Goal: Task Accomplishment & Management: Manage account settings

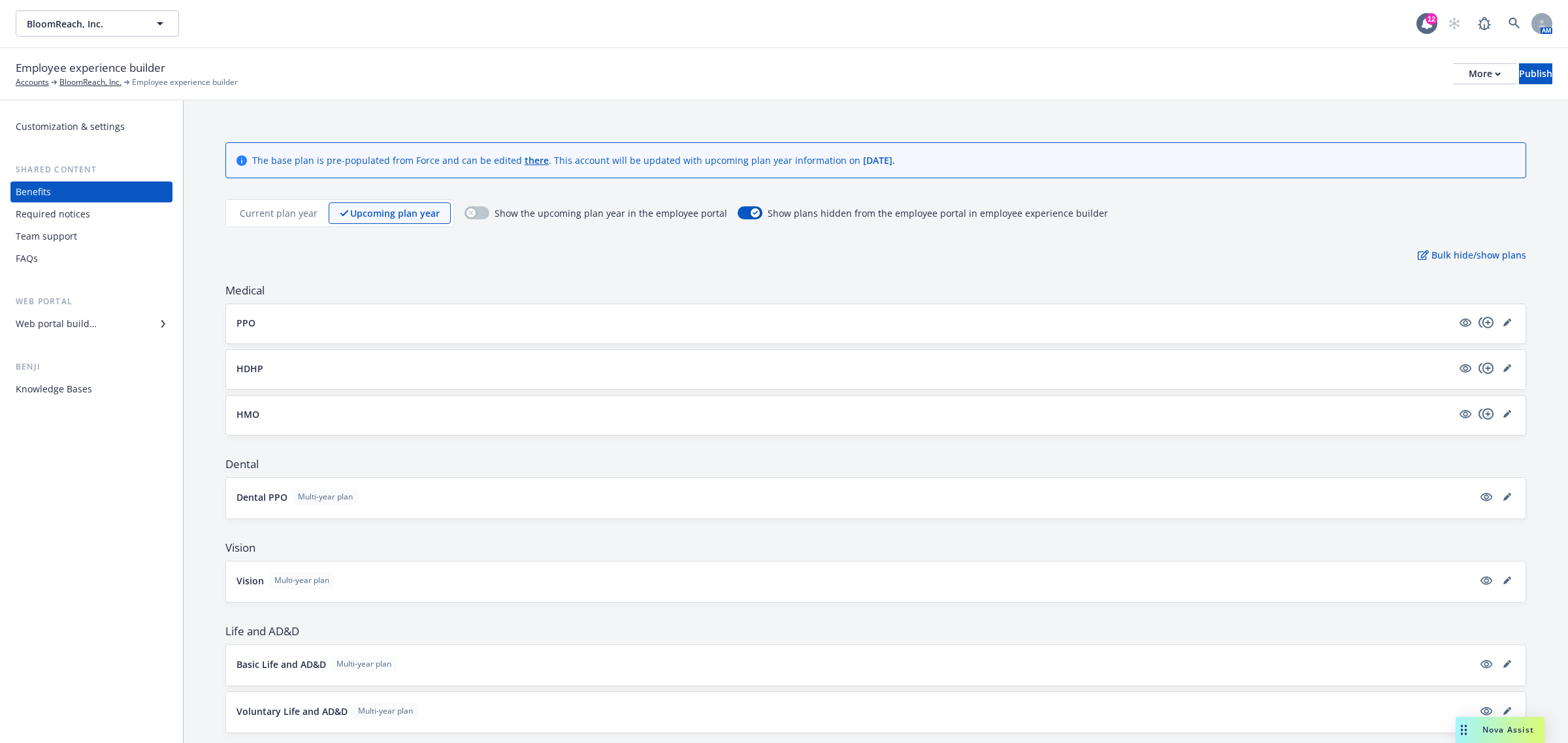
click at [67, 327] on div "Web portal builder" at bounding box center [56, 324] width 81 height 21
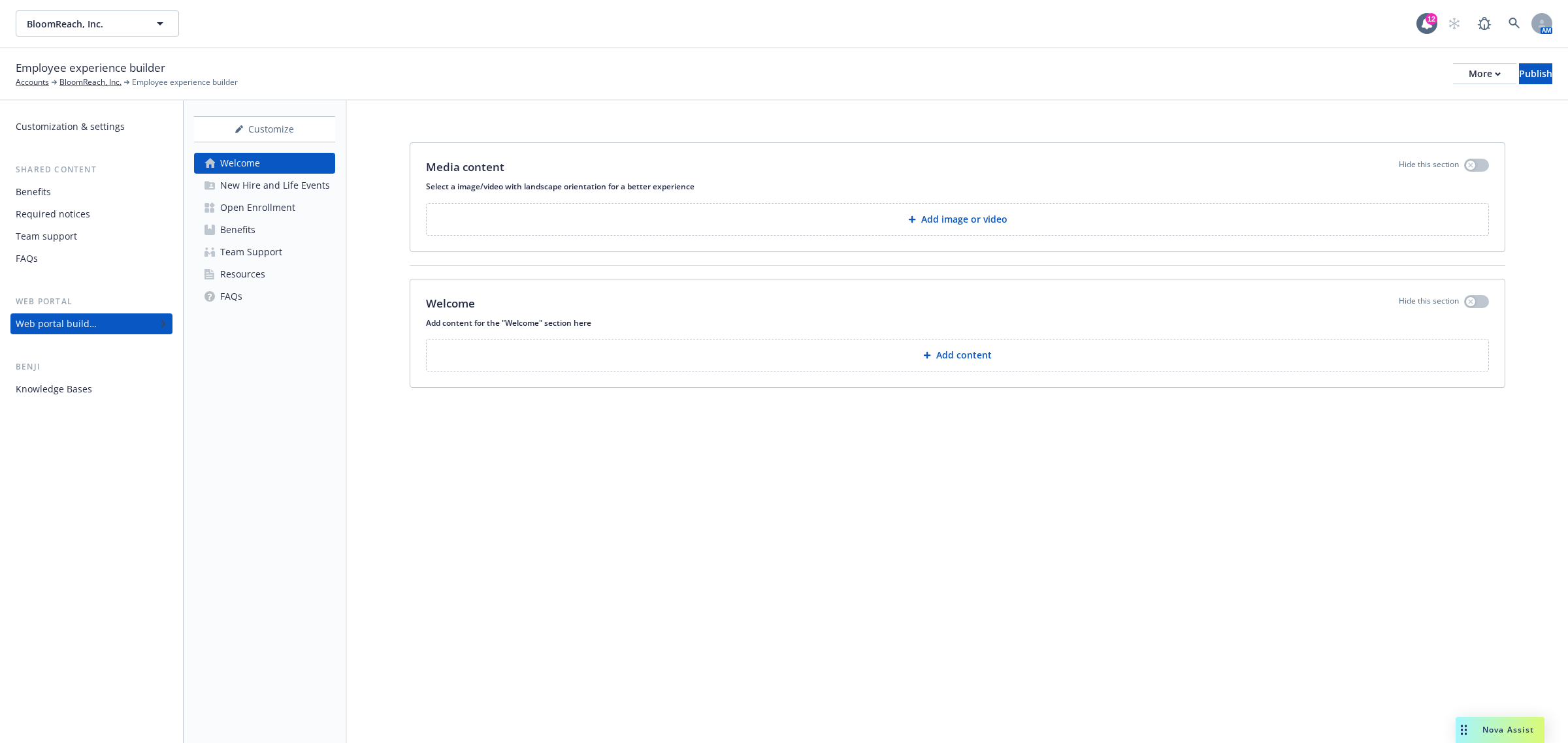
click at [246, 233] on div "Benefits" at bounding box center [238, 230] width 35 height 21
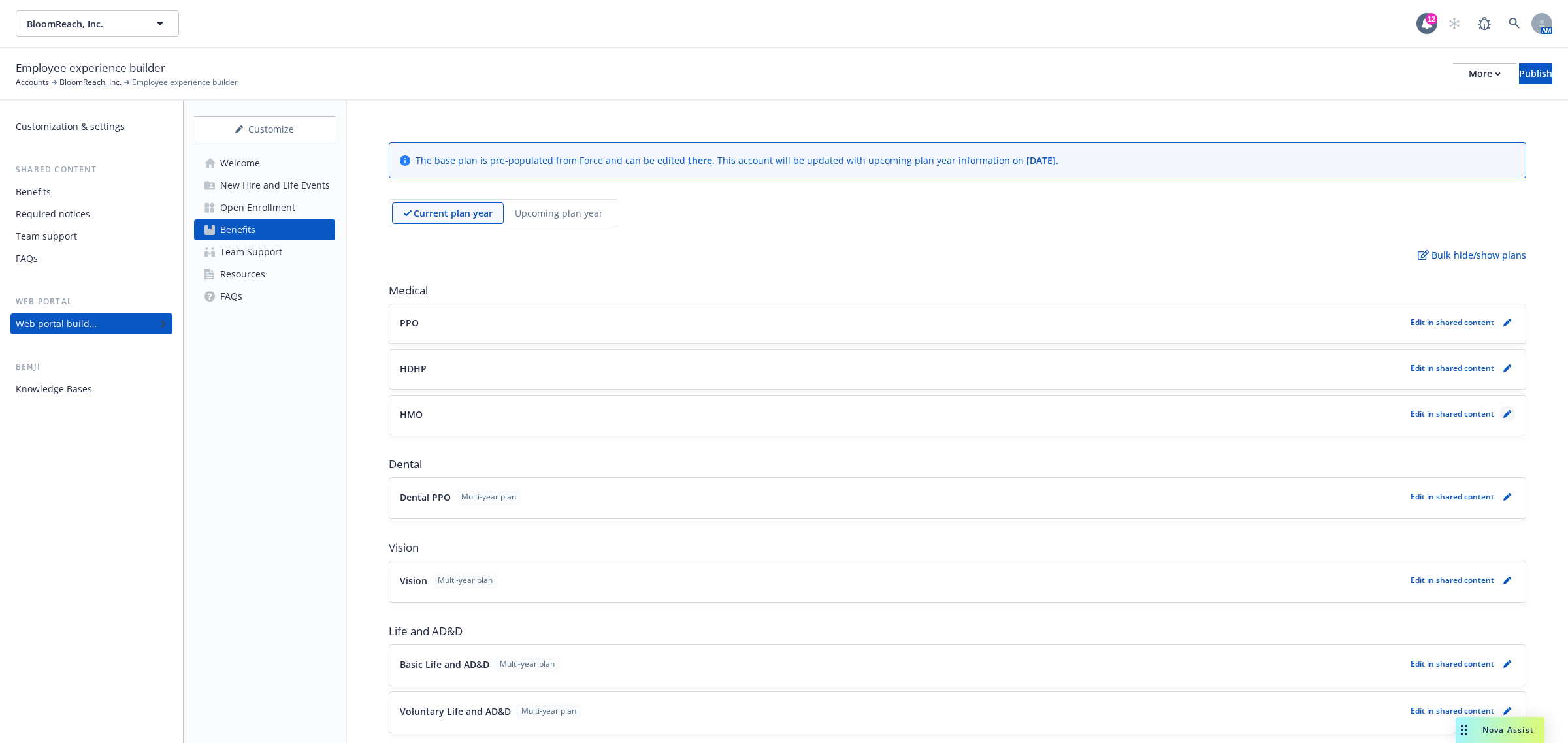
click at [1500, 415] on link "pencil" at bounding box center [1507, 414] width 16 height 16
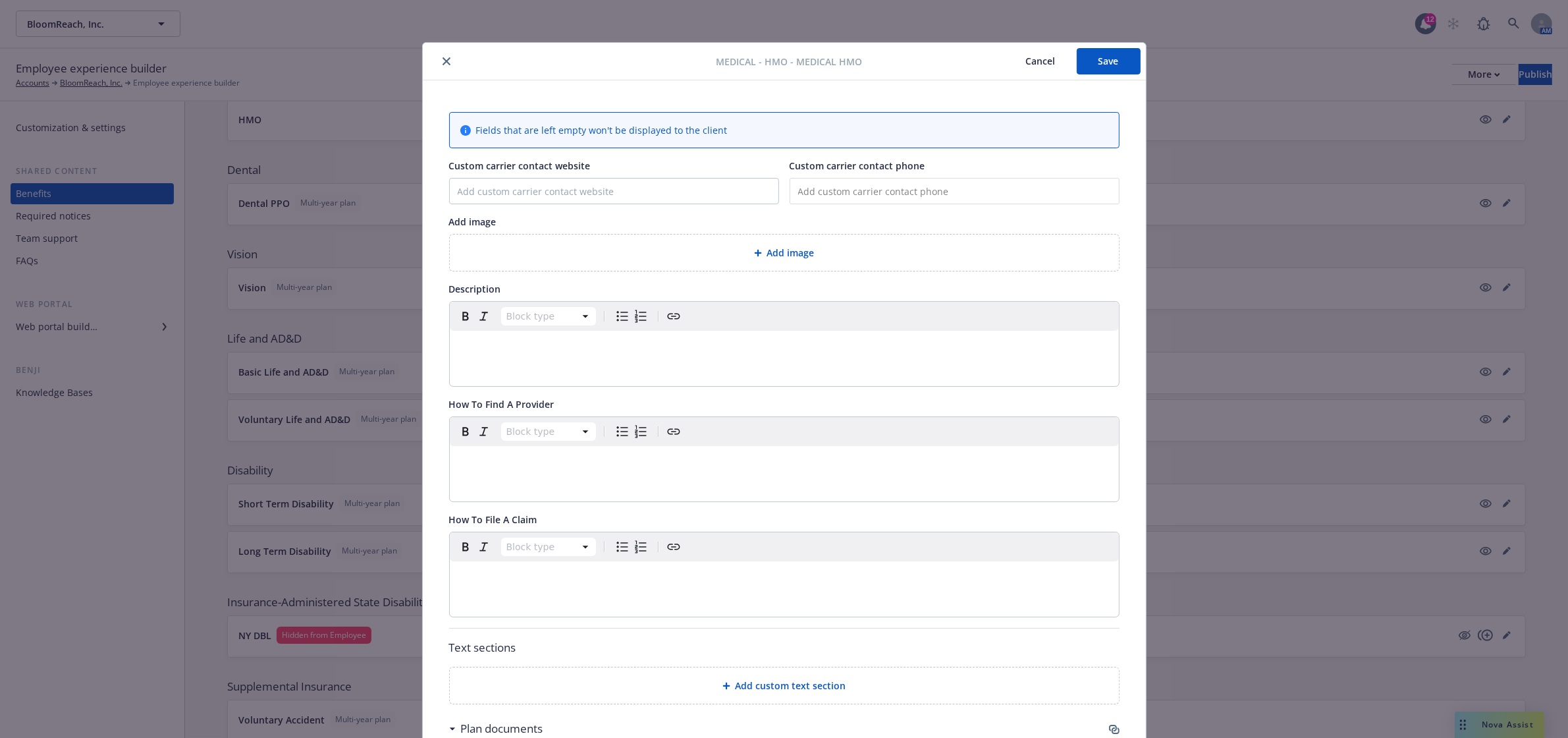
click at [443, 61] on icon "close" at bounding box center [447, 62] width 8 height 8
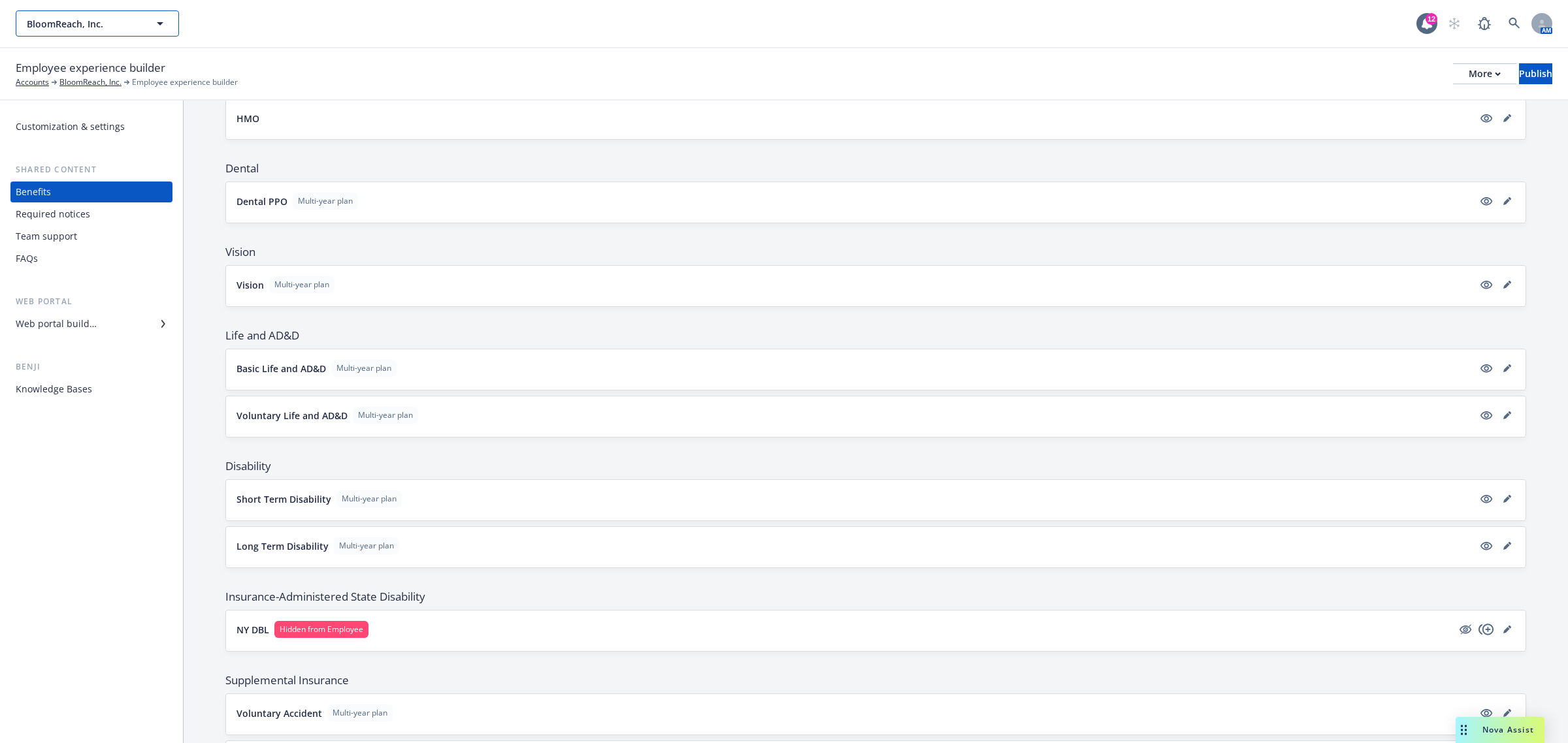
click at [89, 26] on span "BloomReach, Inc." at bounding box center [83, 24] width 113 height 14
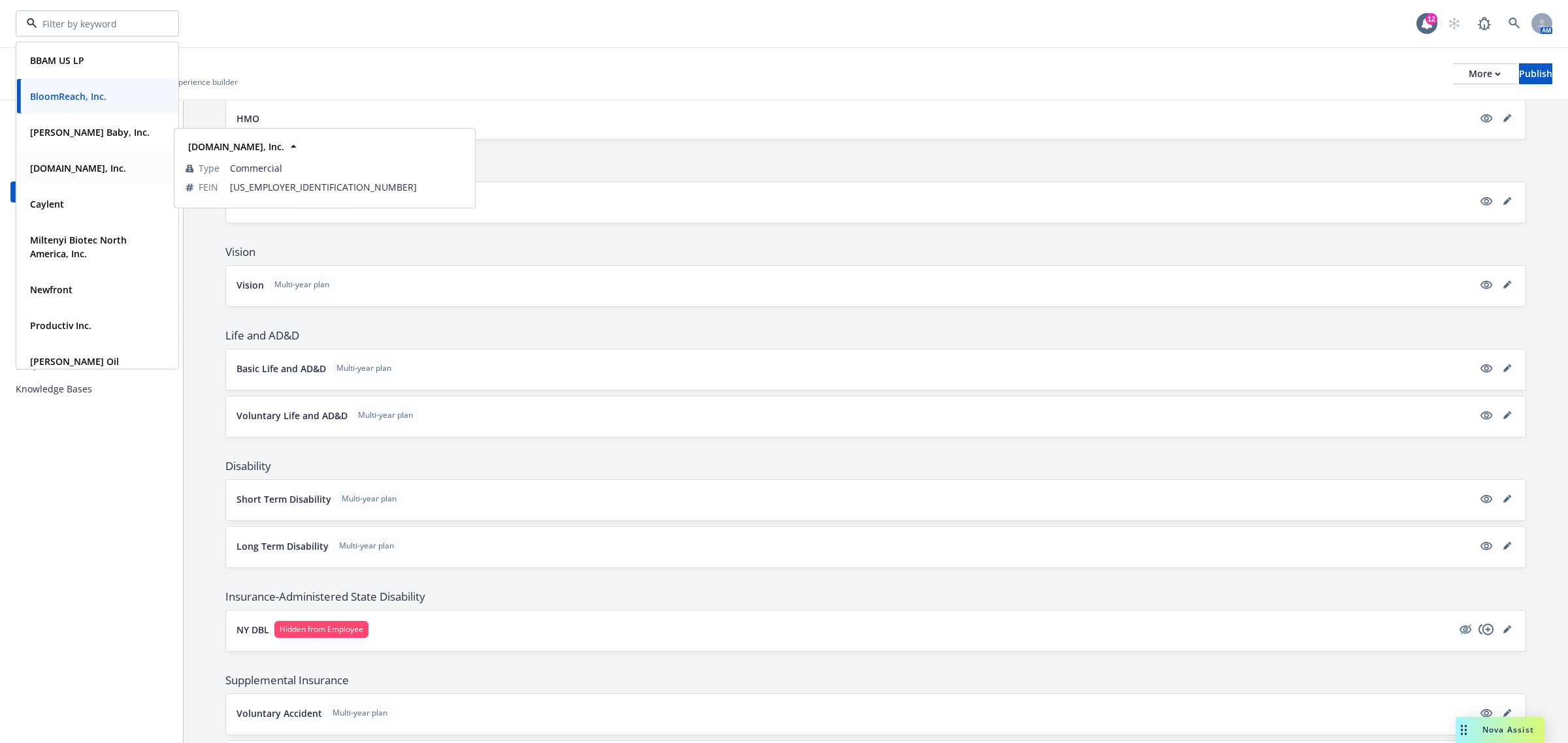
click at [91, 170] on strong "[DOMAIN_NAME], Inc." at bounding box center [78, 168] width 96 height 12
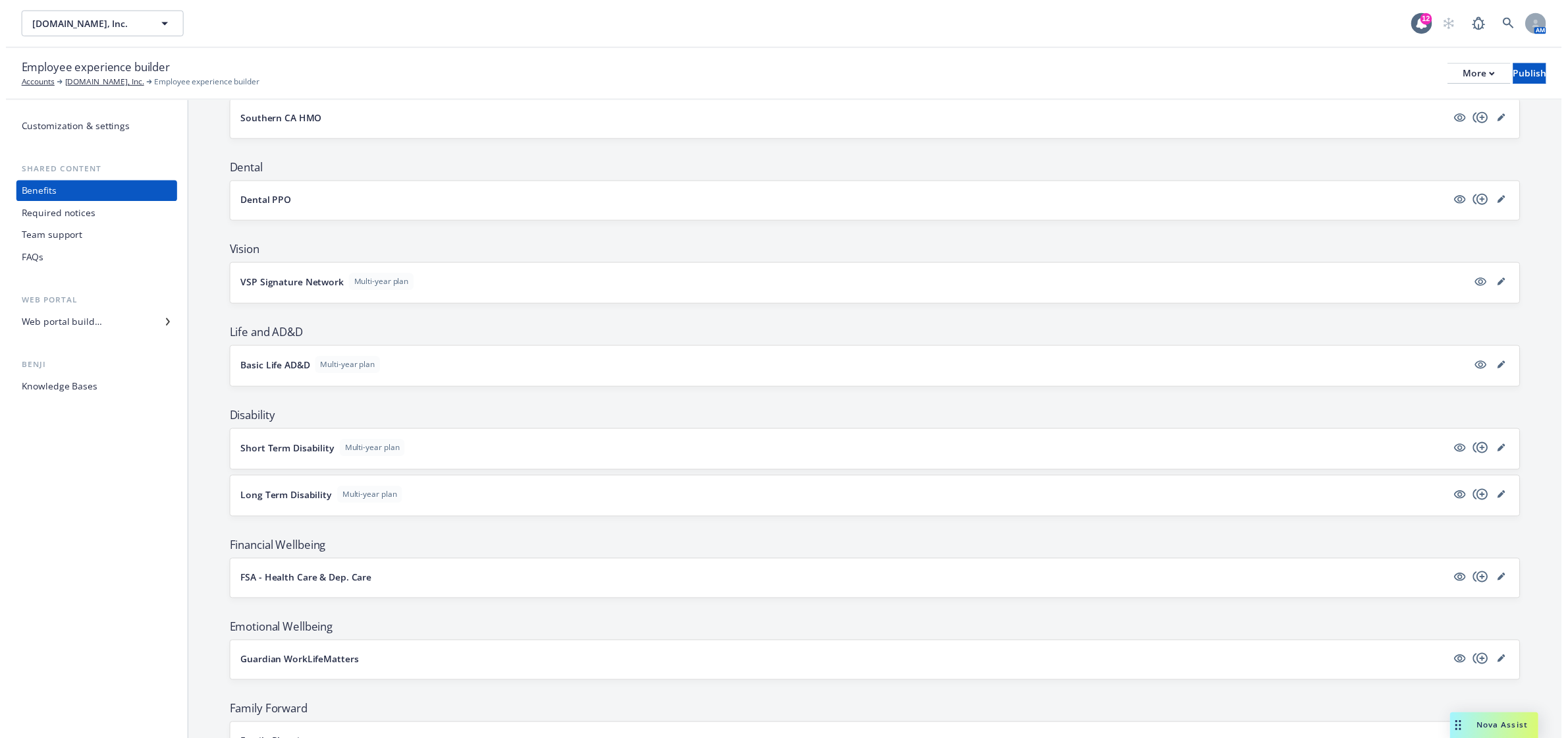
scroll to position [79, 0]
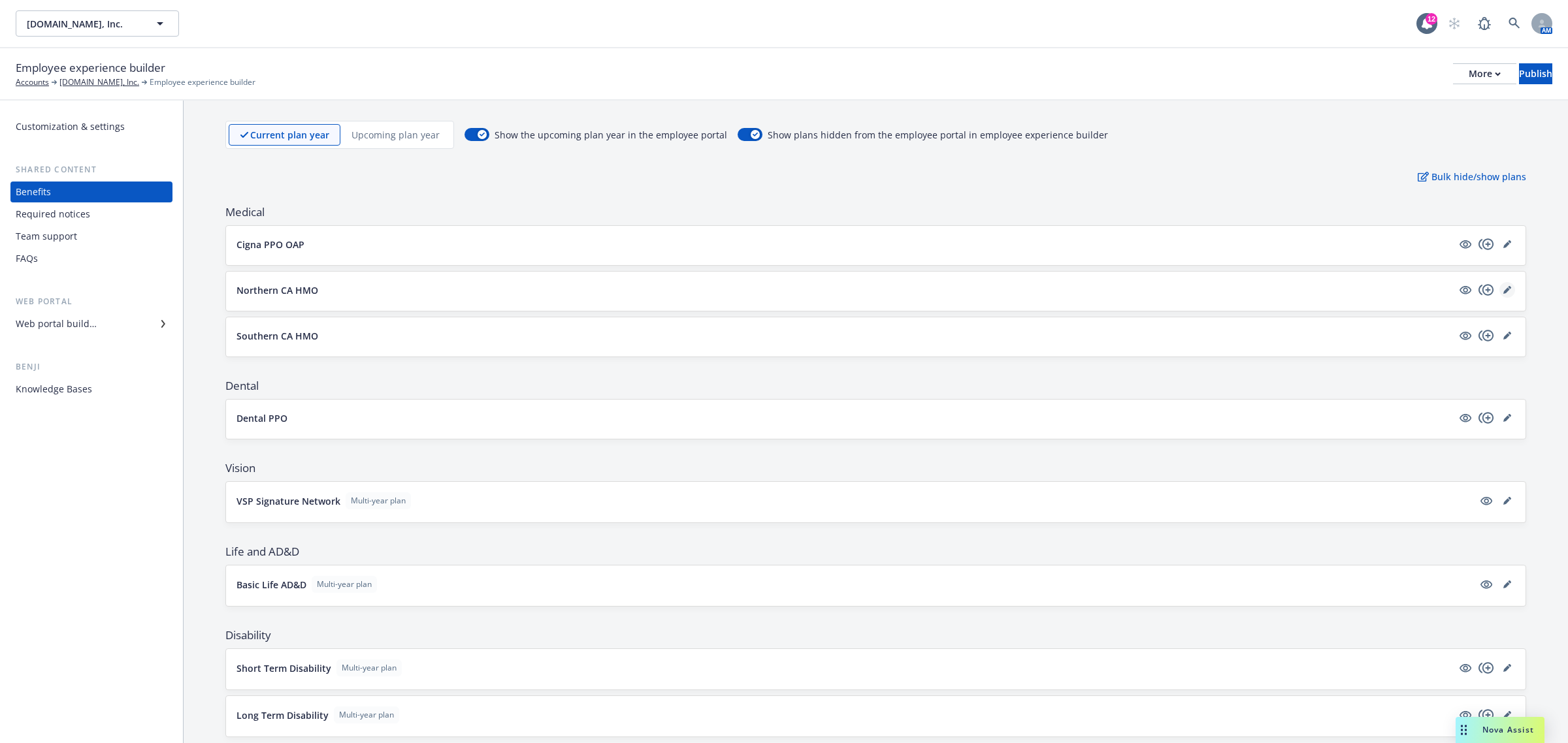
click at [1503, 287] on icon "editPencil" at bounding box center [1507, 290] width 8 height 8
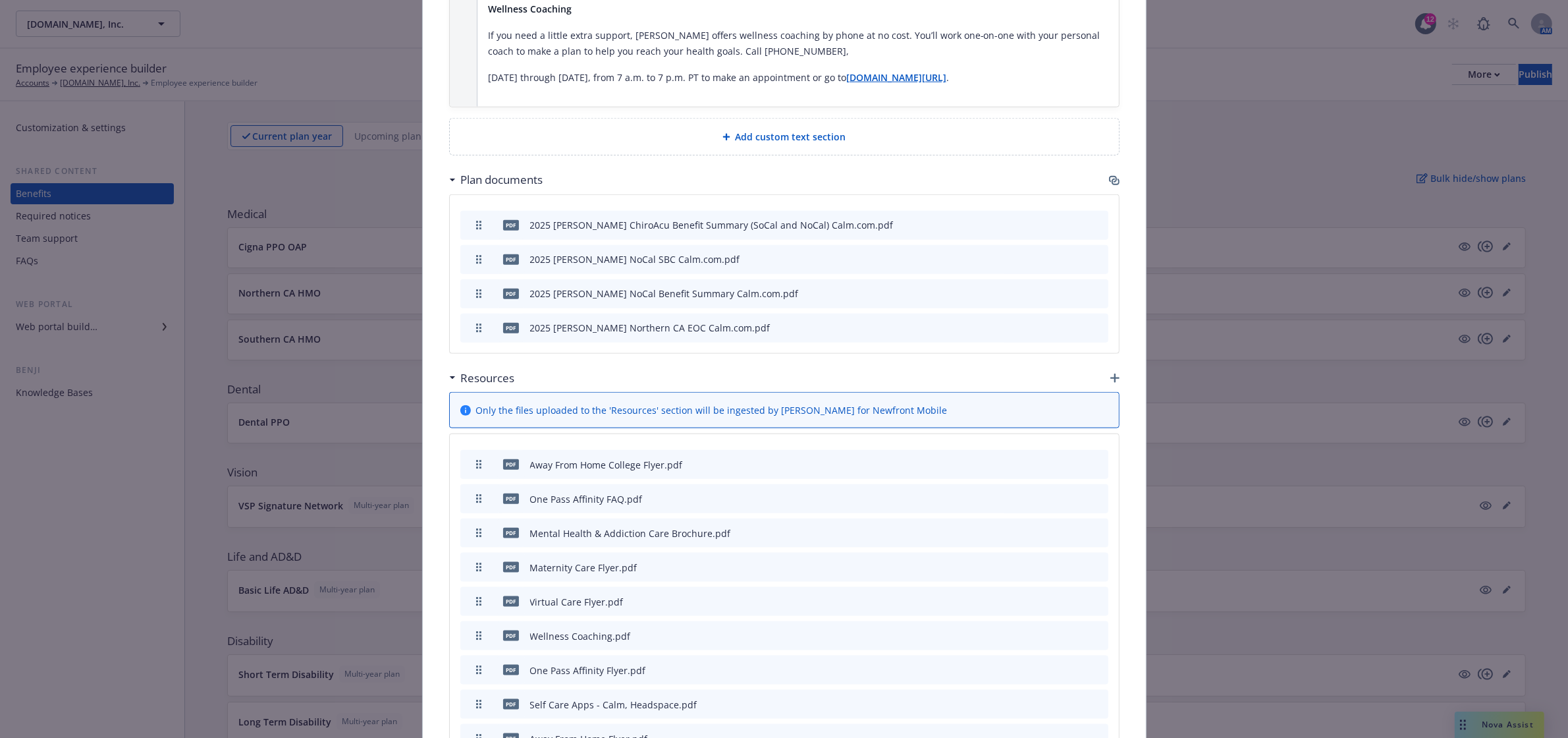
scroll to position [1945, 0]
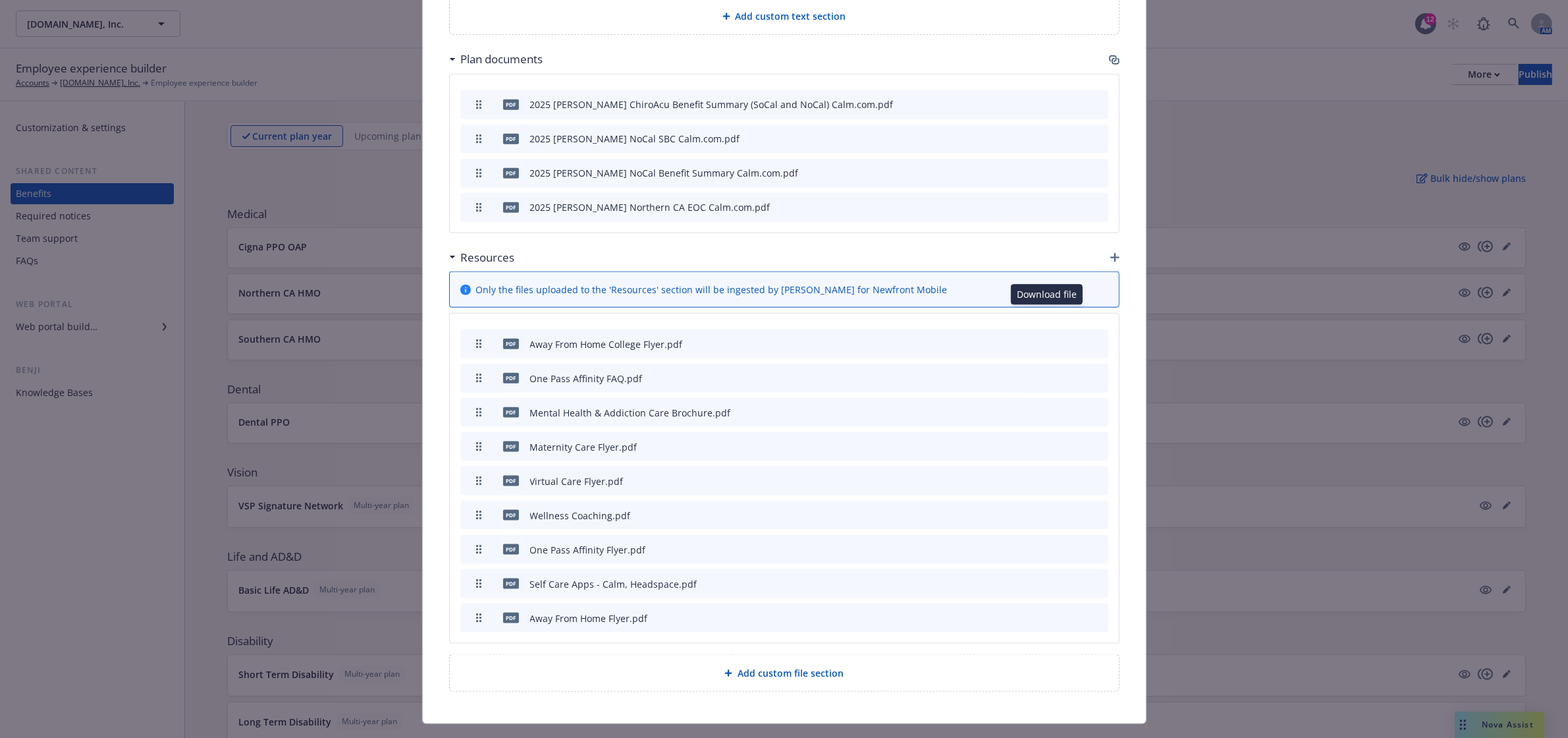
click at [1048, 338] on icon "download file" at bounding box center [1053, 343] width 10 height 10
click at [1049, 372] on icon "download file" at bounding box center [1053, 376] width 8 height 8
click at [1048, 406] on icon "download file" at bounding box center [1053, 411] width 10 height 10
click at [1048, 441] on icon "download file" at bounding box center [1053, 446] width 10 height 10
click at [1048, 475] on icon "download file" at bounding box center [1053, 480] width 10 height 10
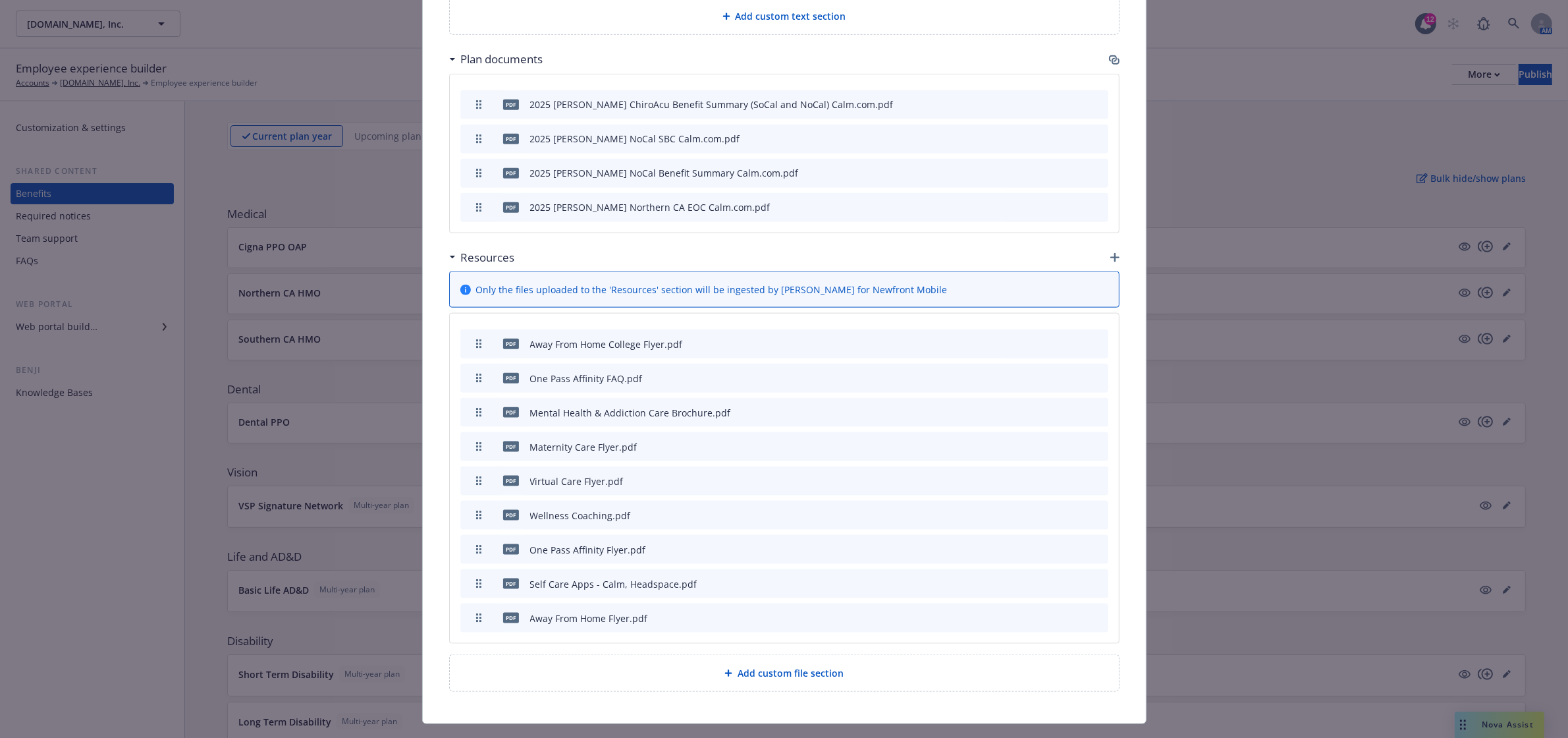
click at [1048, 509] on icon "download file" at bounding box center [1053, 514] width 10 height 10
click at [1048, 544] on icon "download file" at bounding box center [1053, 549] width 10 height 10
click at [1049, 577] on button at bounding box center [1054, 584] width 10 height 14
click at [1048, 578] on icon "download file" at bounding box center [1053, 583] width 10 height 10
click at [1049, 612] on icon "download file" at bounding box center [1053, 616] width 8 height 8
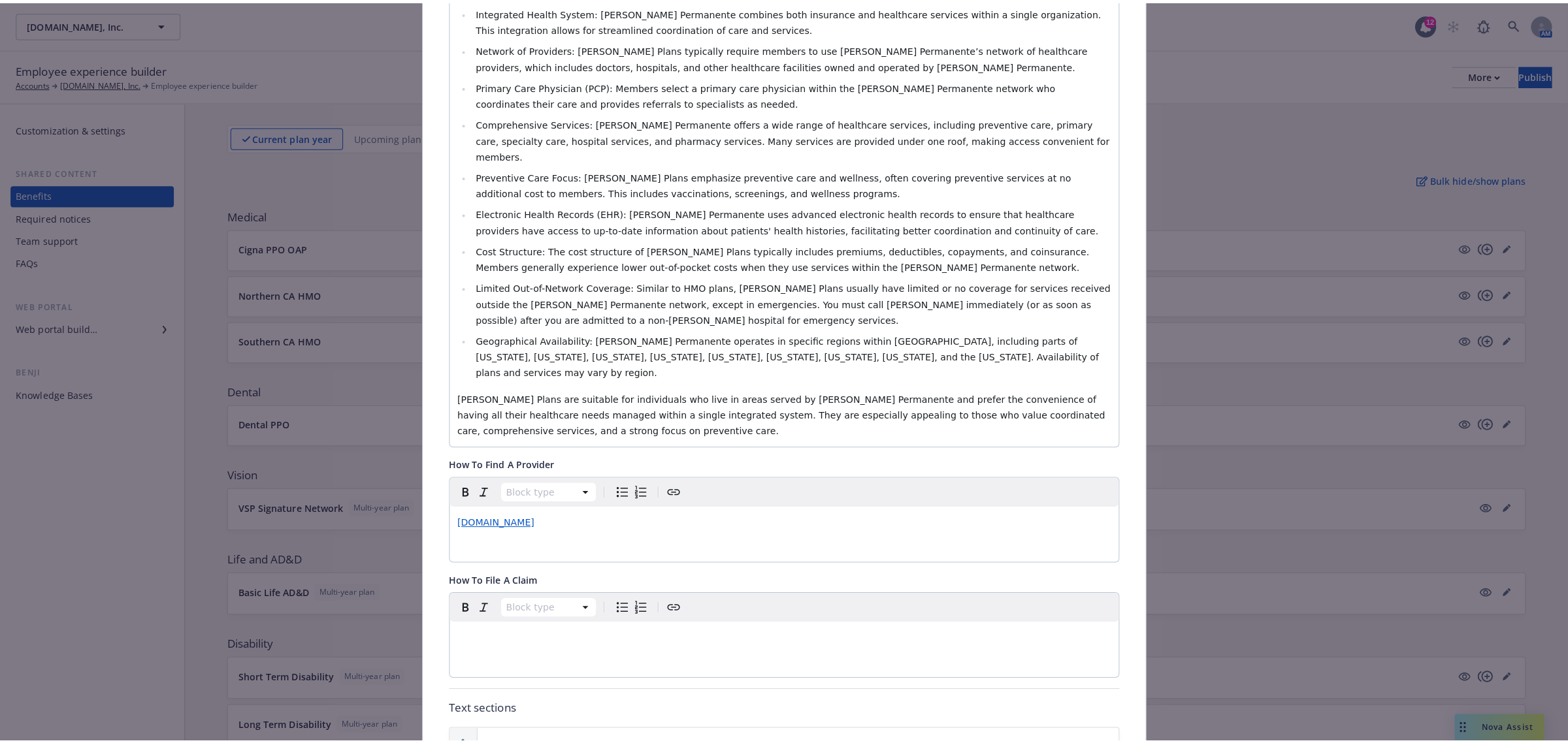
scroll to position [0, 0]
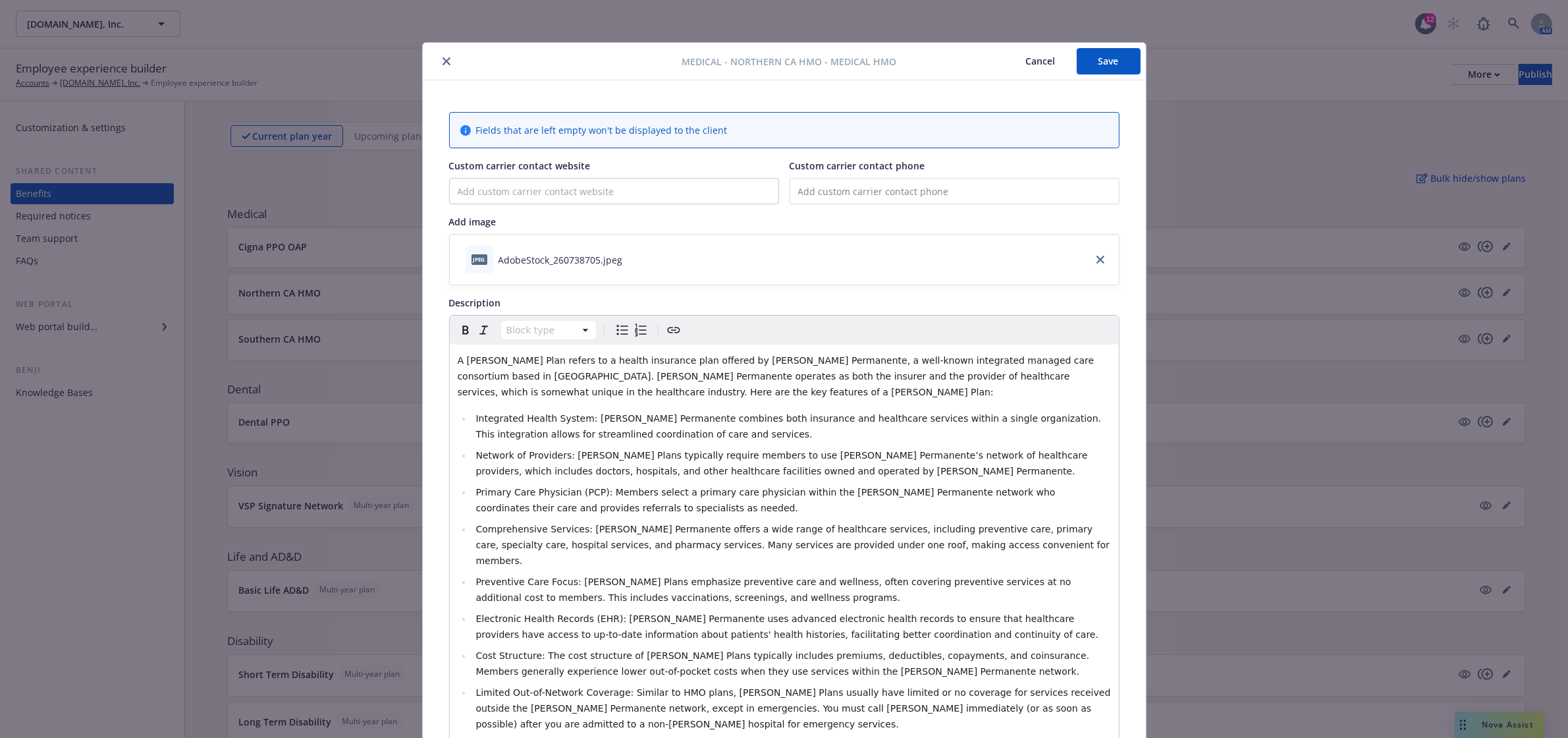
click at [1034, 60] on button "Cancel" at bounding box center [1041, 61] width 72 height 26
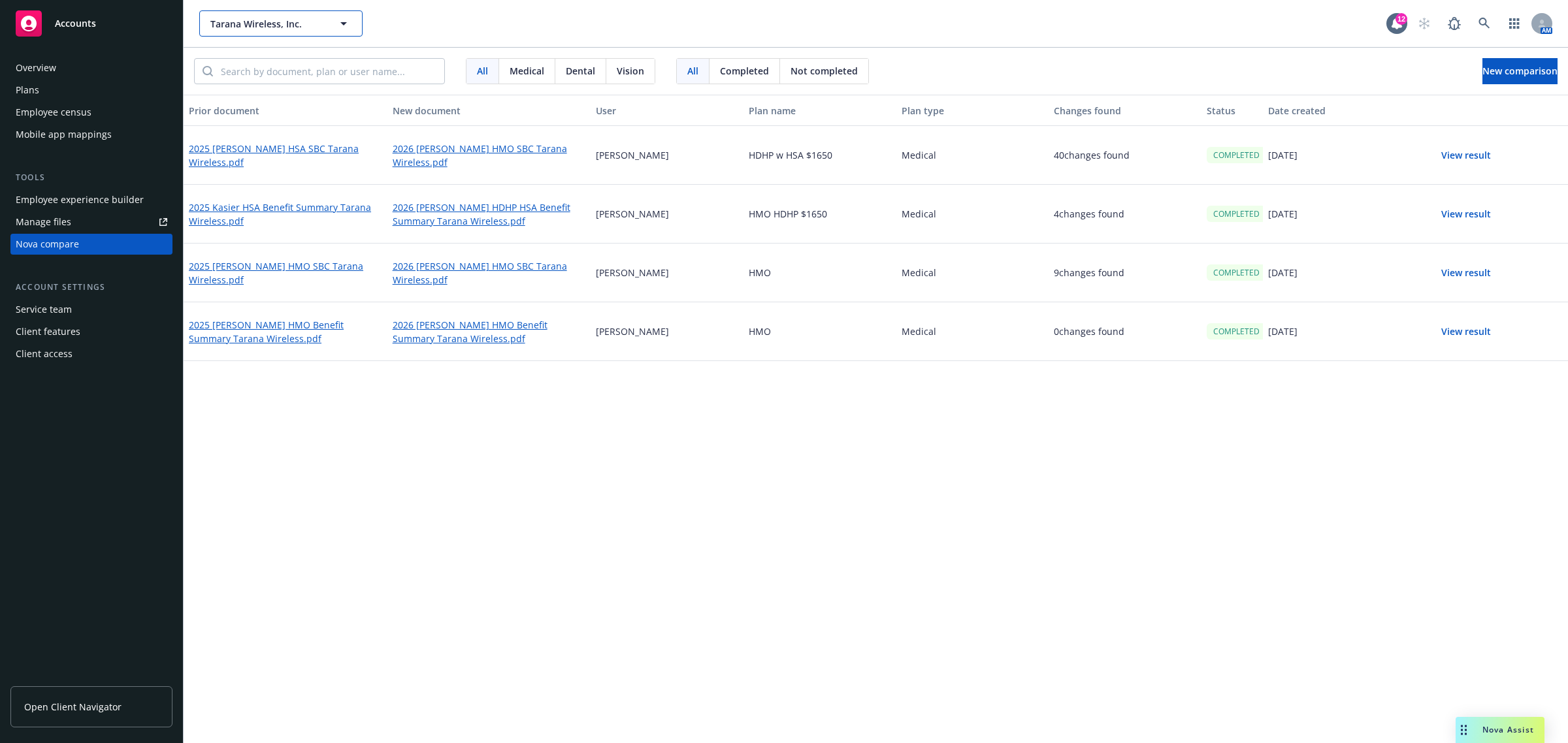
click at [263, 24] on span "Tarana Wireless, Inc." at bounding box center [267, 24] width 113 height 14
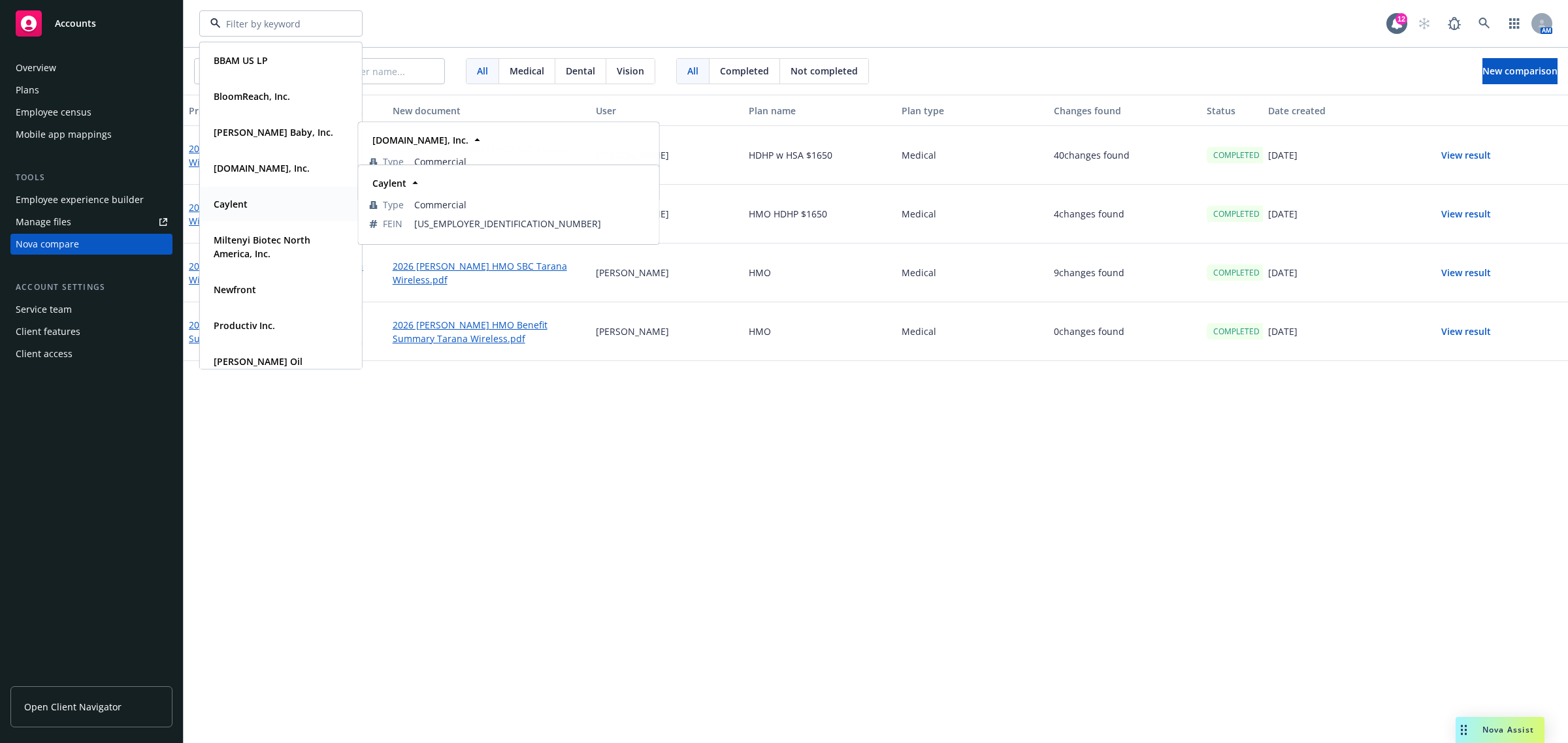
click at [236, 205] on strong "Caylent" at bounding box center [231, 204] width 34 height 12
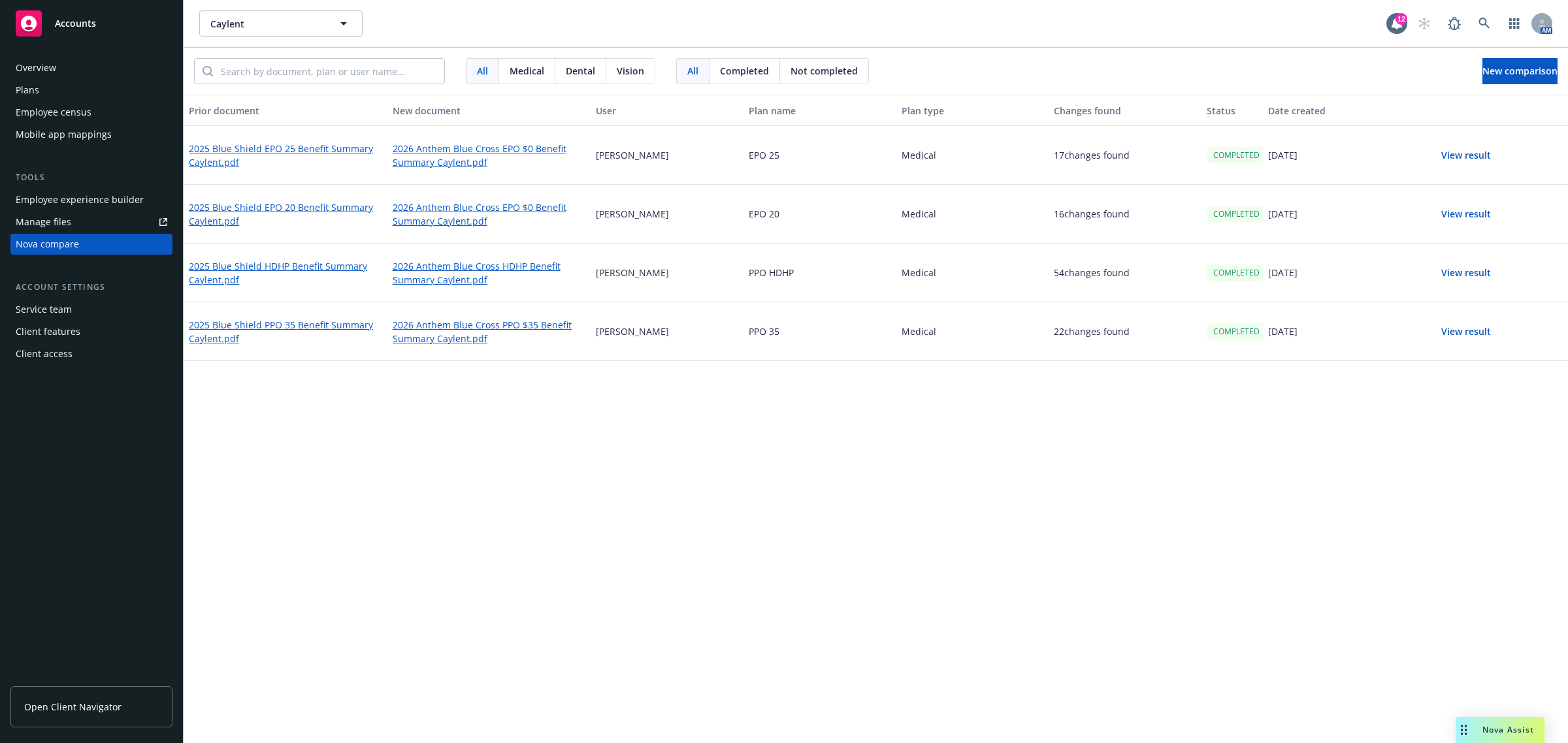
click at [50, 97] on div "Plans" at bounding box center [91, 90] width 152 height 21
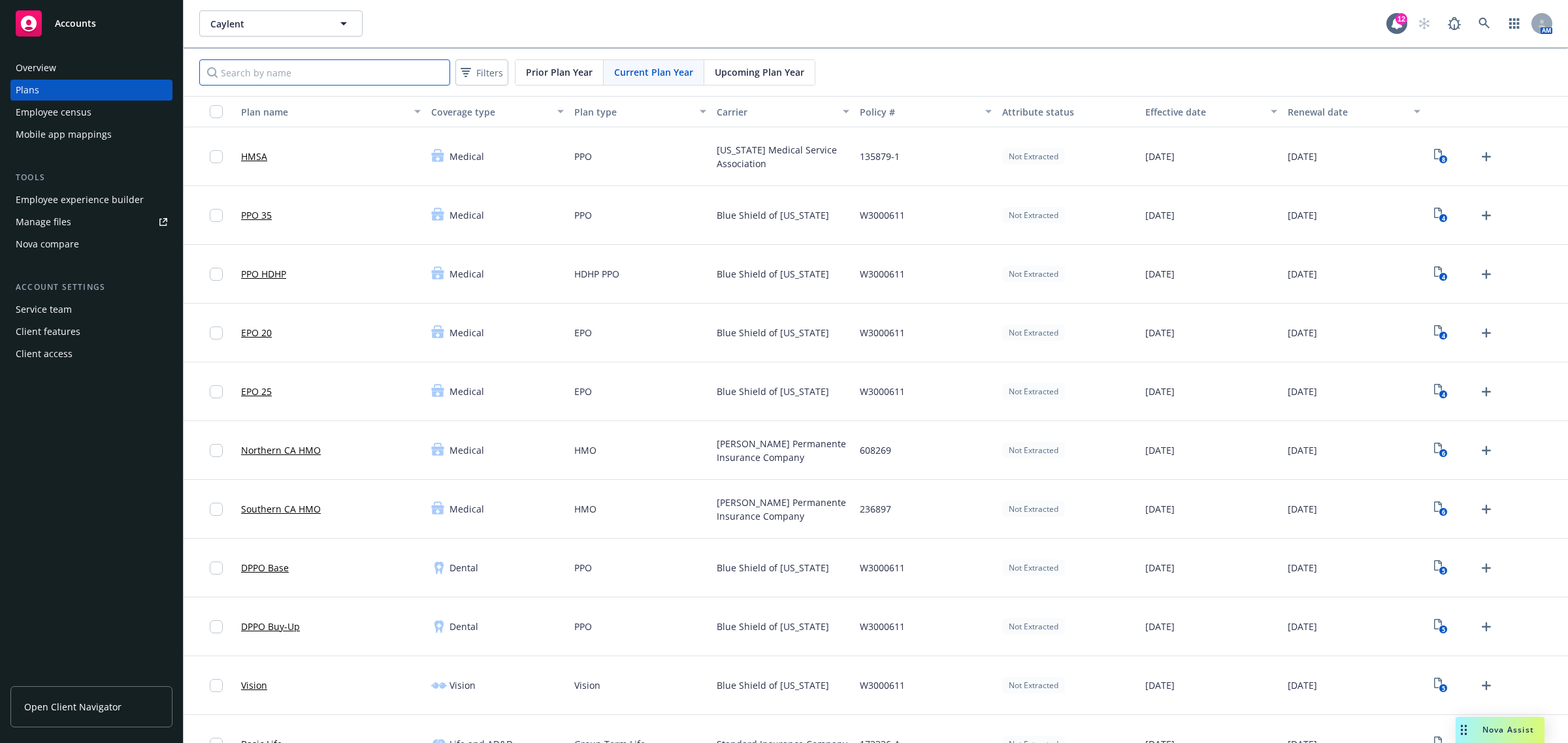
click at [372, 70] on input "Search by name" at bounding box center [325, 72] width 251 height 26
click at [735, 73] on span "Upcoming Plan Year" at bounding box center [759, 72] width 89 height 14
click at [1441, 218] on text "2" at bounding box center [1443, 218] width 3 height 8
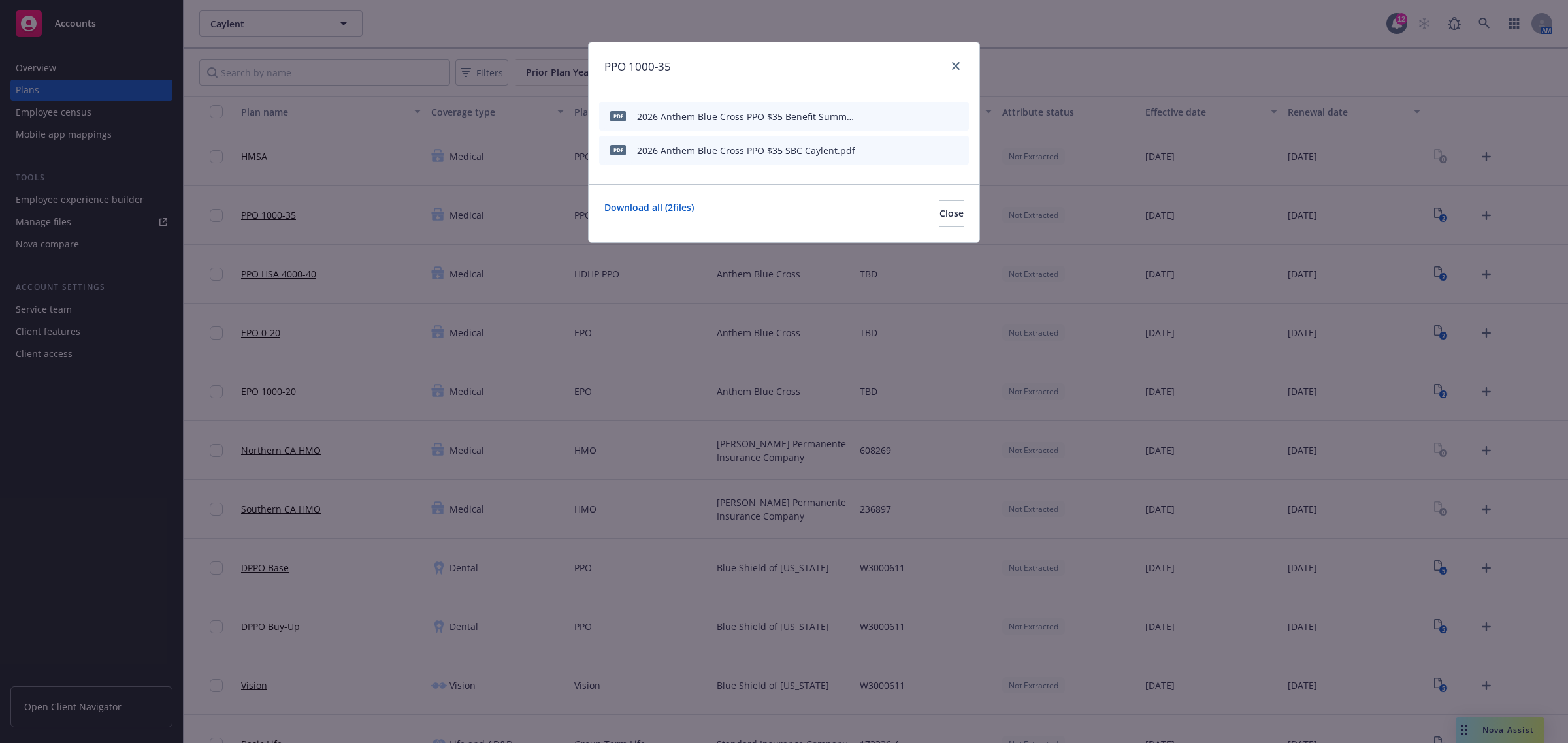
click at [958, 112] on icon "archive file" at bounding box center [956, 115] width 9 height 10
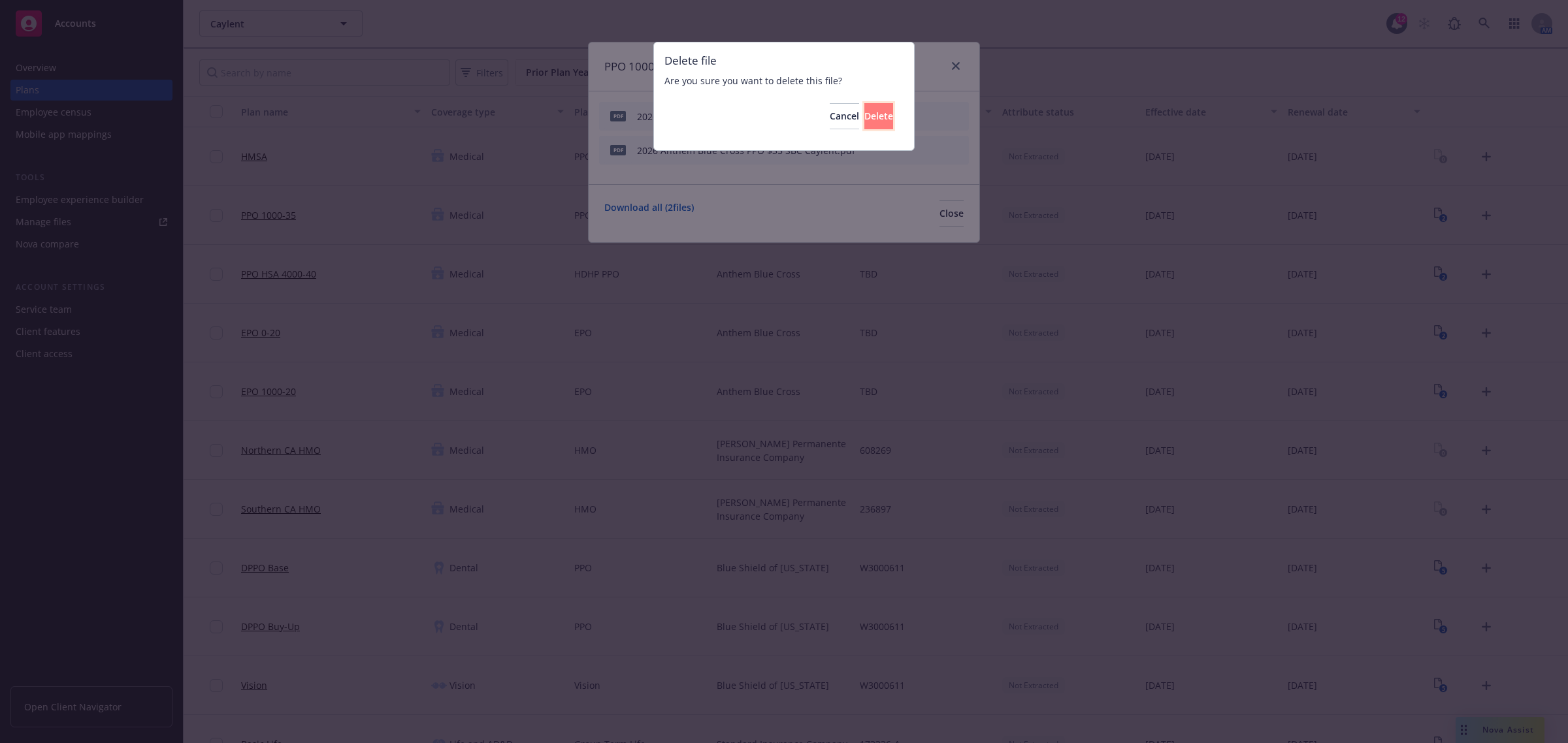
click at [868, 116] on span "Delete" at bounding box center [879, 116] width 29 height 12
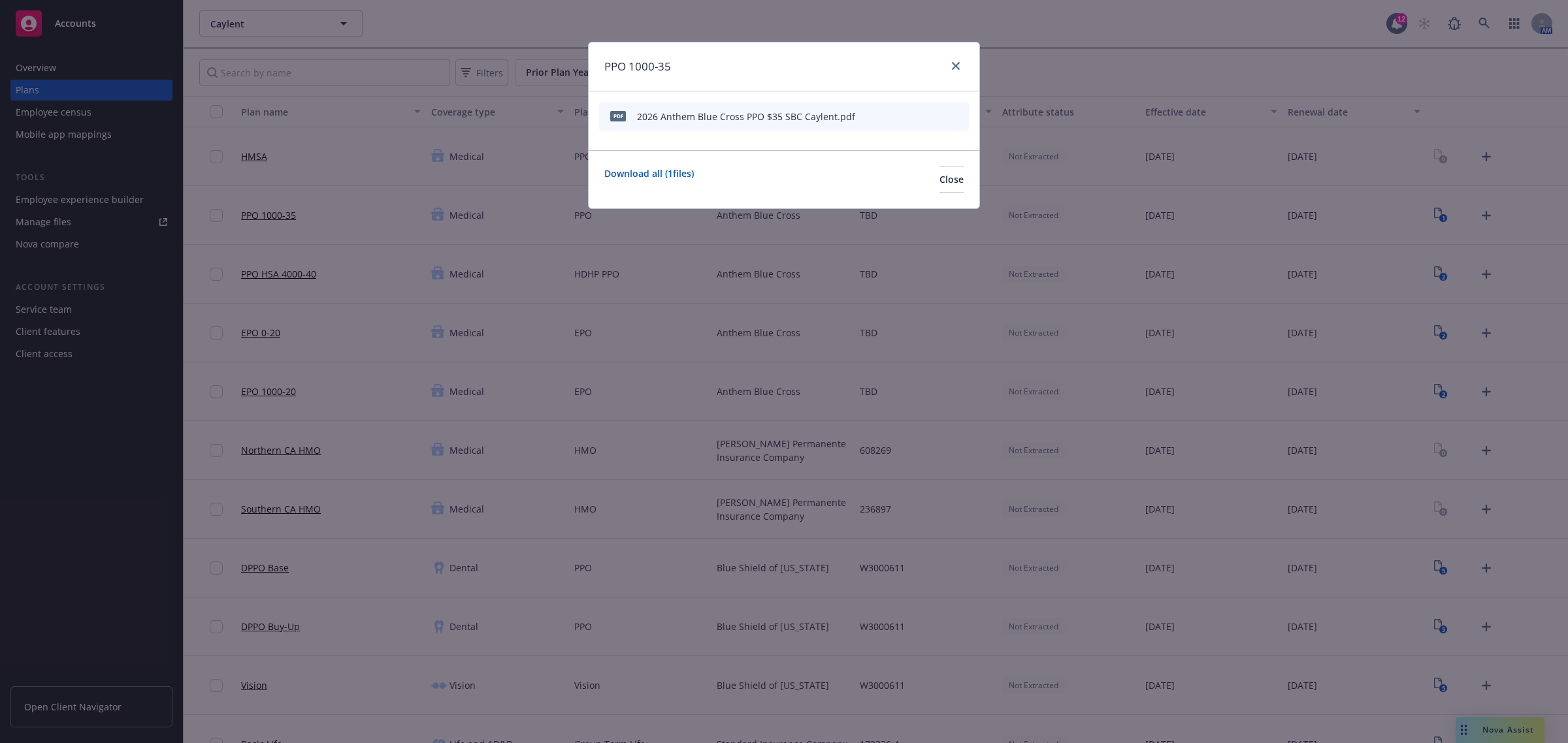
click at [962, 112] on icon "archive file" at bounding box center [957, 115] width 10 height 10
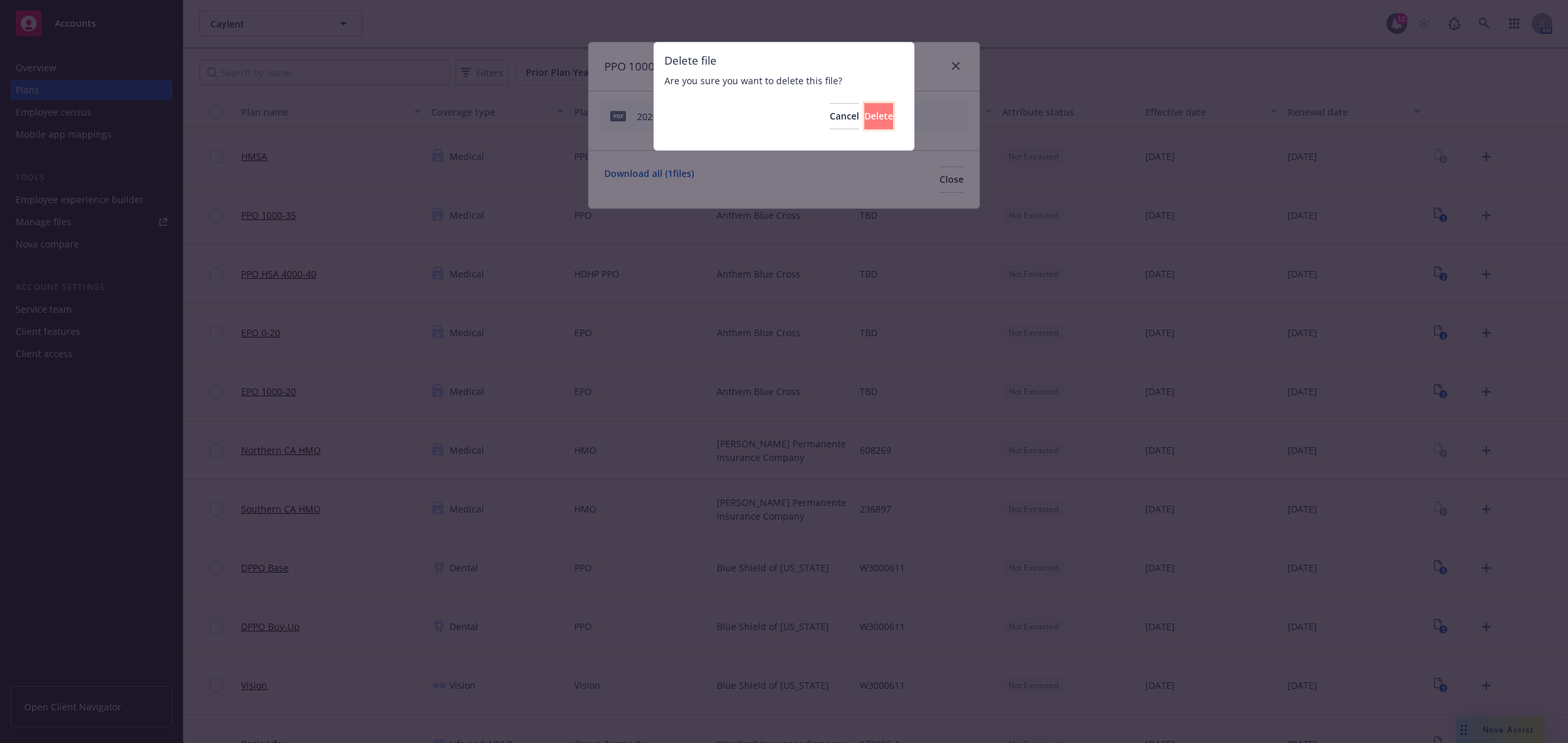
click at [879, 119] on button "Delete" at bounding box center [879, 116] width 29 height 26
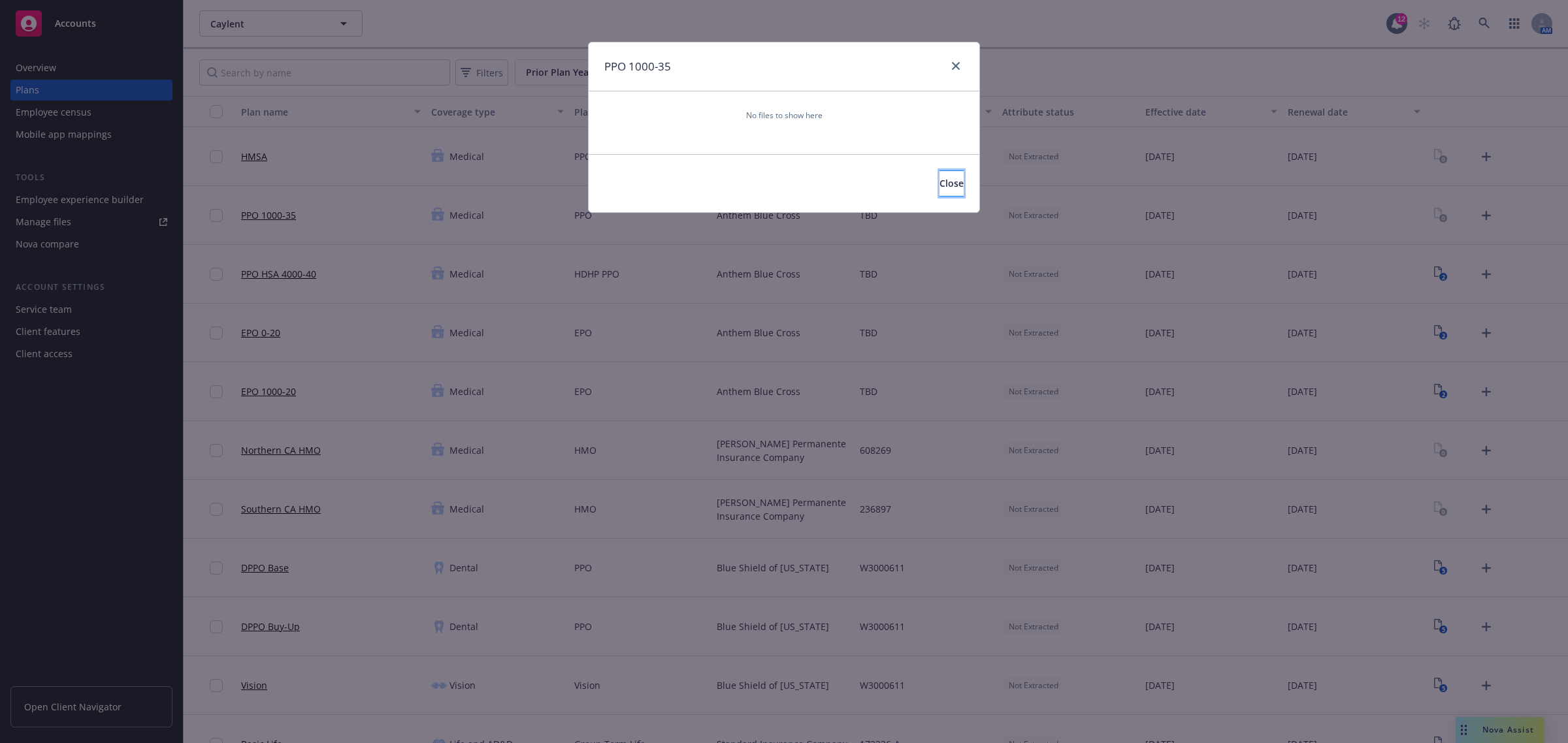
click at [939, 185] on span "Close" at bounding box center [951, 183] width 24 height 12
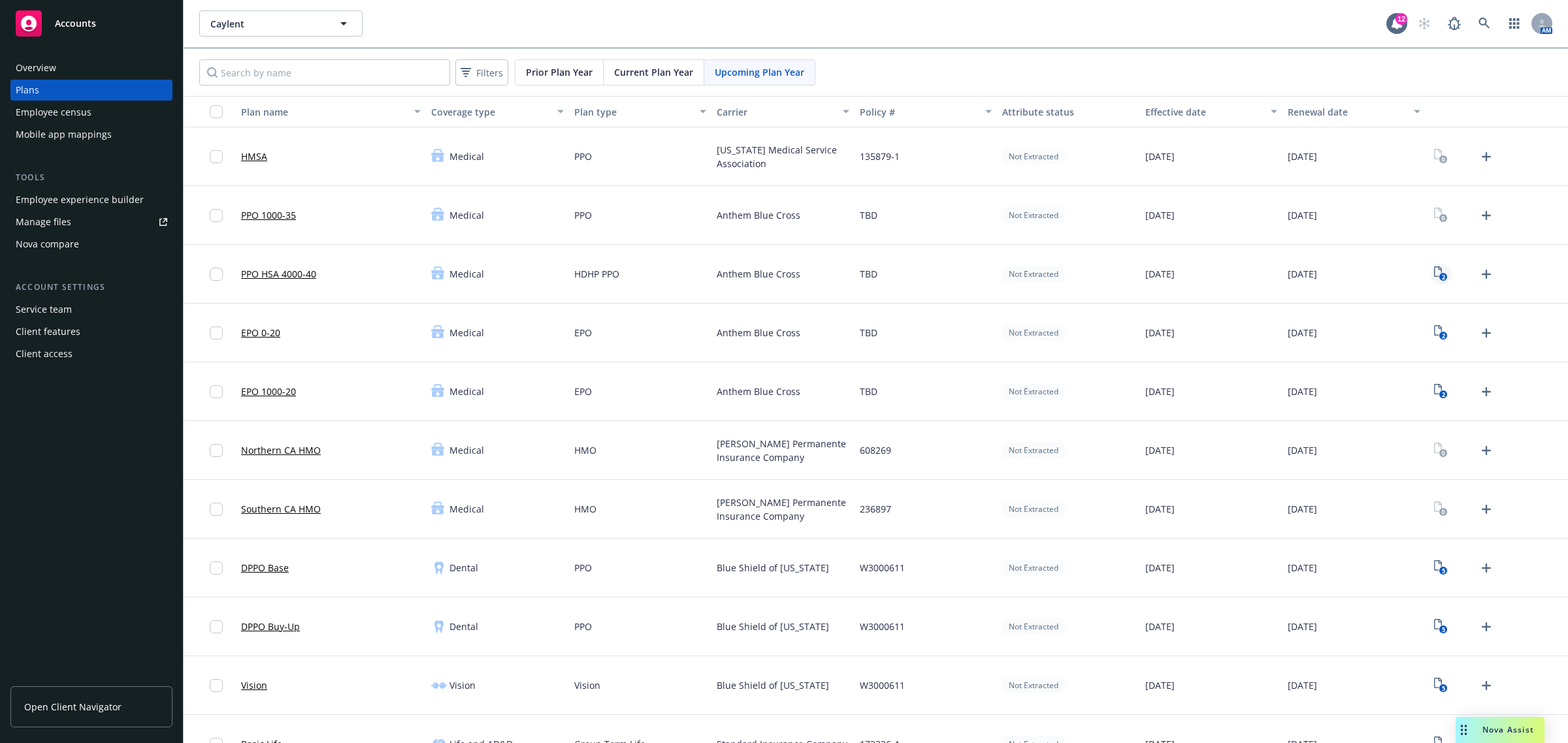
click at [1434, 269] on icon "2" at bounding box center [1441, 274] width 14 height 15
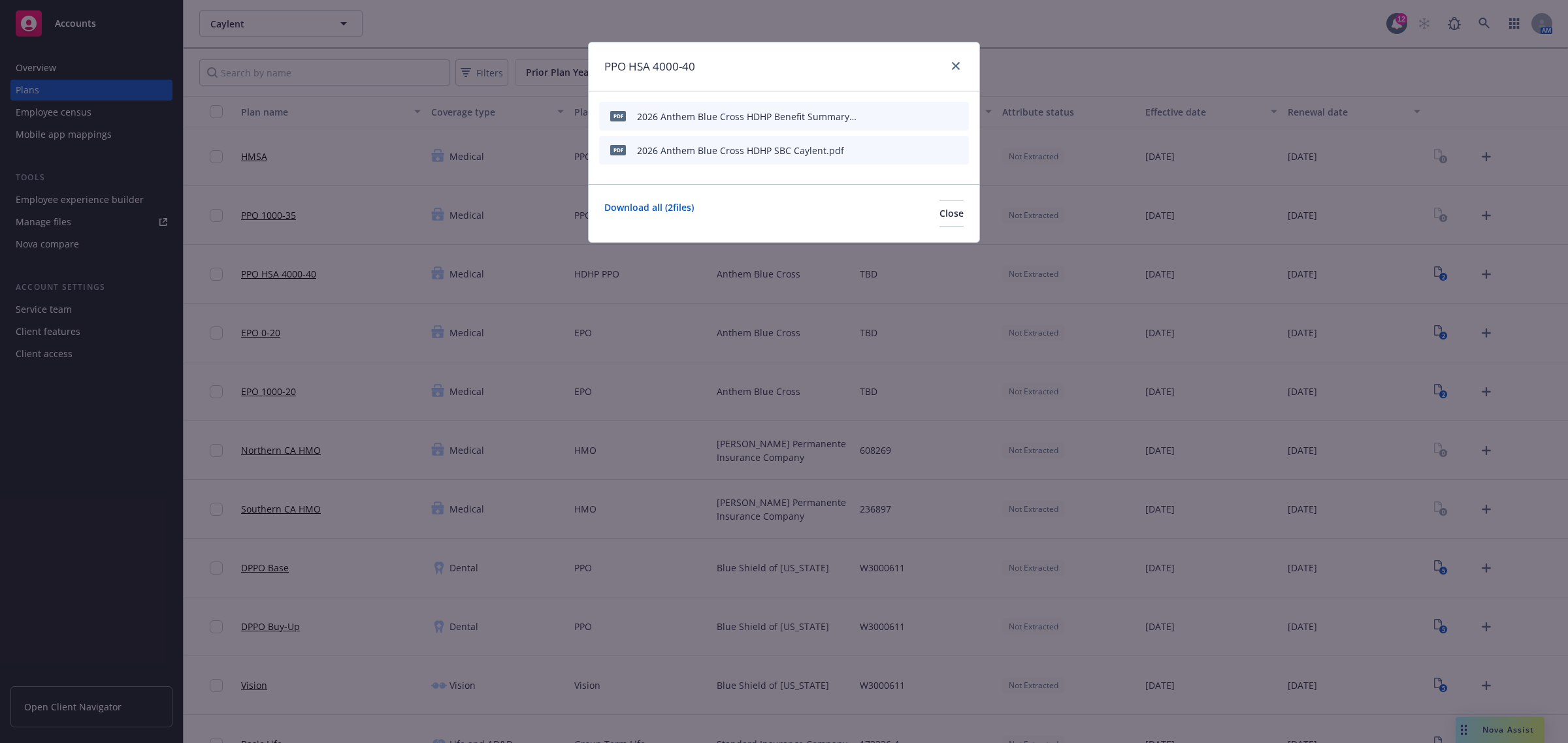
click at [956, 115] on icon "archive file" at bounding box center [956, 115] width 9 height 10
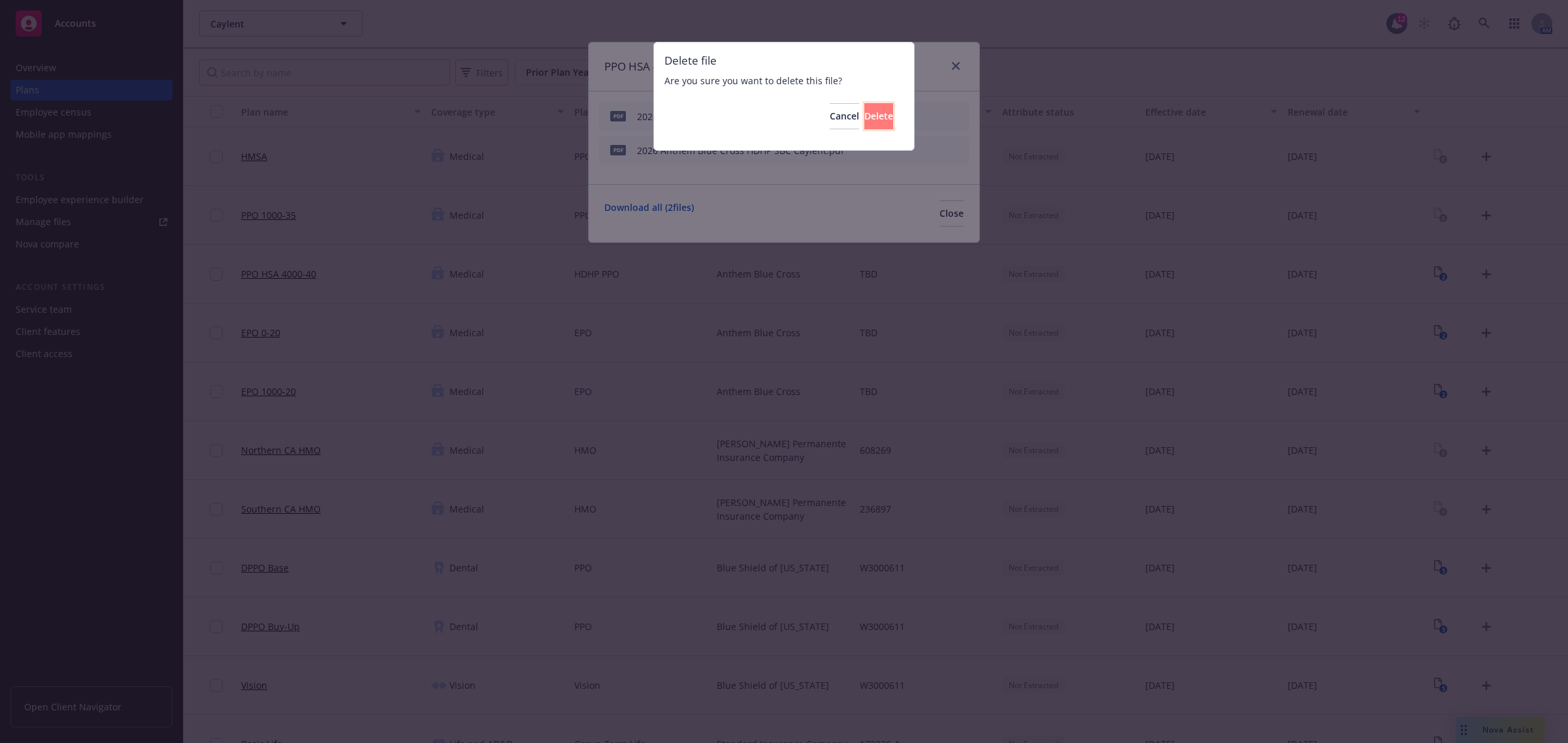
click at [886, 116] on button "Delete" at bounding box center [879, 116] width 29 height 26
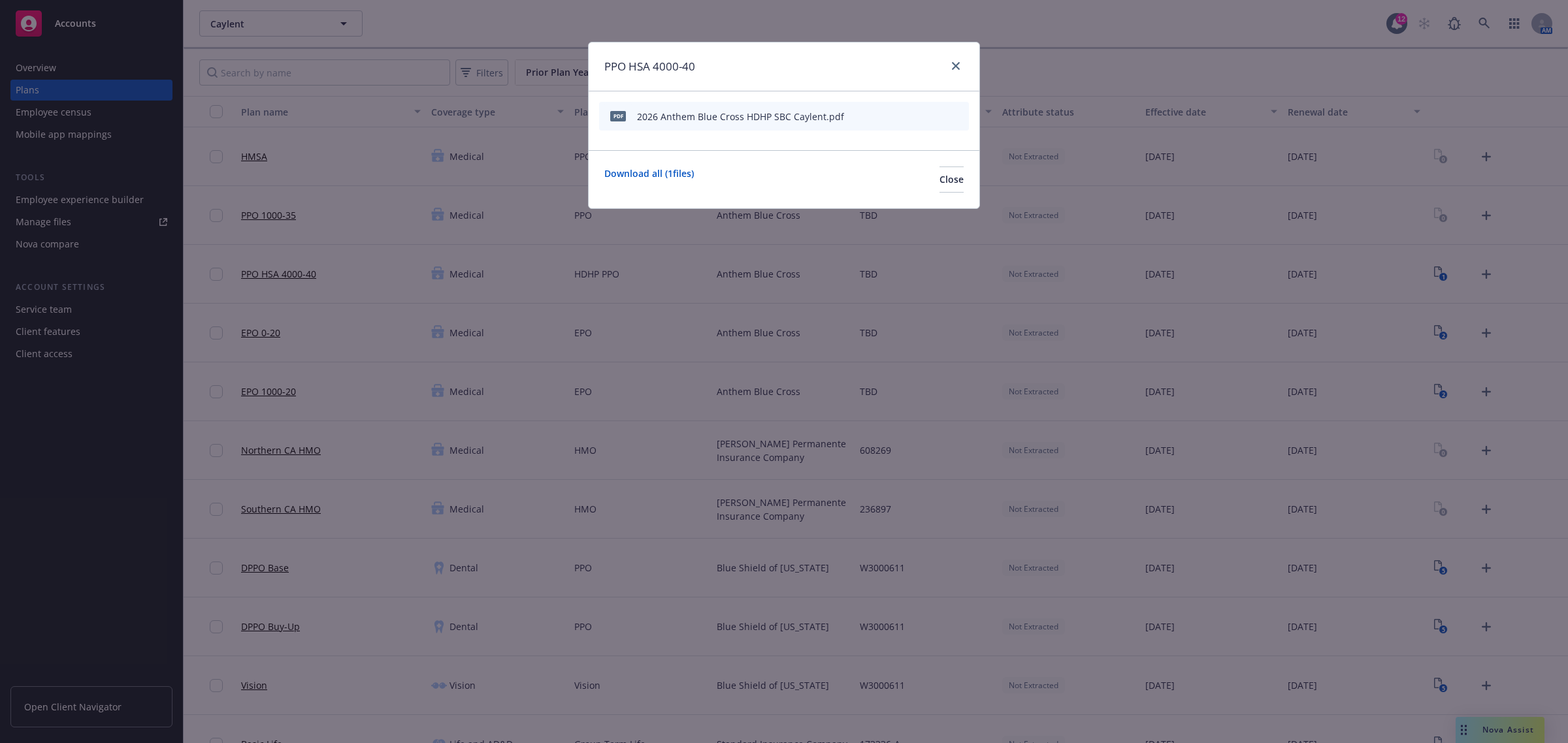
click at [961, 116] on icon "archive file" at bounding box center [957, 115] width 10 height 10
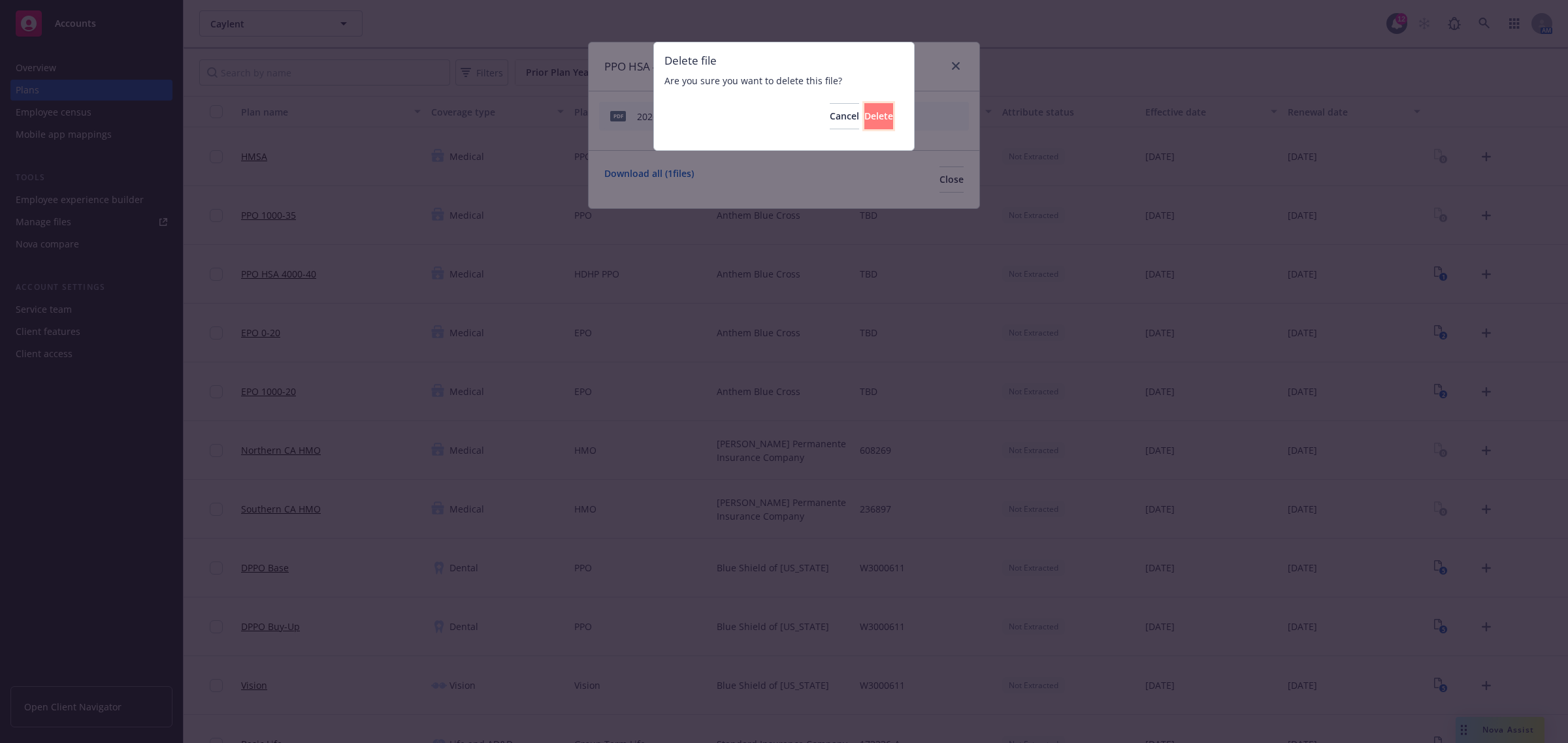
click at [864, 116] on span "Delete" at bounding box center [879, 116] width 29 height 12
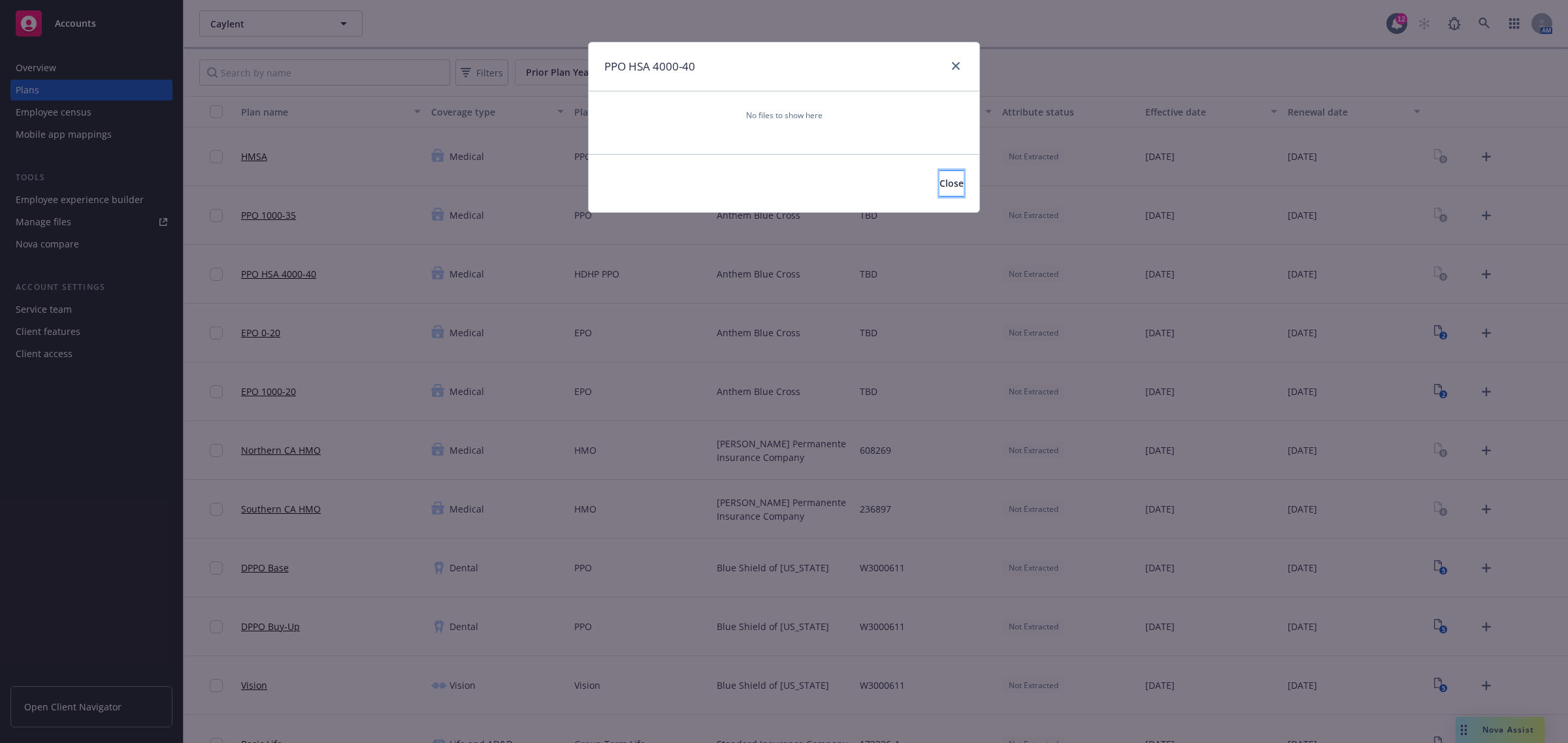
click at [939, 185] on span "Close" at bounding box center [951, 183] width 24 height 12
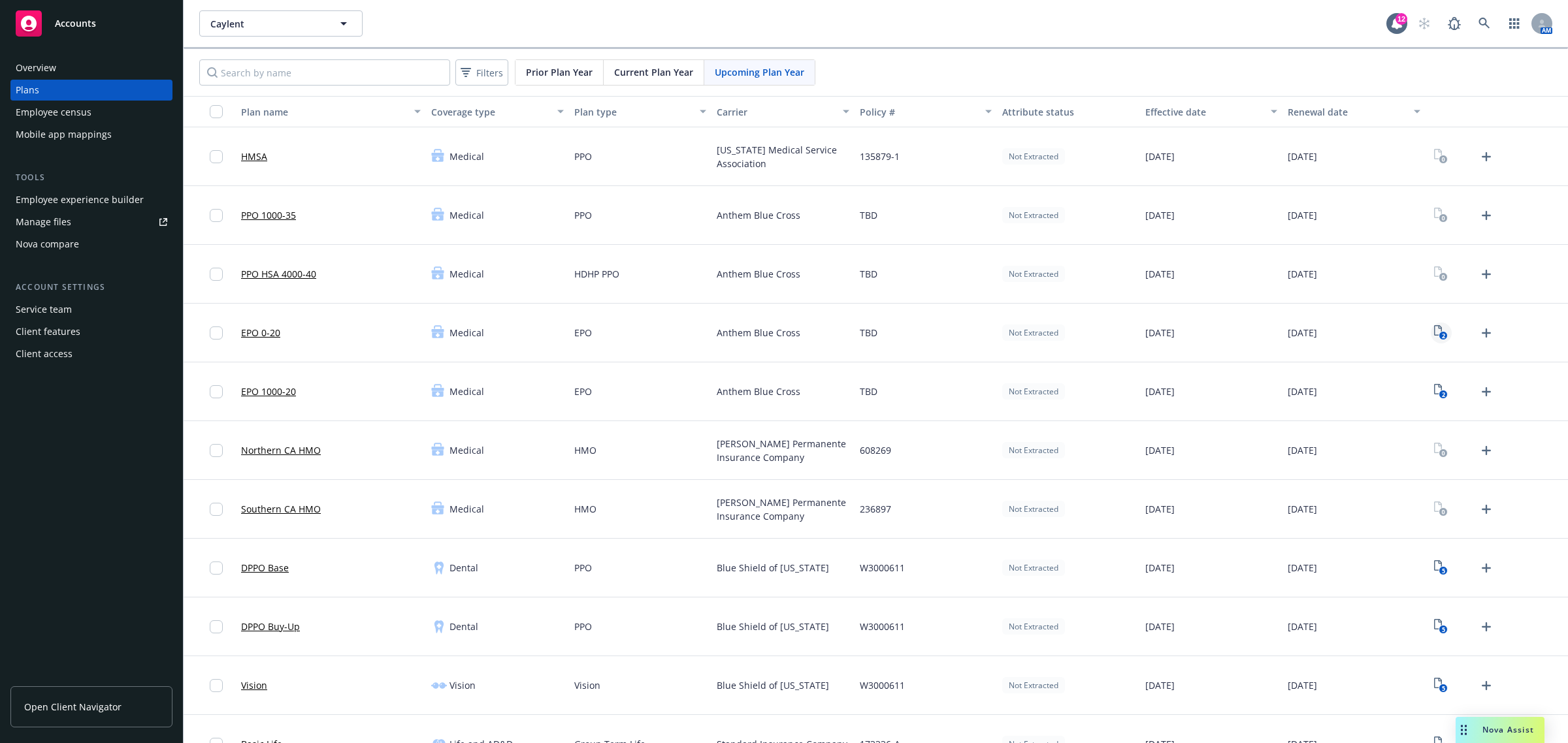
click at [1434, 333] on icon "2" at bounding box center [1441, 333] width 14 height 15
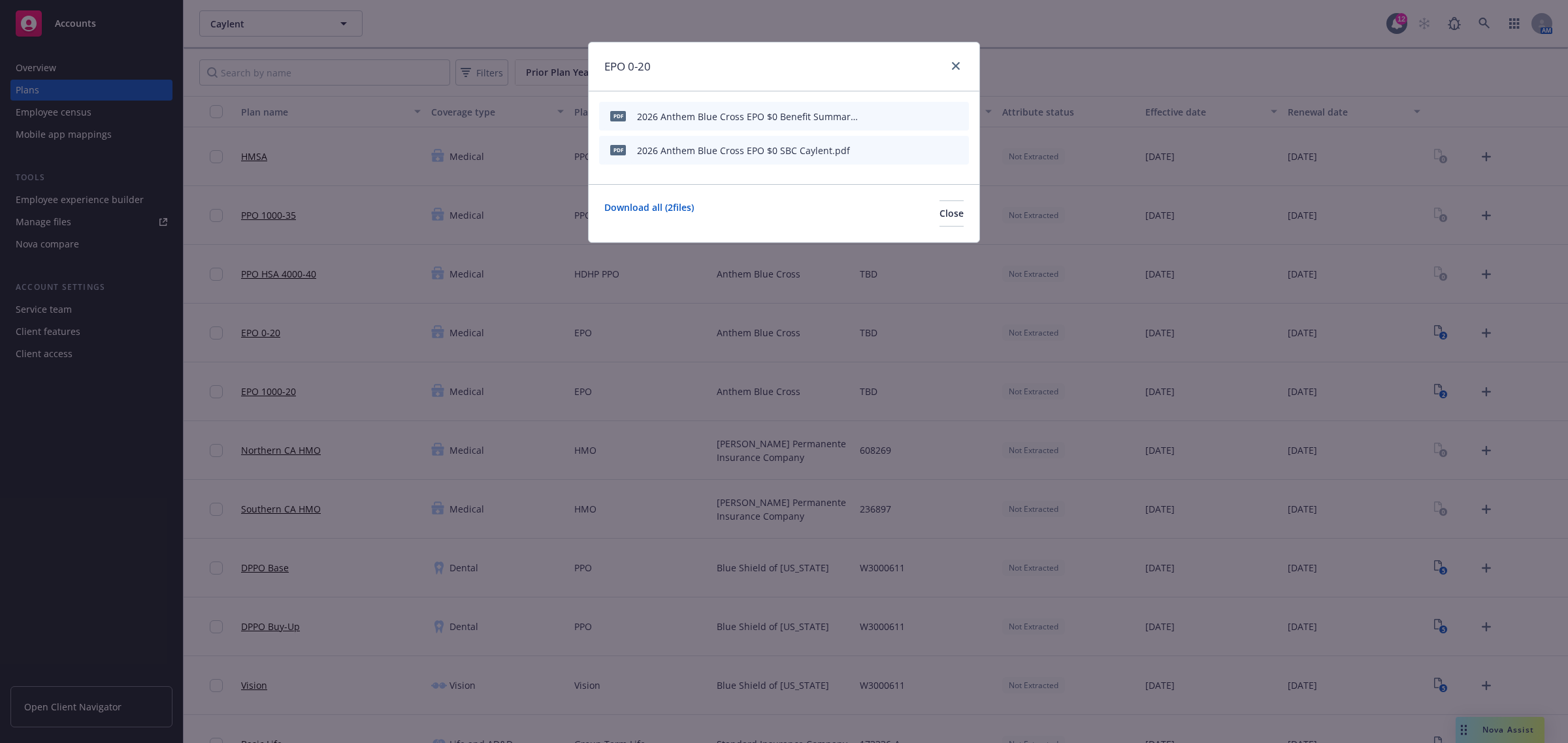
click at [954, 113] on icon "archive file" at bounding box center [956, 115] width 9 height 10
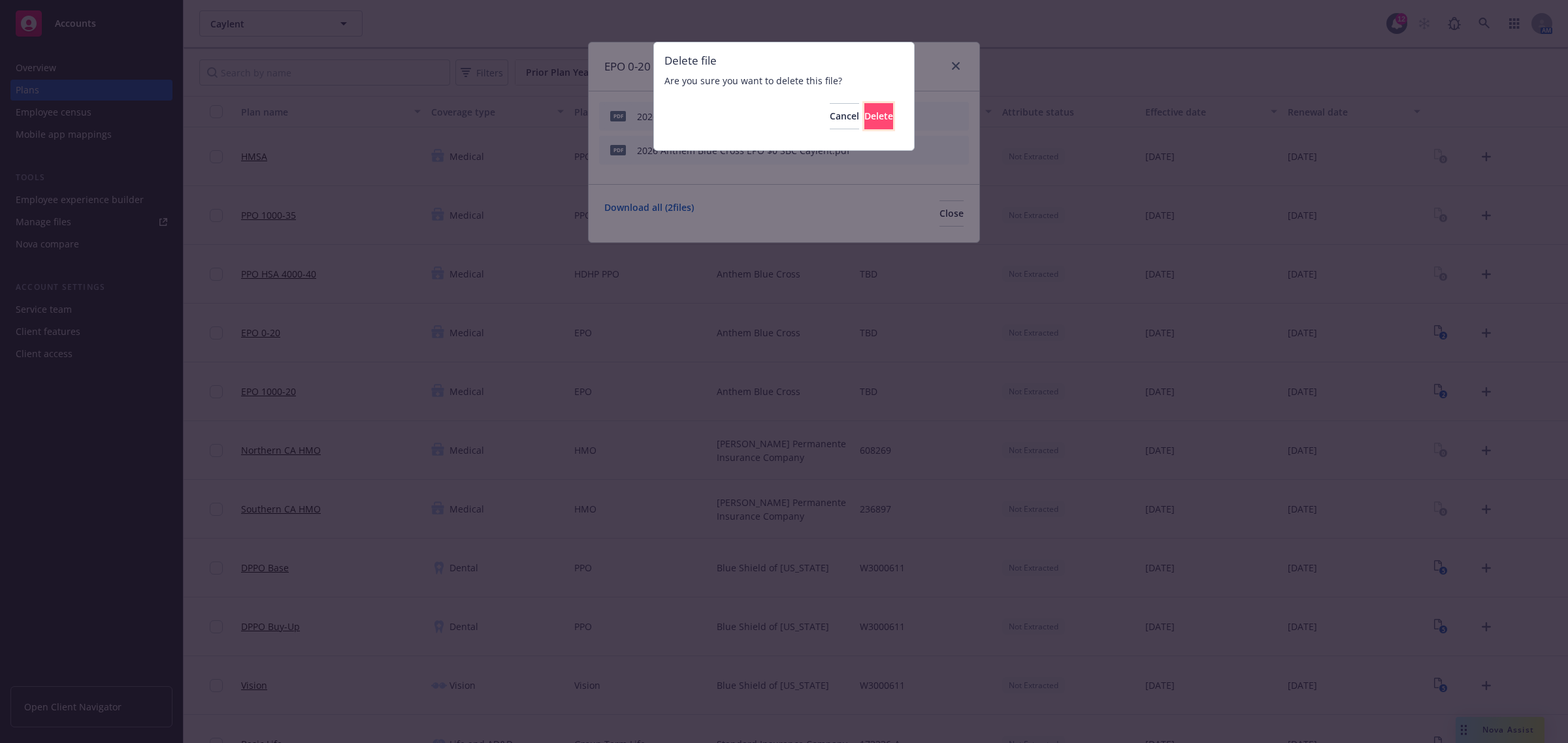
drag, startPoint x: 864, startPoint y: 113, endPoint x: 951, endPoint y: 120, distance: 87.3
click at [870, 113] on span "Delete" at bounding box center [879, 116] width 29 height 12
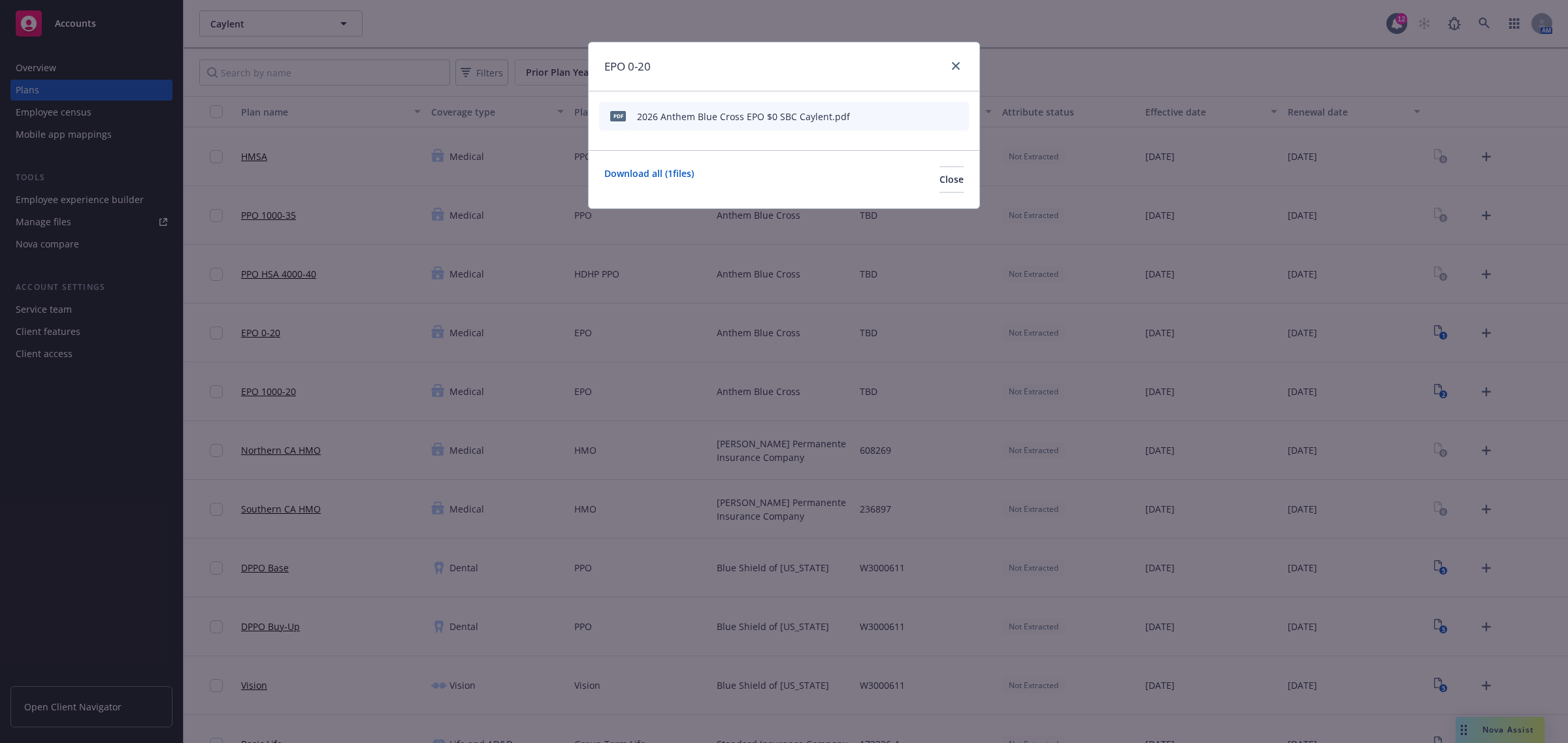
click at [959, 115] on icon "archive file" at bounding box center [956, 115] width 9 height 10
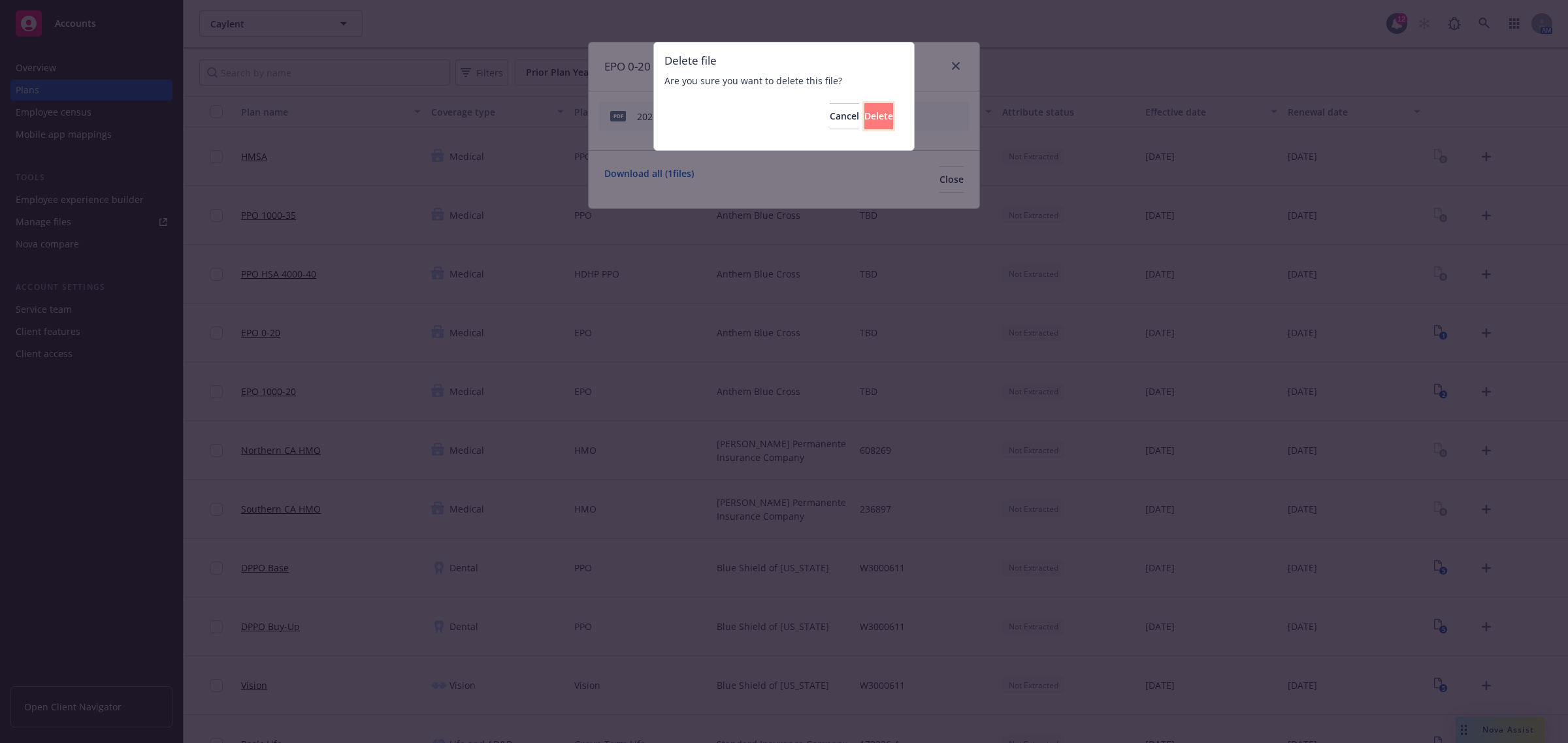
click at [864, 114] on button "Delete" at bounding box center [879, 116] width 29 height 26
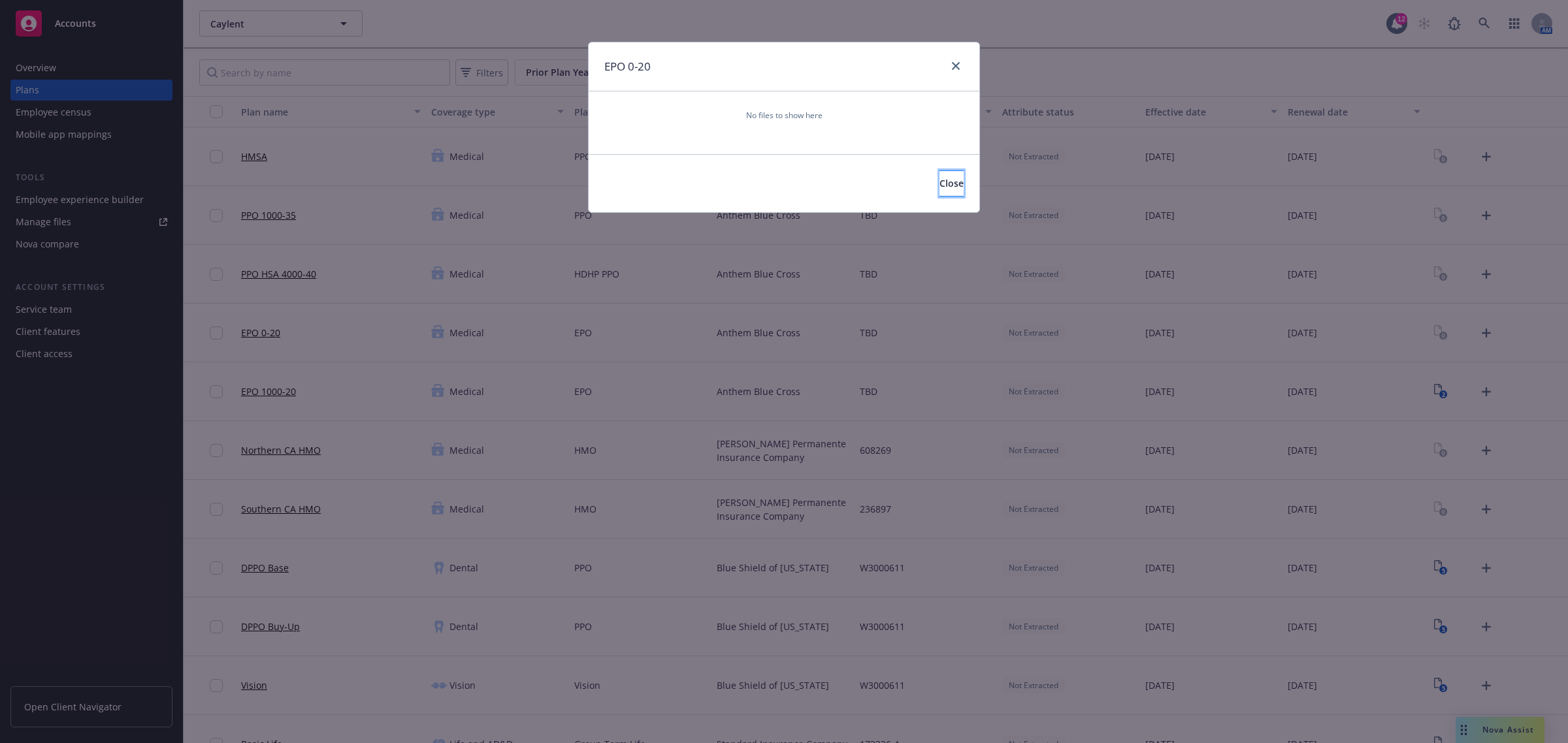
click at [939, 176] on button "Close" at bounding box center [951, 184] width 24 height 26
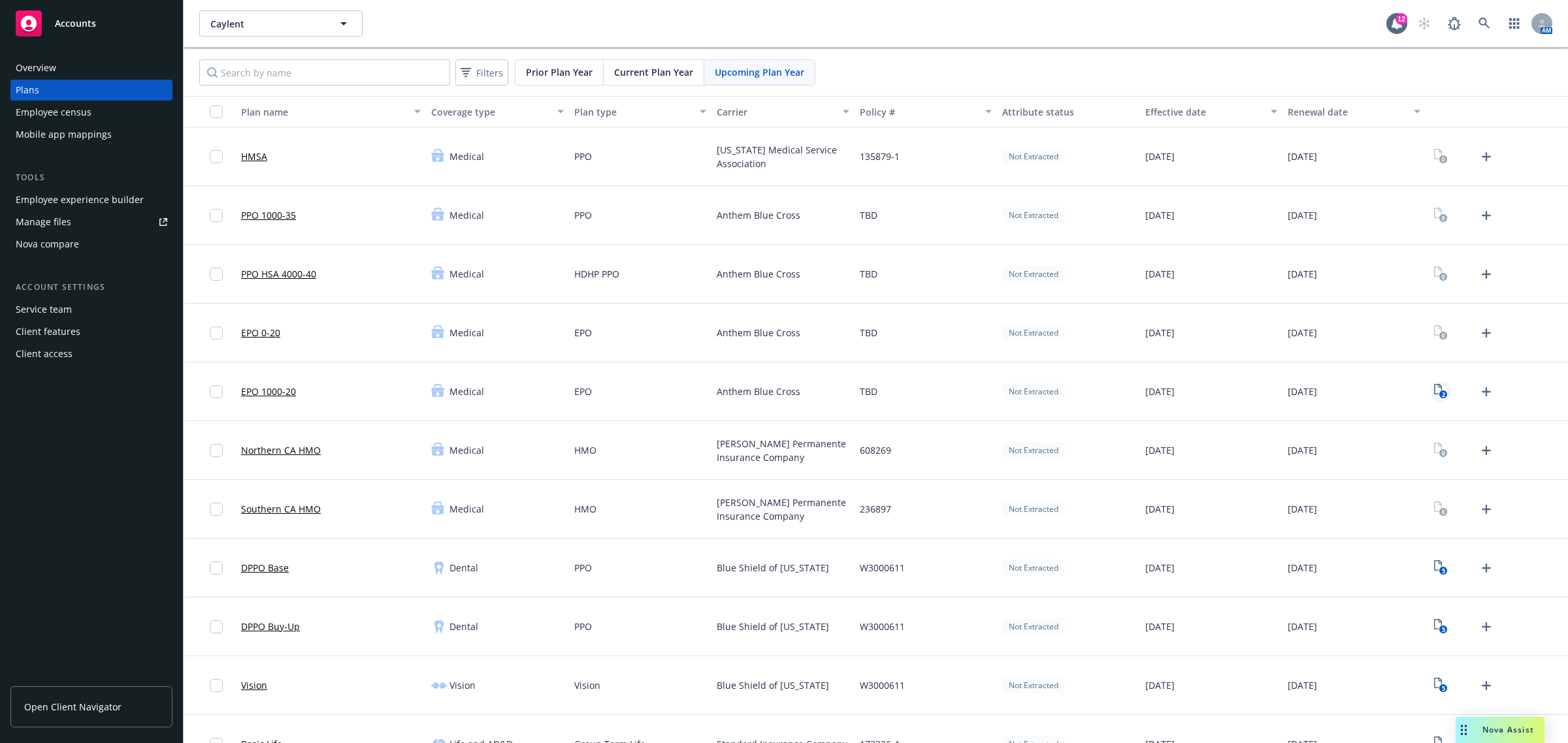
click at [1437, 392] on link "2" at bounding box center [1441, 392] width 21 height 21
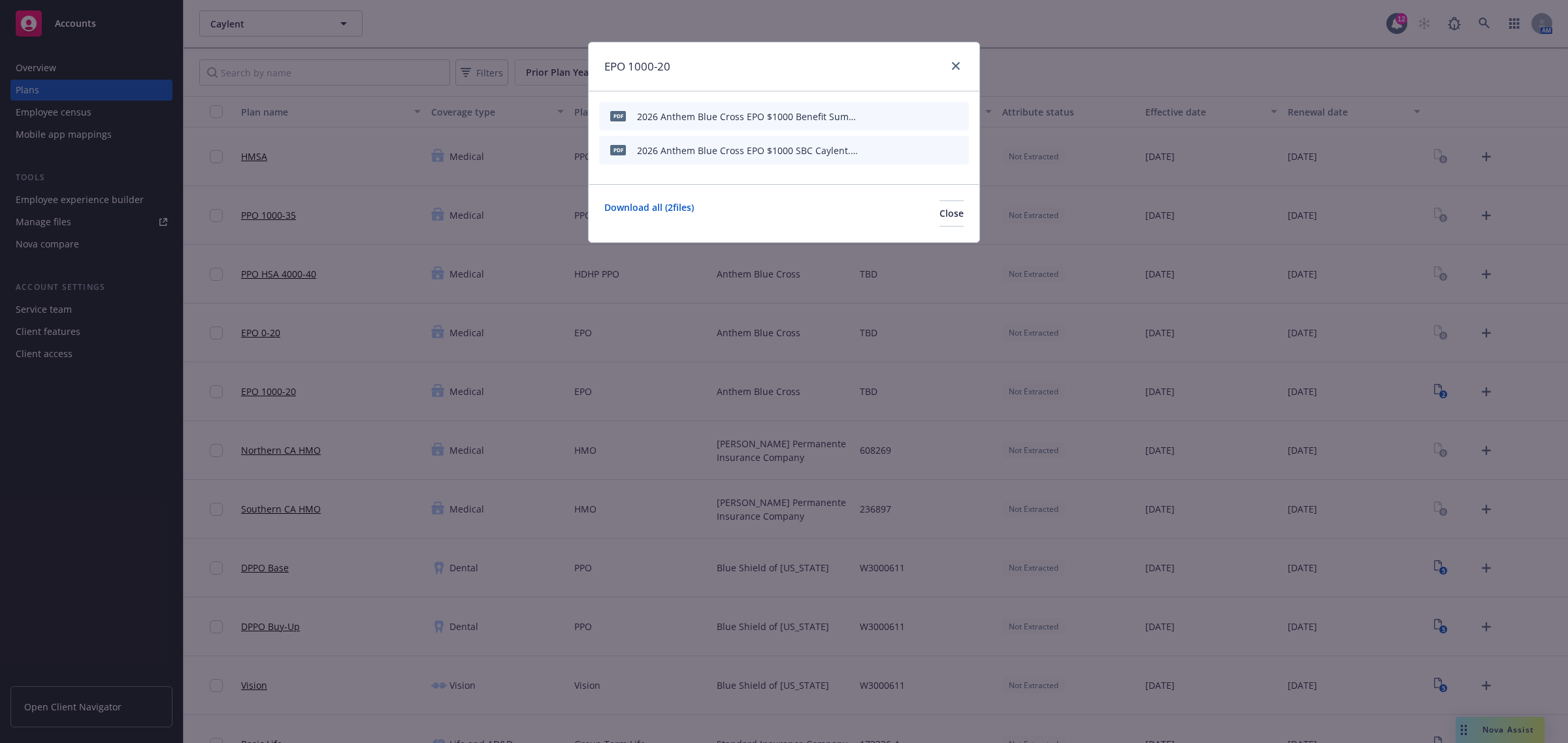
click at [960, 116] on icon "archive file" at bounding box center [956, 115] width 9 height 10
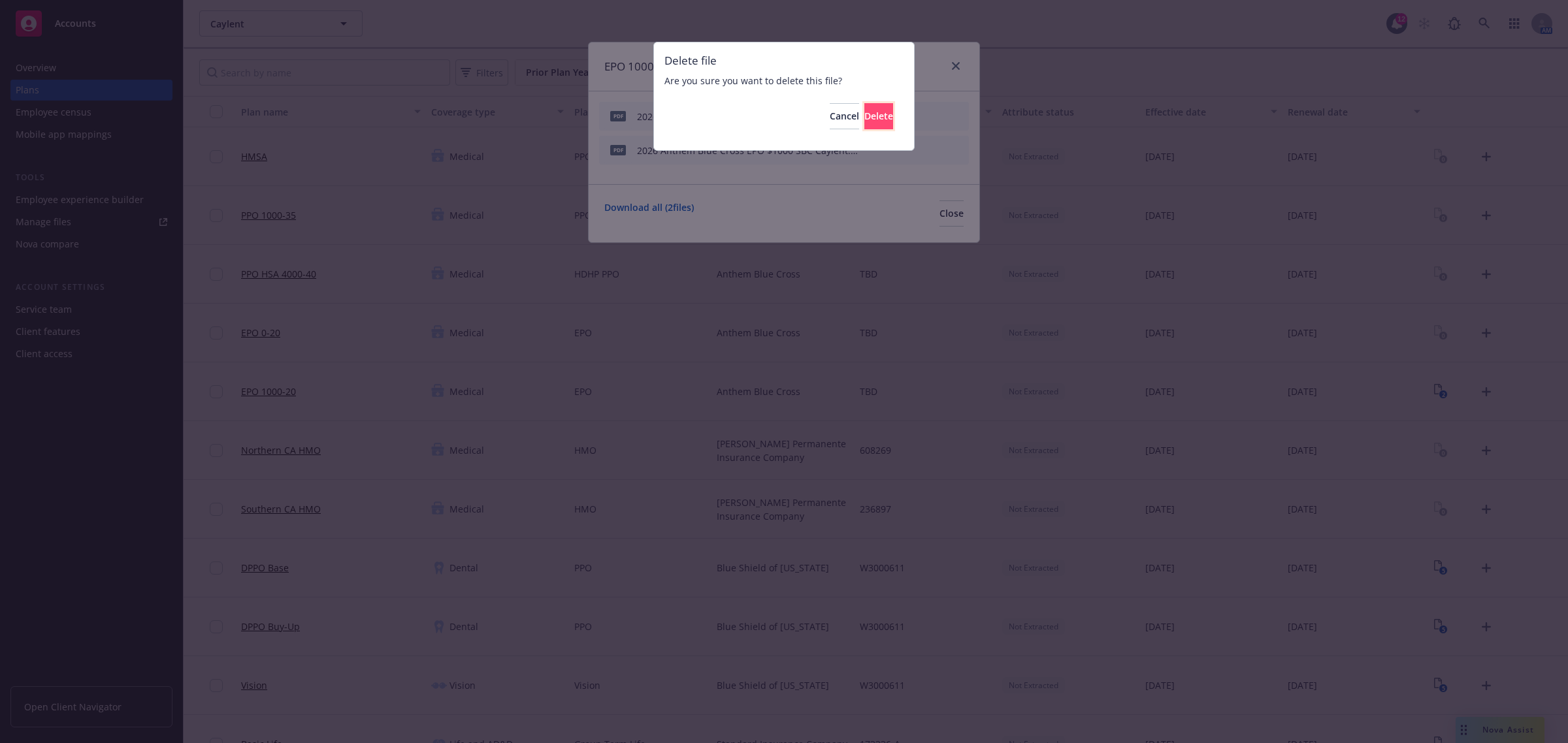
drag, startPoint x: 846, startPoint y: 113, endPoint x: 903, endPoint y: 114, distance: 57.0
click at [864, 113] on span "Delete" at bounding box center [879, 116] width 29 height 12
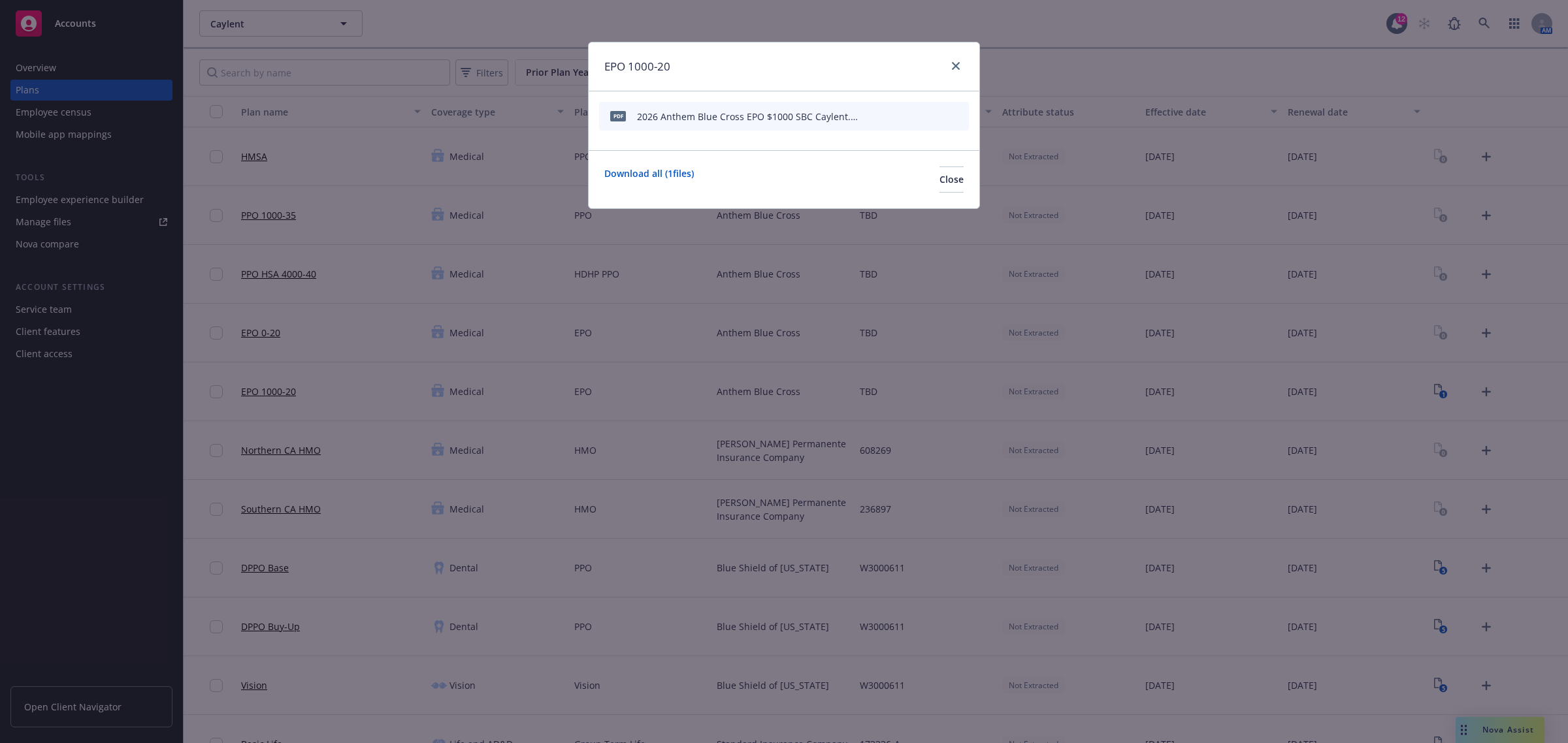
click at [964, 108] on div "pdf 2026 Anthem Blue Cross EPO $1000 SBC Caylent.pdf" at bounding box center [783, 116] width 370 height 29
click at [959, 116] on icon "archive file" at bounding box center [956, 115] width 9 height 10
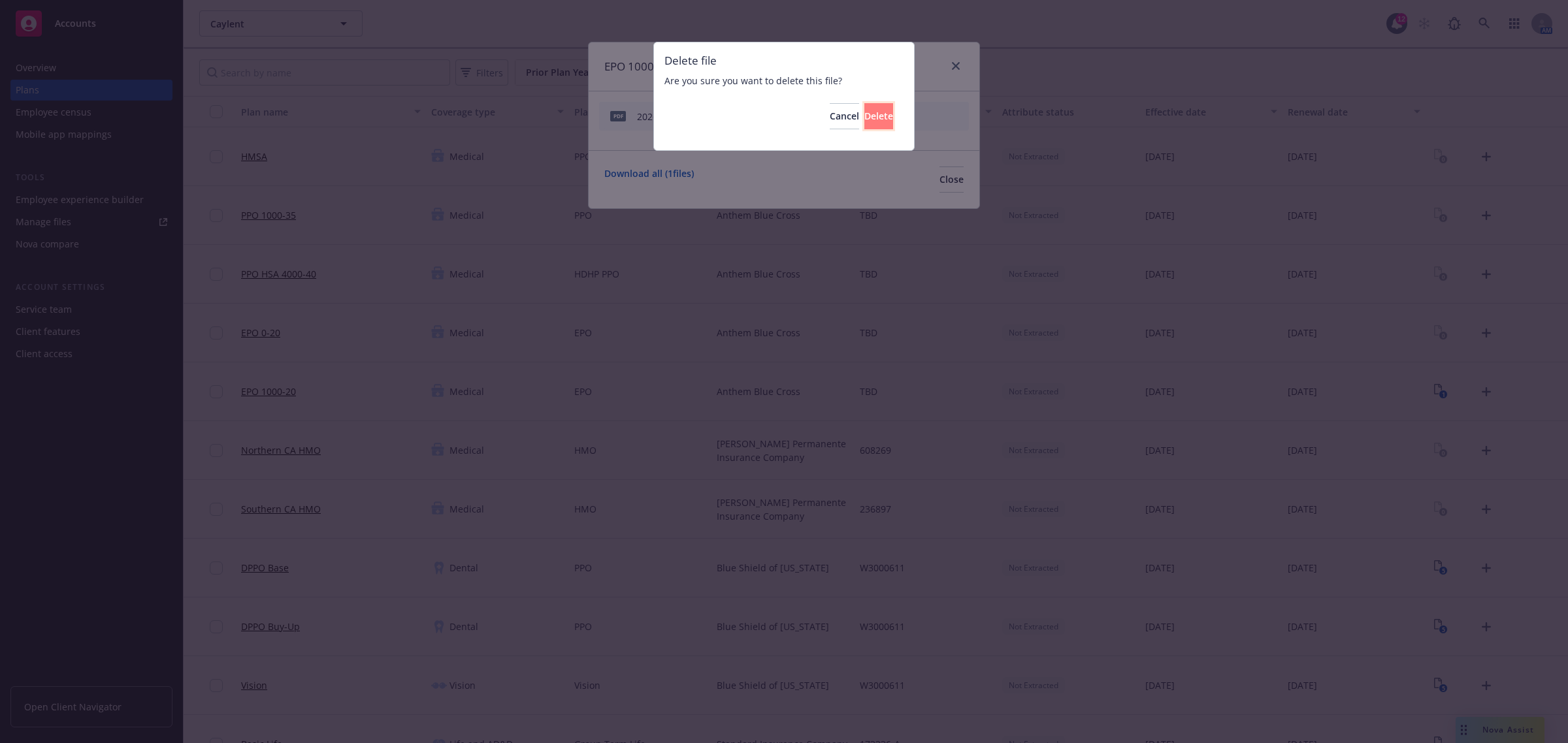
click at [864, 109] on button "Delete" at bounding box center [879, 116] width 29 height 26
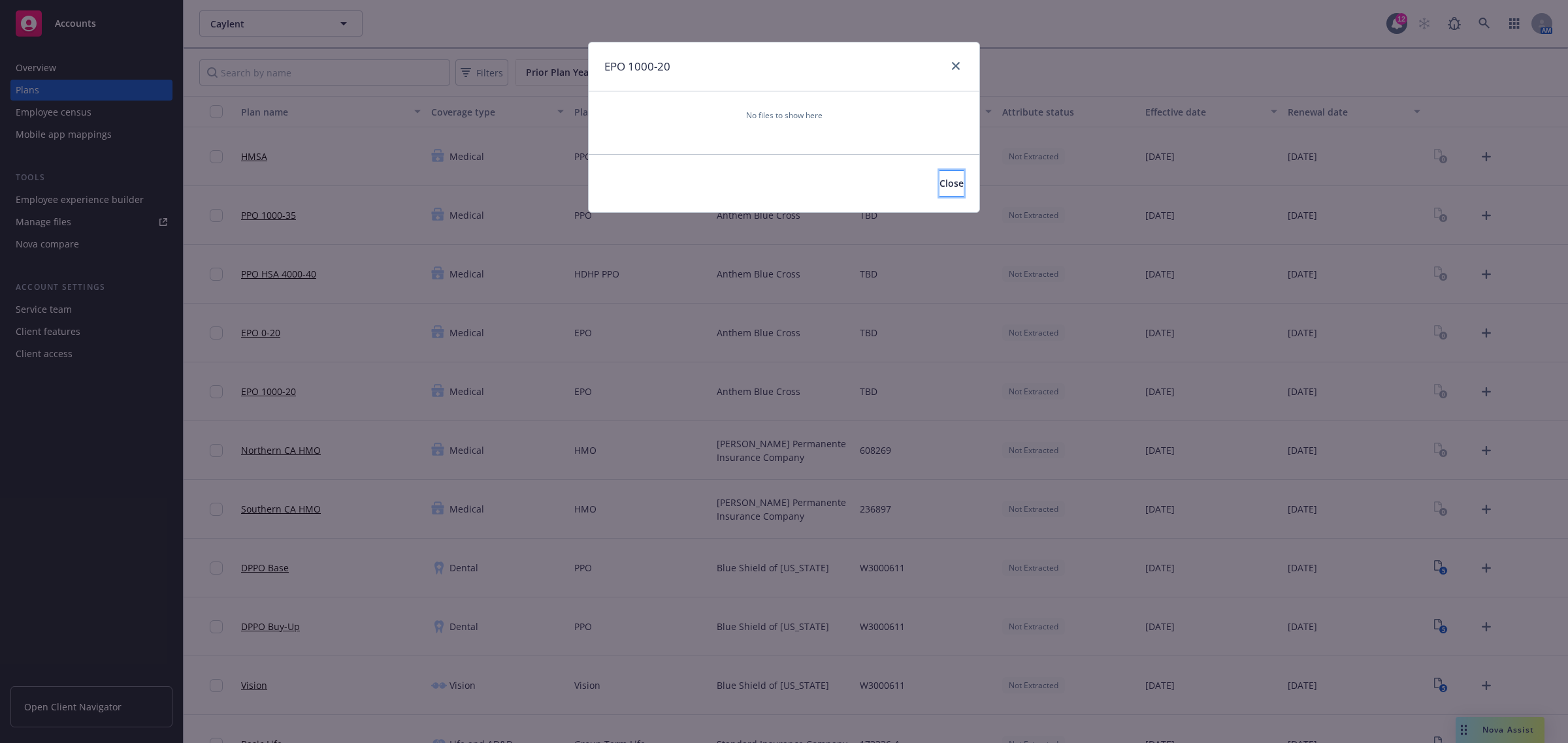
click at [939, 177] on span "Close" at bounding box center [951, 183] width 24 height 12
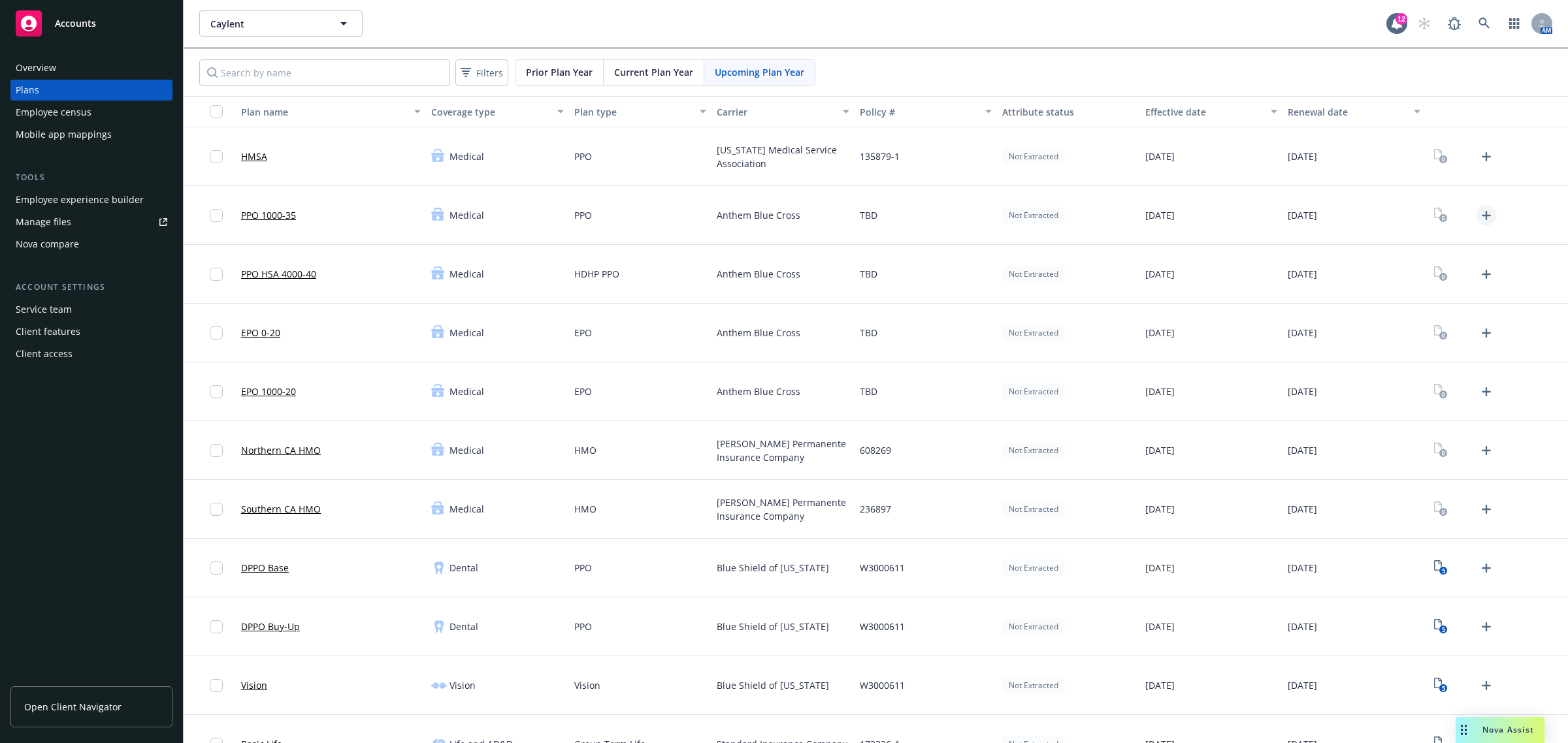
click at [1478, 218] on icon "Upload Plan Documents" at bounding box center [1486, 215] width 16 height 16
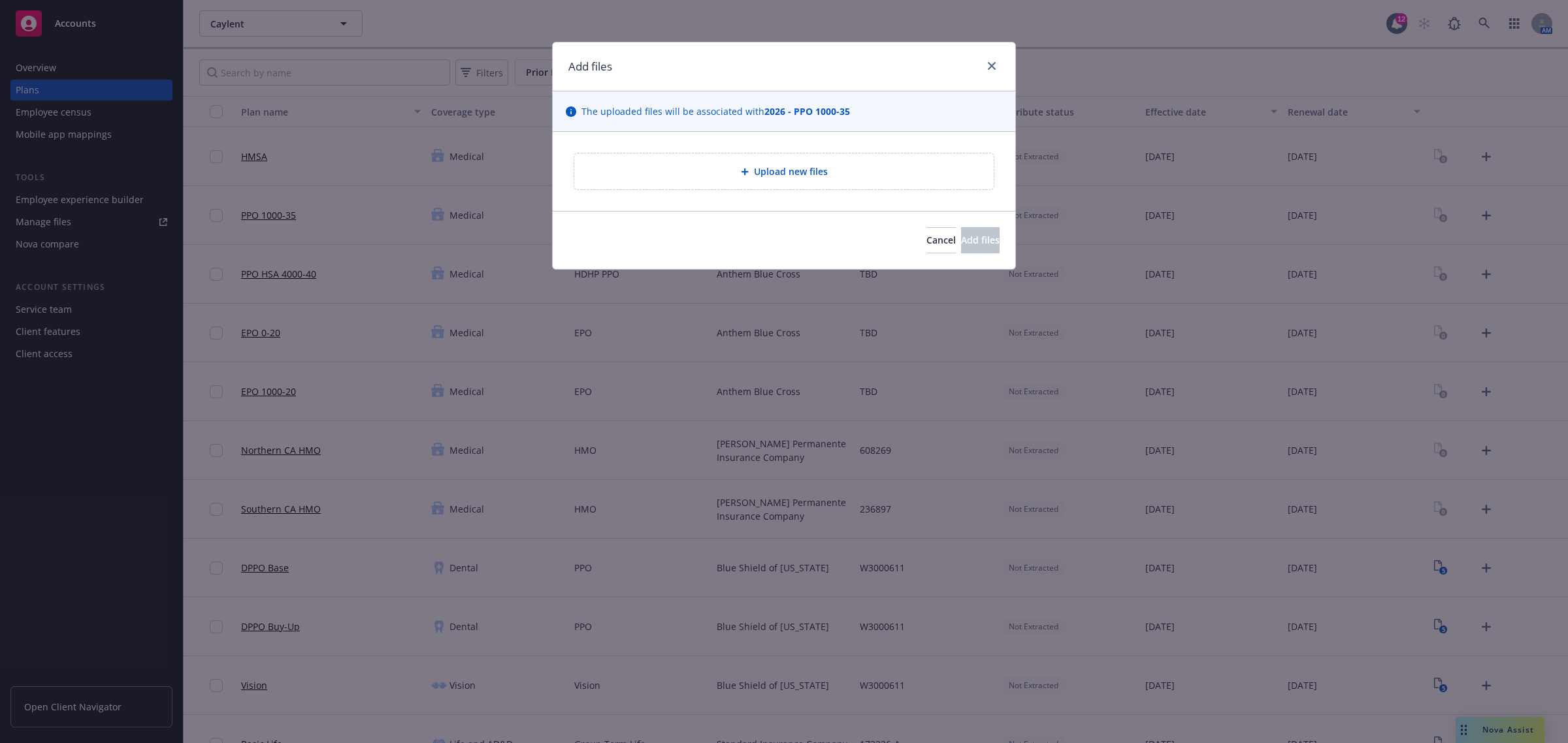
click at [768, 174] on span "Upload new files" at bounding box center [791, 171] width 74 height 14
drag, startPoint x: 877, startPoint y: 244, endPoint x: 588, endPoint y: 146, distance: 305.2
click at [926, 240] on span "Cancel" at bounding box center [941, 240] width 29 height 12
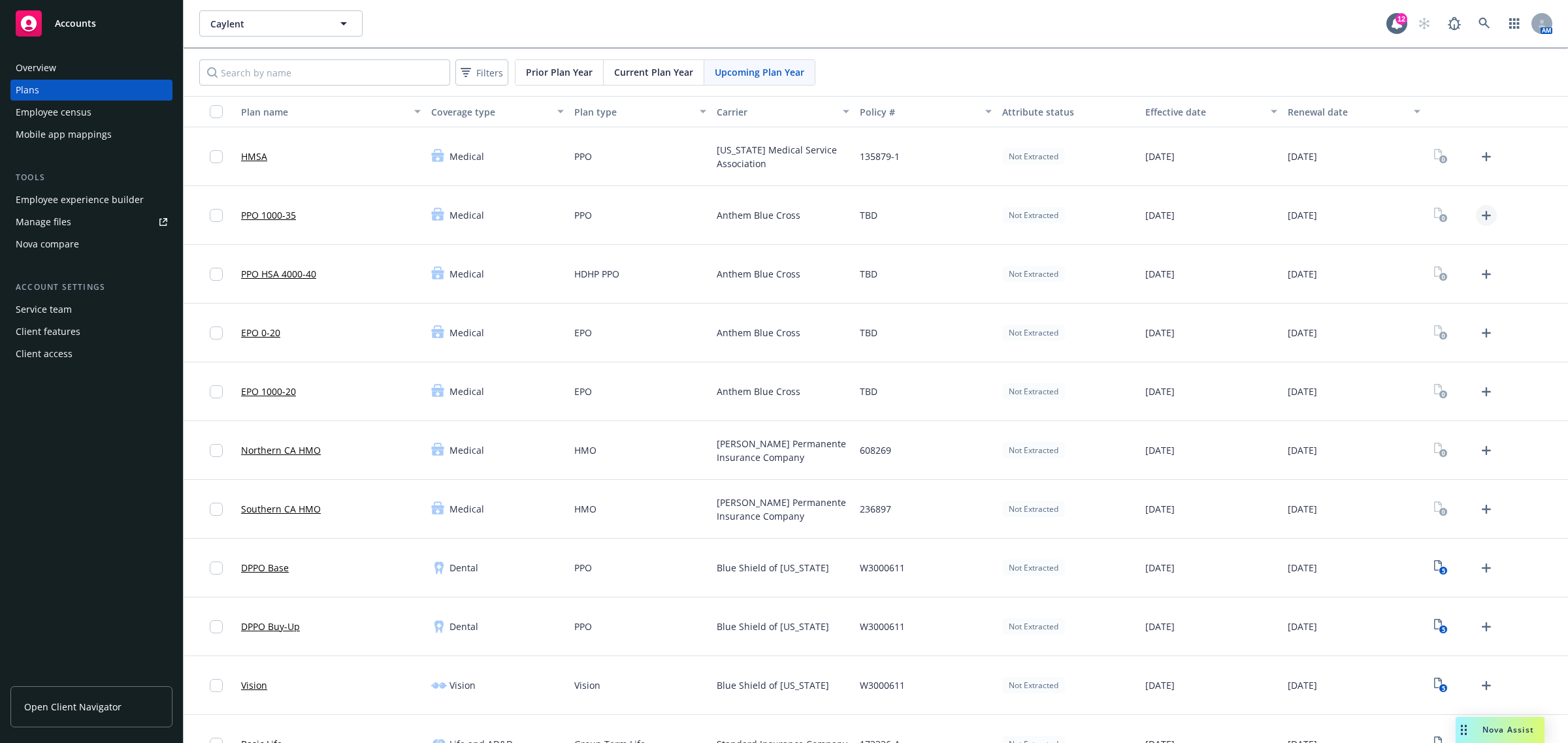
click at [1478, 220] on icon "Upload Plan Documents" at bounding box center [1486, 215] width 16 height 16
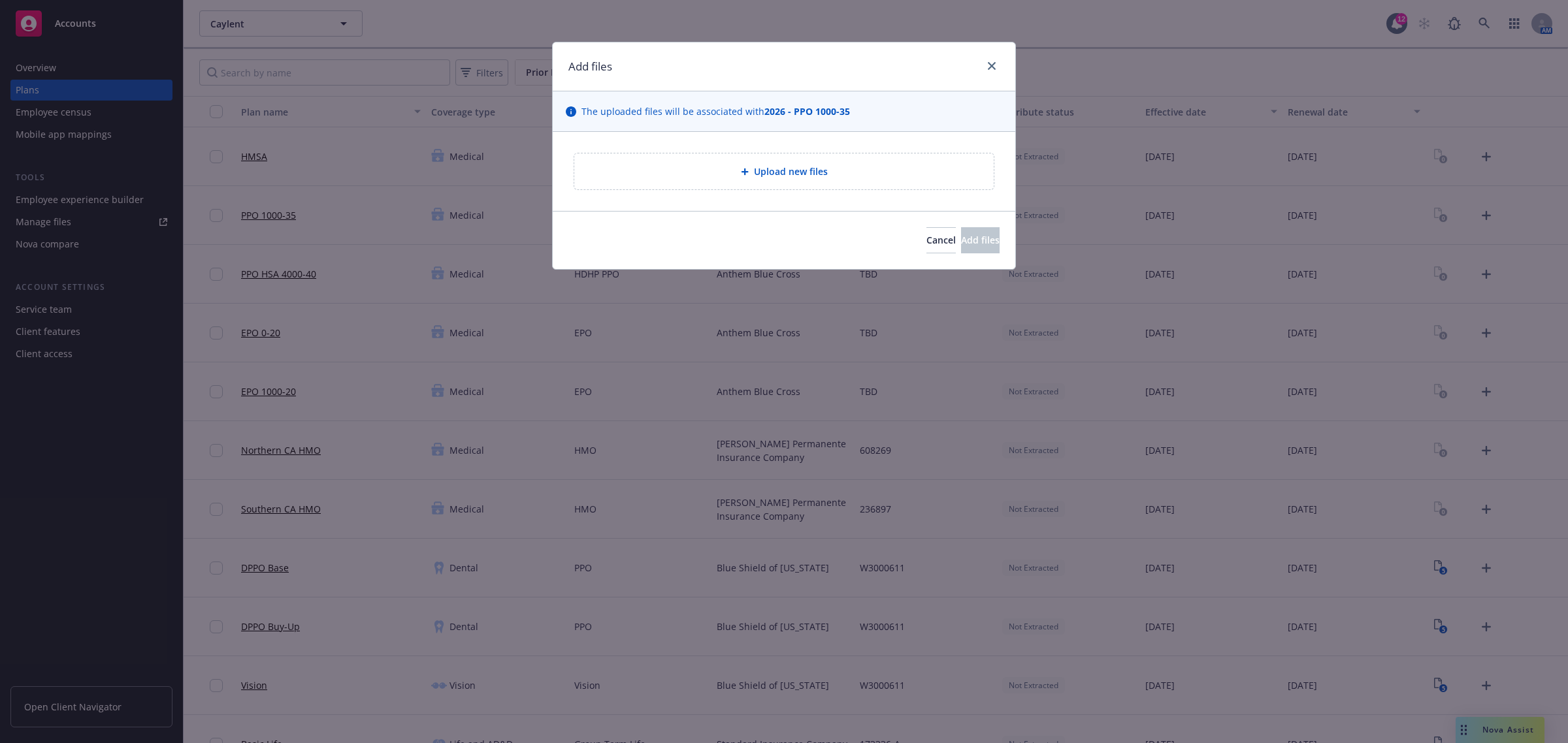
click at [860, 169] on div "Upload new files" at bounding box center [784, 171] width 399 height 15
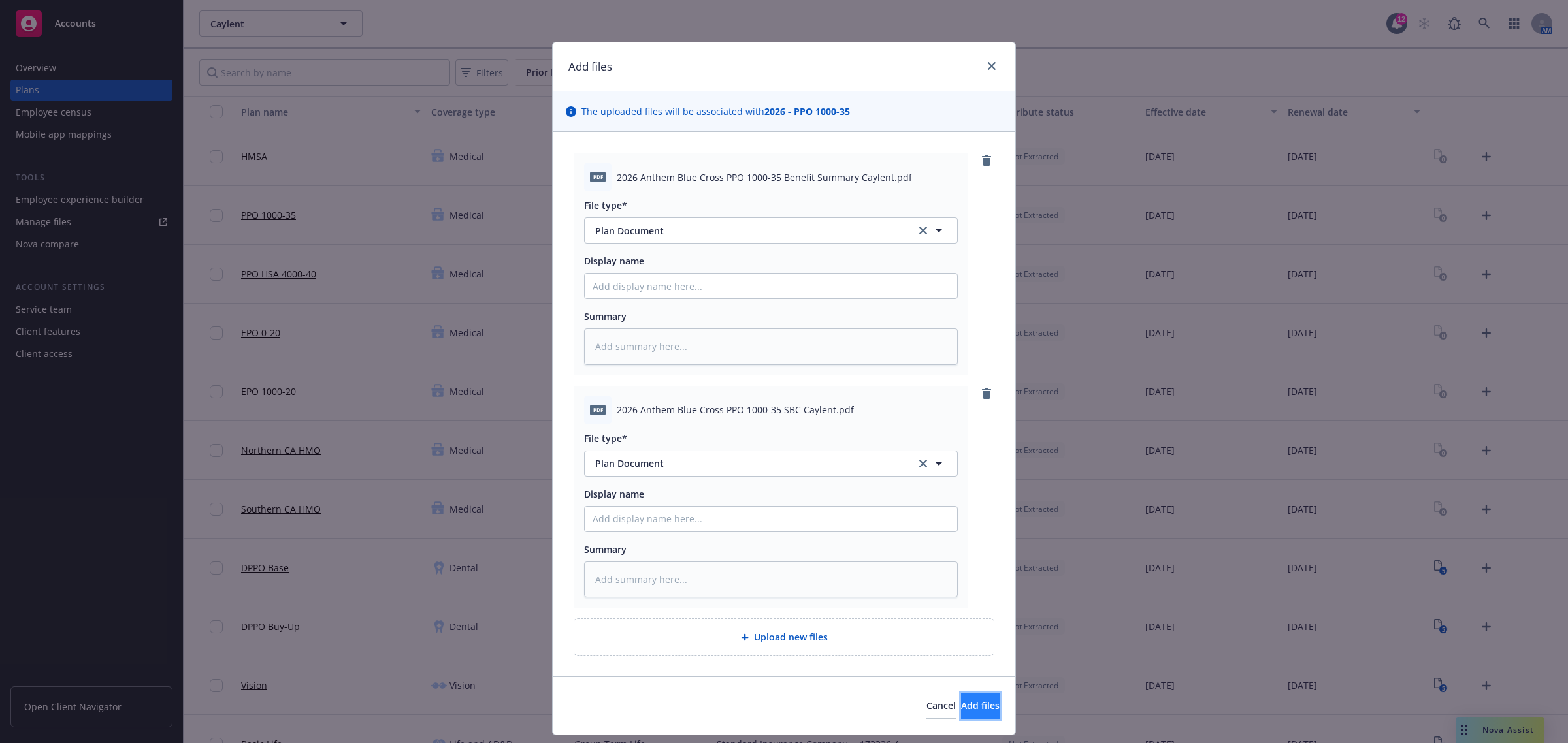
click at [979, 704] on button "Add files" at bounding box center [980, 706] width 39 height 26
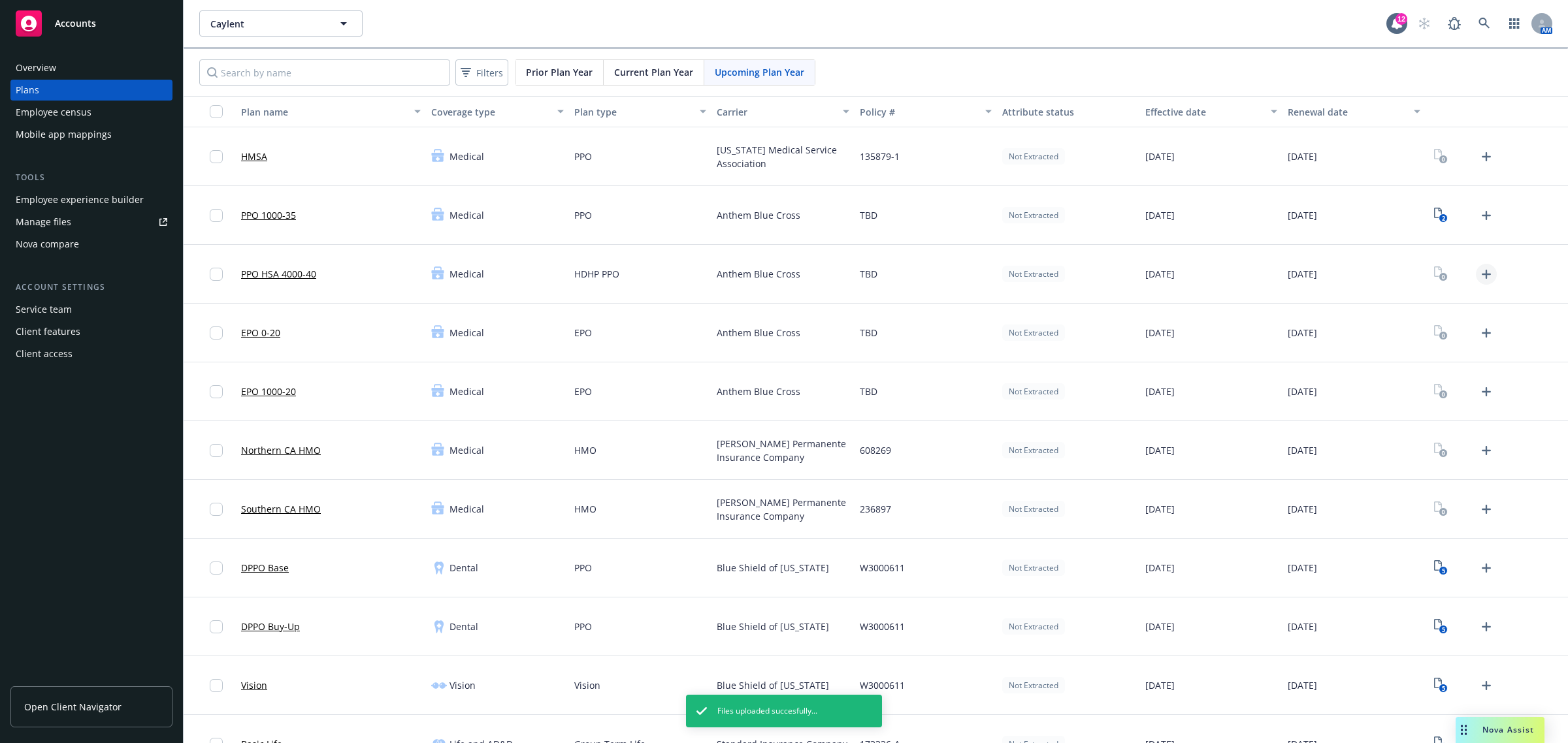
click at [1478, 276] on icon "Upload Plan Documents" at bounding box center [1486, 274] width 16 height 16
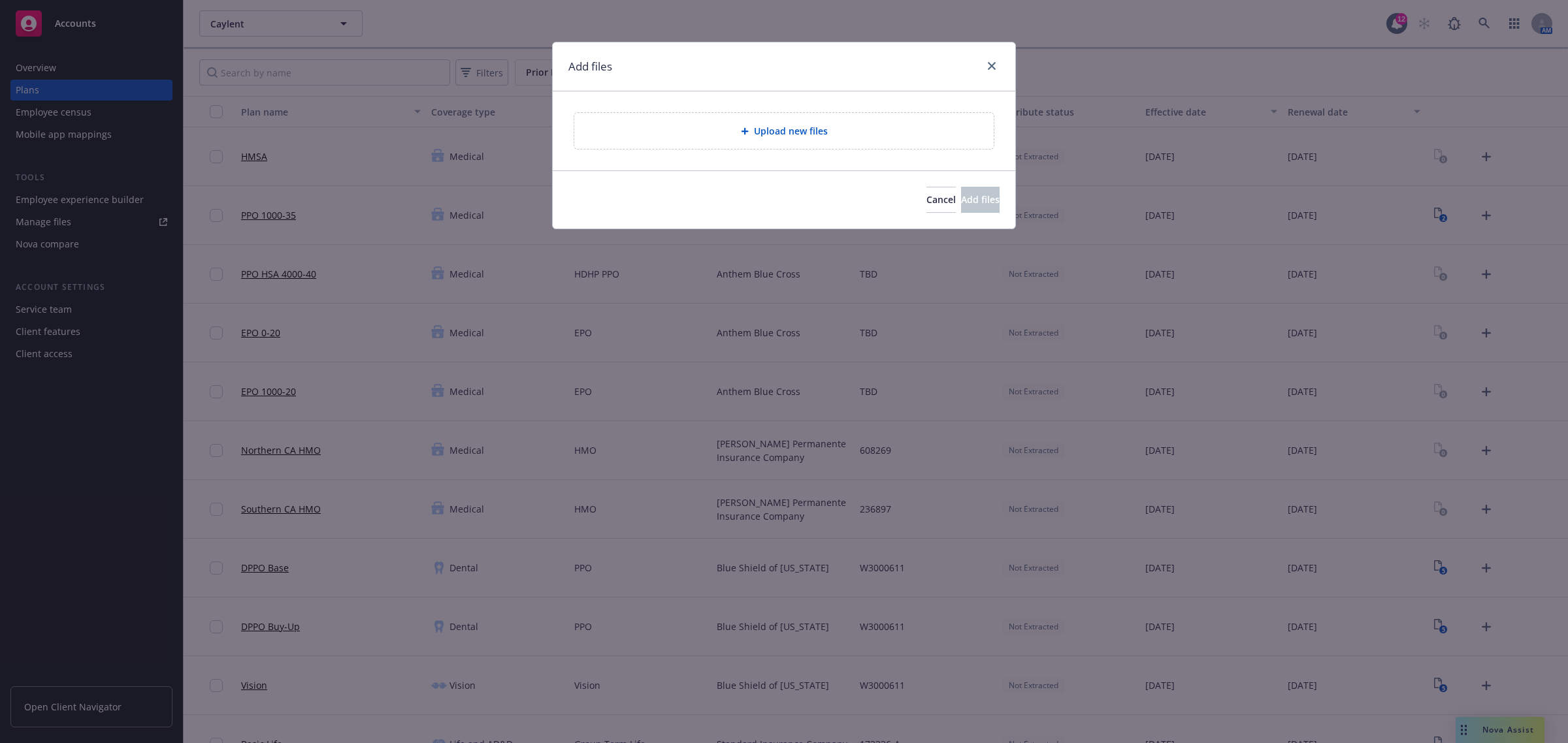
click at [778, 131] on span "Upload new files" at bounding box center [791, 131] width 74 height 14
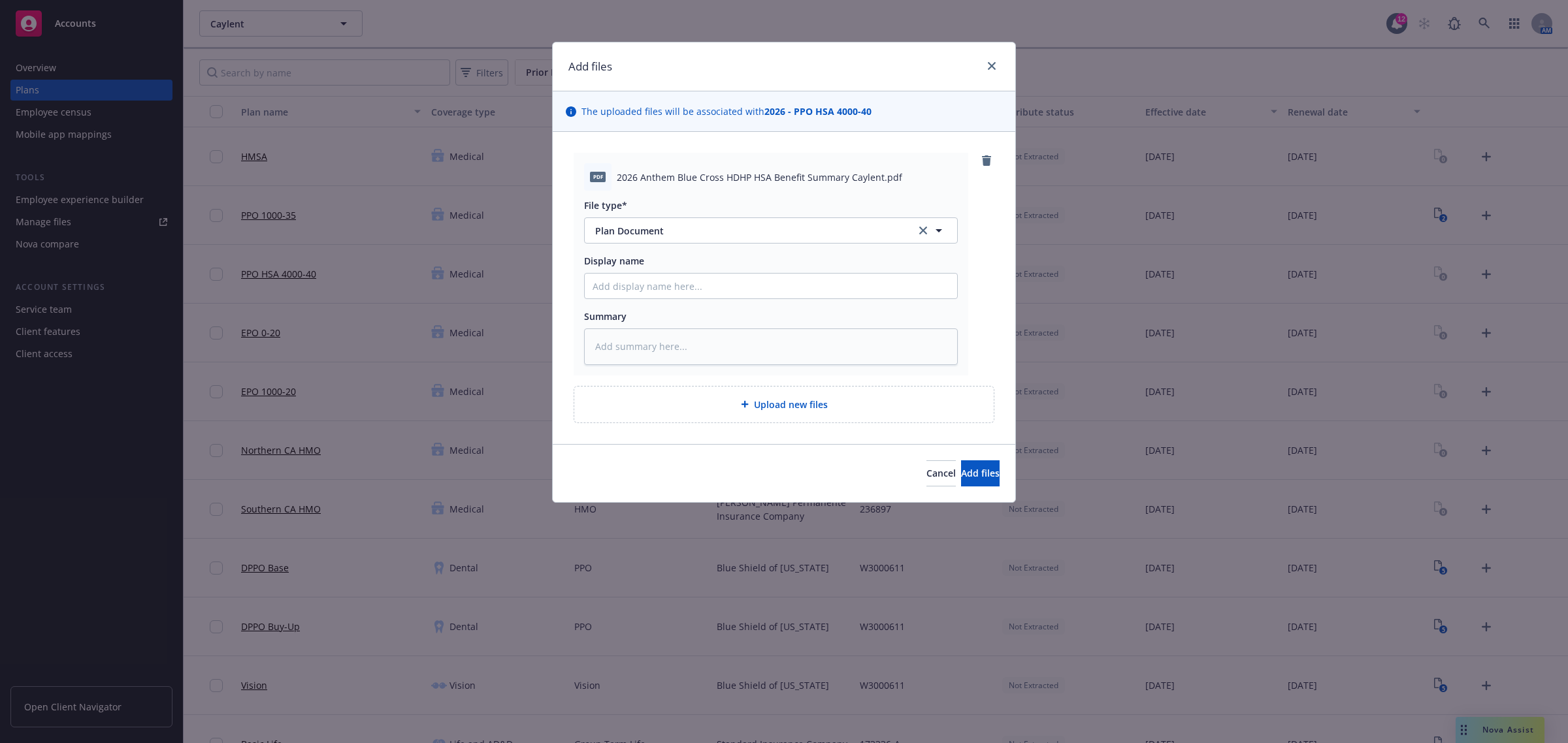
click at [719, 403] on div "Upload new files" at bounding box center [784, 405] width 399 height 15
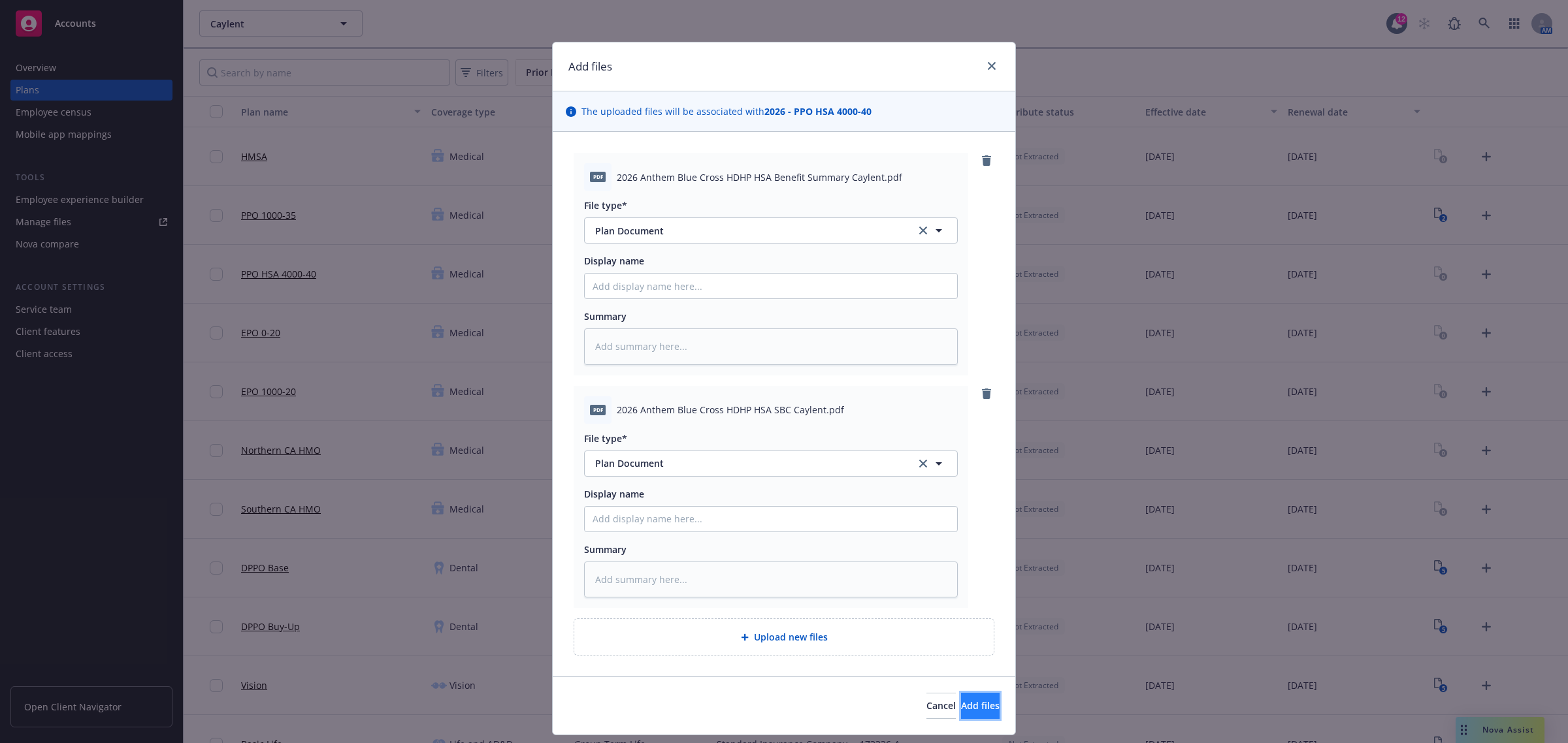
click at [965, 708] on span "Add files" at bounding box center [980, 706] width 39 height 12
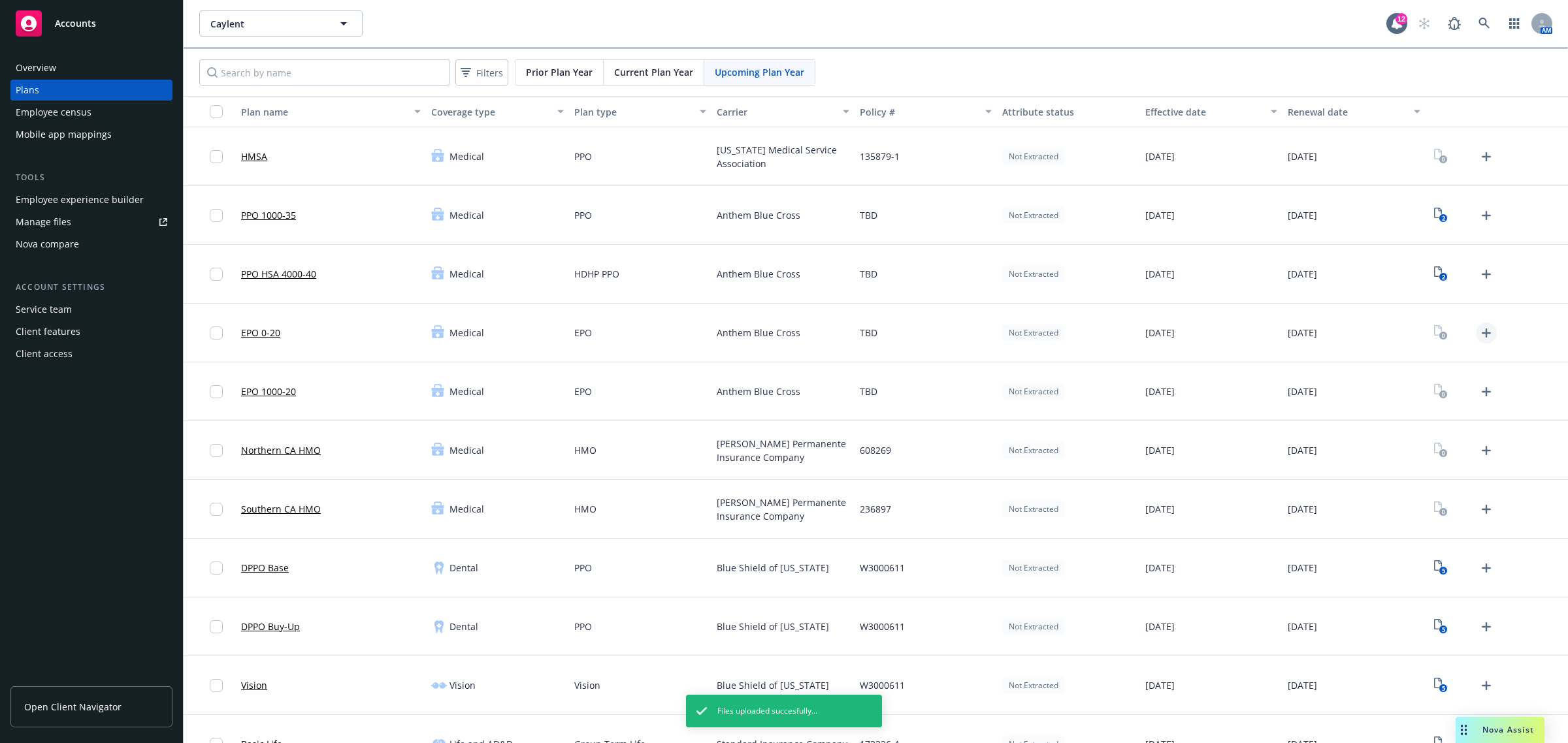
click at [1482, 335] on icon "Upload Plan Documents" at bounding box center [1486, 333] width 9 height 9
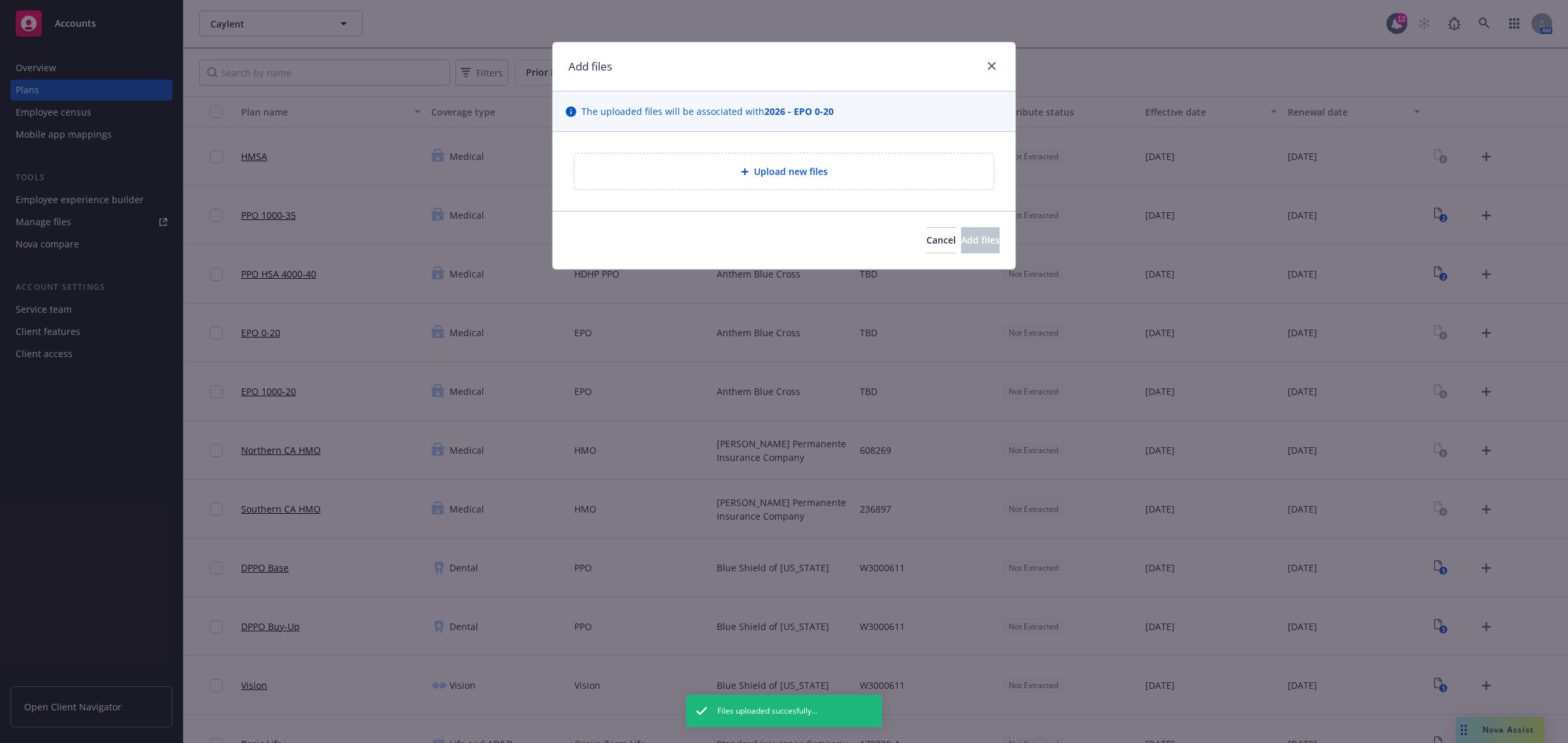
click at [742, 174] on icon at bounding box center [745, 172] width 8 height 8
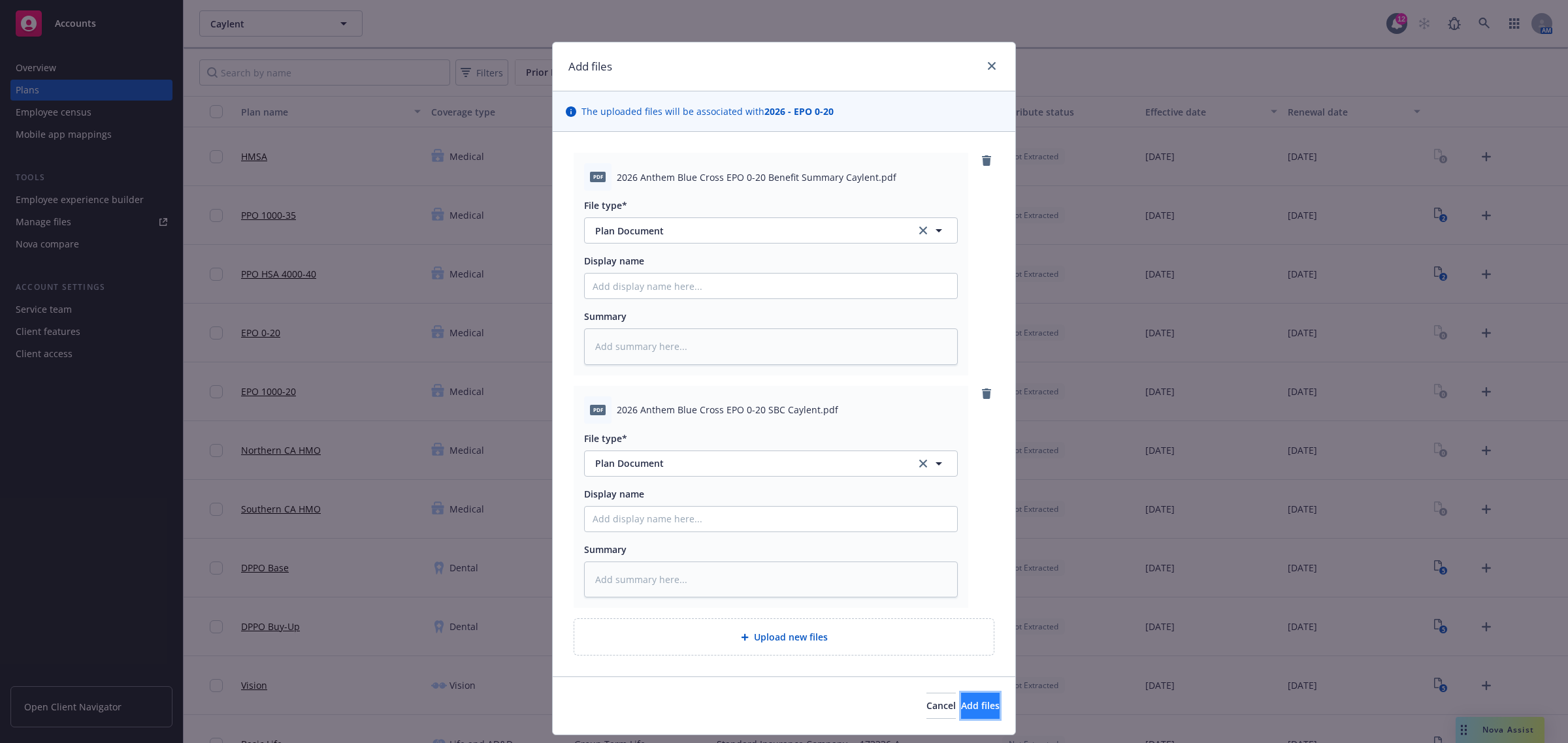
click at [966, 701] on span "Add files" at bounding box center [980, 706] width 39 height 12
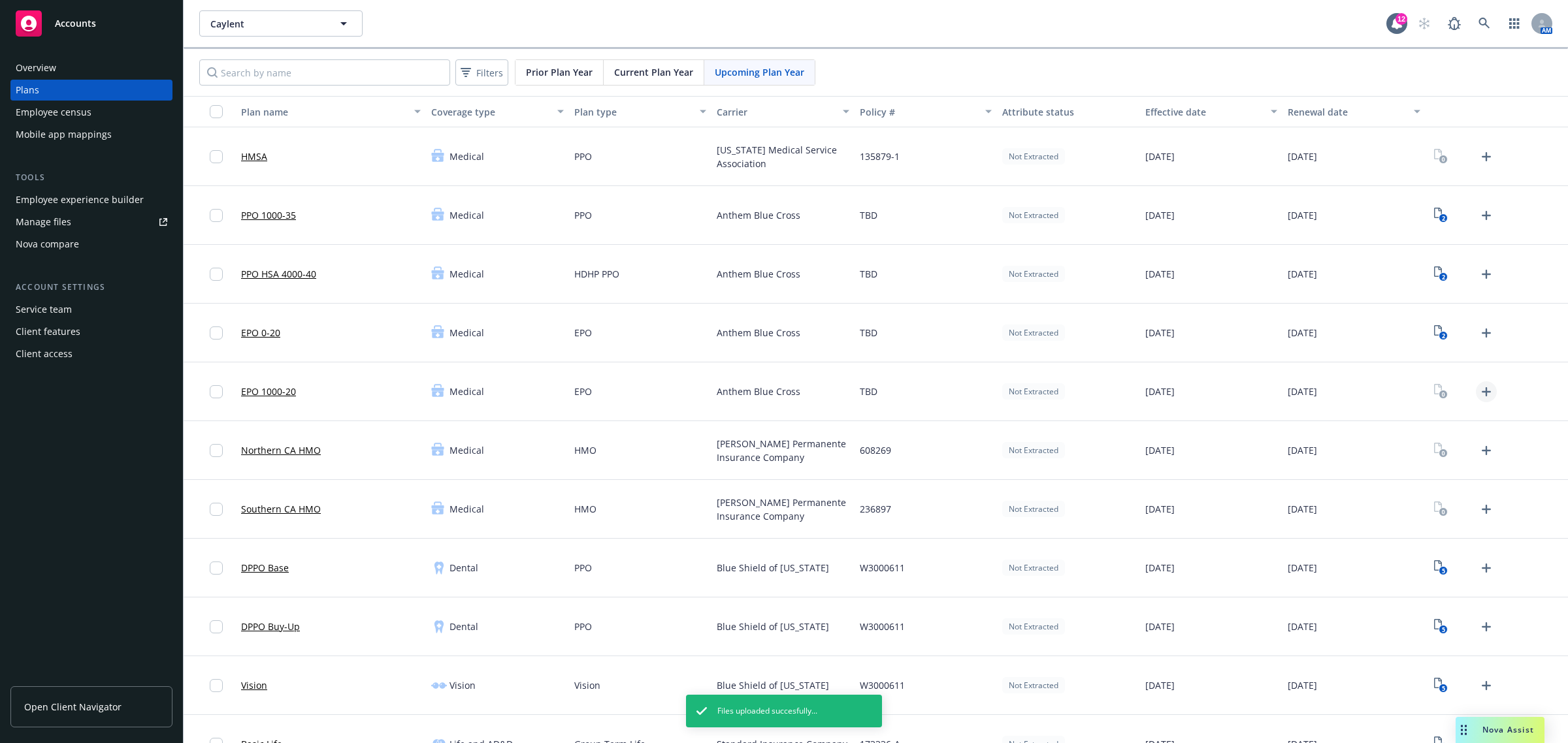
click at [1478, 391] on icon "Upload Plan Documents" at bounding box center [1486, 391] width 16 height 16
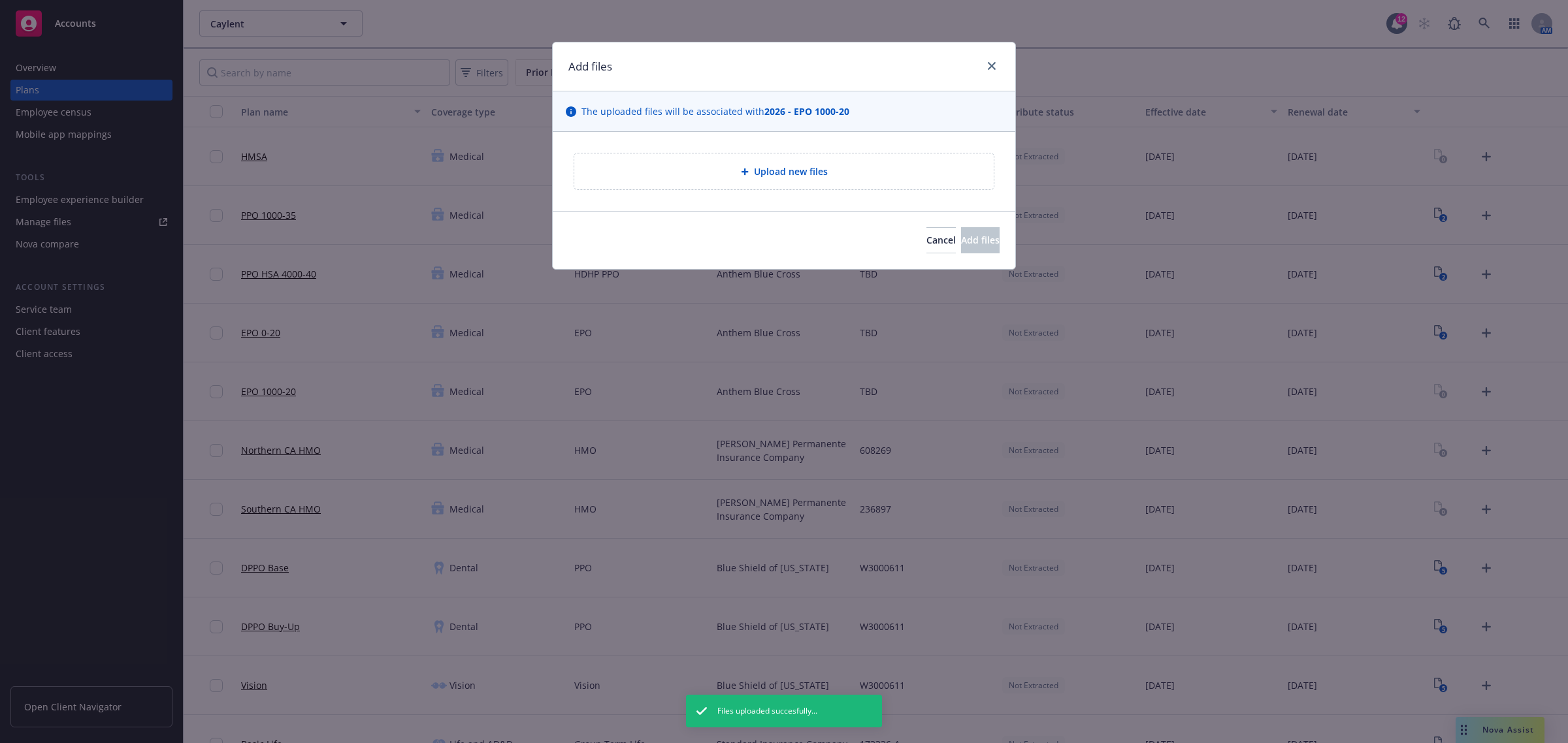
click at [802, 171] on span "Upload new files" at bounding box center [791, 171] width 74 height 14
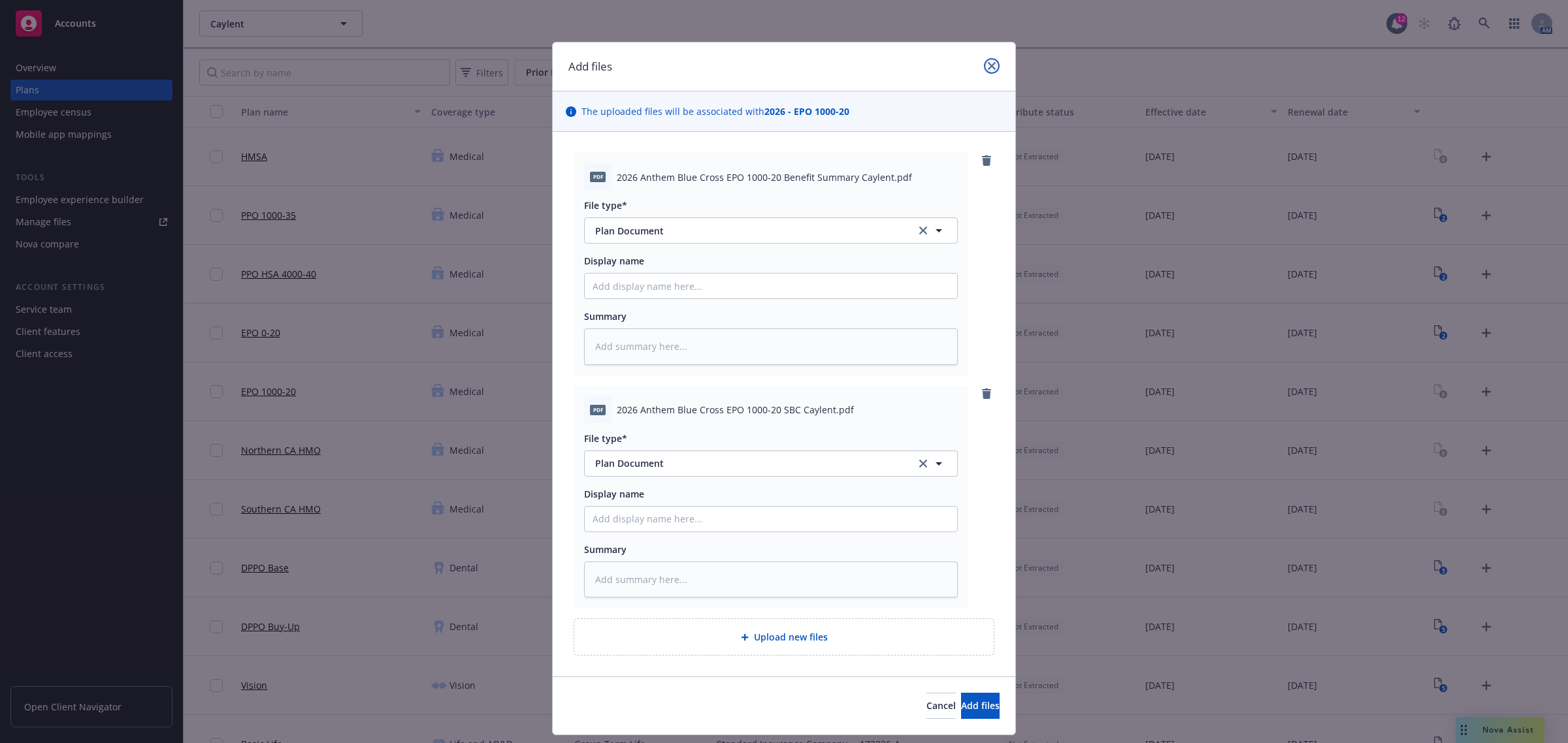
click at [987, 63] on icon "close" at bounding box center [992, 66] width 8 height 8
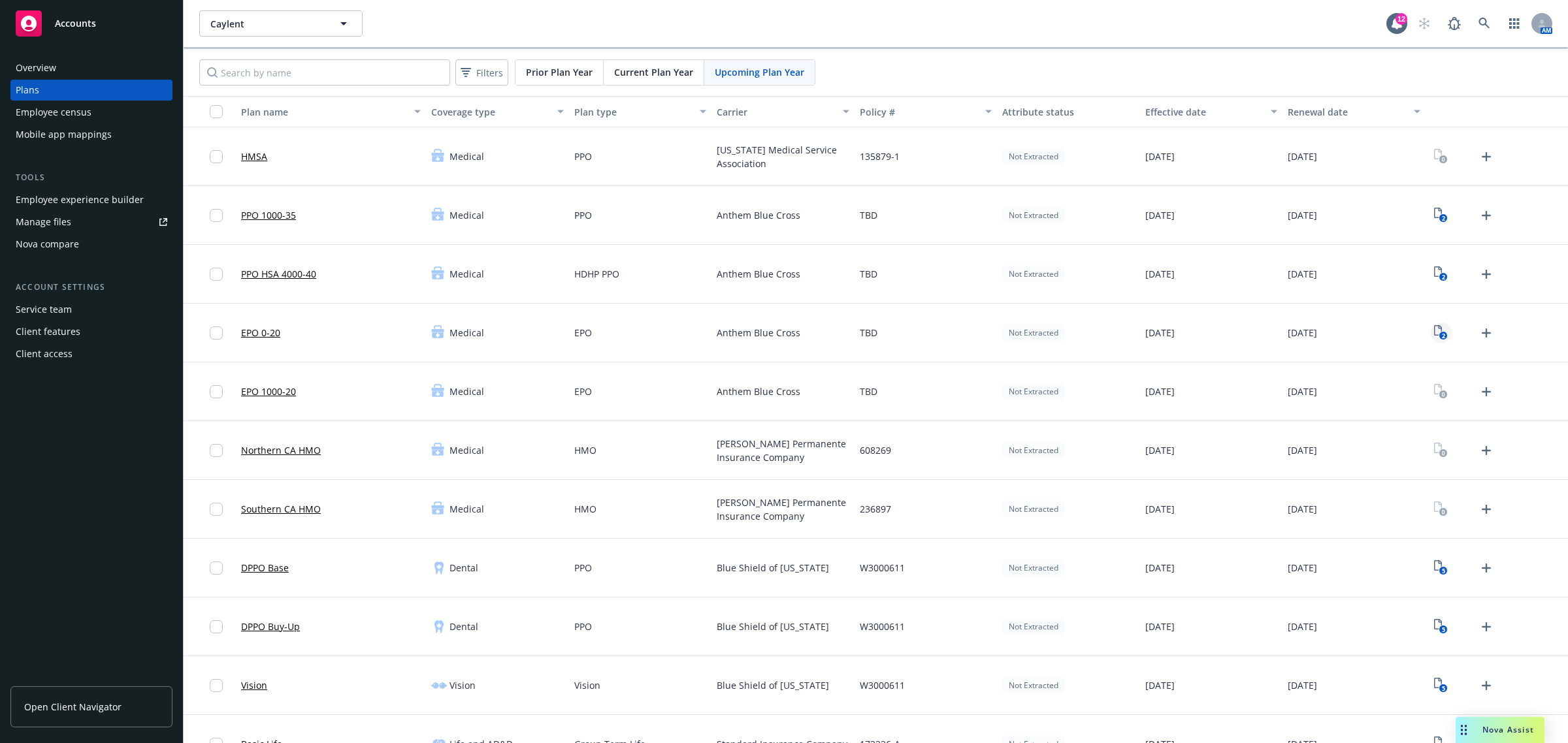
click at [1434, 333] on icon "2" at bounding box center [1441, 333] width 14 height 15
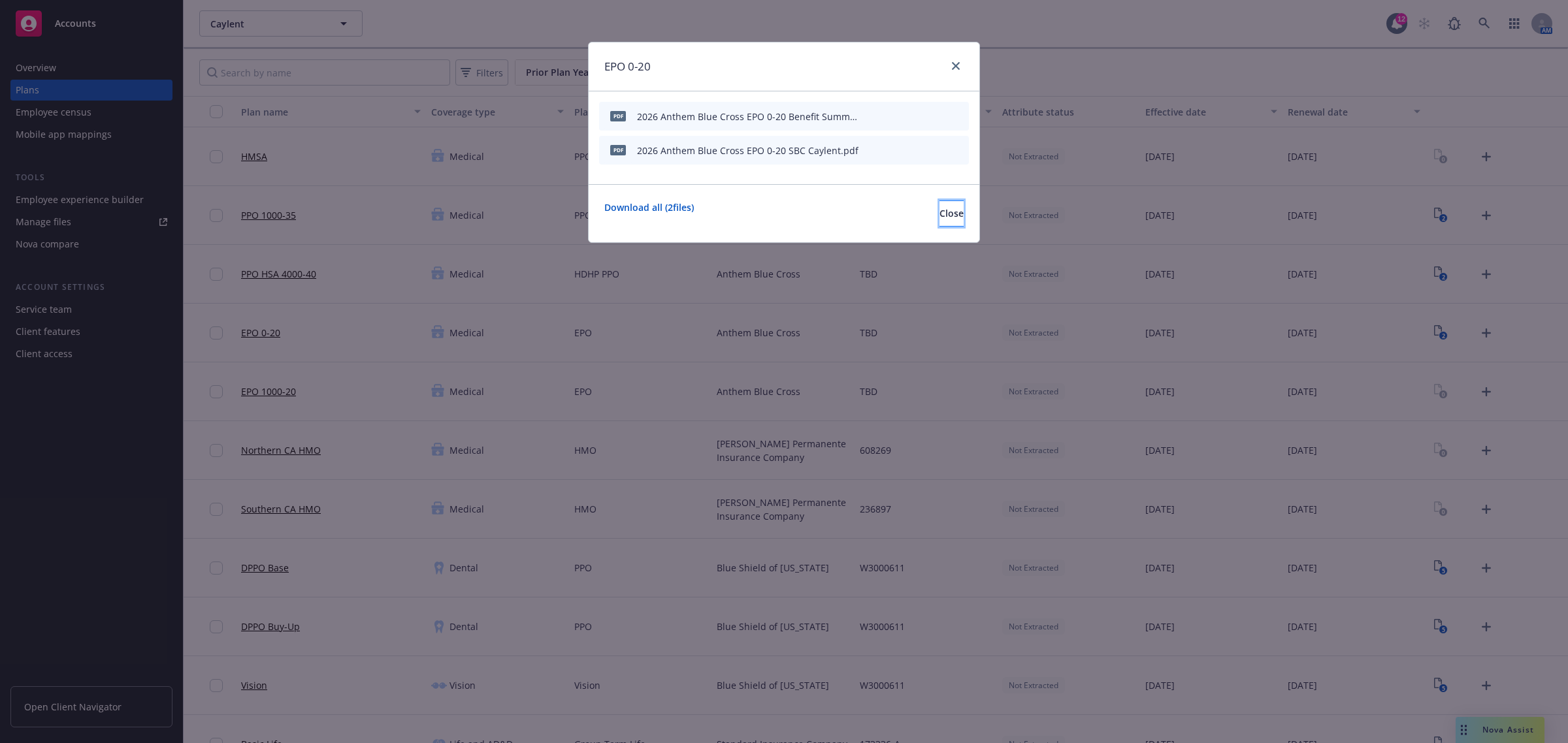
click at [939, 222] on button "Close" at bounding box center [951, 214] width 24 height 26
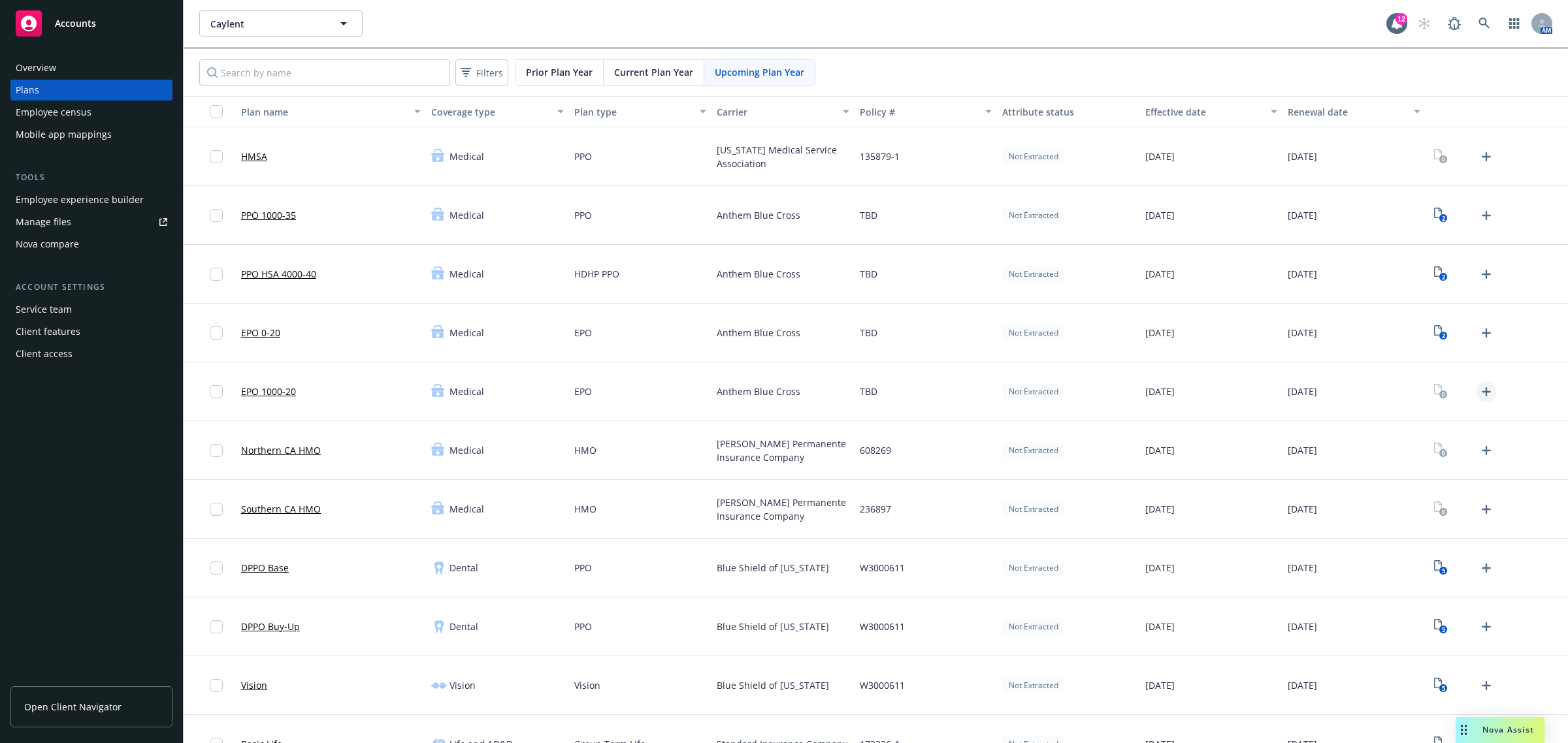
click at [1478, 389] on icon "Upload Plan Documents" at bounding box center [1486, 391] width 16 height 16
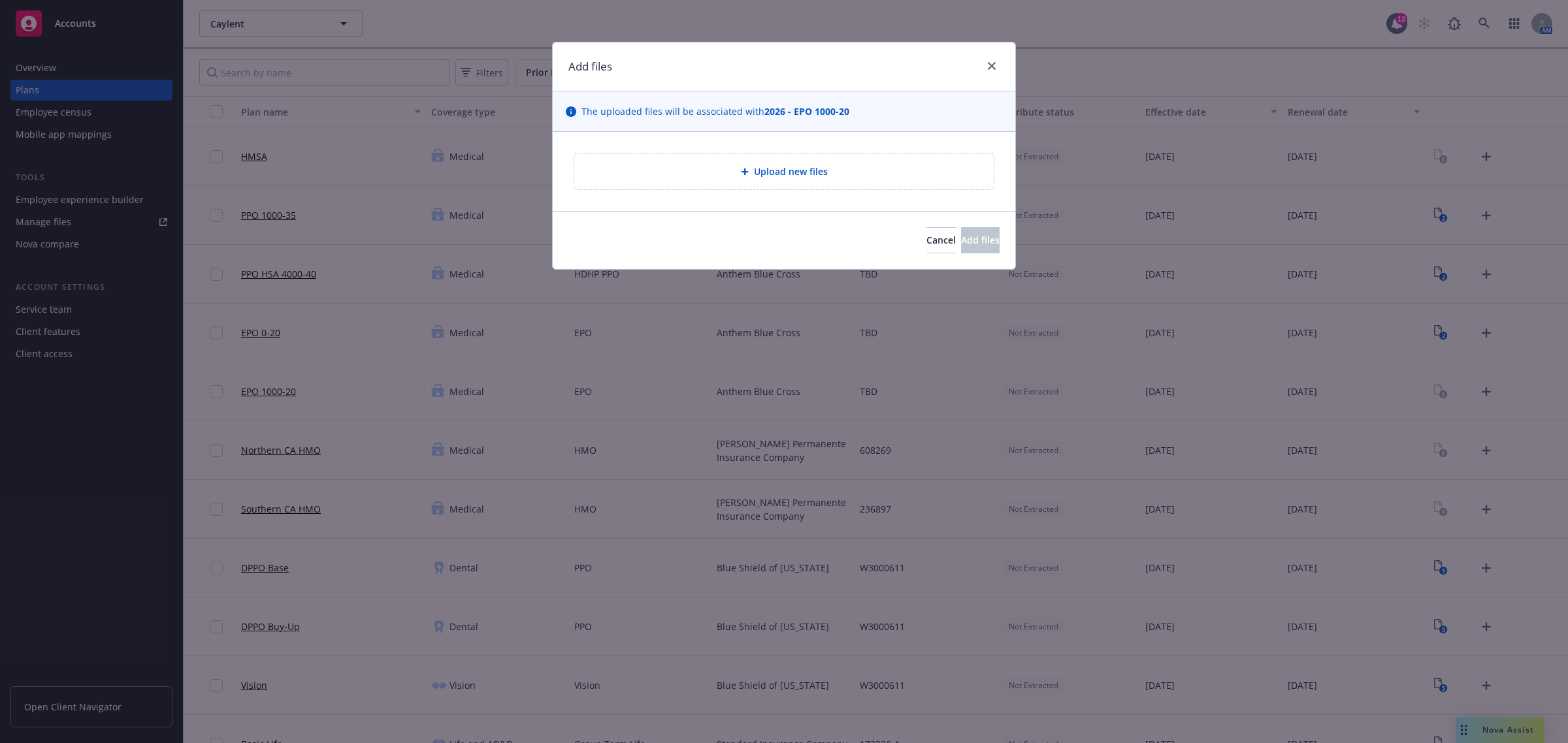
click at [847, 184] on div "Upload new files" at bounding box center [784, 171] width 419 height 36
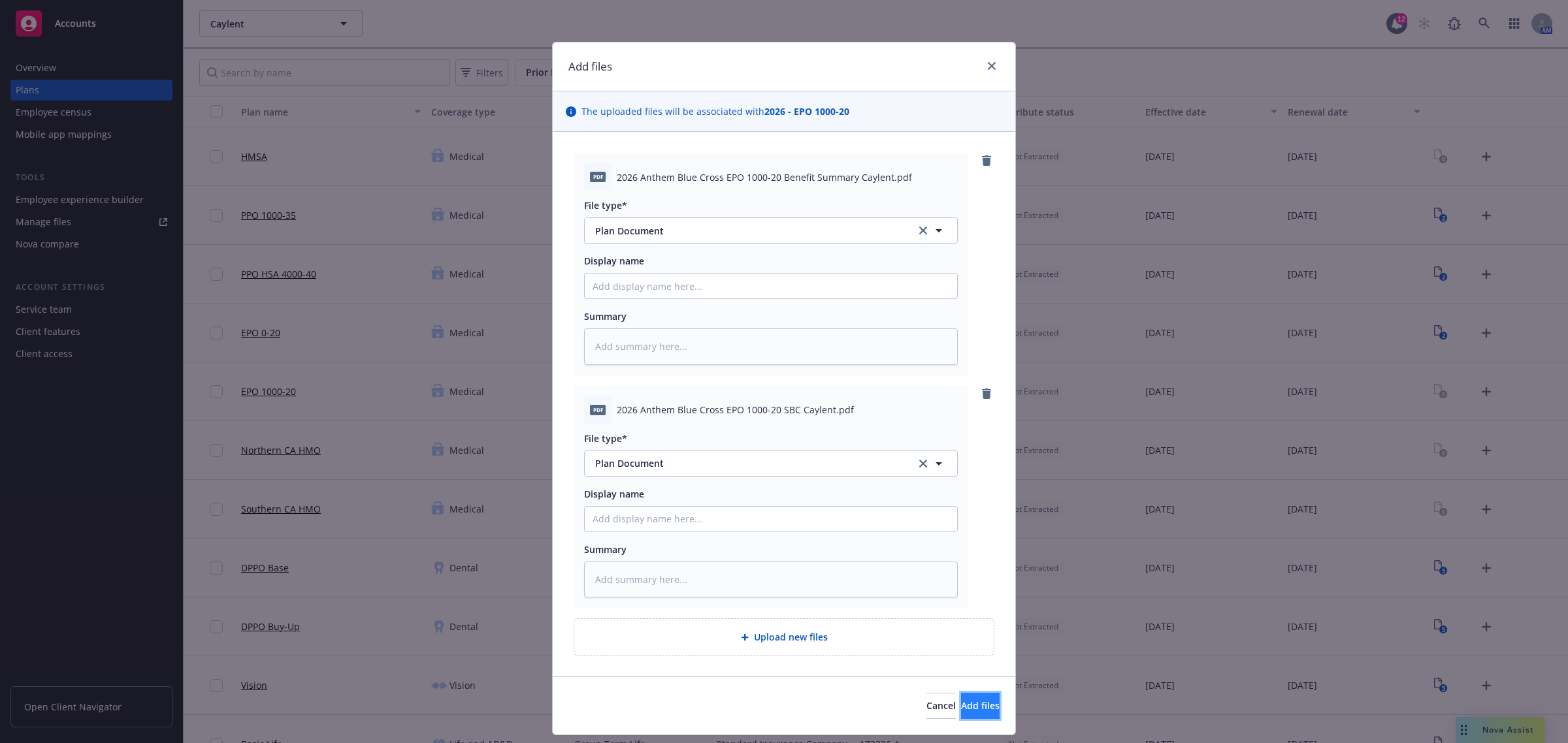
click at [973, 712] on button "Add files" at bounding box center [980, 706] width 39 height 26
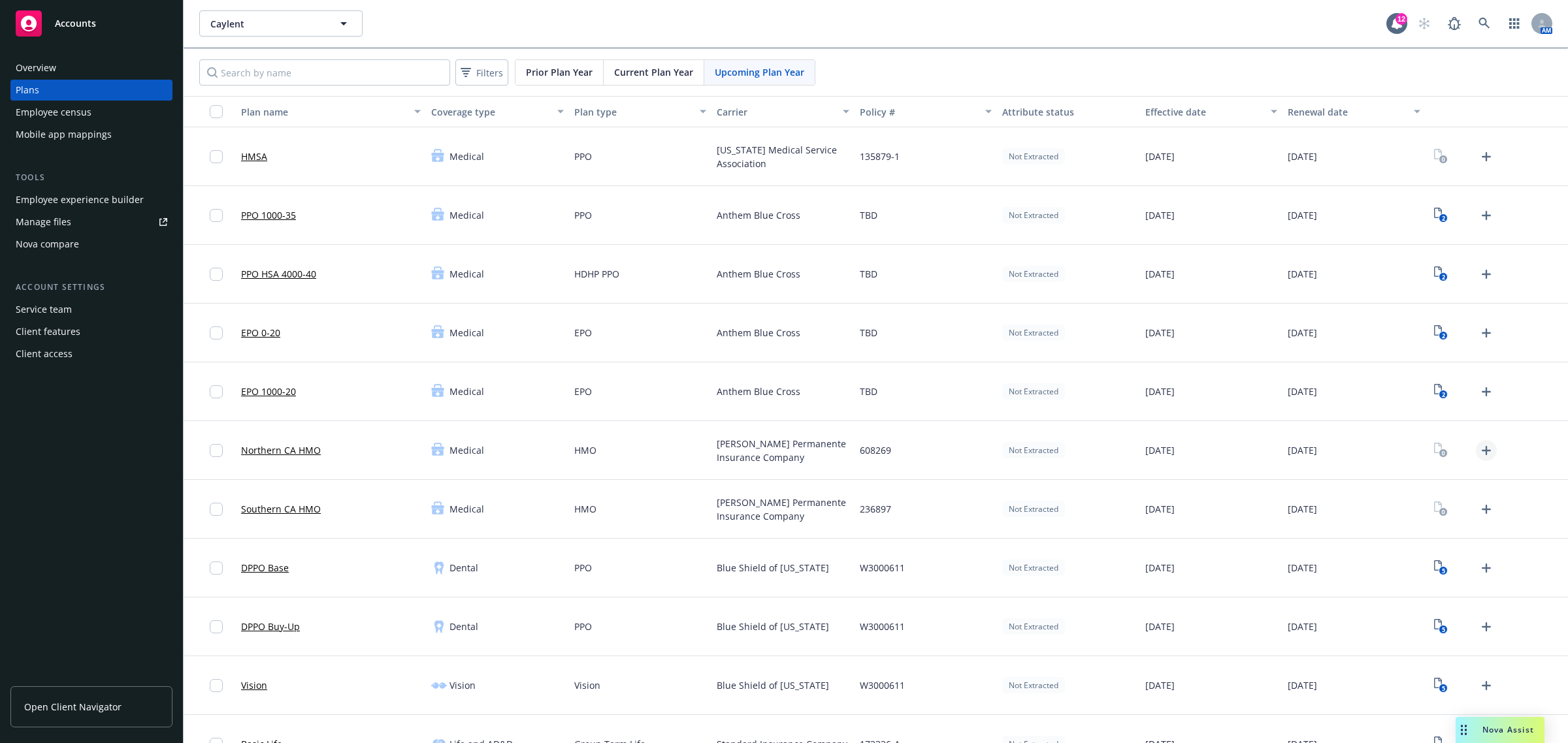
click at [1480, 446] on icon "Upload Plan Documents" at bounding box center [1486, 450] width 16 height 16
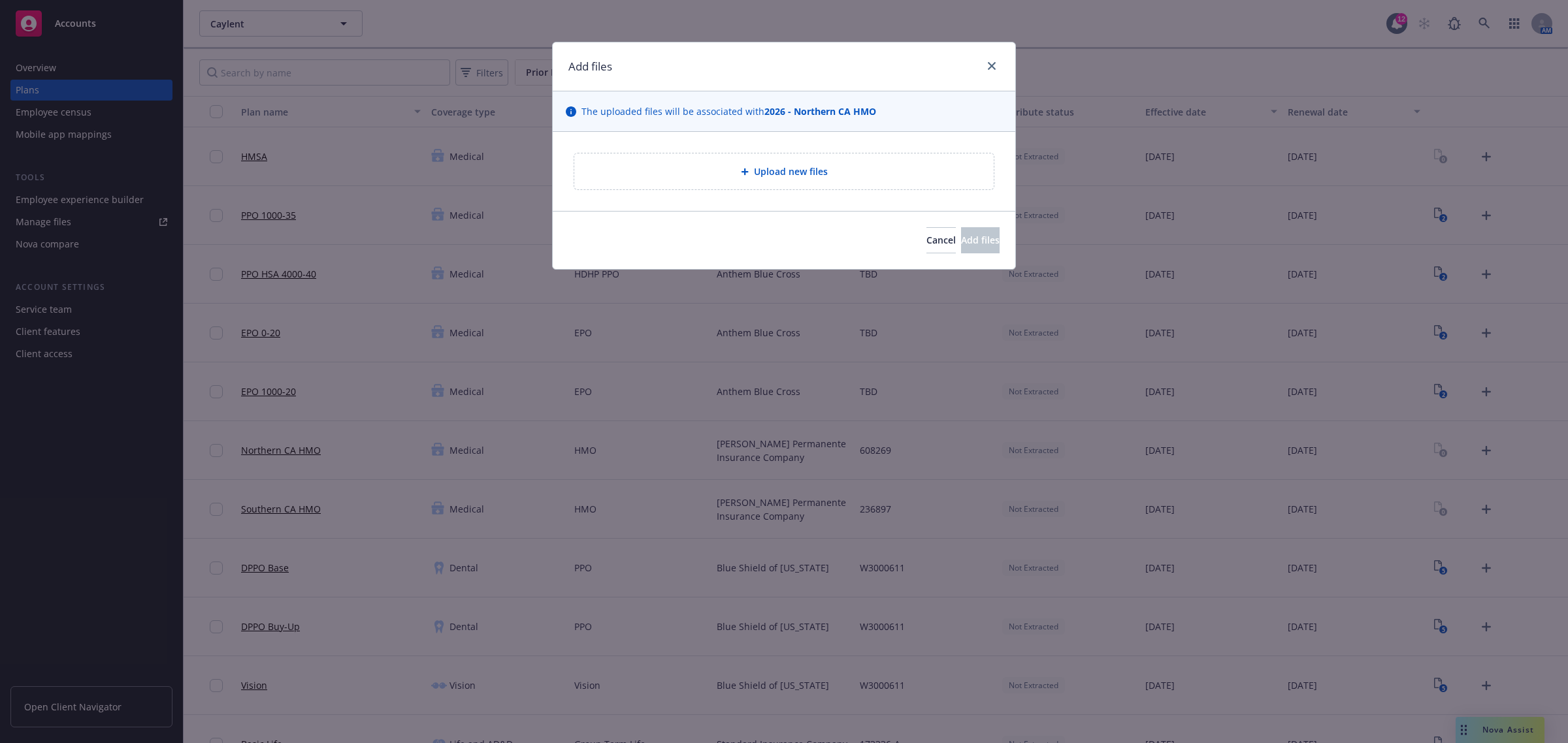
click at [828, 177] on div "Upload new files" at bounding box center [784, 171] width 399 height 15
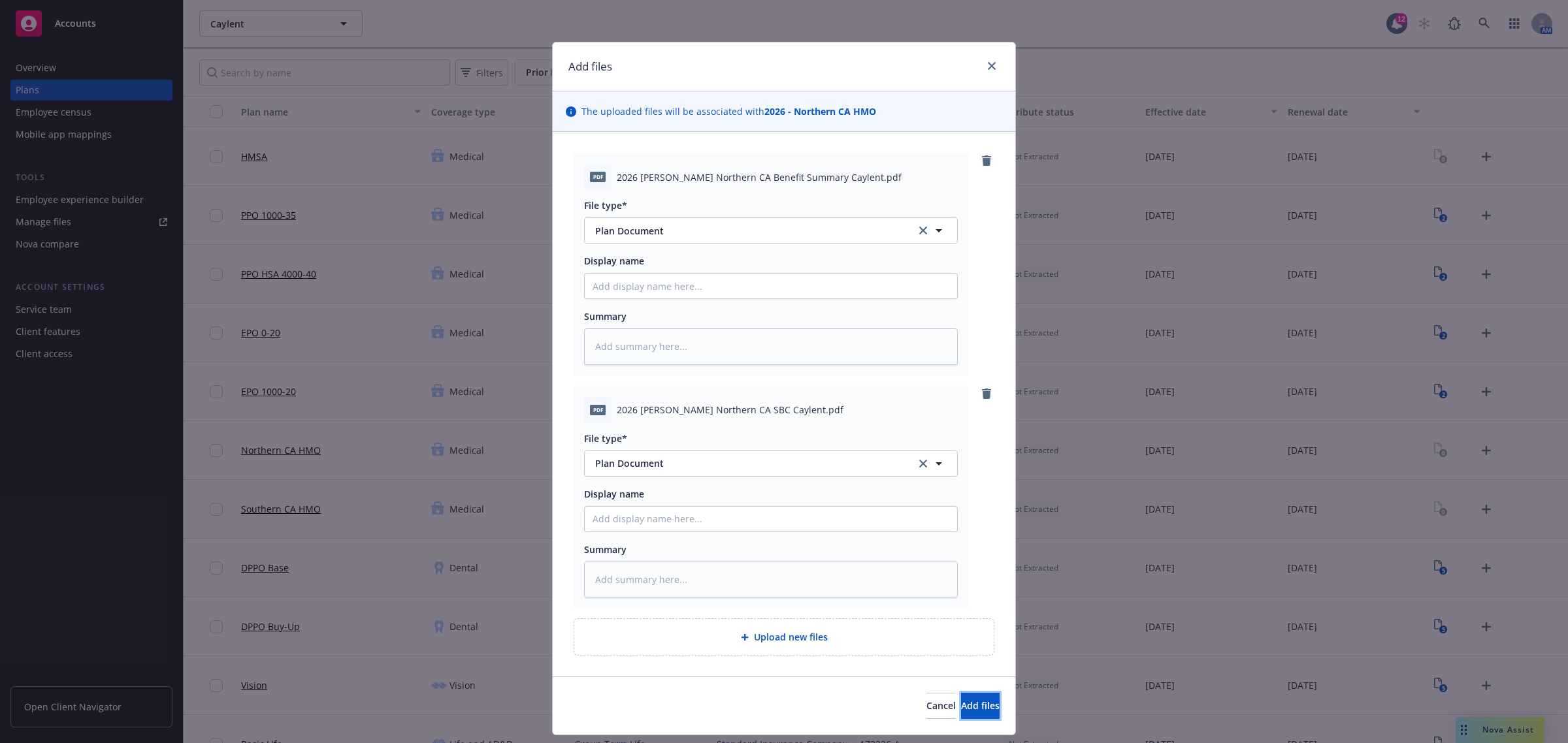
click at [961, 702] on span "Add files" at bounding box center [980, 706] width 39 height 12
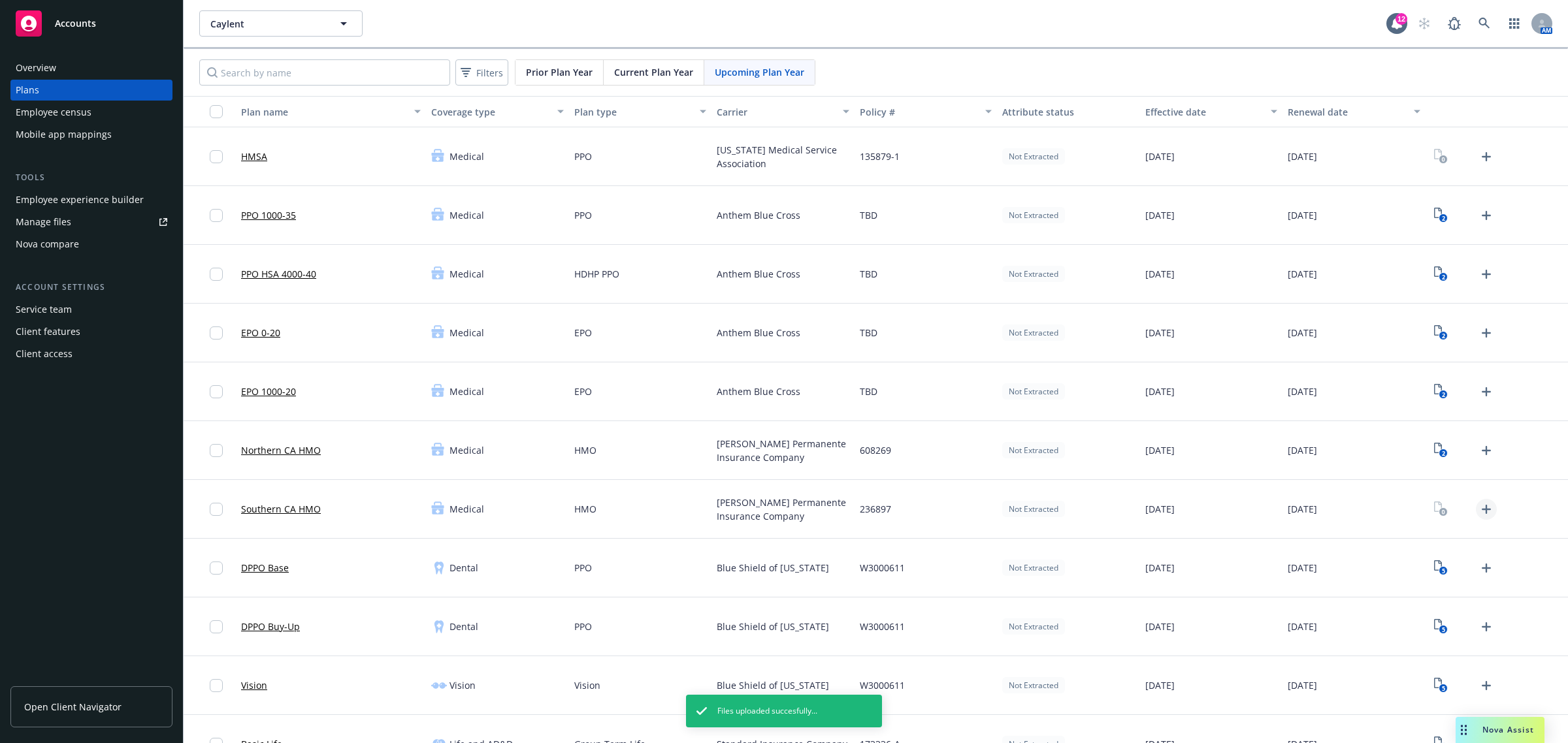
click at [1482, 505] on icon "Upload Plan Documents" at bounding box center [1486, 509] width 9 height 9
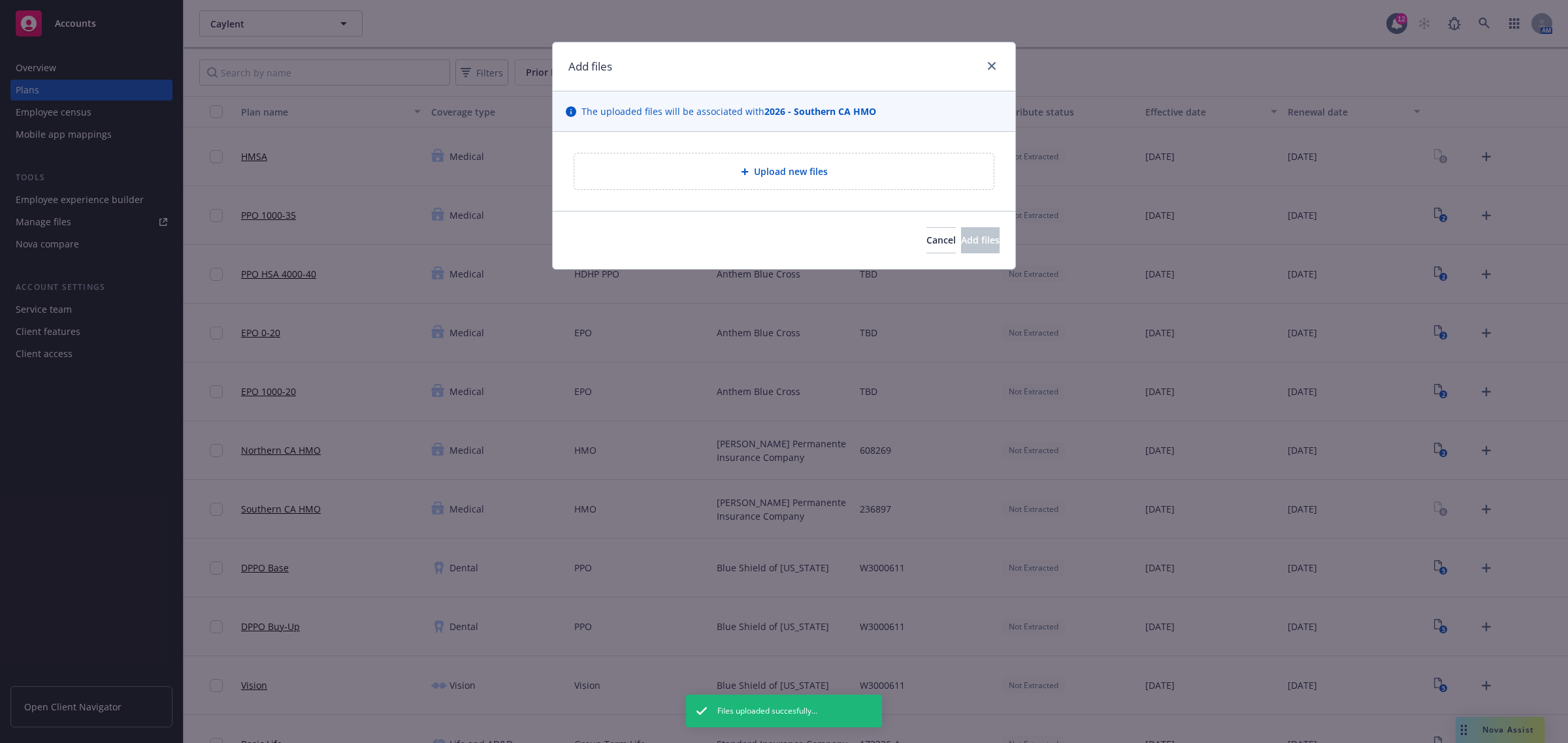
click at [707, 167] on div "Upload new files" at bounding box center [784, 171] width 399 height 15
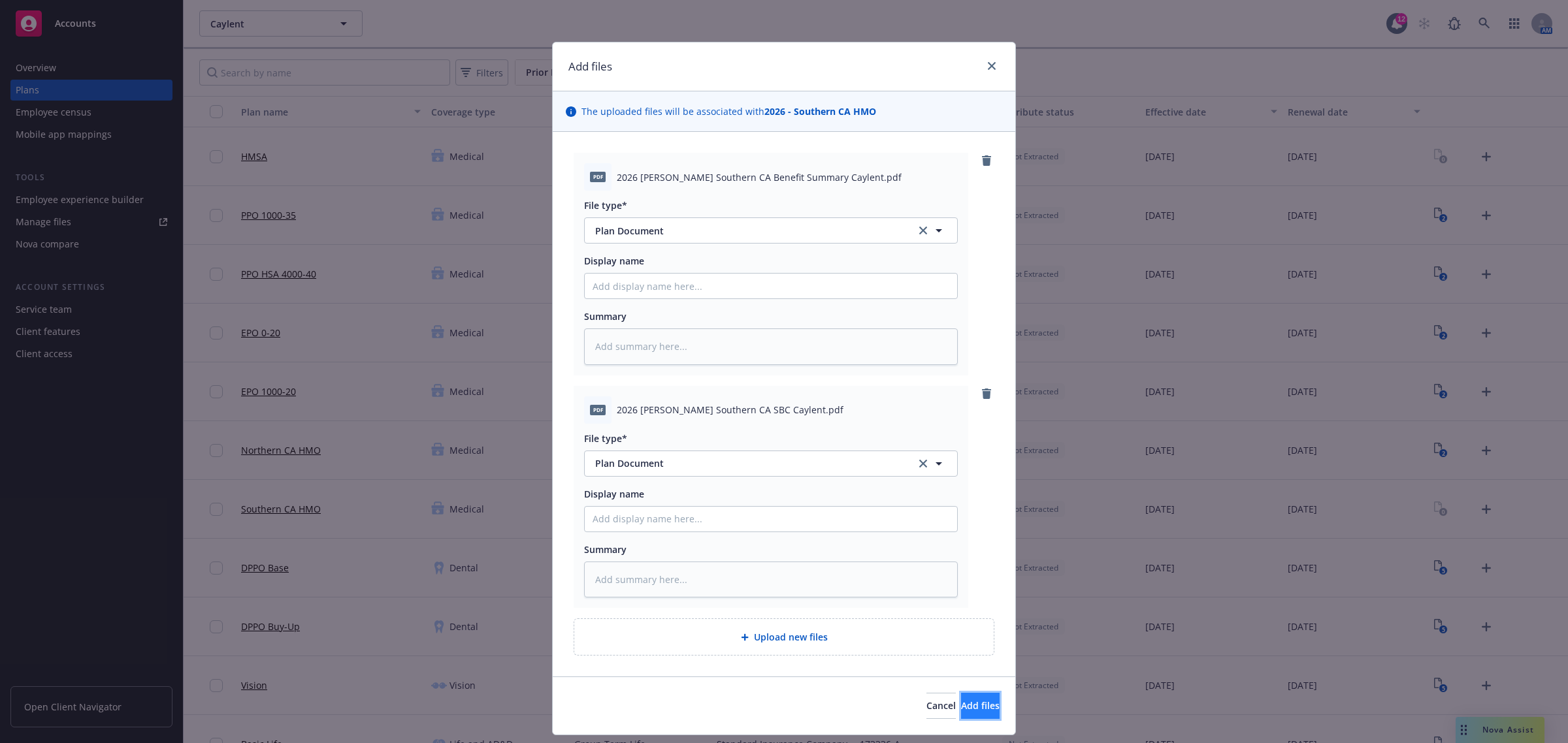
click at [961, 697] on button "Add files" at bounding box center [980, 706] width 39 height 26
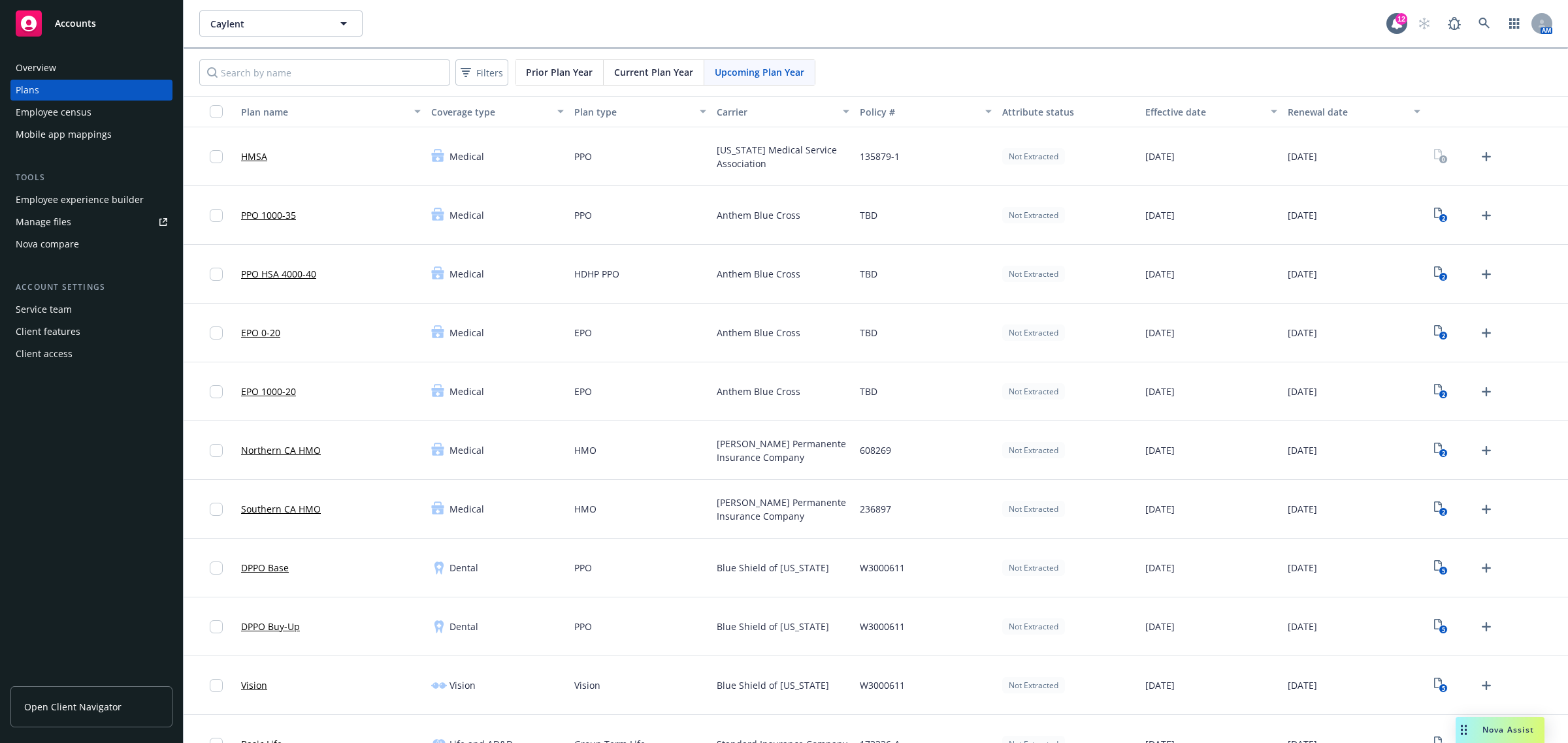
click at [638, 77] on span "Current Plan Year" at bounding box center [653, 72] width 79 height 14
click at [1440, 154] on div "8" at bounding box center [1463, 156] width 66 height 21
click at [1439, 155] on rect "View Plan Documents" at bounding box center [1443, 159] width 8 height 8
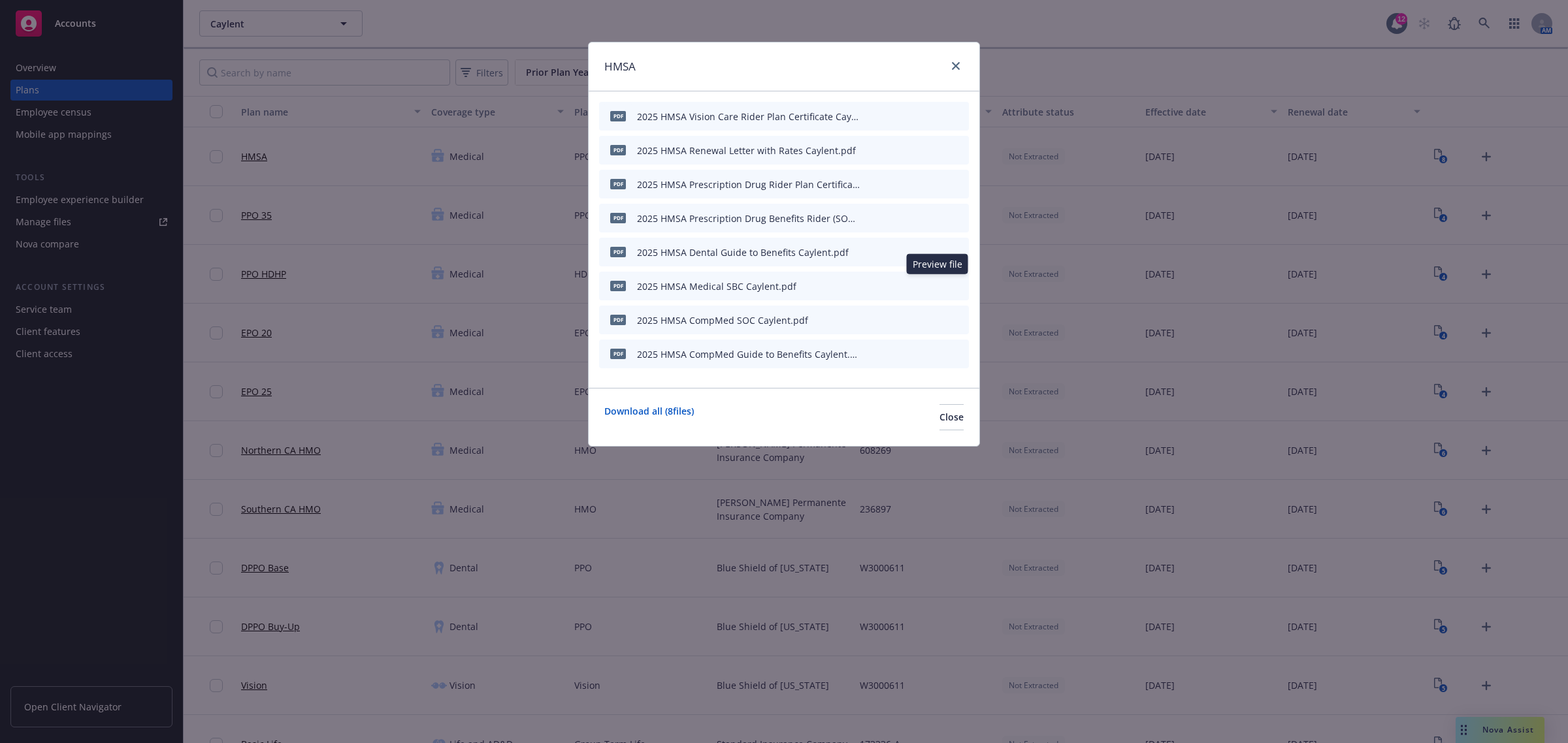
click at [934, 284] on icon "preview file" at bounding box center [935, 285] width 12 height 9
click at [918, 114] on icon "download file" at bounding box center [914, 114] width 8 height 8
click at [910, 148] on icon "download file" at bounding box center [913, 149] width 10 height 10
click at [910, 180] on icon "download file" at bounding box center [913, 183] width 10 height 10
click at [915, 216] on icon "download file" at bounding box center [914, 216] width 8 height 8
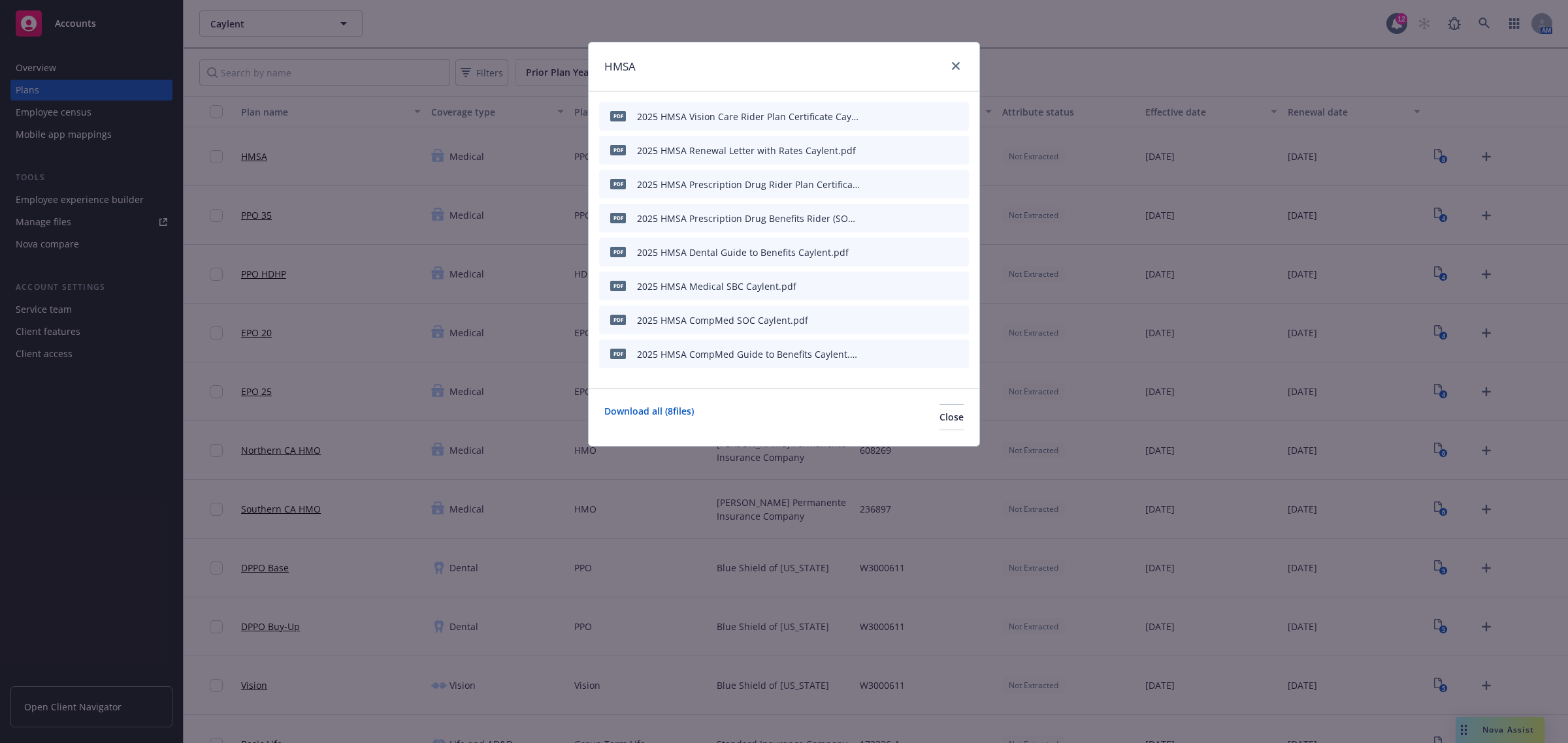
click at [909, 252] on icon "download file" at bounding box center [913, 251] width 10 height 10
click at [915, 282] on icon "download file" at bounding box center [913, 285] width 10 height 10
click at [911, 314] on icon "download file" at bounding box center [913, 319] width 10 height 10
click at [913, 354] on icon "download file" at bounding box center [913, 353] width 10 height 10
click at [939, 418] on span "Close" at bounding box center [951, 417] width 24 height 12
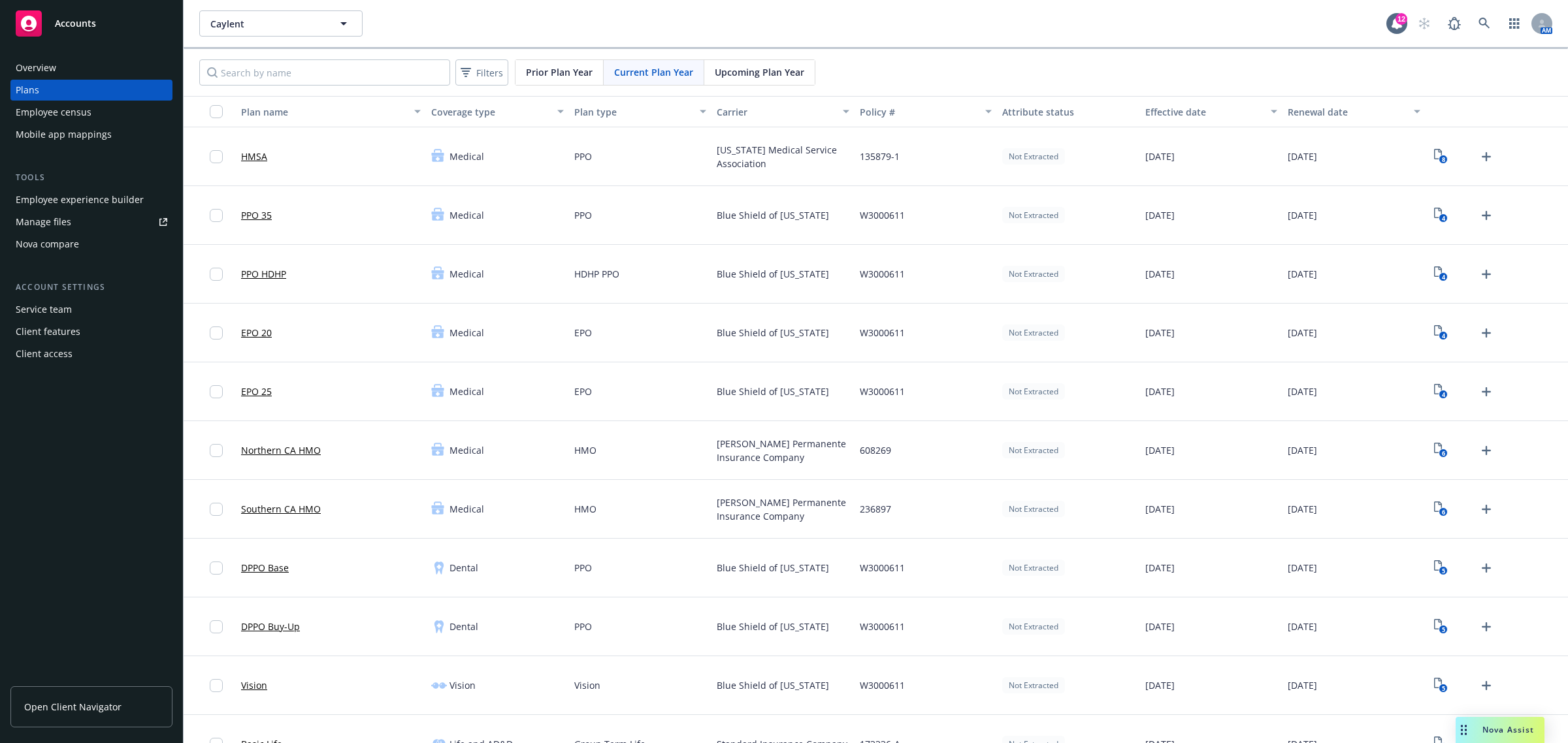
click at [757, 70] on span "Upcoming Plan Year" at bounding box center [759, 72] width 89 height 14
click at [1478, 158] on icon "Upload Plan Documents" at bounding box center [1486, 156] width 16 height 16
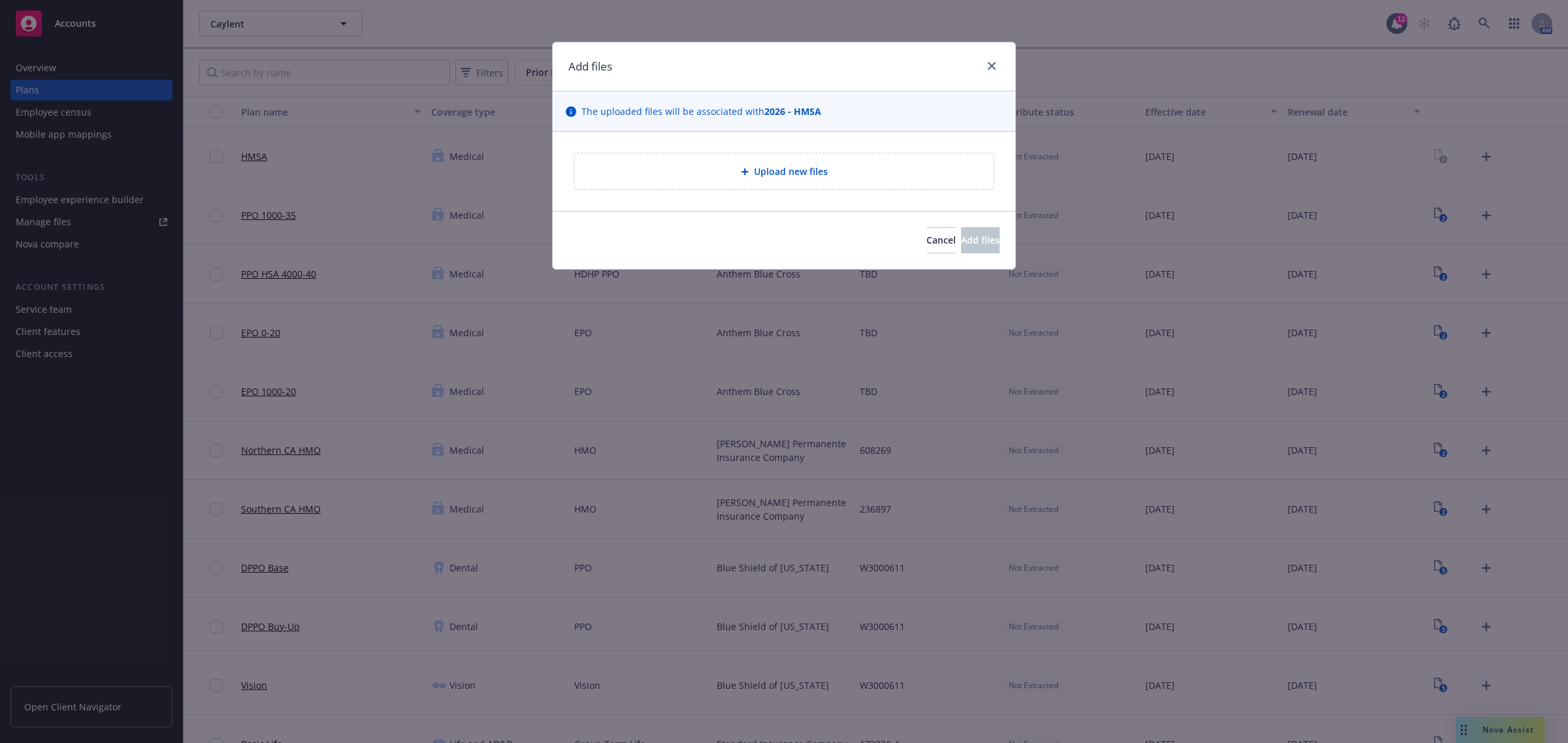
click at [858, 131] on div "The uploaded files will be associated with 2026 - HMSA" at bounding box center [784, 112] width 463 height 41
click at [851, 173] on div "Upload new files" at bounding box center [784, 171] width 399 height 15
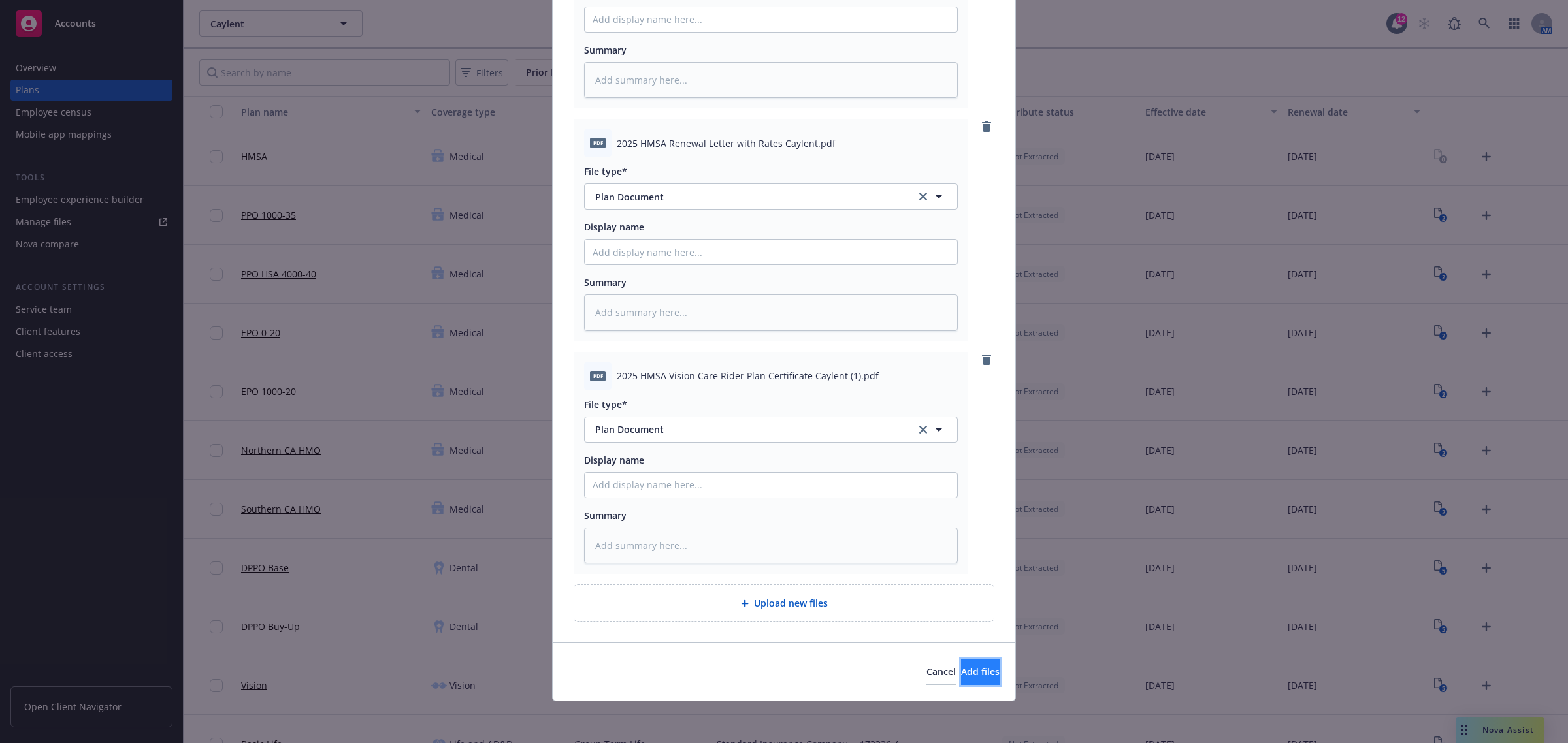
click at [961, 667] on button "Add files" at bounding box center [980, 672] width 39 height 26
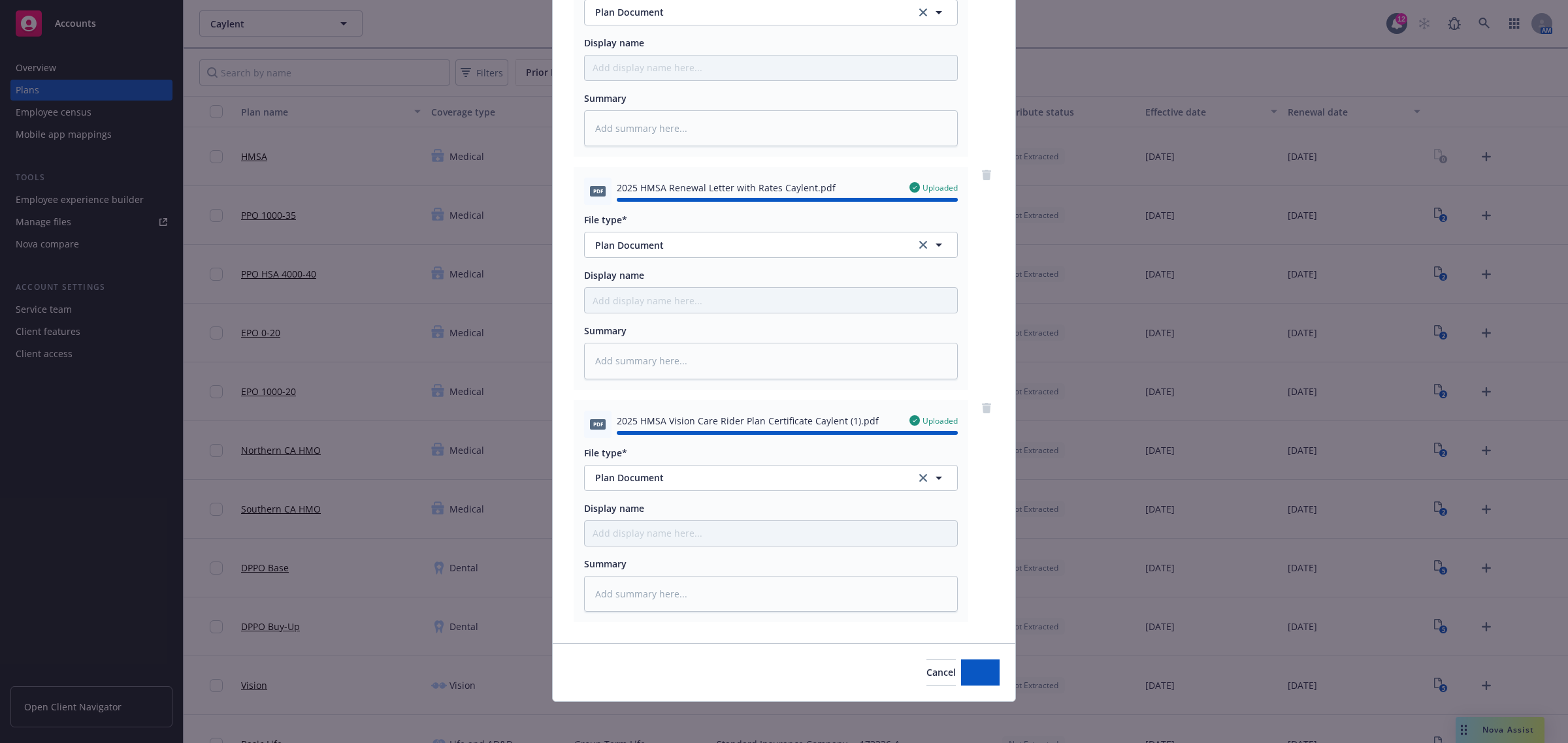
type textarea "x"
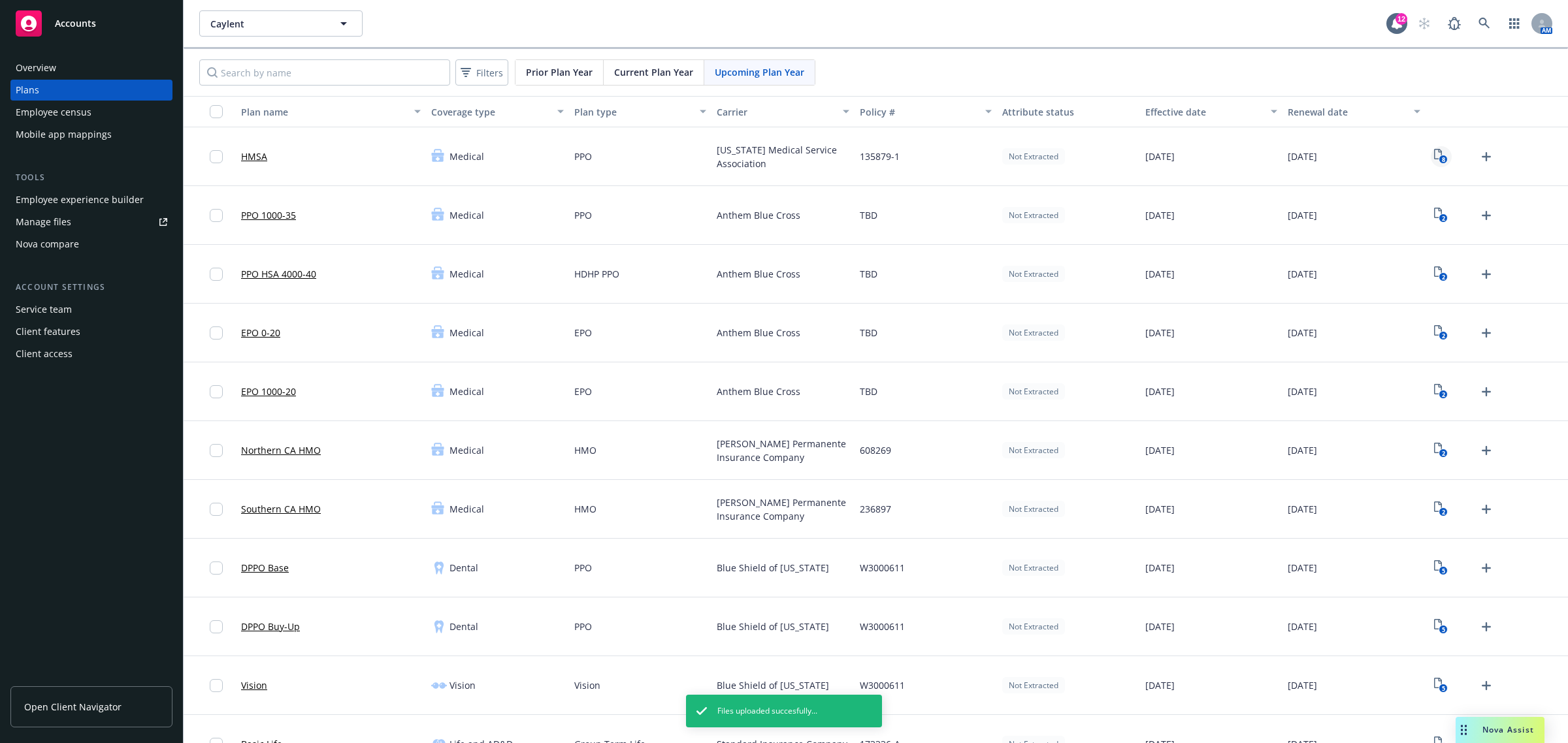
click at [1434, 150] on icon "8" at bounding box center [1441, 156] width 14 height 15
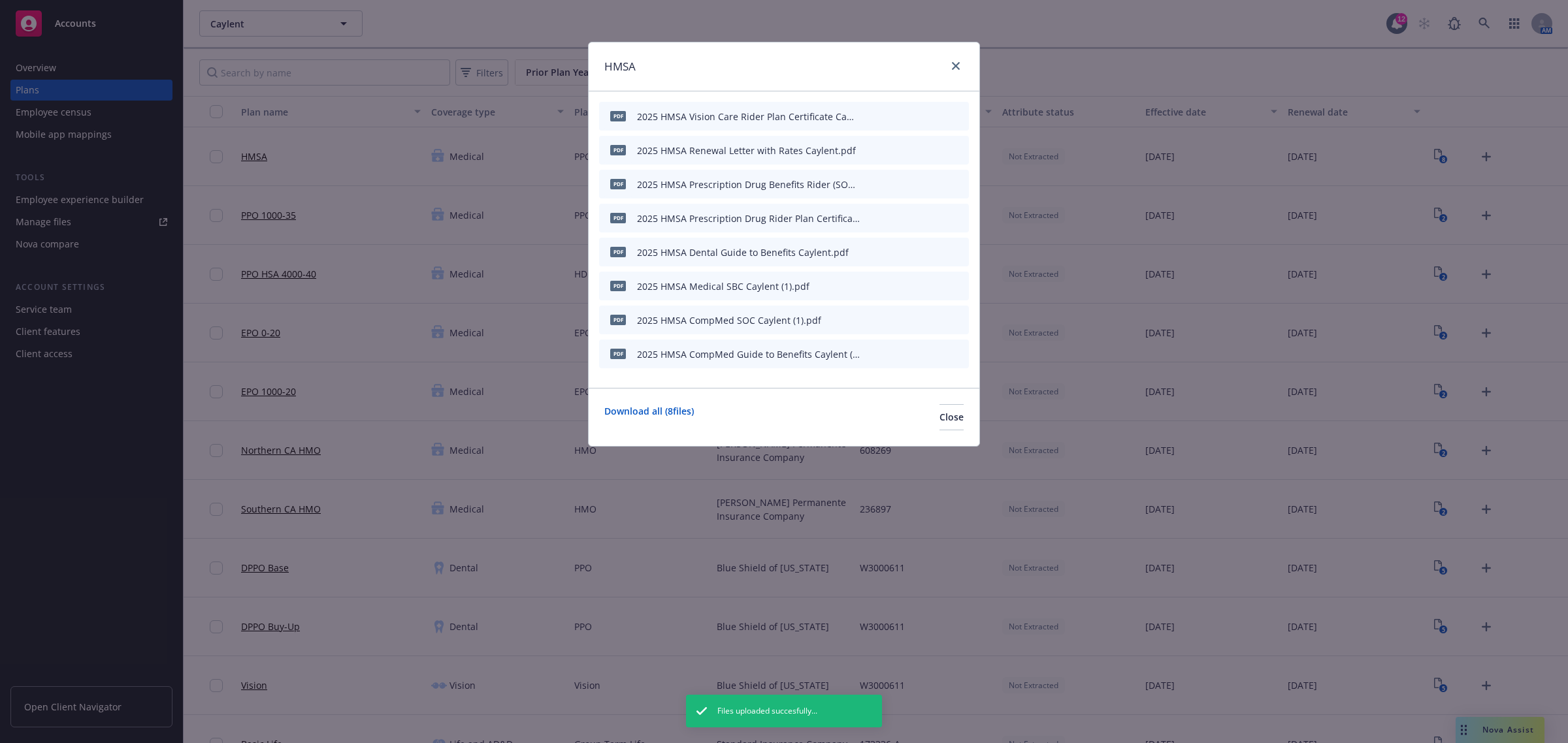
click at [869, 116] on icon "button" at bounding box center [868, 117] width 7 height 7
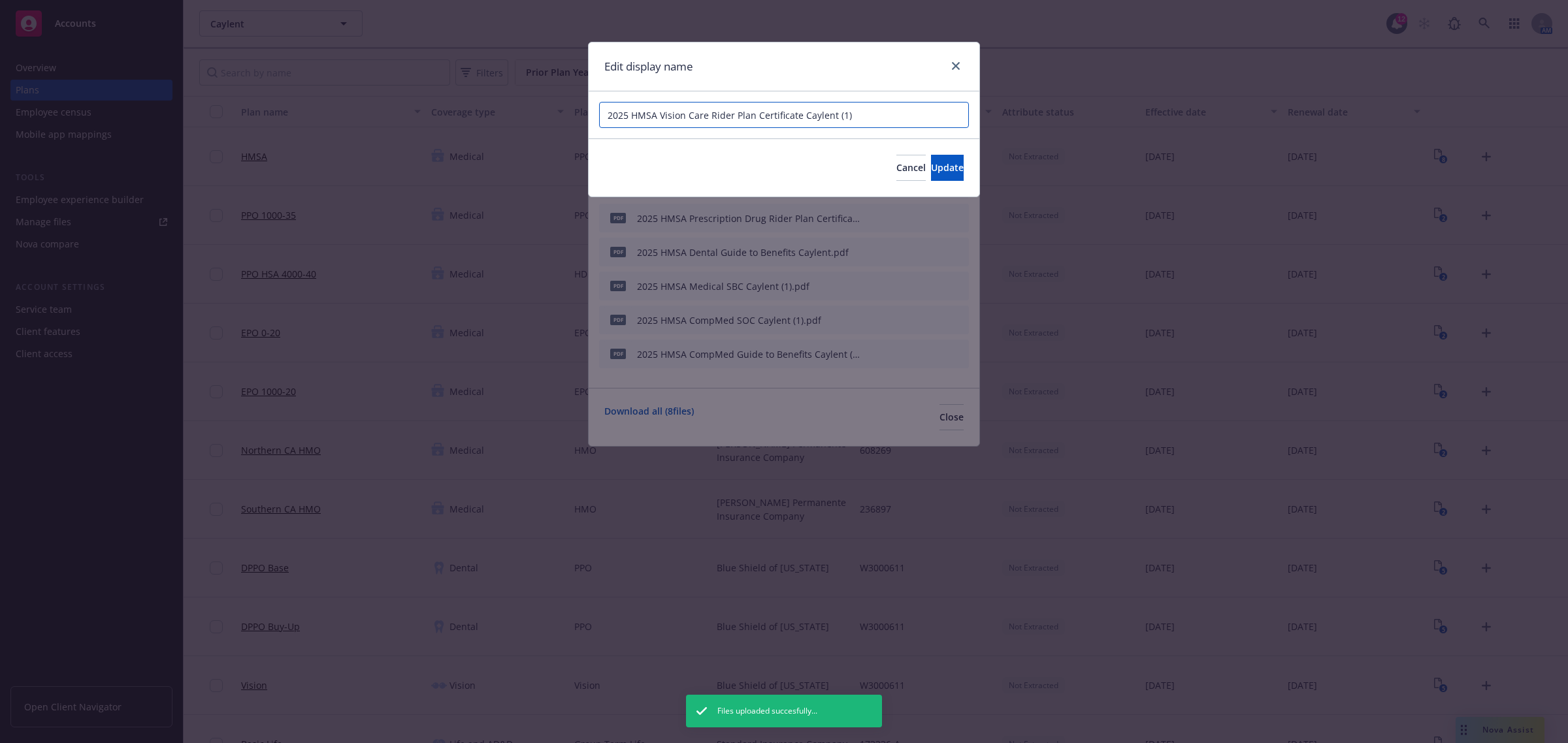
click at [624, 112] on input "2025 HMSA Vision Care Rider Plan Certificate Caylent (1)" at bounding box center [783, 115] width 370 height 26
type input "2026 HMSA Vision Care Rider Plan Certificate Caylent (1)"
click at [942, 170] on button "Update" at bounding box center [947, 167] width 33 height 26
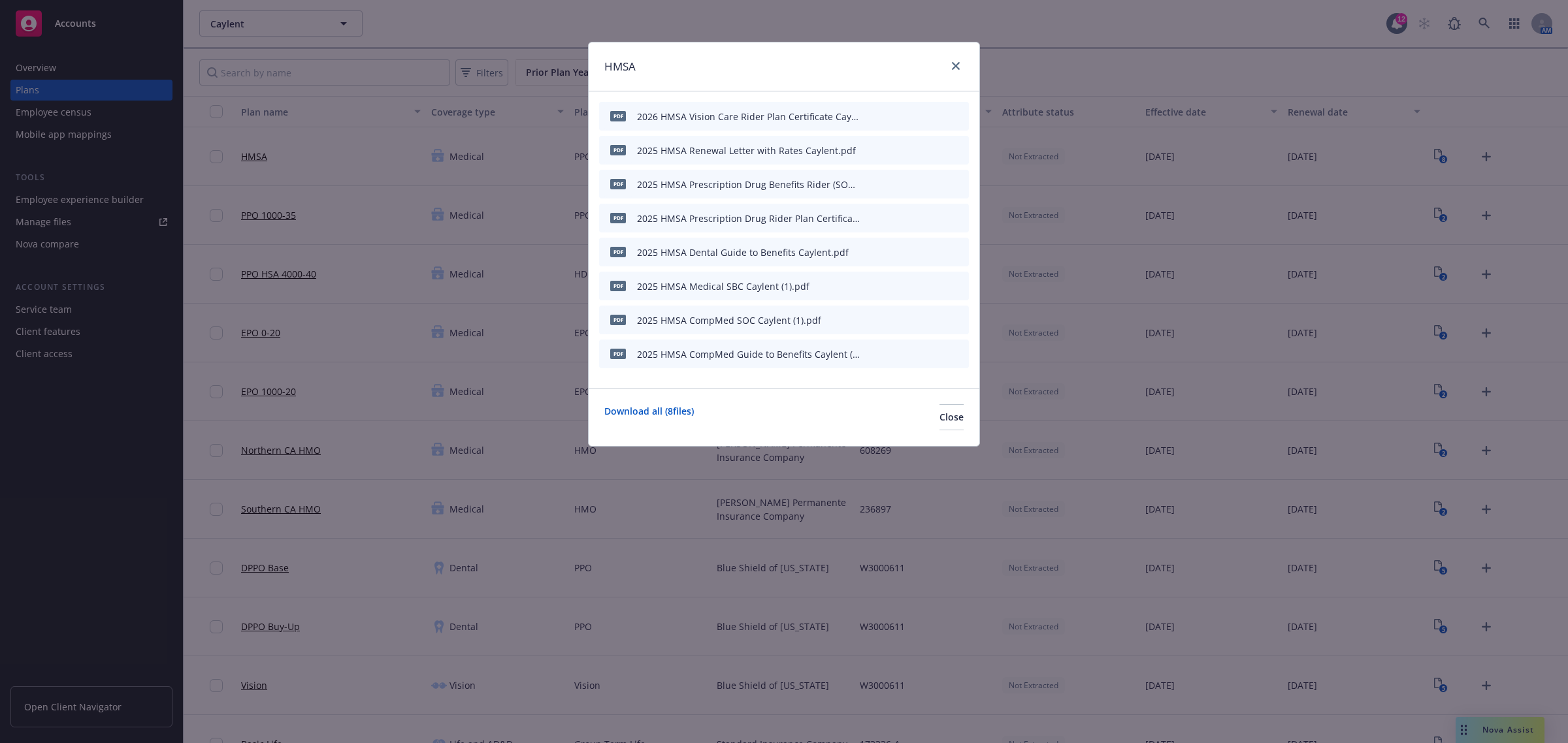
click at [869, 150] on icon "button" at bounding box center [868, 151] width 7 height 7
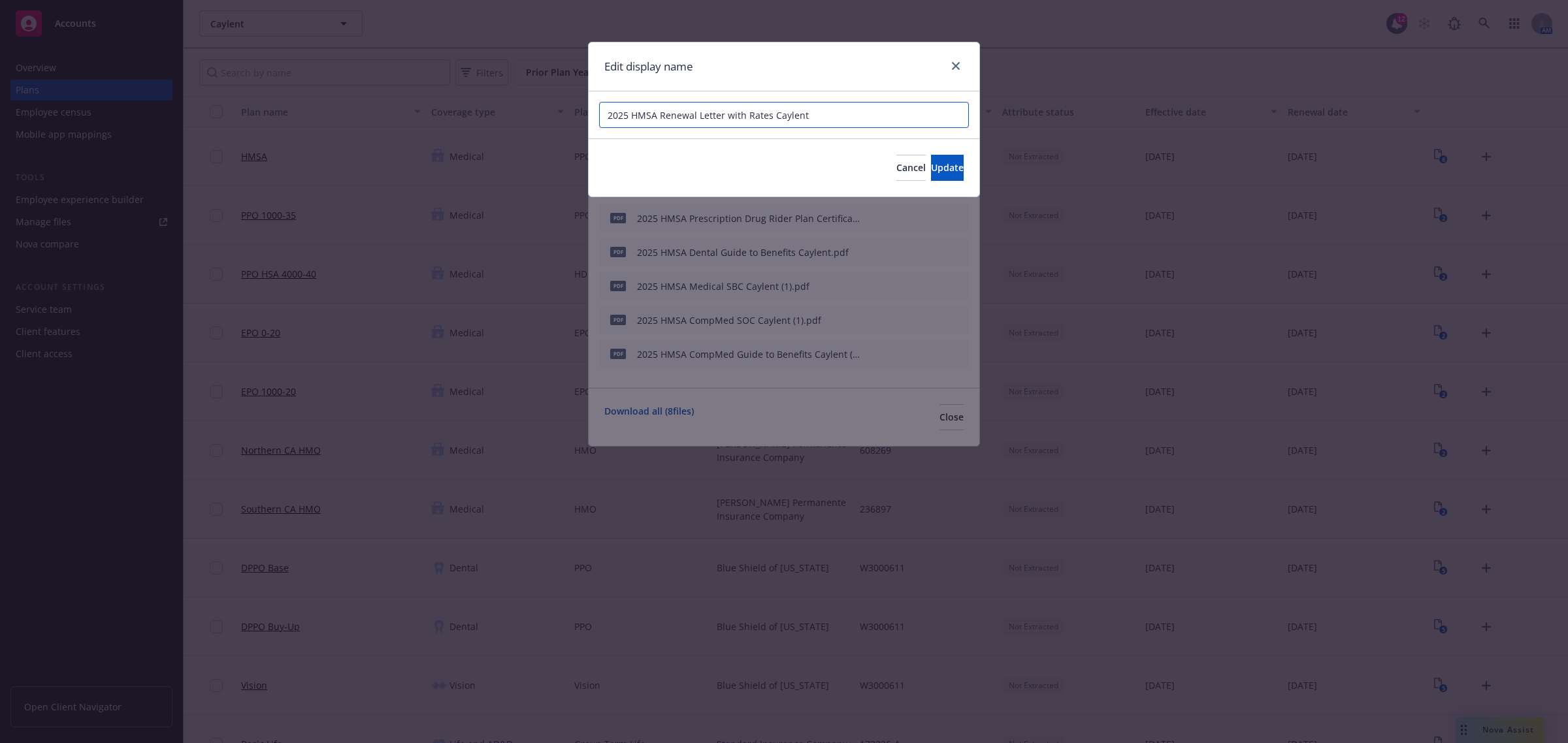
click at [622, 114] on input "2025 HMSA Renewal Letter with Rates Caylent" at bounding box center [783, 115] width 370 height 26
type input "2026 HMSA Renewal Letter with Rates Caylent"
click at [939, 168] on span "Update" at bounding box center [947, 167] width 33 height 12
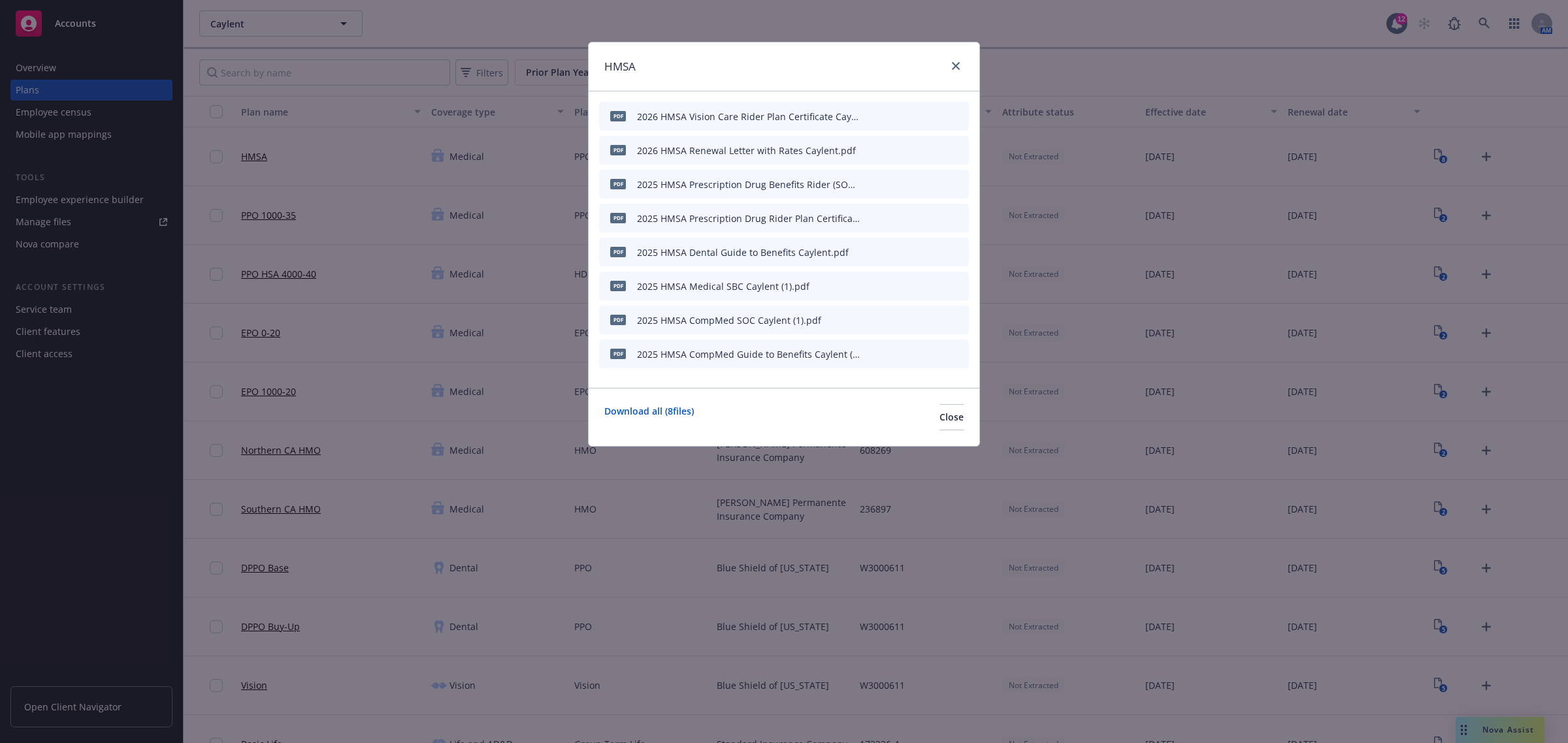
click at [867, 180] on icon "button" at bounding box center [868, 184] width 8 height 8
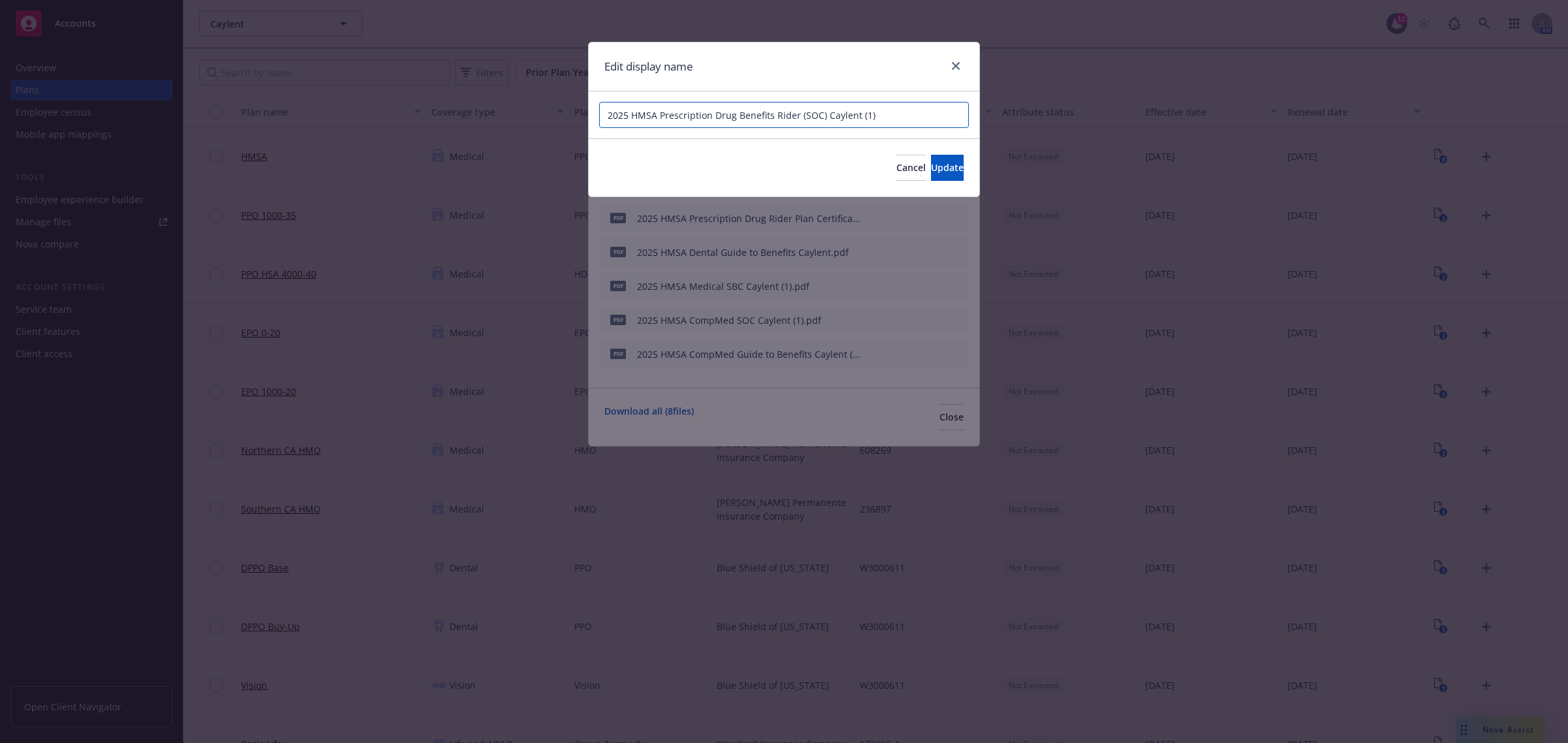
click at [624, 115] on input "2025 HMSA Prescription Drug Benefits Rider (SOC) Caylent (1)" at bounding box center [783, 115] width 370 height 26
click at [883, 115] on input "2026 HMSA Prescription Drug Benefits Rider (SOC) Caylent (1)" at bounding box center [783, 115] width 370 height 26
type input "2026 HMSA Prescription Drug Benefits Rider (SOC) Caylent"
click at [932, 164] on span "Update" at bounding box center [947, 167] width 33 height 12
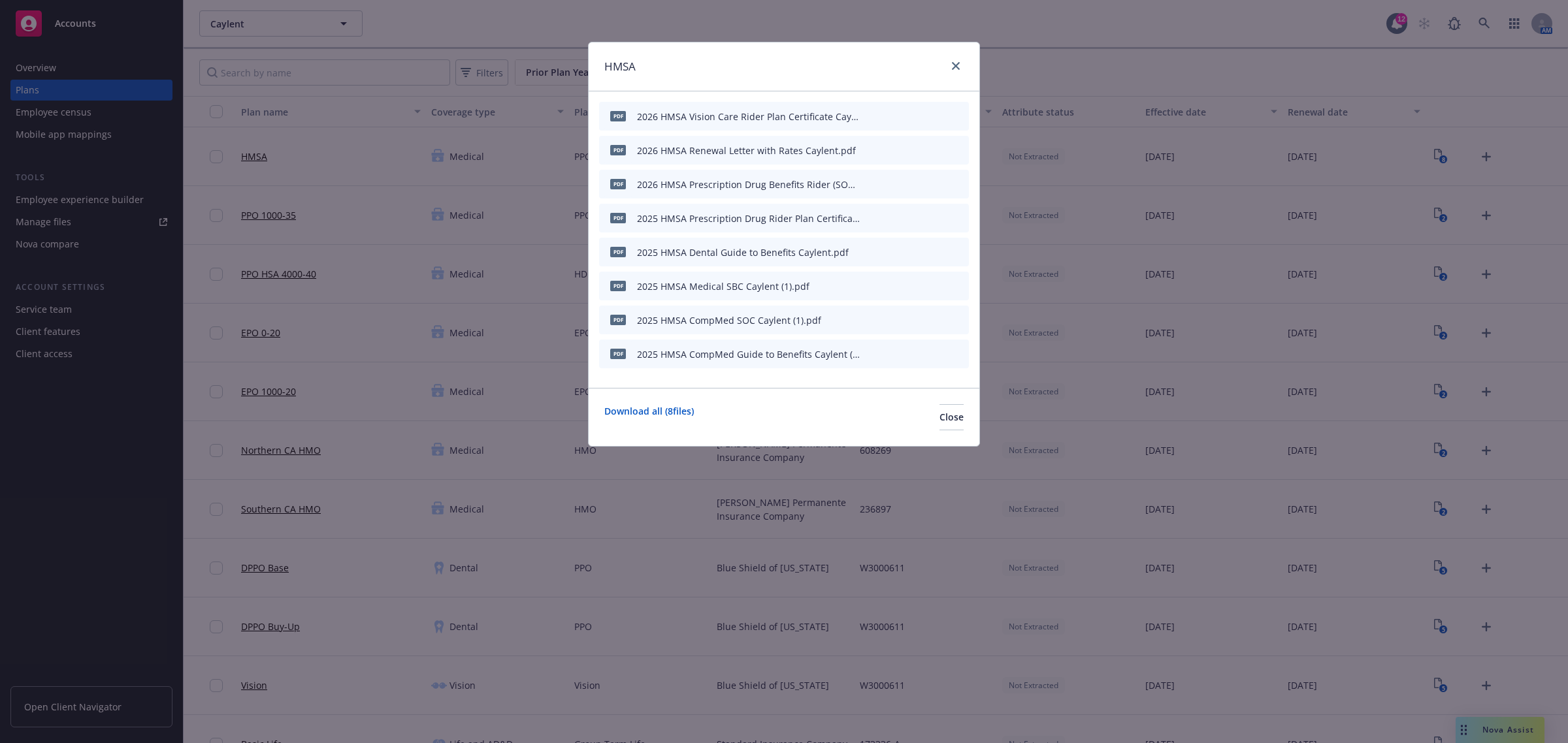
click at [864, 217] on div "pdf 2025 HMSA Prescription Drug Rider Plan Certificate Caylent (1).pdf" at bounding box center [783, 218] width 370 height 29
click at [867, 217] on icon "button" at bounding box center [868, 218] width 8 height 8
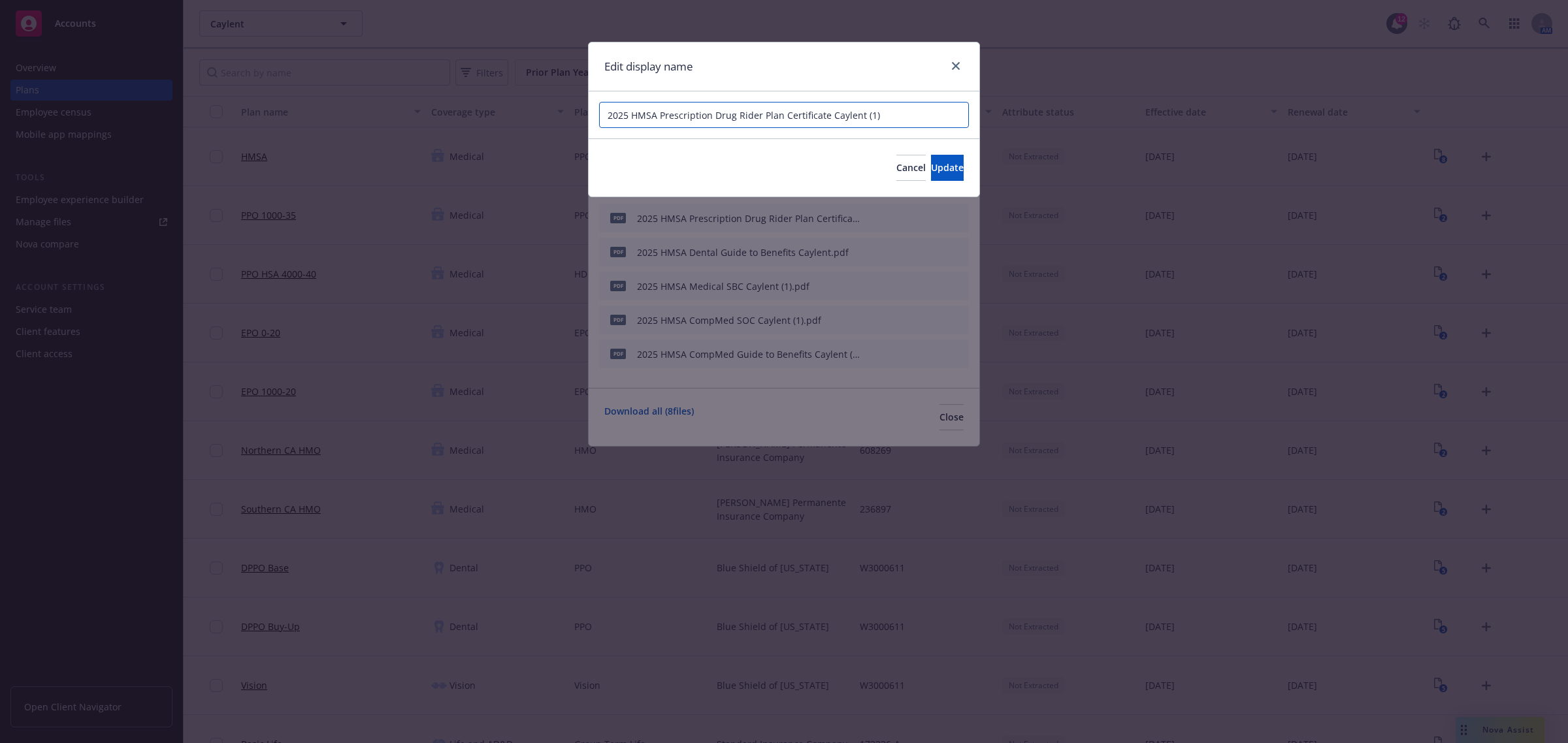
click at [874, 116] on input "2025 HMSA Prescription Drug Rider Plan Certificate Caylent (1)" at bounding box center [783, 115] width 370 height 26
click at [629, 115] on input "2025 HMSA Prescription Drug Rider Plan Certificate Caylent" at bounding box center [783, 115] width 370 height 26
type input "2026 HMSA Prescription Drug Rider Plan Certificate Caylent"
click at [931, 157] on button "Update" at bounding box center [947, 167] width 33 height 26
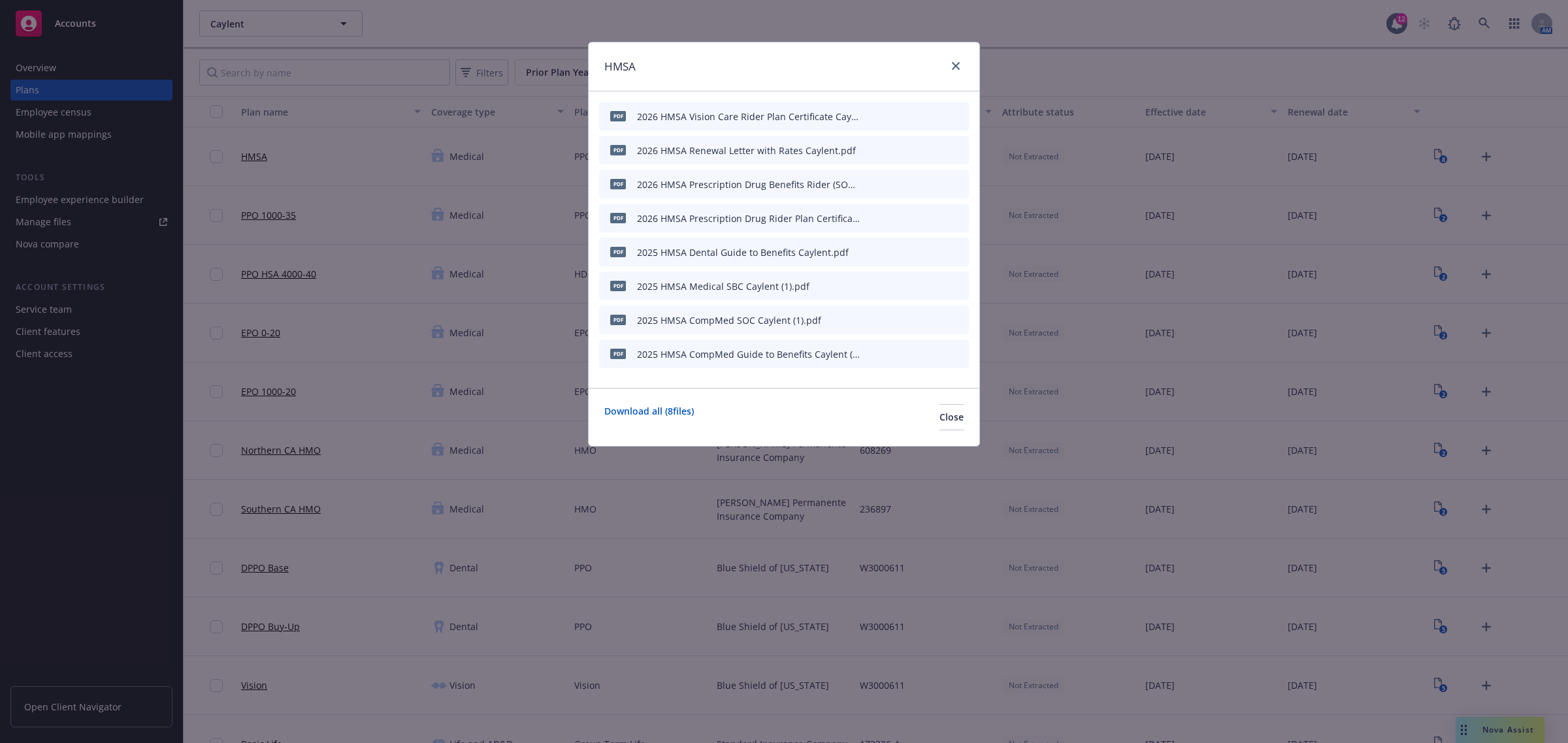
click at [868, 249] on icon "button" at bounding box center [868, 252] width 8 height 8
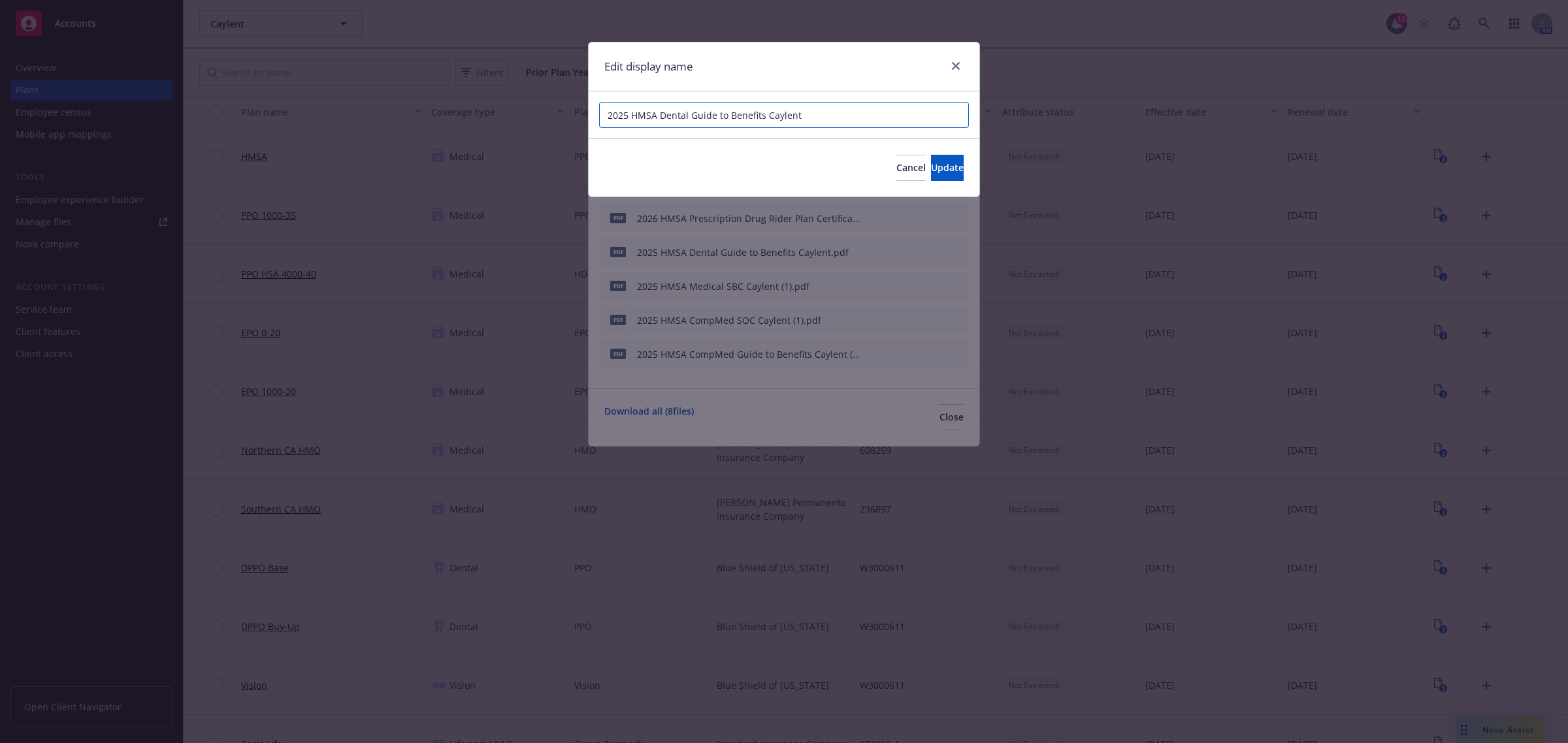
click at [621, 116] on input "2025 HMSA Dental Guide to Benefits Caylent" at bounding box center [783, 115] width 370 height 26
click at [624, 116] on input "2025 HMSA Dental Guide to Benefits Caylent" at bounding box center [783, 115] width 370 height 26
type input "2026 HMSA Dental Guide to Benefits Caylent"
click at [952, 167] on button "Update" at bounding box center [947, 167] width 33 height 26
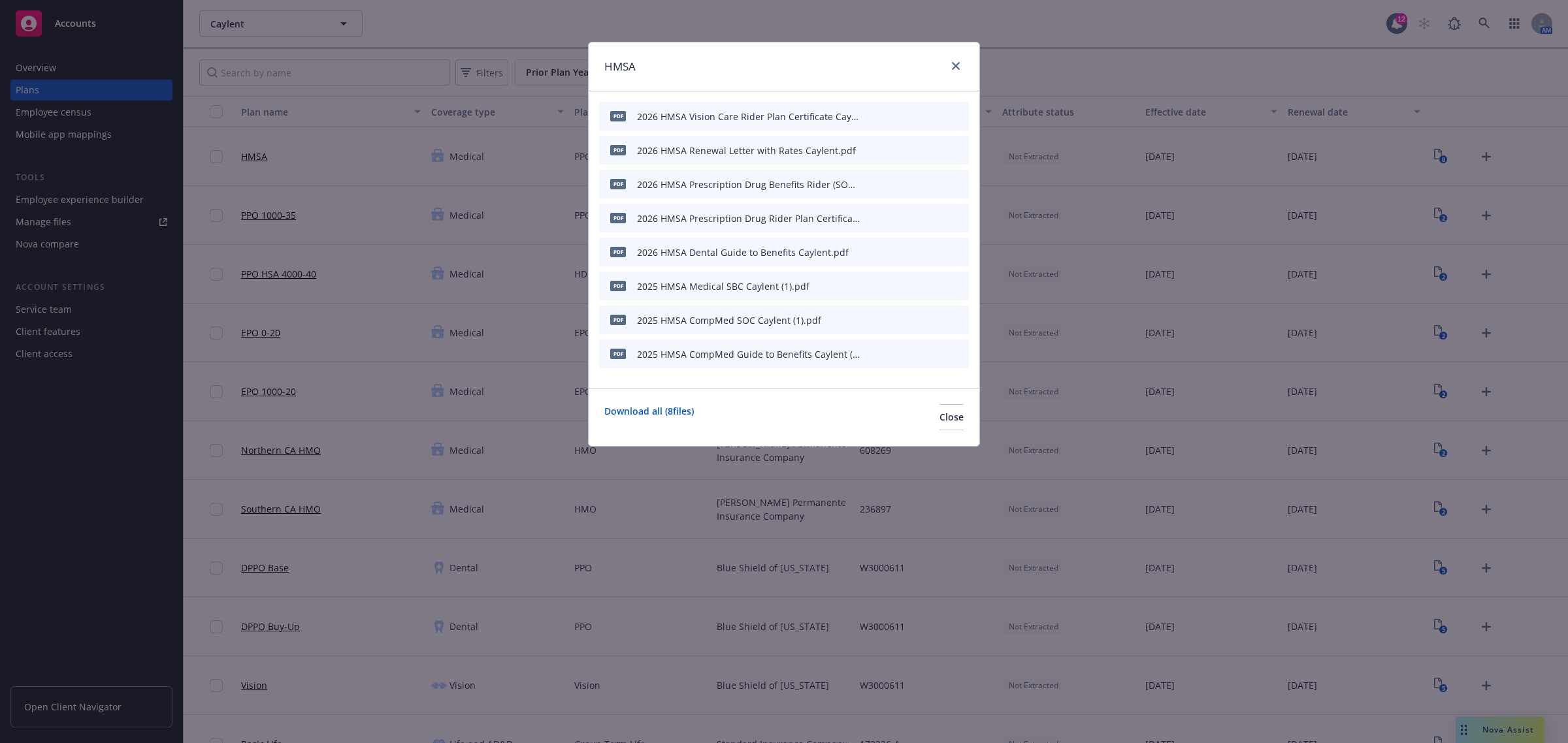
click at [866, 285] on icon "button" at bounding box center [868, 286] width 8 height 8
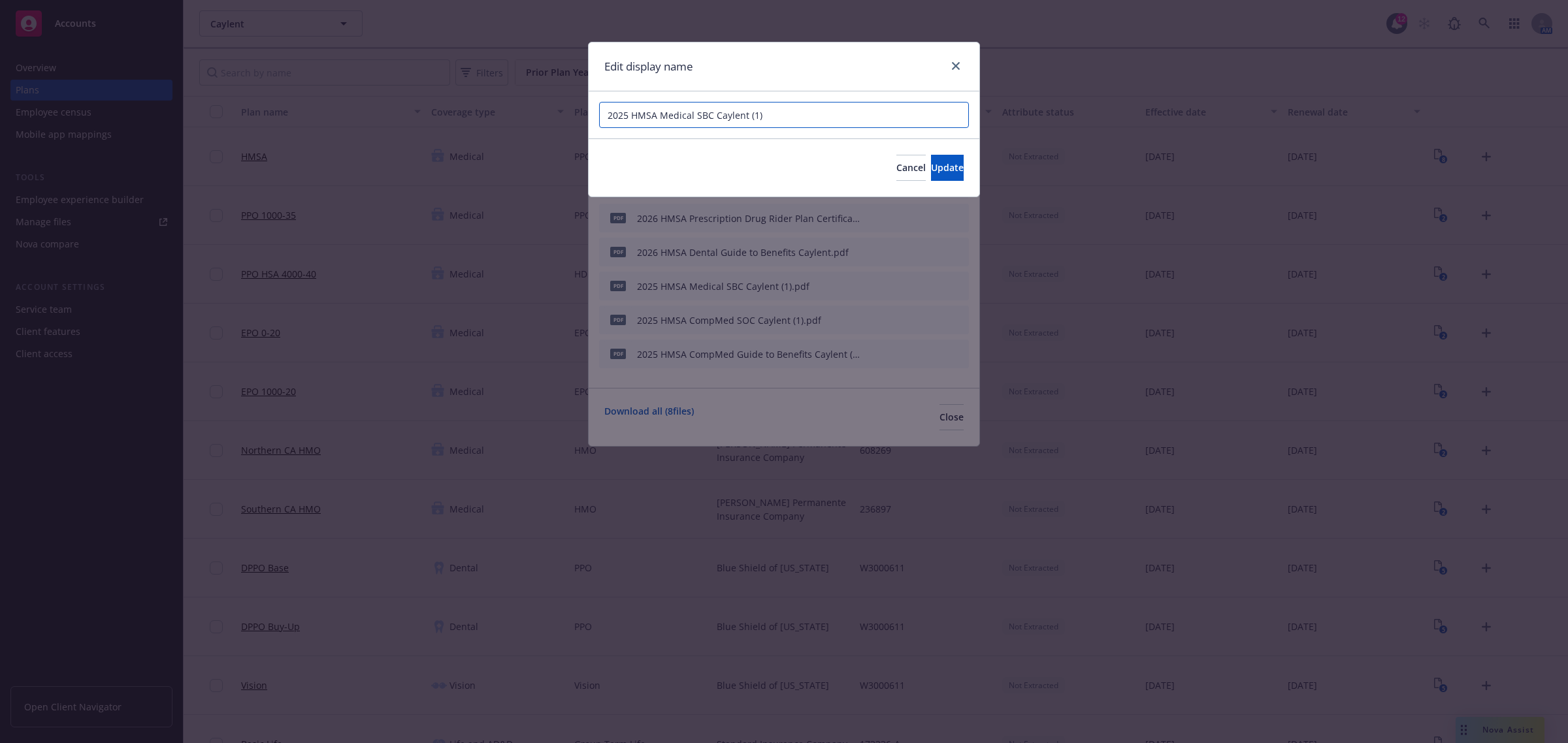
click at [623, 120] on input "2025 HMSA Medical SBC Caylent (1)" at bounding box center [783, 115] width 370 height 26
drag, startPoint x: 785, startPoint y: 116, endPoint x: 745, endPoint y: 115, distance: 40.0
click at [745, 116] on input "2026 HMSA Medical SBC Caylent (1)" at bounding box center [783, 115] width 370 height 26
type input "2026 HMSA Medical SBC Caylent"
click at [931, 167] on span "Update" at bounding box center [947, 167] width 33 height 12
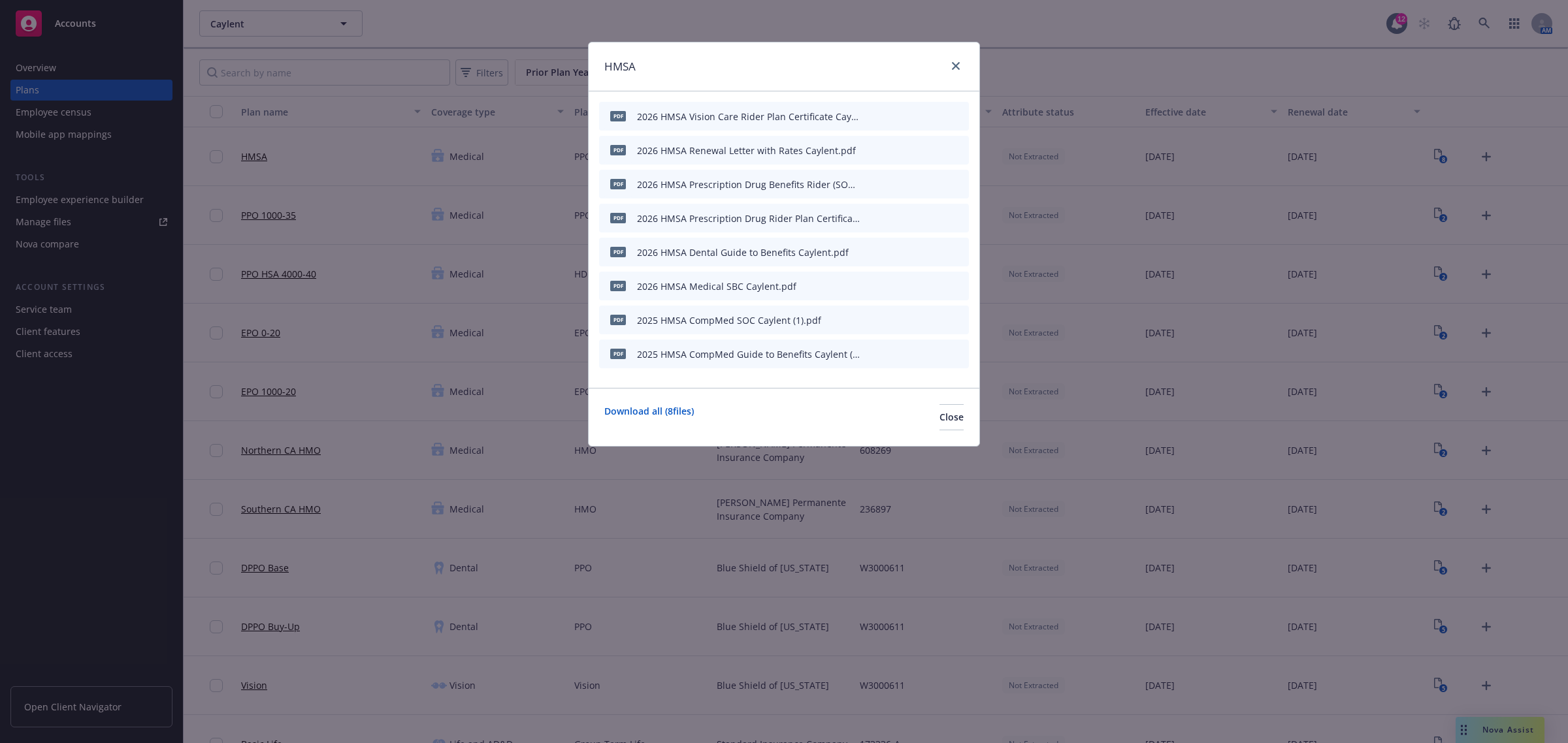
click at [868, 317] on icon "button" at bounding box center [868, 320] width 8 height 8
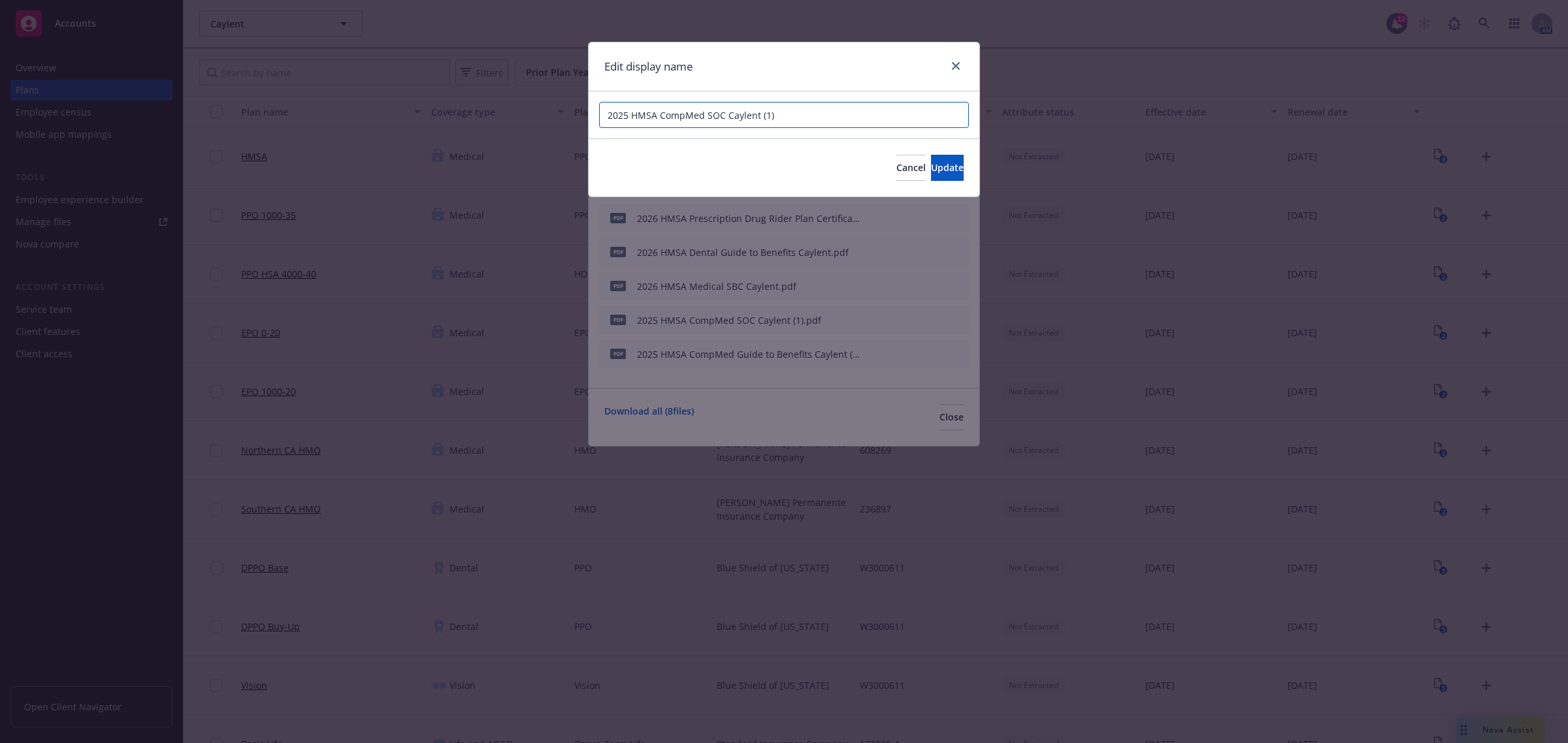
click at [624, 114] on input "2025 HMSA CompMed SOC Caylent (1)" at bounding box center [783, 115] width 370 height 26
click at [781, 111] on input "2026 HMSA CompMed SOC Caylent (1)" at bounding box center [783, 115] width 370 height 26
type input "2026 HMSA CompMed SOC Caylent"
click at [933, 174] on button "Update" at bounding box center [947, 167] width 33 height 26
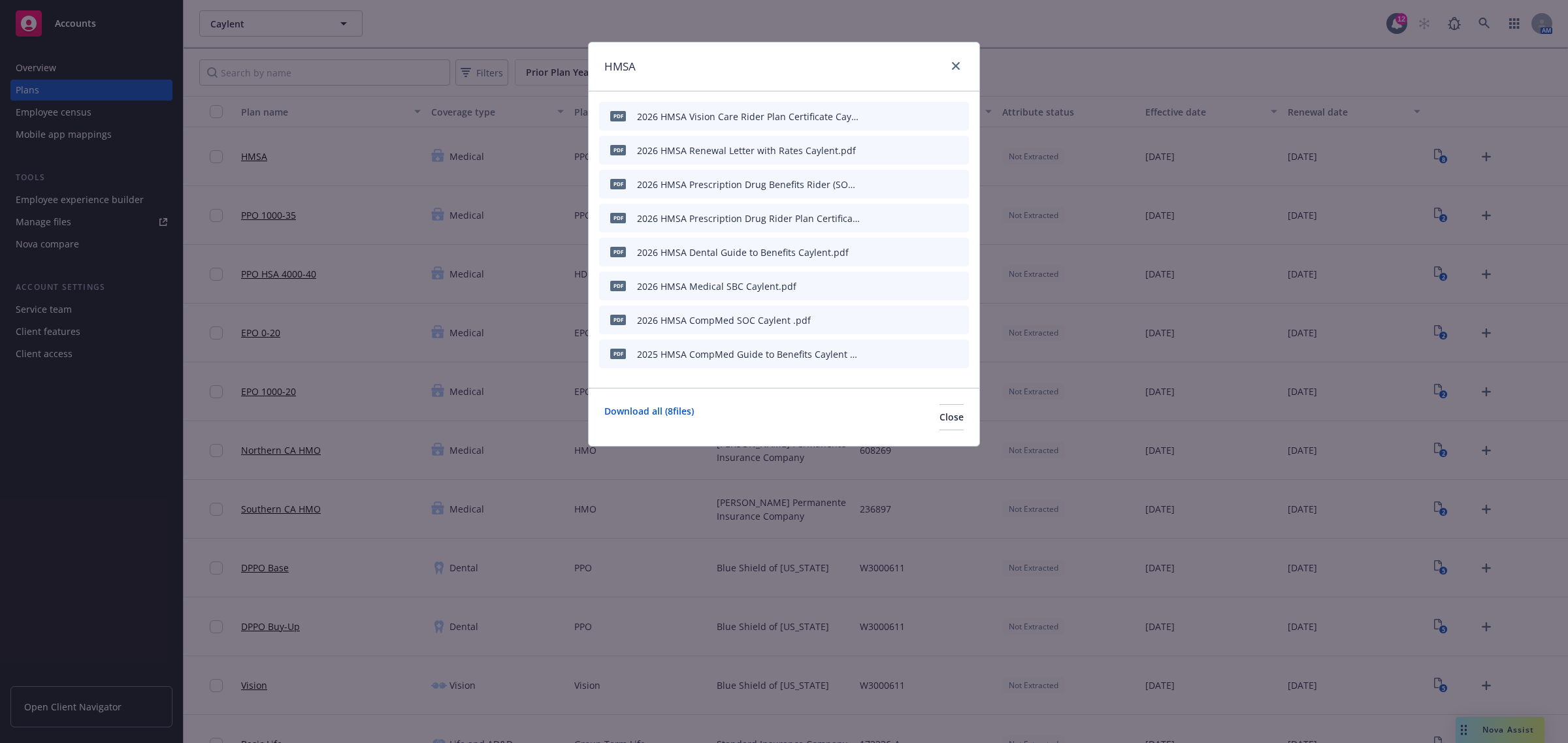
click at [866, 350] on icon "button" at bounding box center [868, 354] width 8 height 8
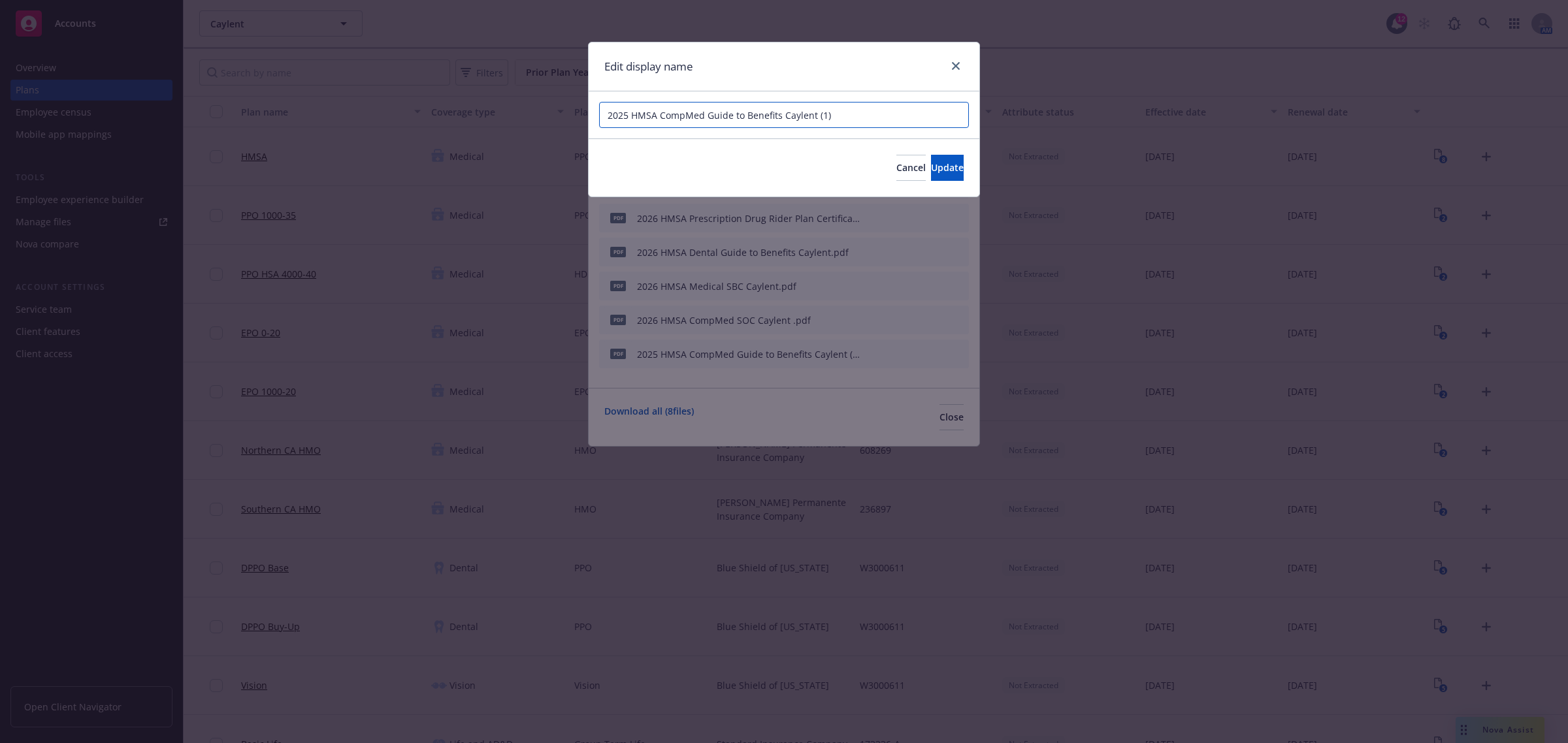
click at [622, 115] on input "2025 HMSA CompMed Guide to Benefits Caylent (1)" at bounding box center [783, 115] width 370 height 26
drag, startPoint x: 850, startPoint y: 114, endPoint x: 817, endPoint y: 121, distance: 33.7
click at [817, 121] on input "2026 HMSA CompMed Guide to Benefits Caylent (1)" at bounding box center [783, 115] width 370 height 26
type input "2026 HMSA CompMed Guide to Benefits Caylent"
click at [931, 173] on span "Update" at bounding box center [947, 167] width 33 height 12
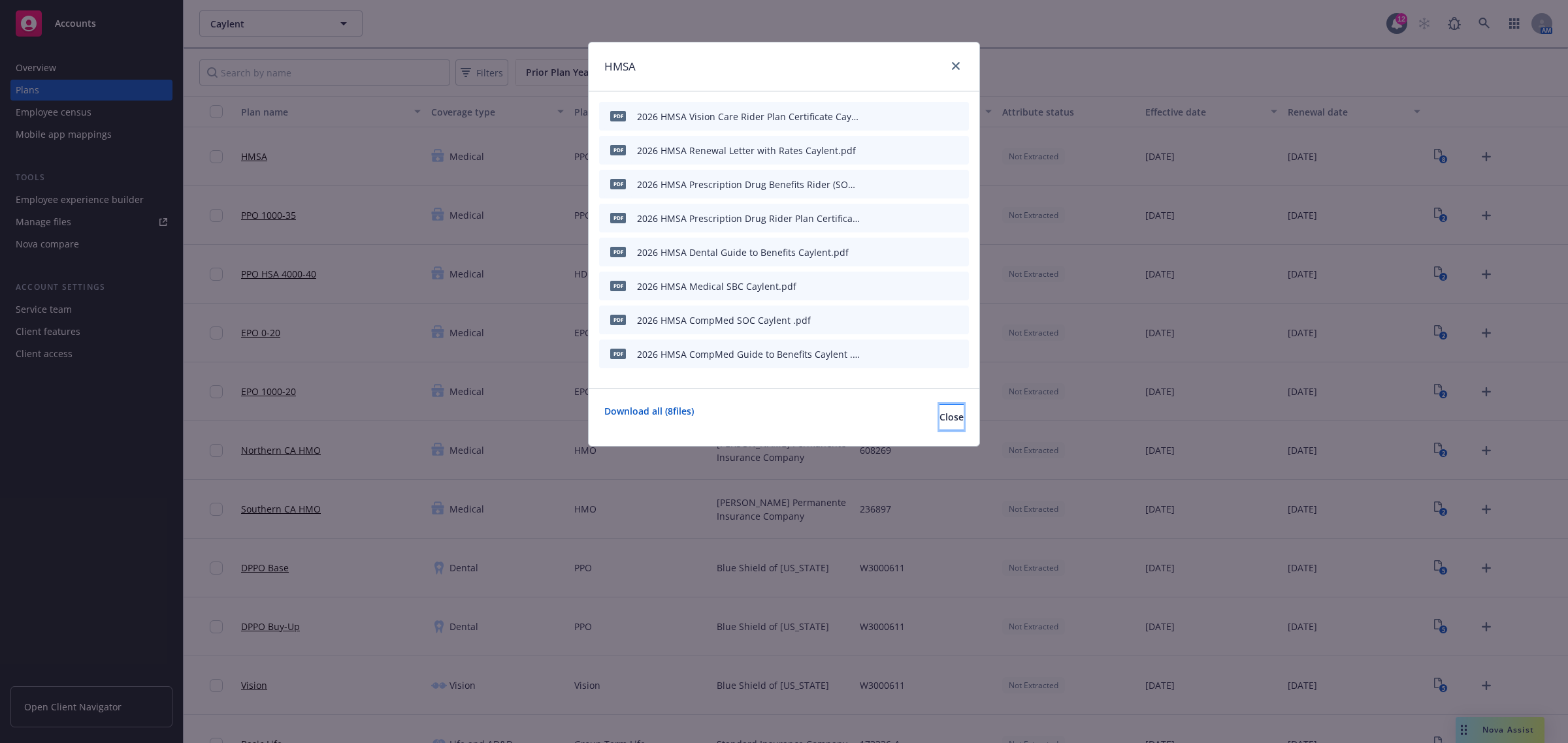
click at [939, 418] on span "Close" at bounding box center [951, 417] width 24 height 12
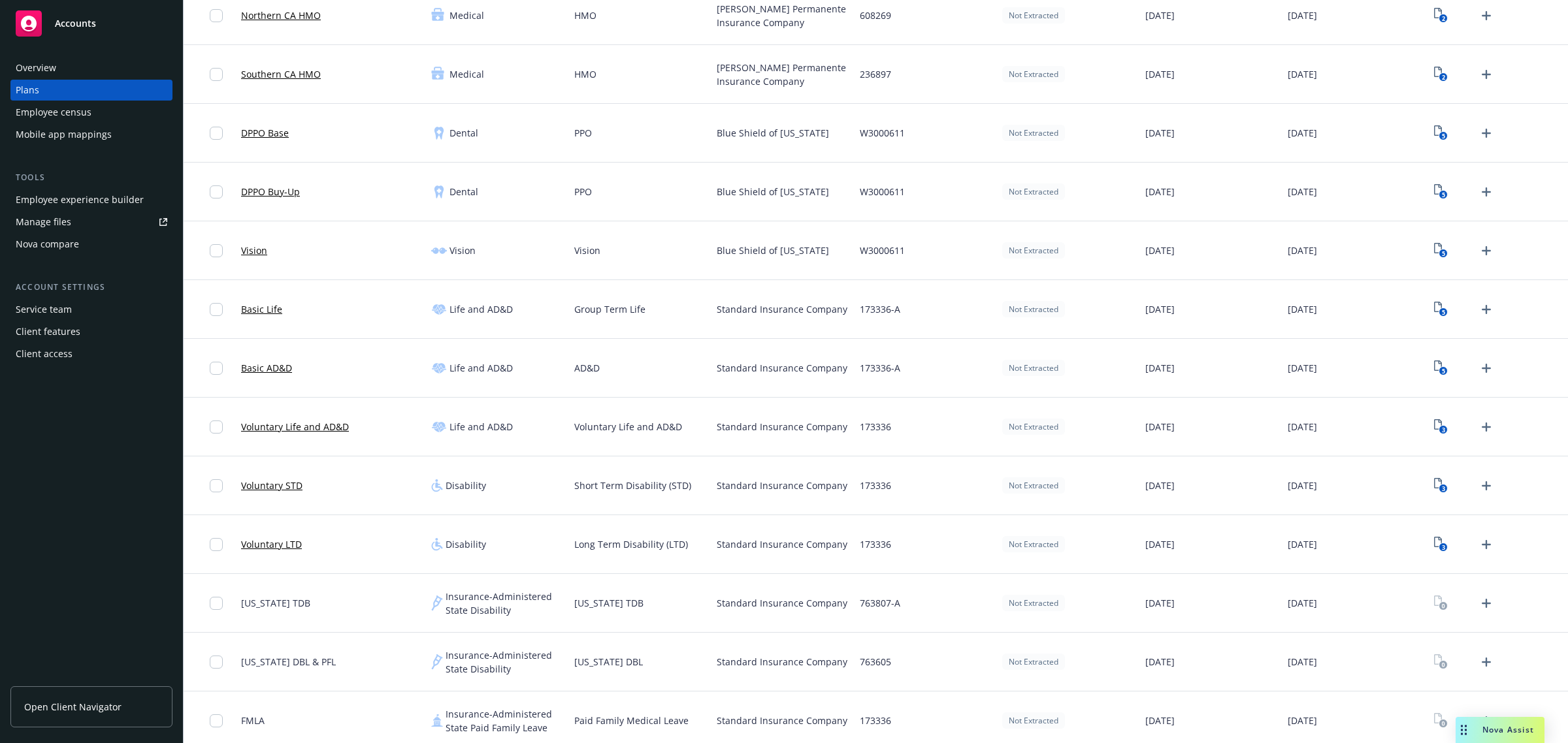
scroll to position [653, 0]
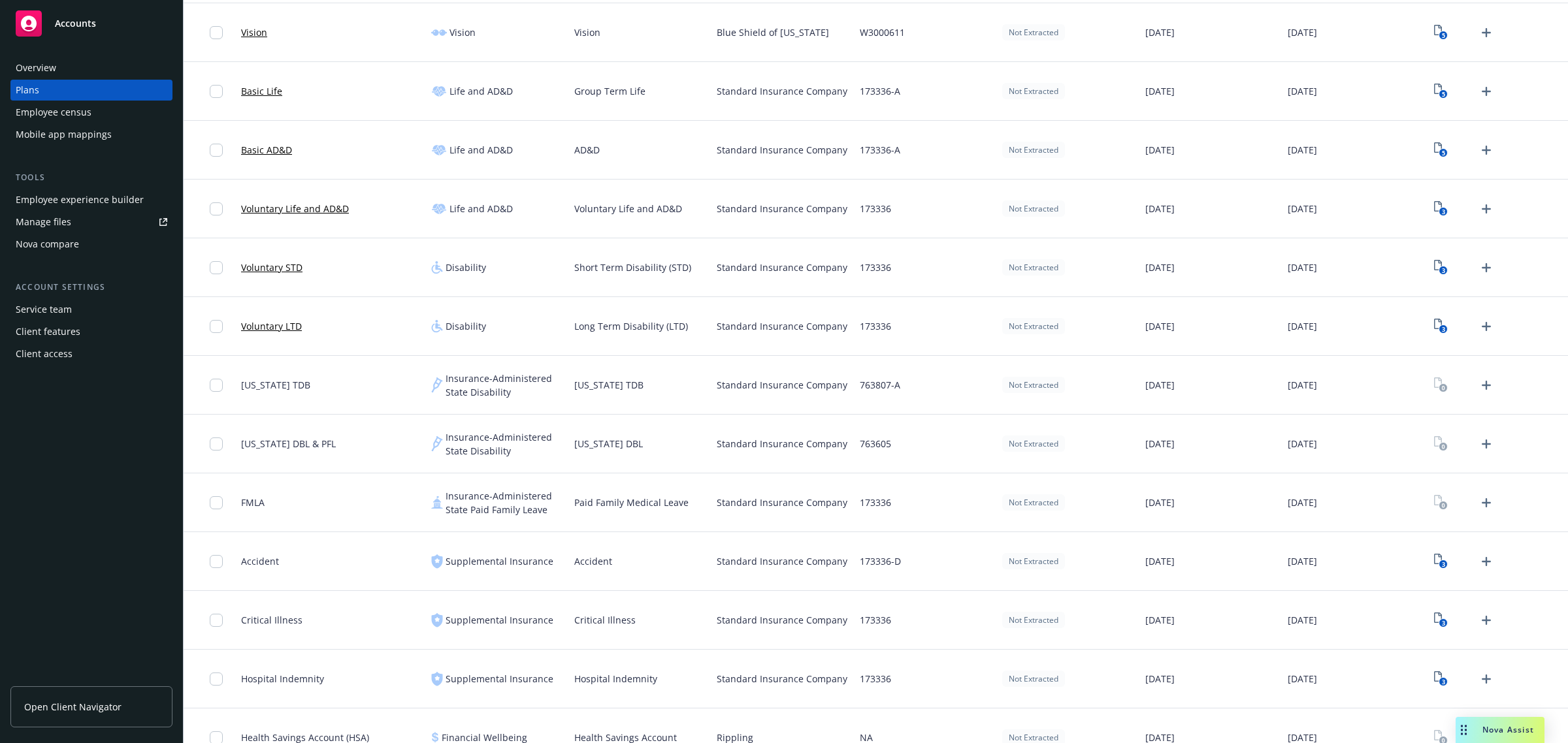
click at [105, 238] on div "Nova compare" at bounding box center [91, 244] width 152 height 21
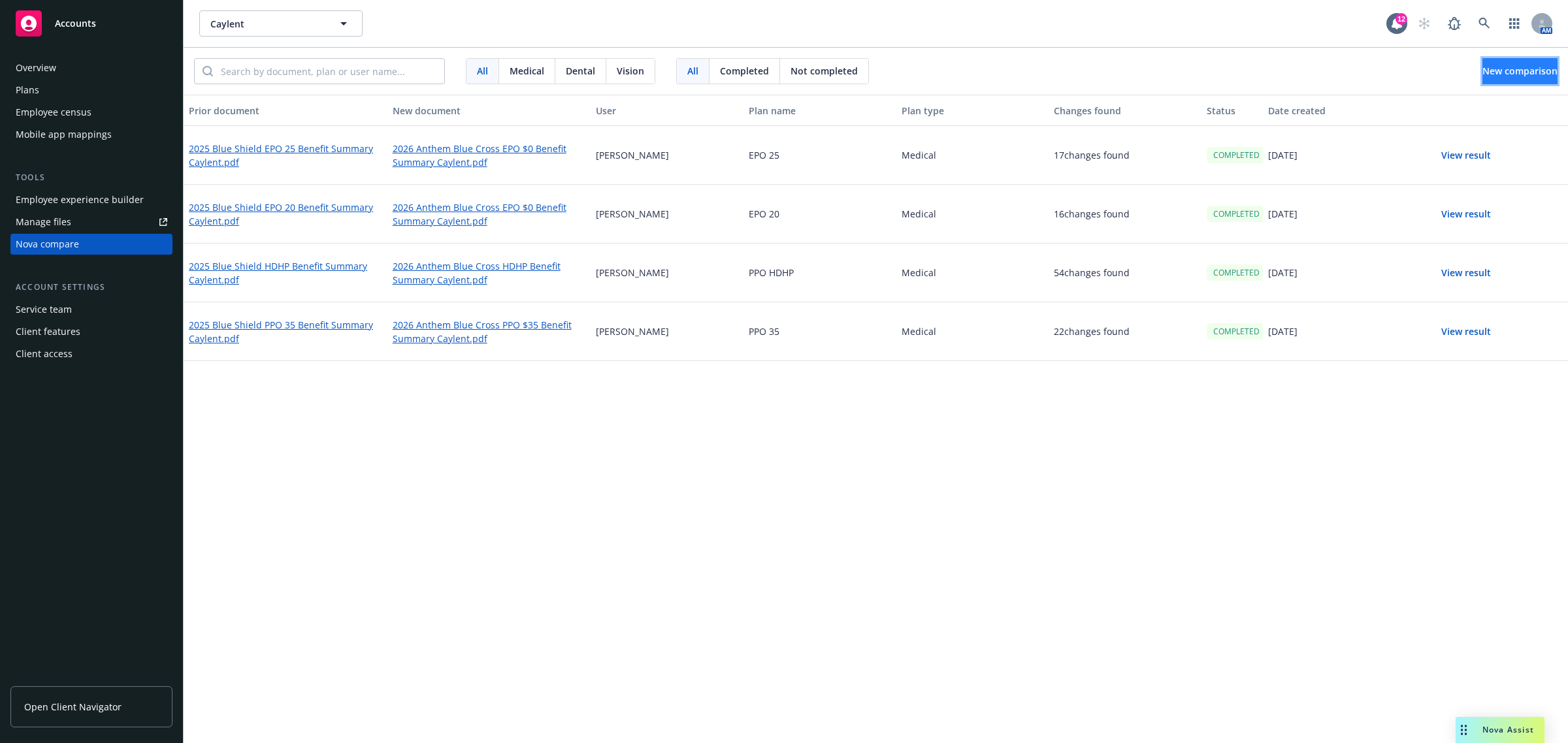
click at [1512, 63] on button "New comparison" at bounding box center [1520, 71] width 75 height 26
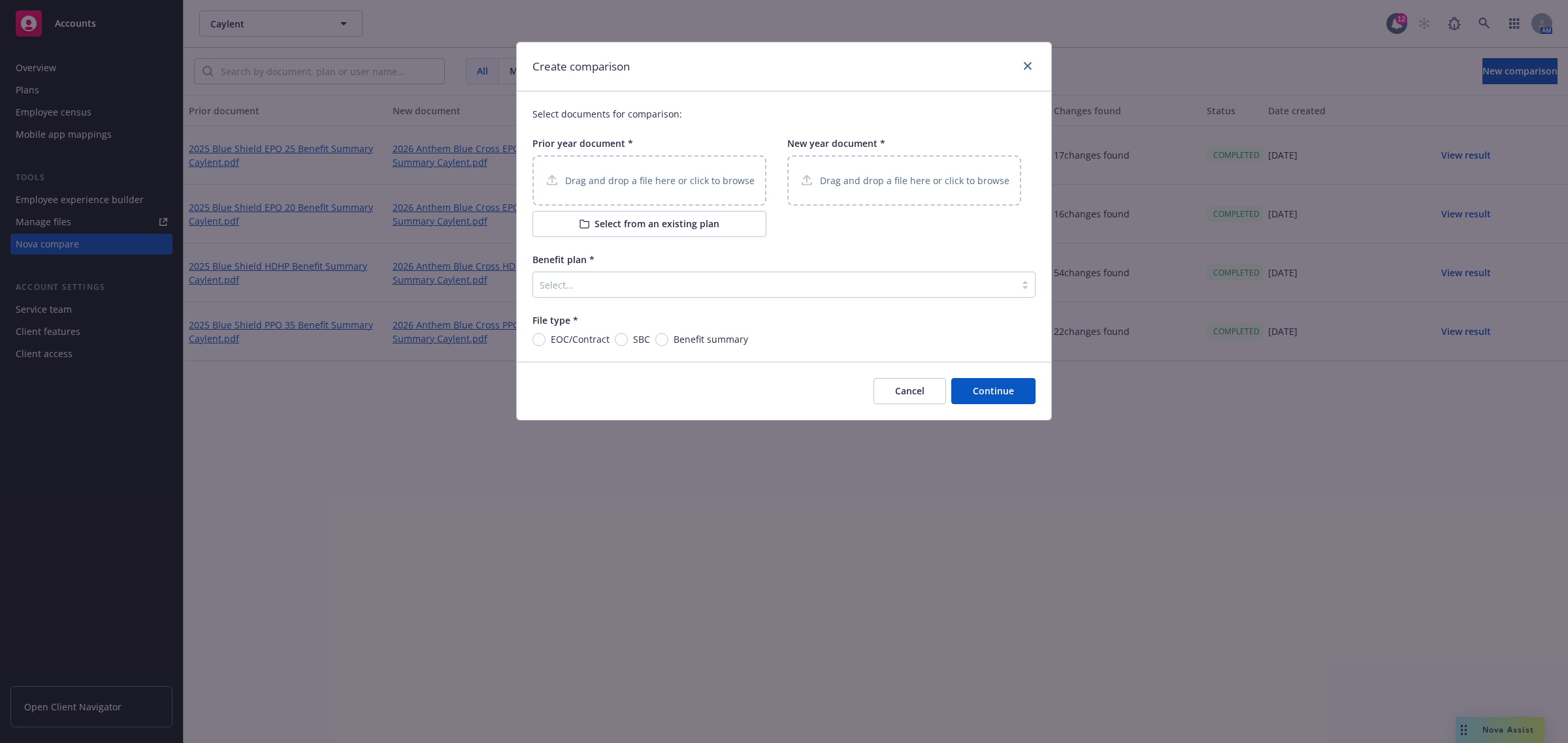
click at [615, 227] on button "Select from an existing plan" at bounding box center [649, 224] width 234 height 26
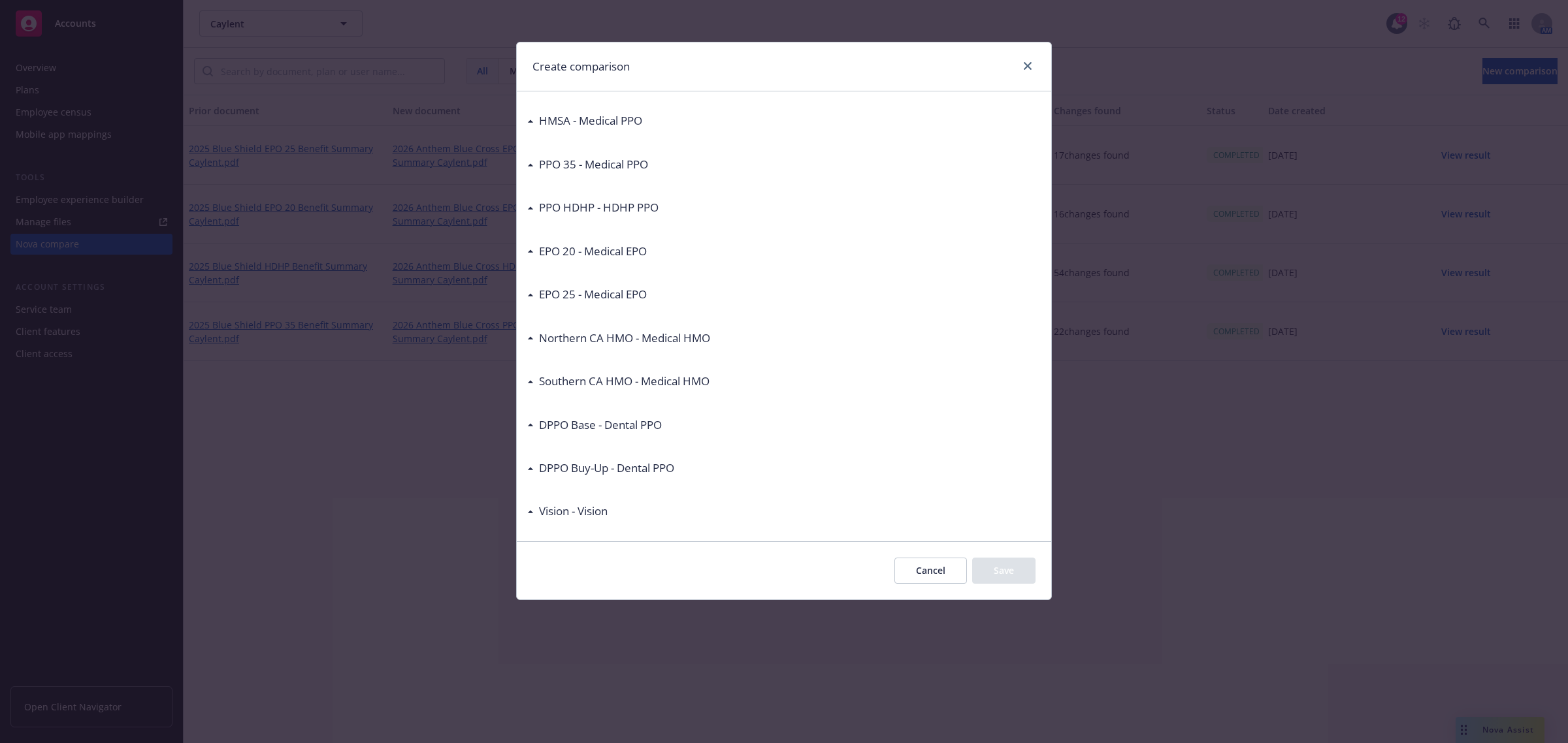
click at [533, 337] on icon at bounding box center [531, 337] width 7 height 3
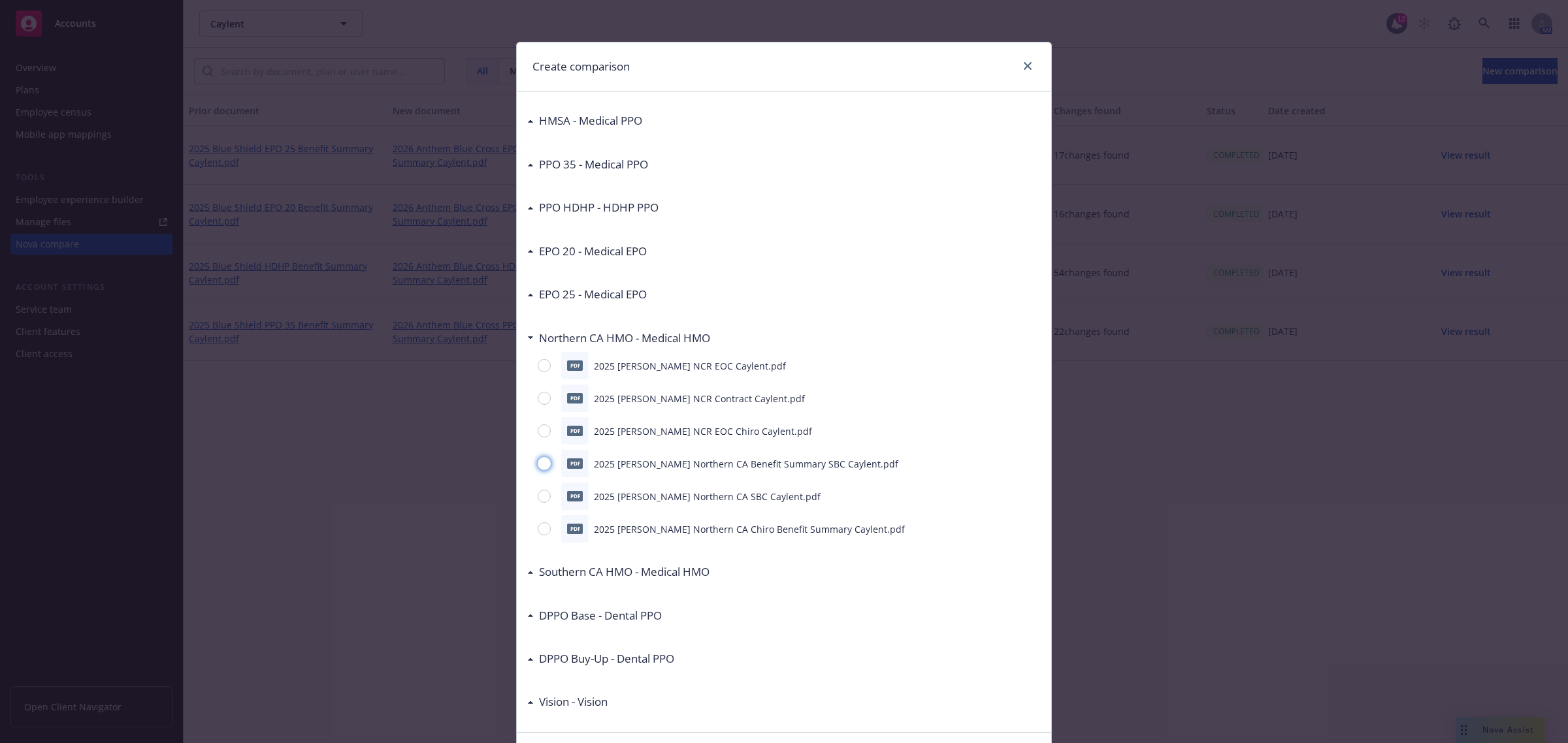
click at [540, 461] on input "radio" at bounding box center [544, 463] width 13 height 13
radio input "true"
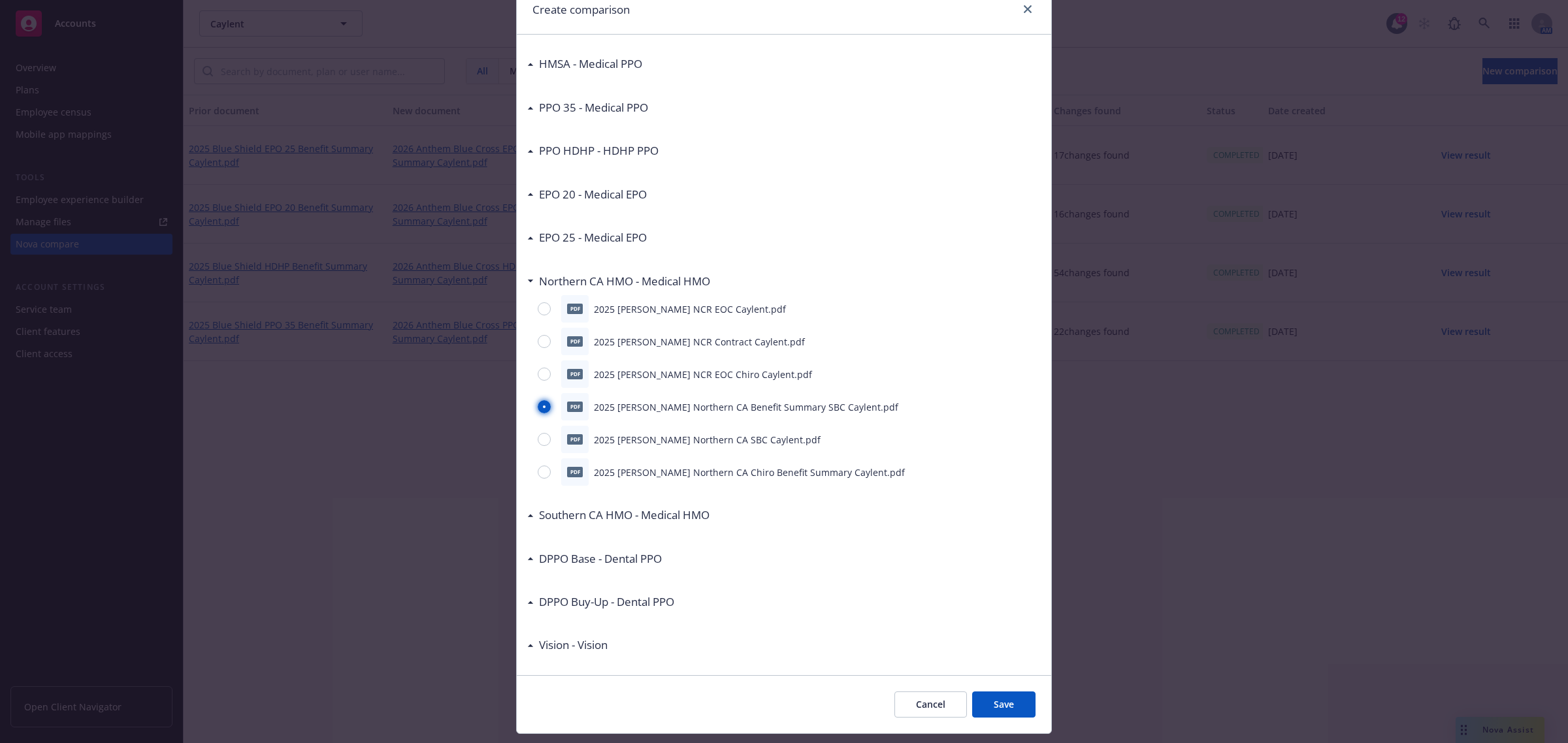
scroll to position [89, 0]
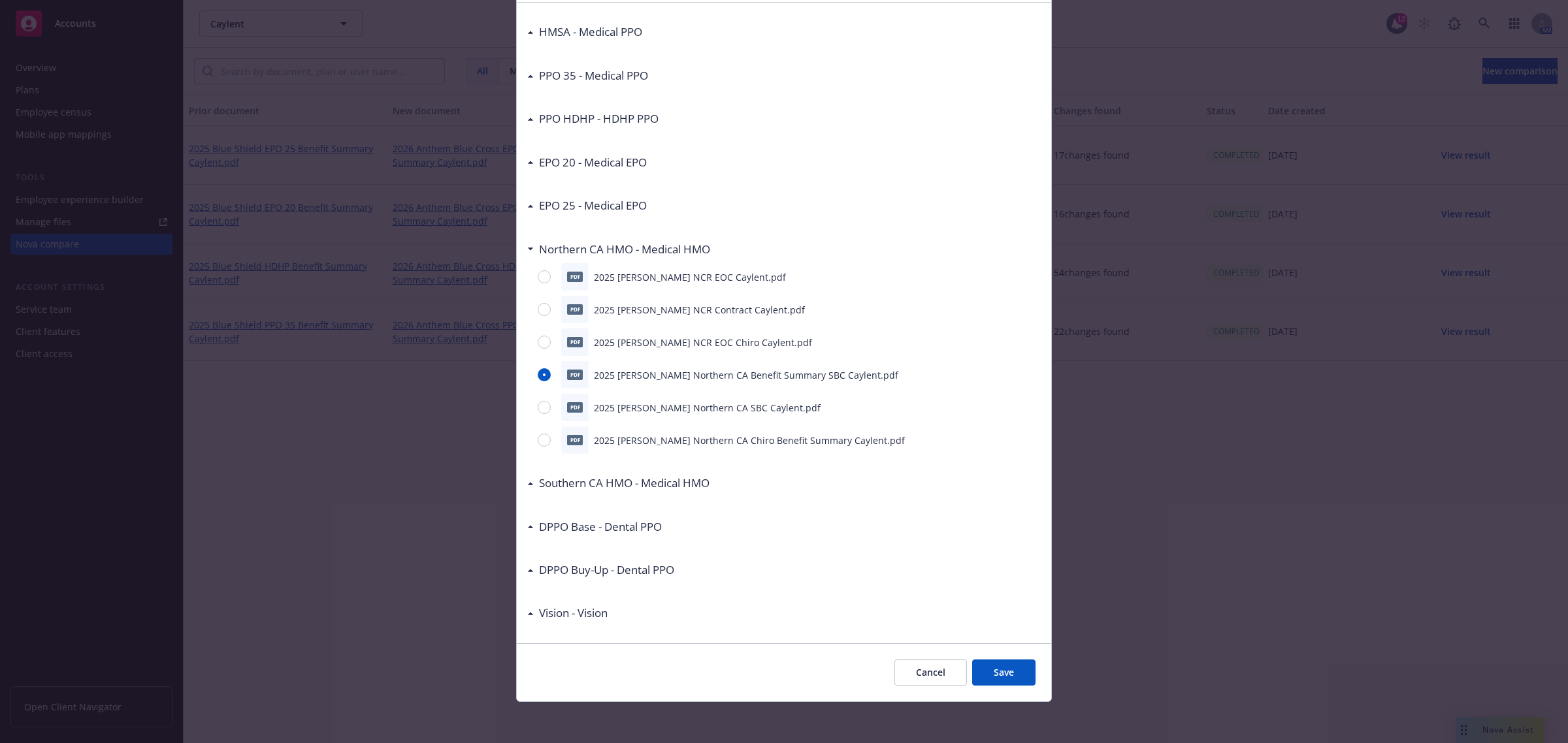
click at [990, 674] on button "Save" at bounding box center [1003, 672] width 63 height 26
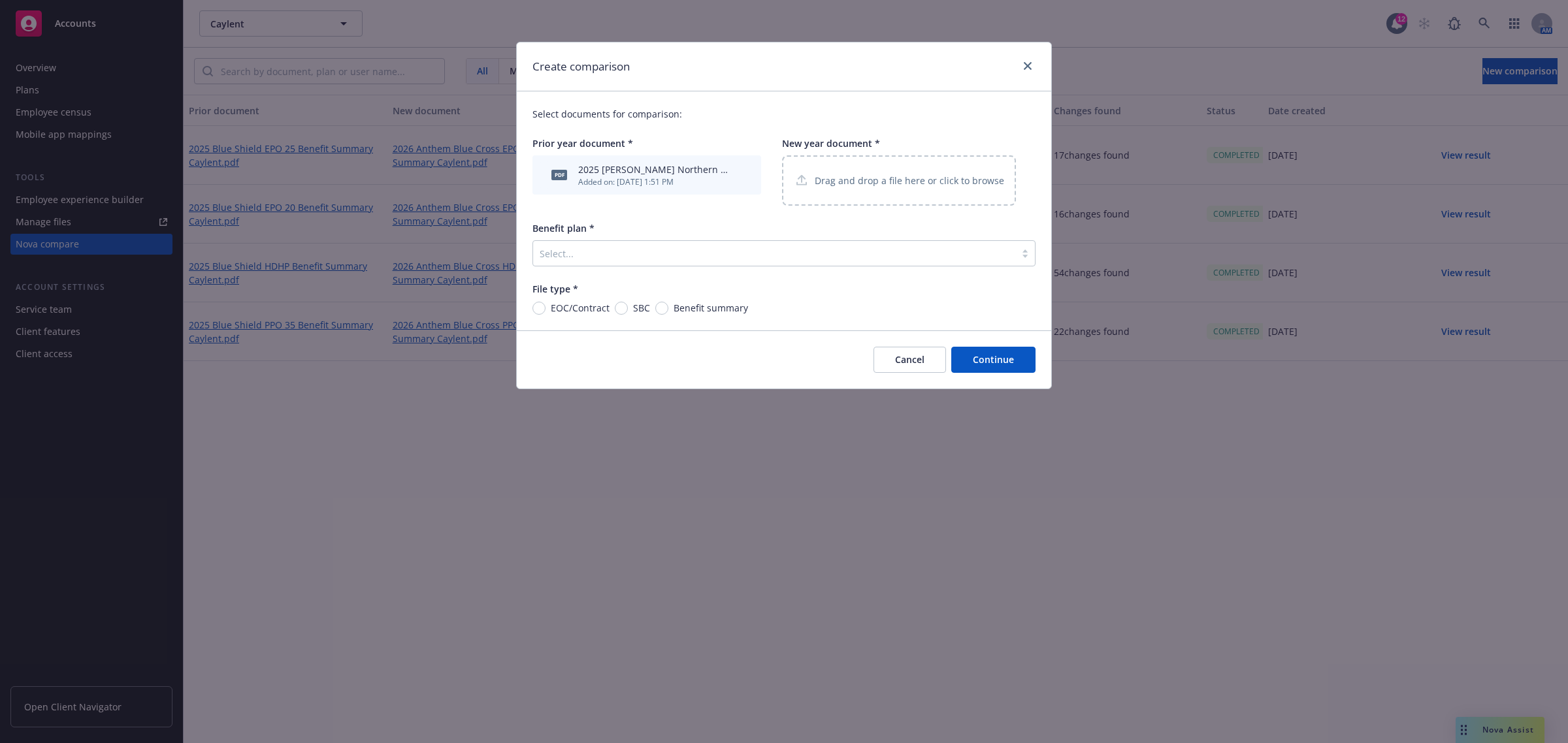
click at [861, 177] on p "Drag and drop a file here or click to browse" at bounding box center [909, 180] width 189 height 14
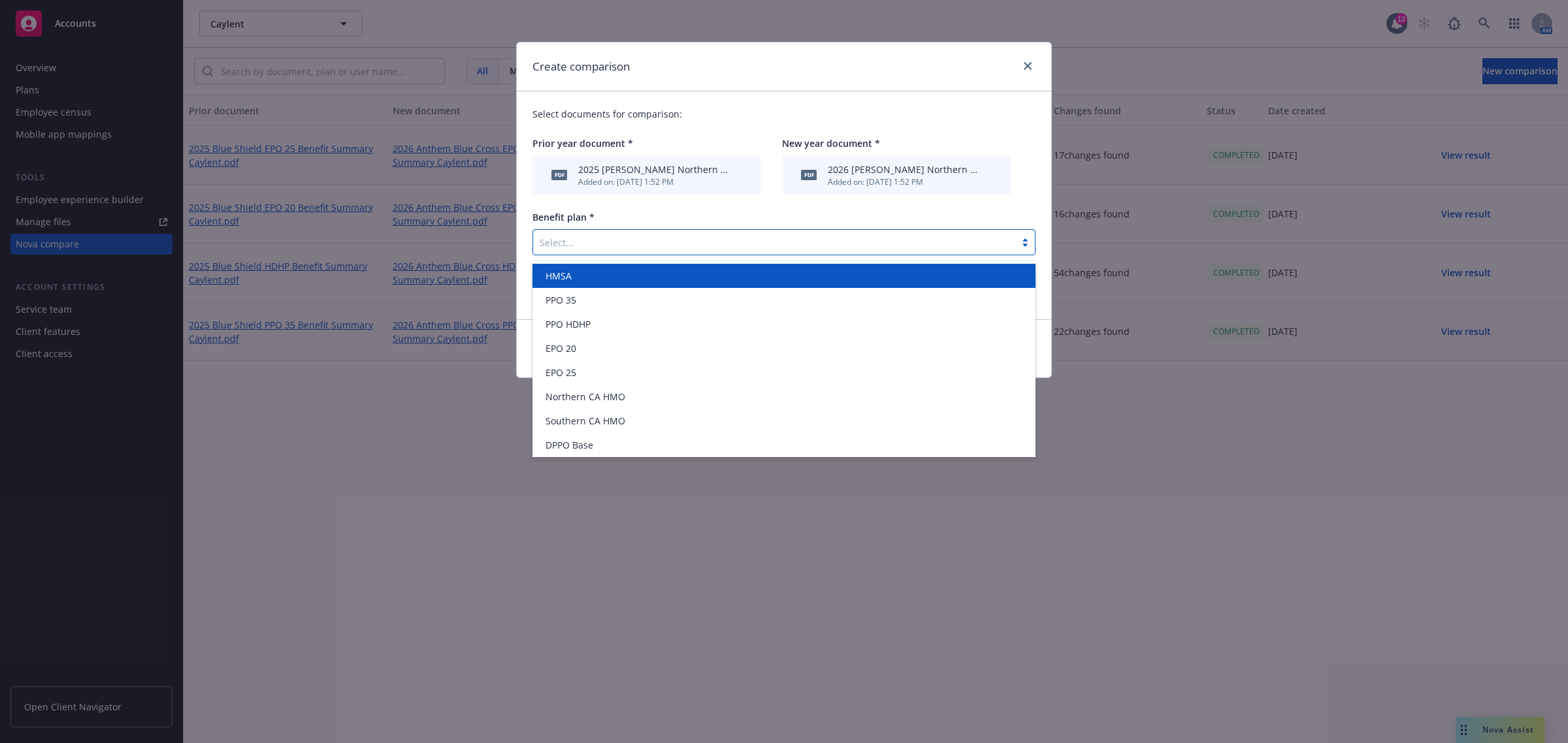
click at [686, 240] on div at bounding box center [774, 242] width 469 height 16
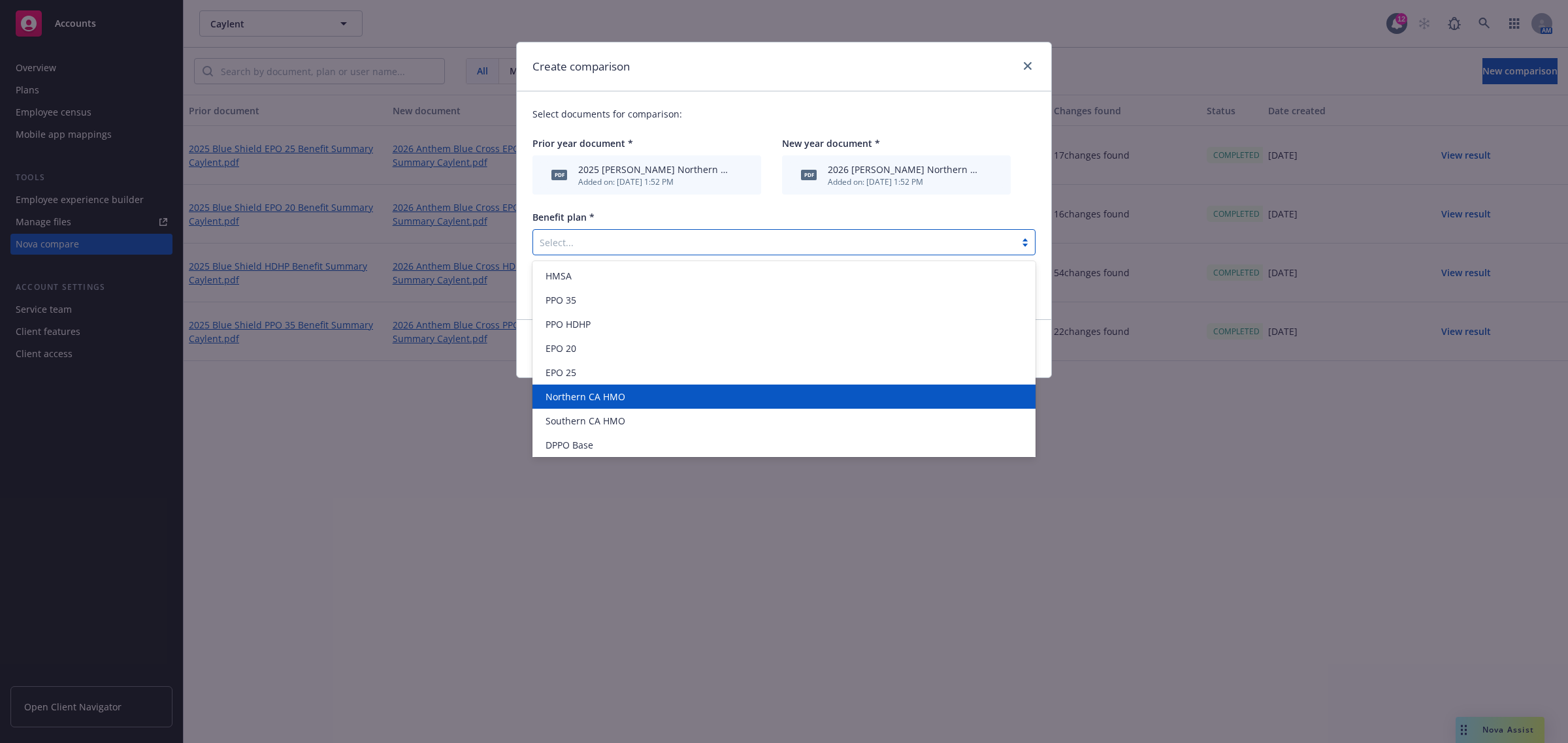
click at [612, 390] on span "Northern CA HMO" at bounding box center [585, 397] width 80 height 14
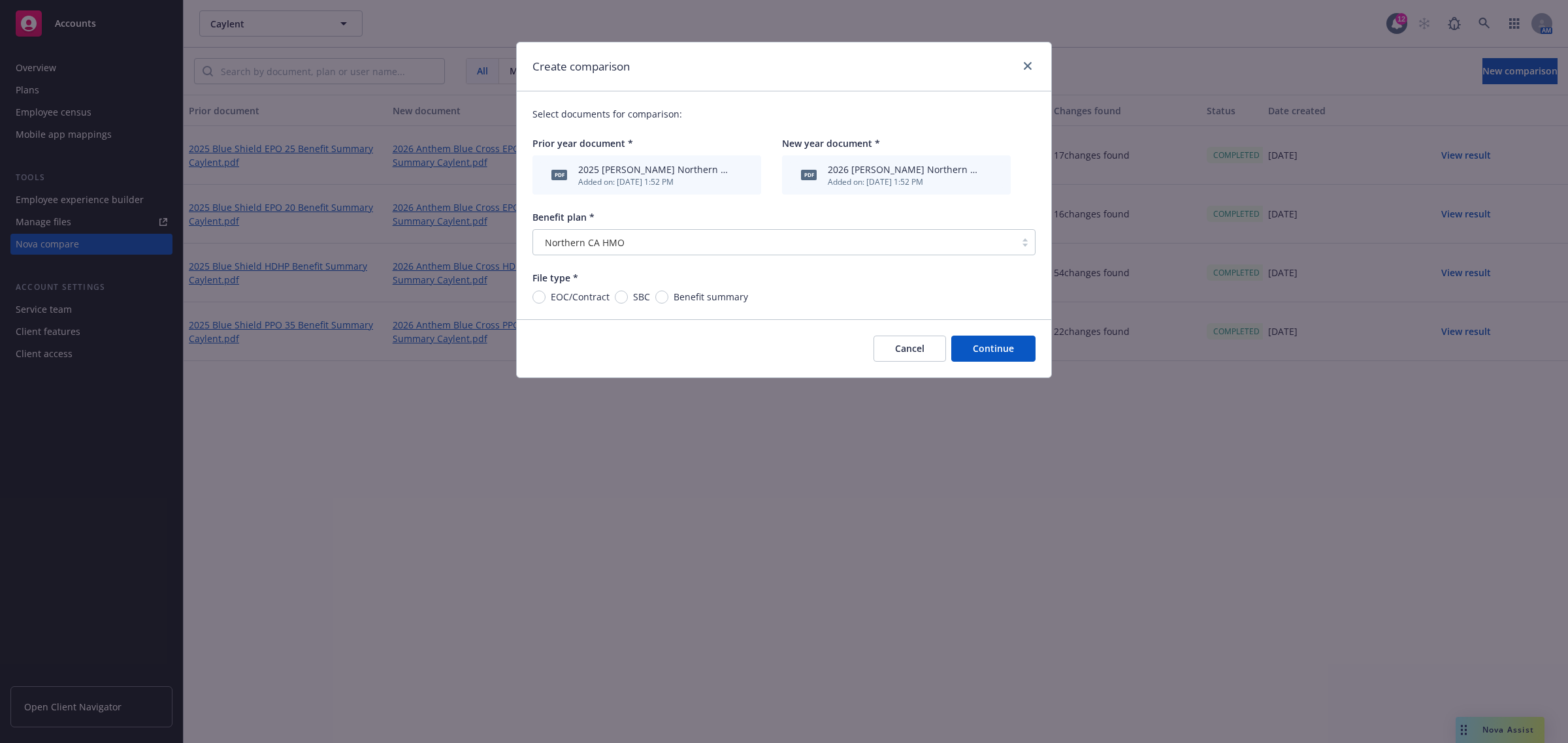
click at [666, 290] on div "Benefit summary" at bounding box center [702, 297] width 93 height 14
click at [666, 291] on input "Benefit summary" at bounding box center [662, 297] width 13 height 13
radio input "true"
click at [674, 302] on span "Benefit summary" at bounding box center [710, 297] width 74 height 14
click at [668, 302] on input "Benefit summary" at bounding box center [662, 297] width 13 height 13
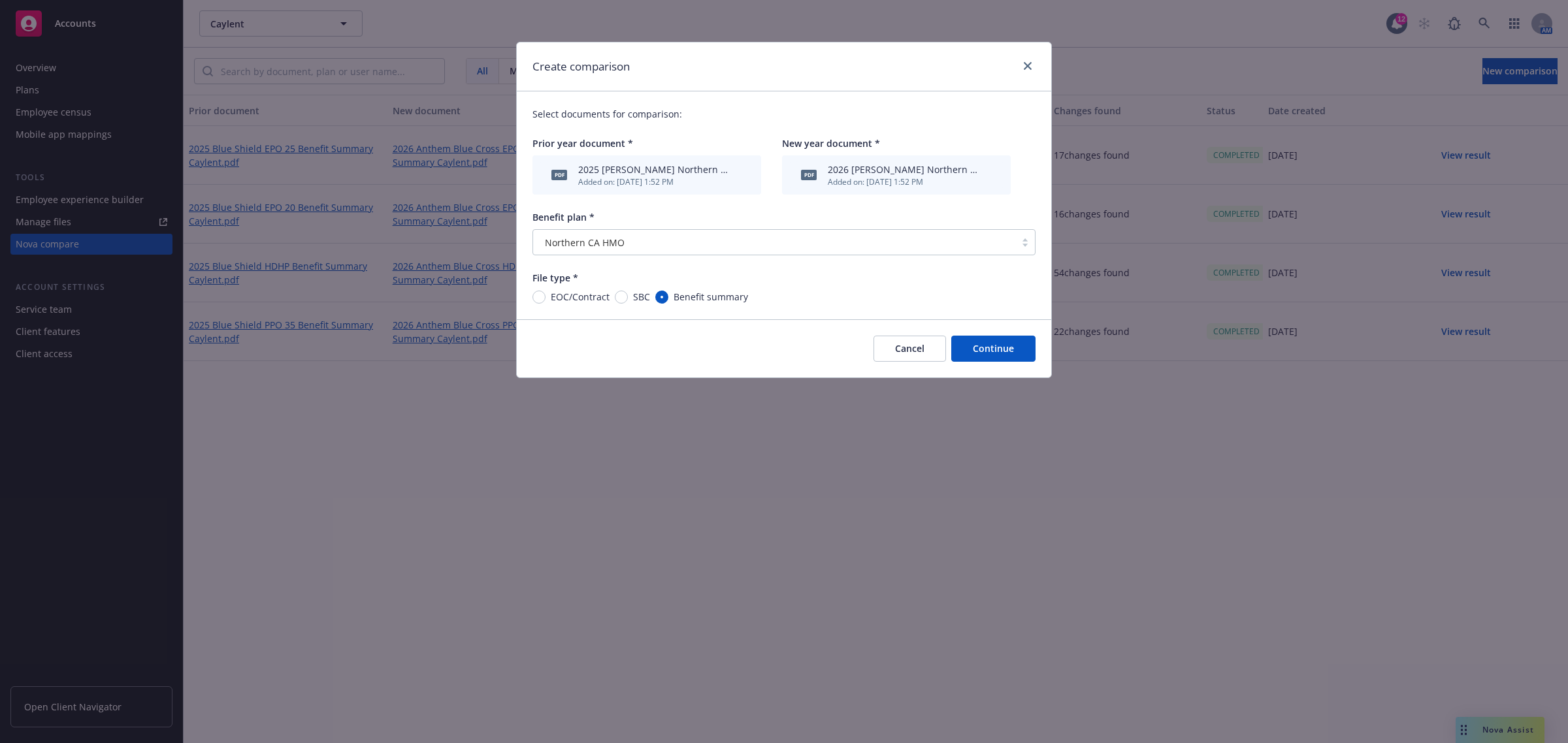
click at [968, 350] on button "Continue" at bounding box center [994, 348] width 84 height 26
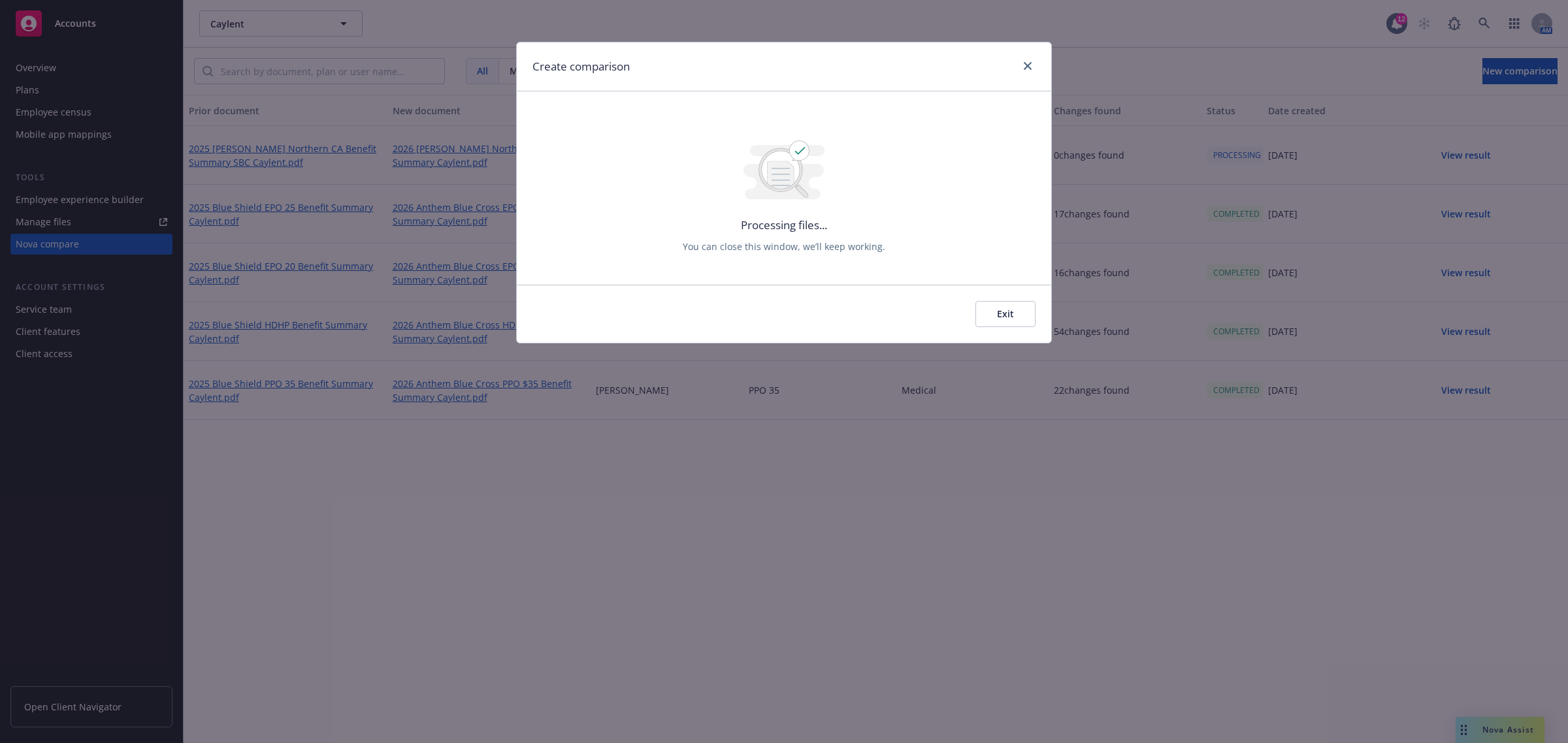
click at [992, 315] on button "Exit" at bounding box center [1005, 314] width 60 height 26
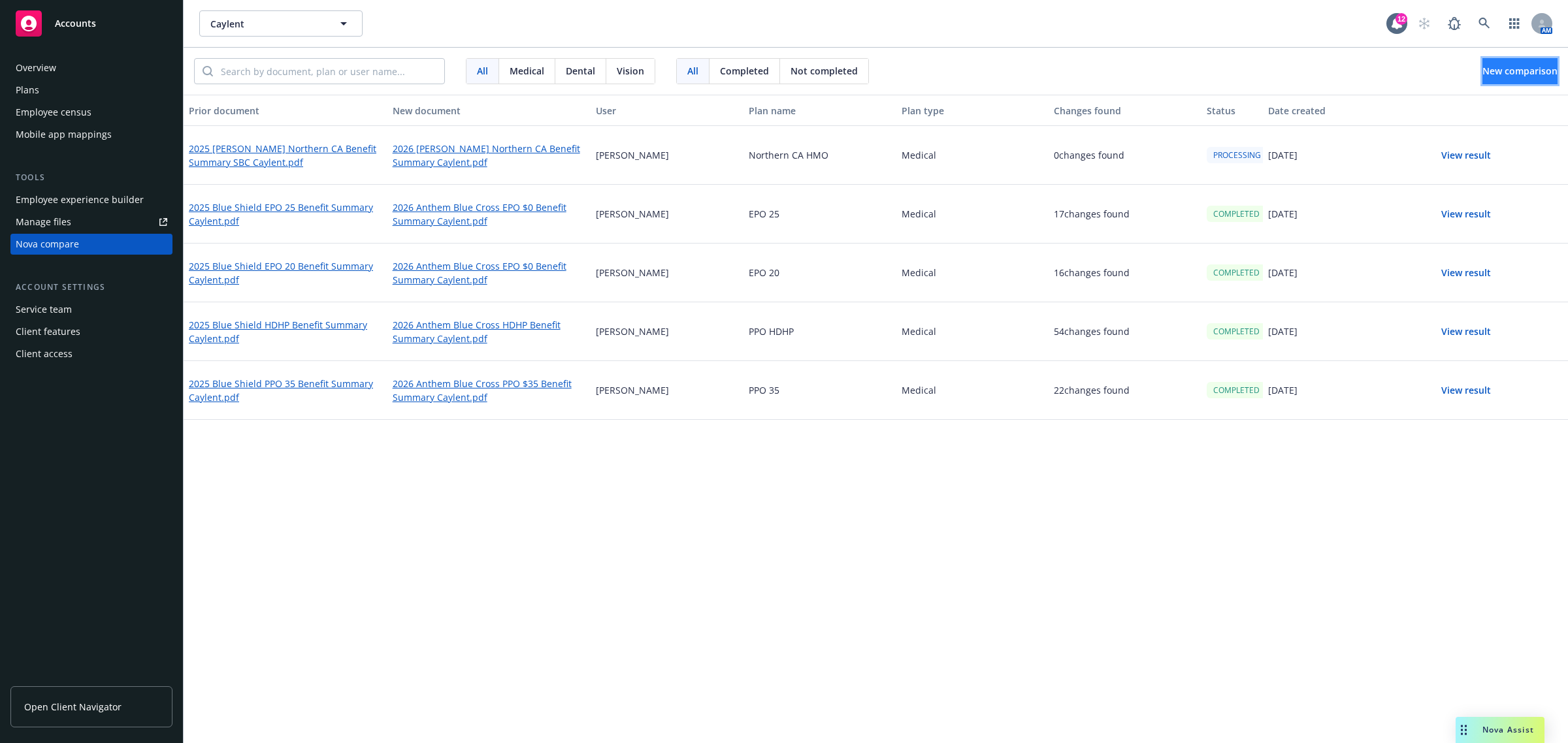
click at [1482, 73] on span "New comparison" at bounding box center [1520, 71] width 75 height 12
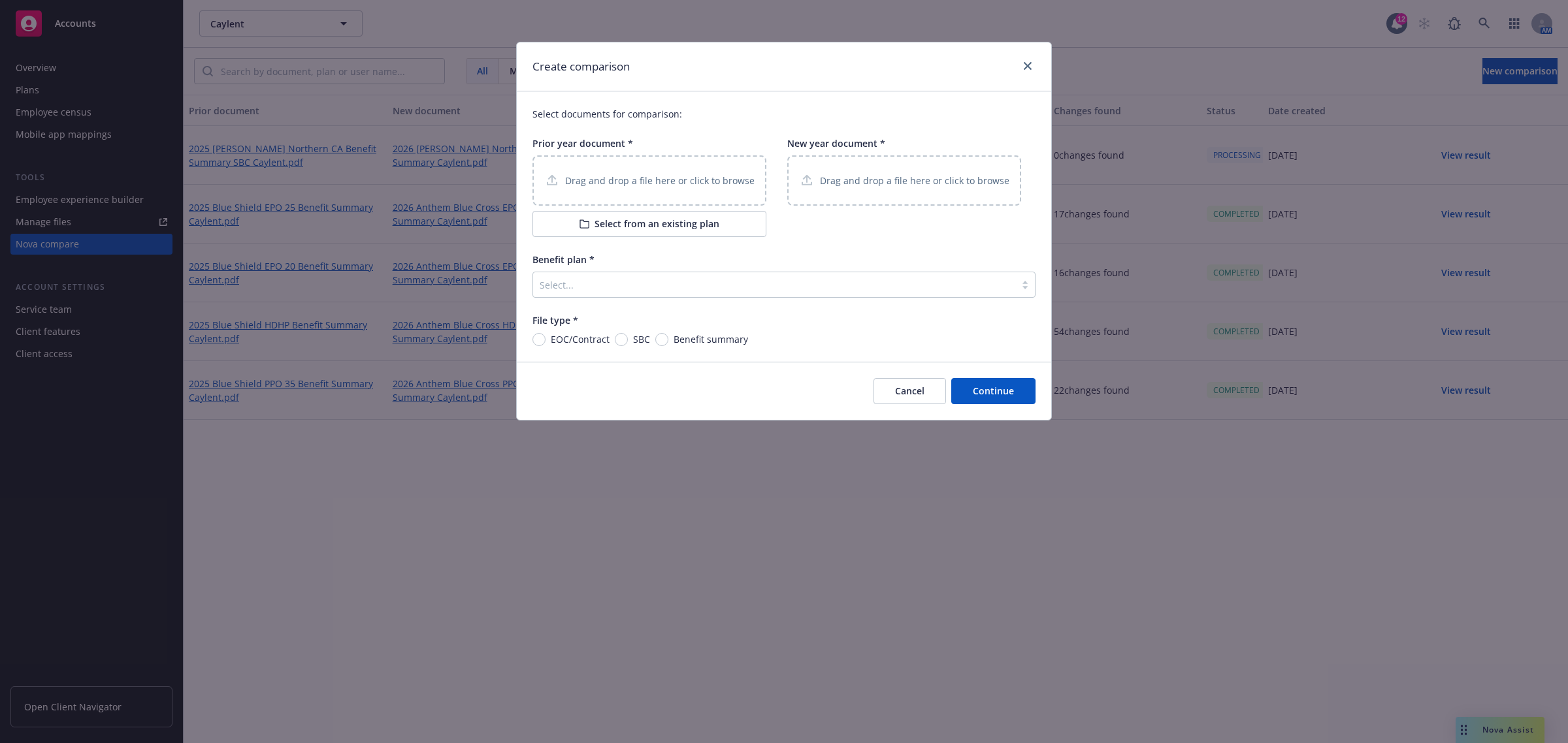
click at [632, 226] on button "Select from an existing plan" at bounding box center [649, 224] width 234 height 26
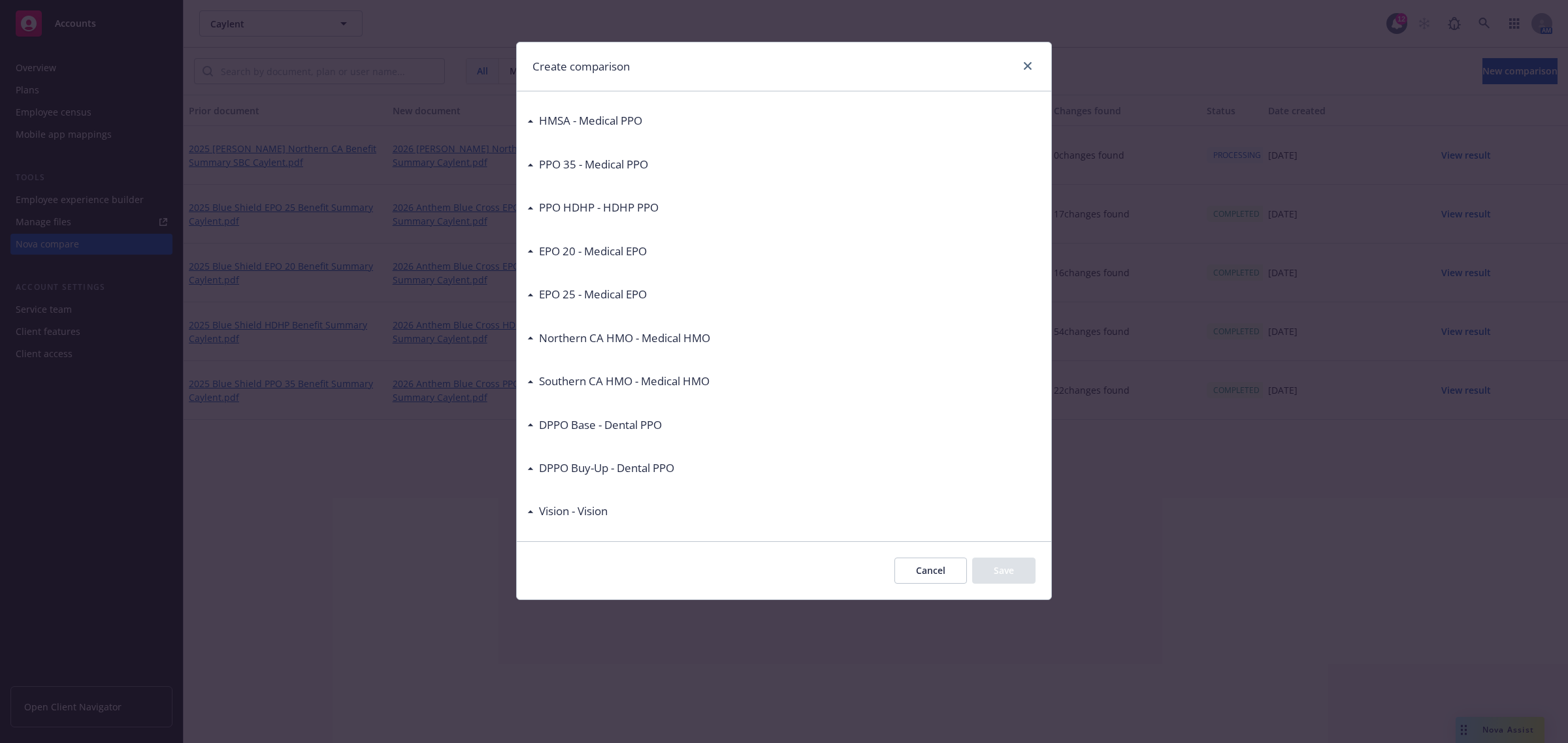
click at [527, 336] on icon at bounding box center [531, 337] width 7 height 3
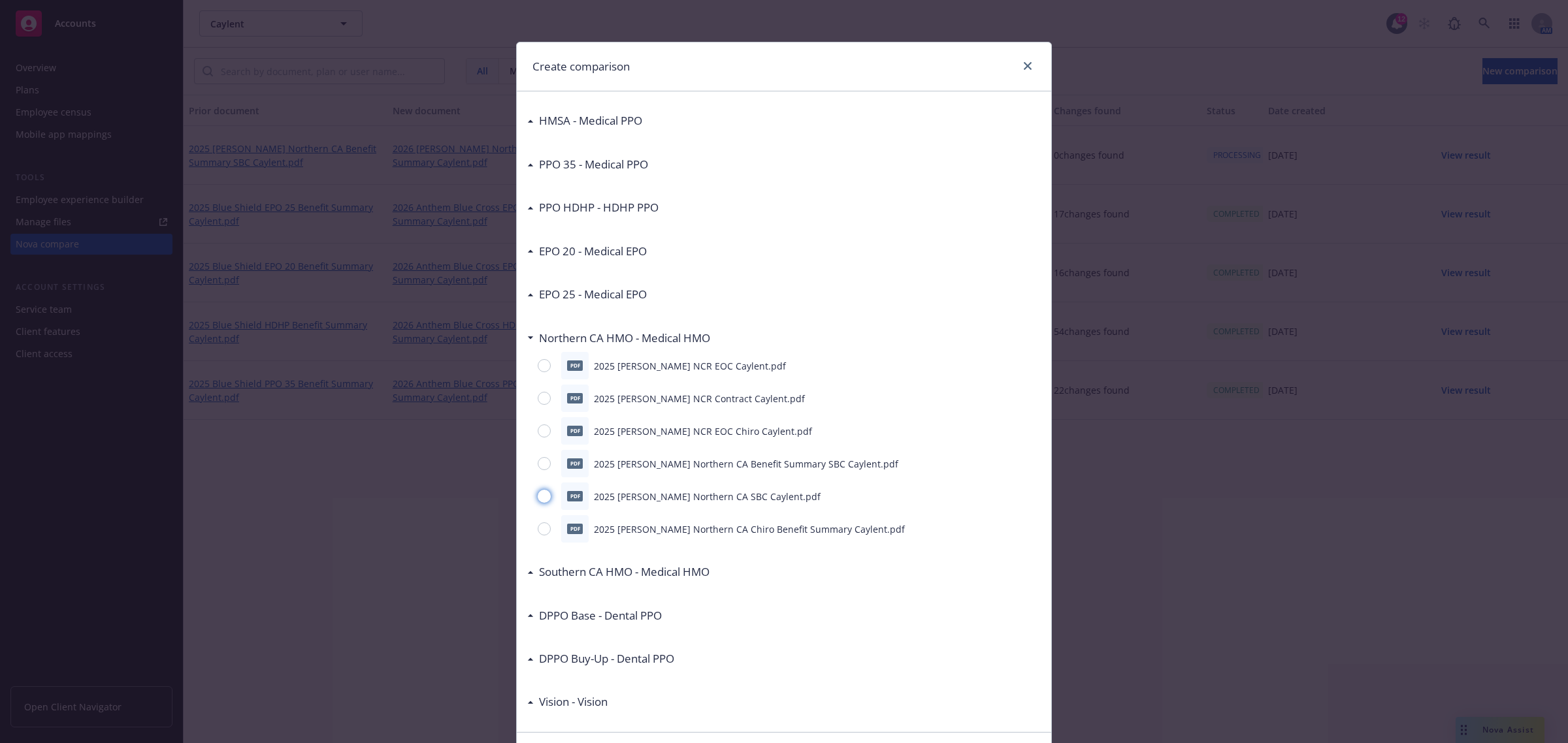
drag, startPoint x: 539, startPoint y: 499, endPoint x: 608, endPoint y: 528, distance: 74.8
click at [540, 499] on input "radio" at bounding box center [544, 496] width 13 height 13
radio input "true"
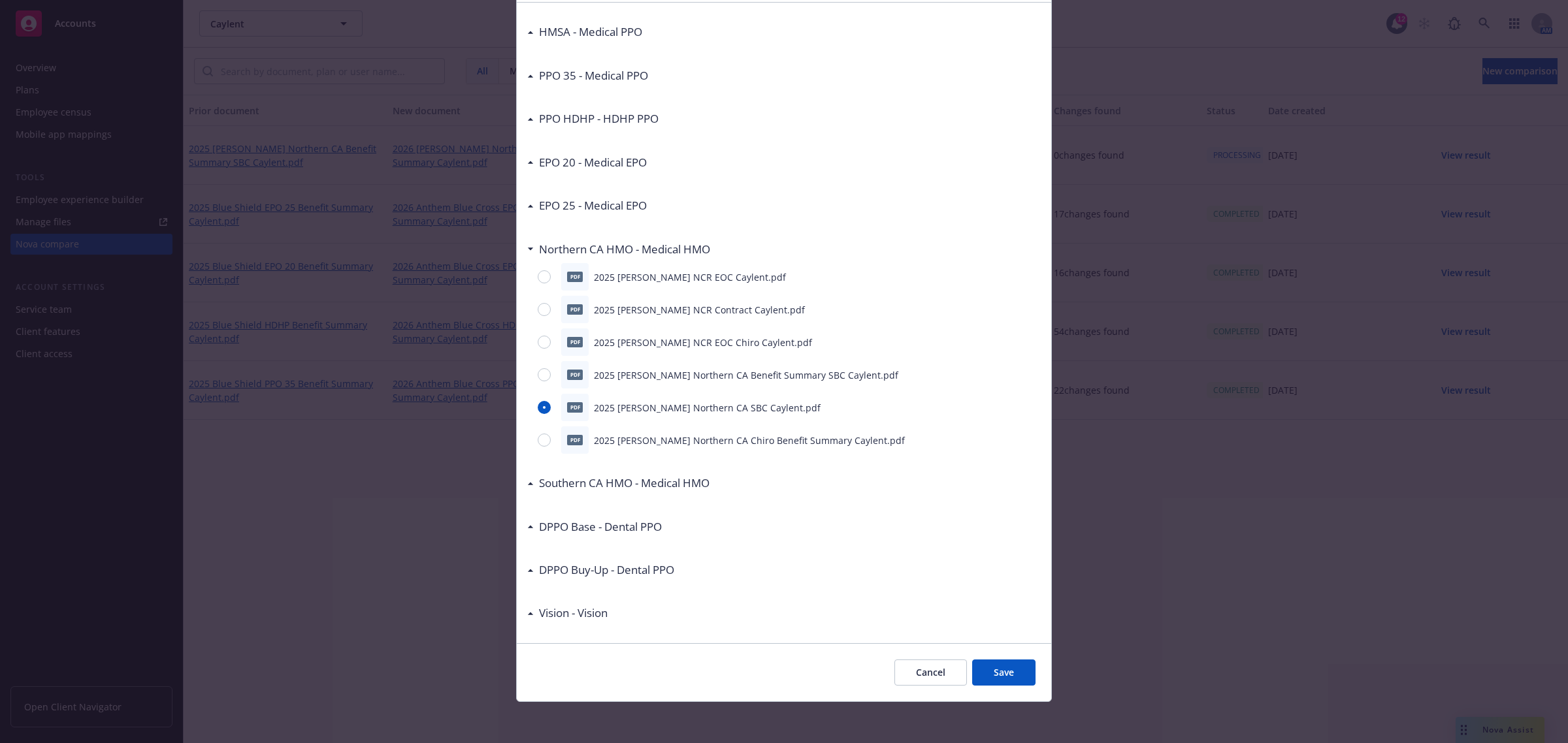
click at [996, 667] on button "Save" at bounding box center [1003, 672] width 63 height 26
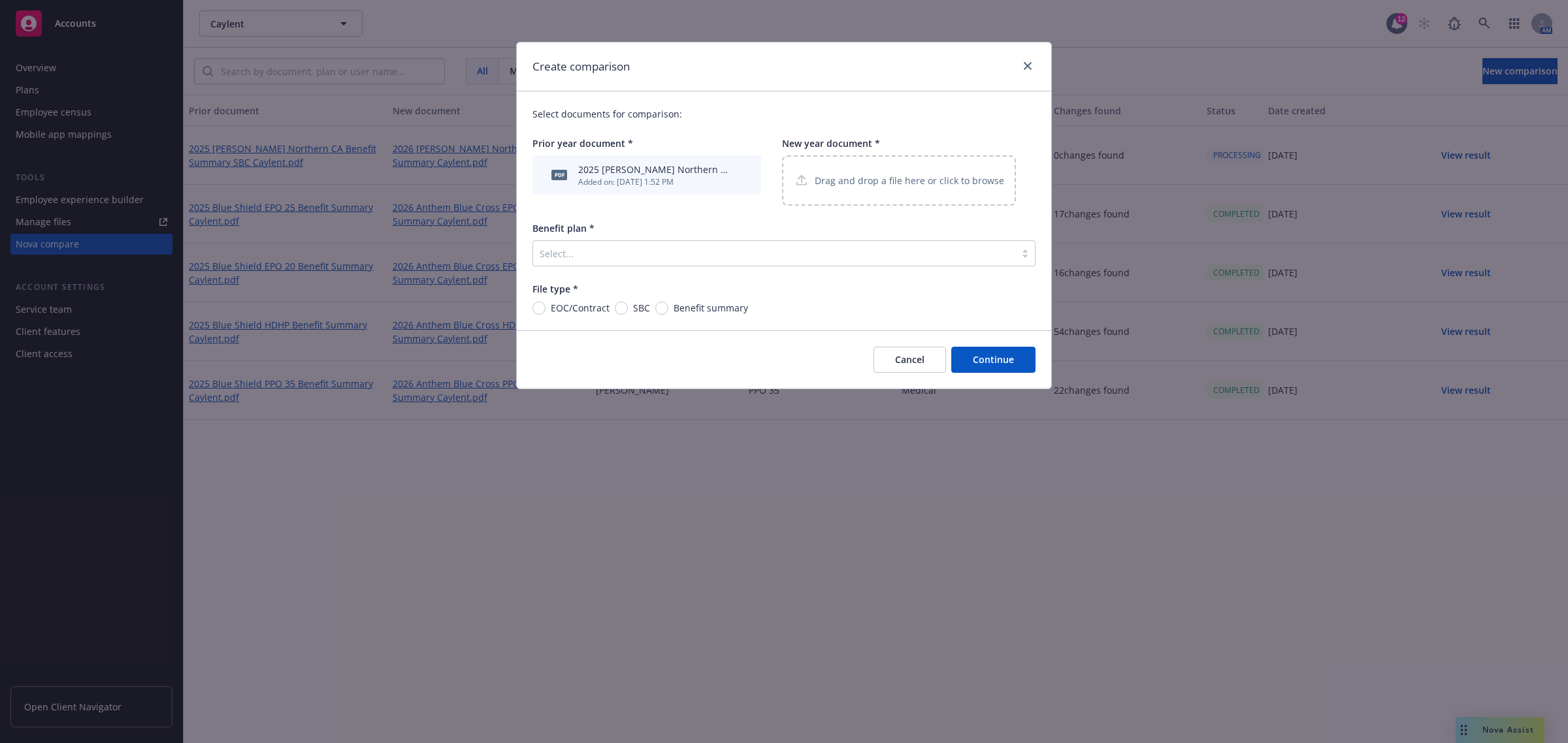
click at [837, 184] on p "Drag and drop a file here or click to browse" at bounding box center [909, 180] width 189 height 14
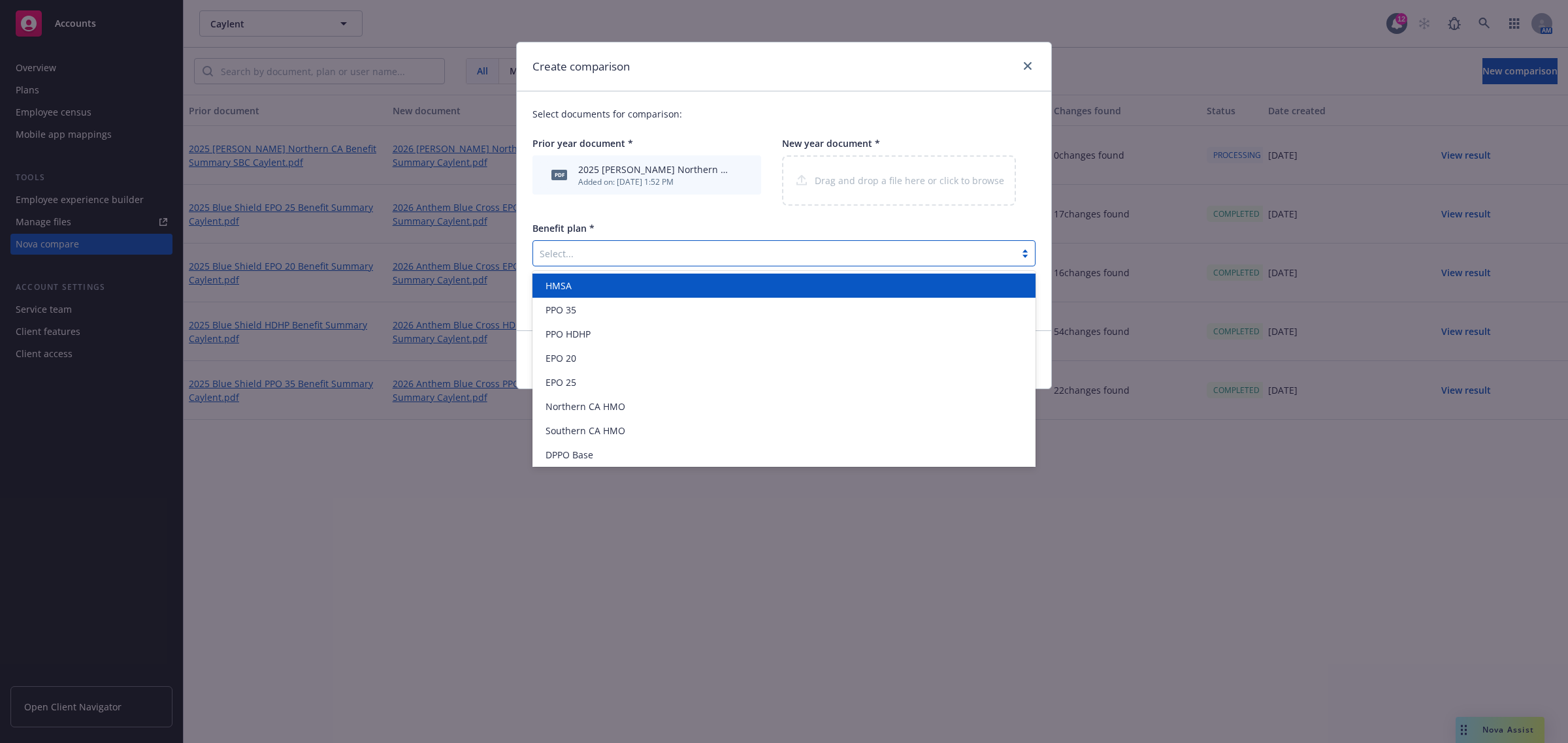
click at [585, 240] on div "Select..." at bounding box center [783, 253] width 503 height 26
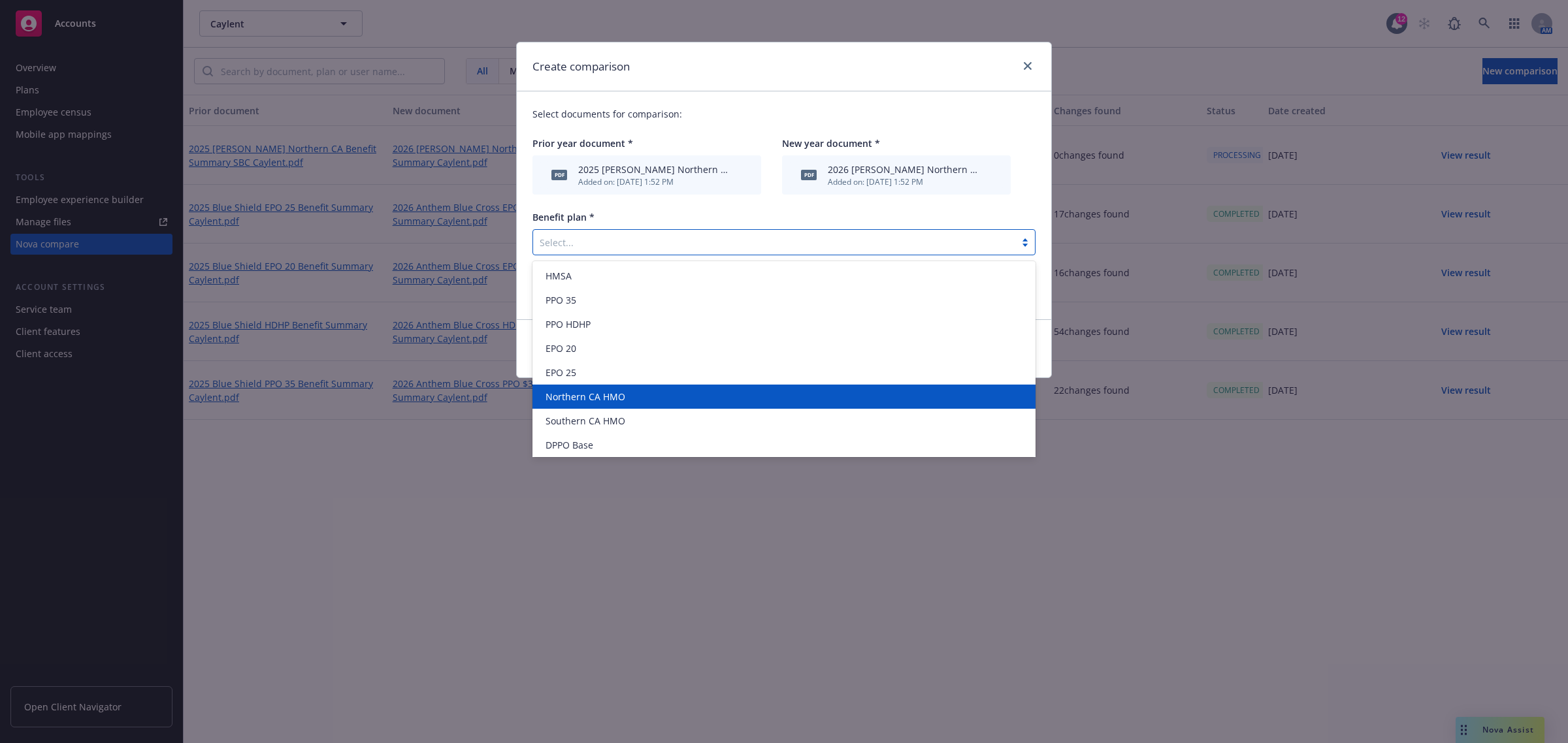
click at [578, 397] on span "Northern CA HMO" at bounding box center [585, 397] width 80 height 14
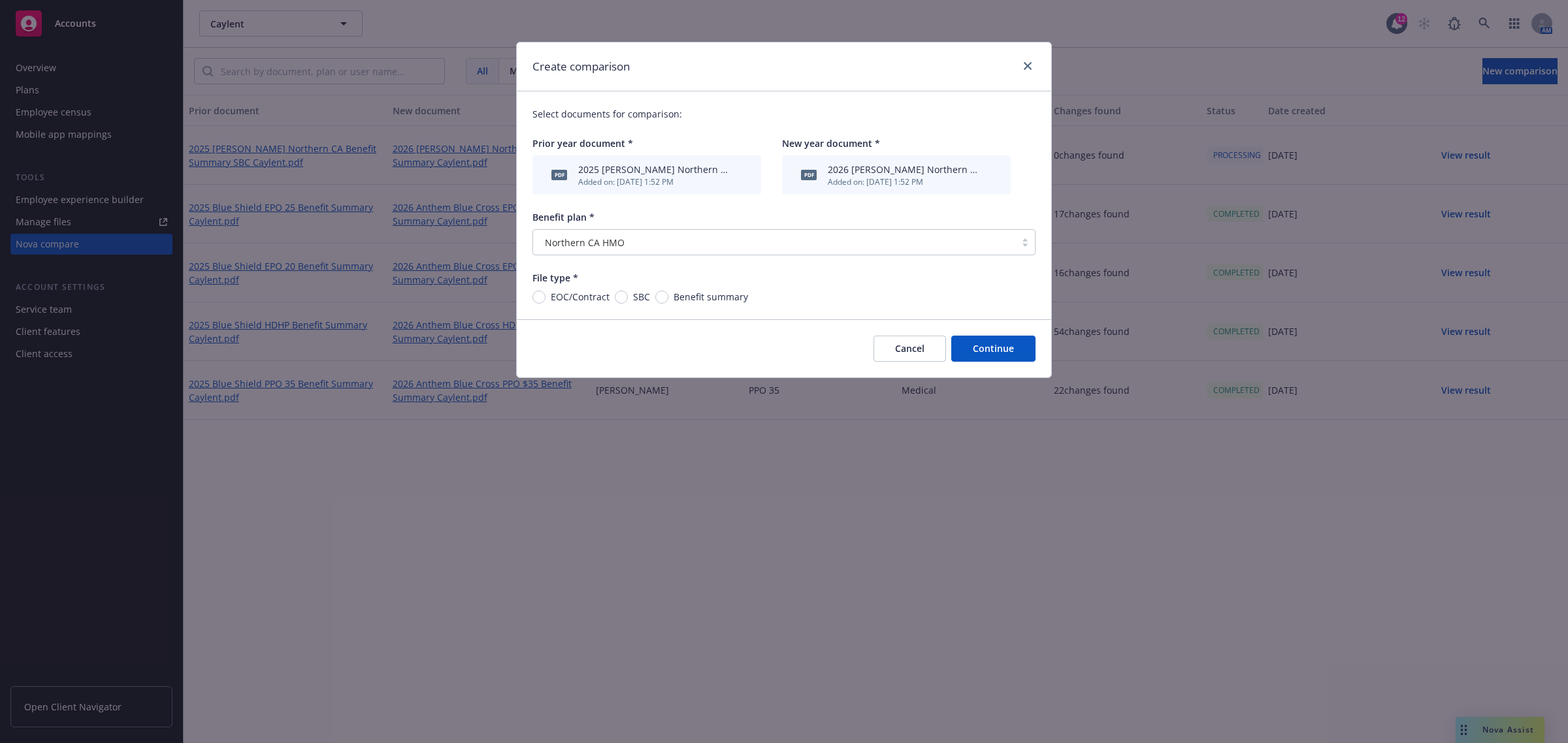
click at [633, 298] on span "SBC" at bounding box center [641, 297] width 17 height 14
click at [627, 298] on input "SBC" at bounding box center [621, 297] width 13 height 13
radio input "true"
click at [1016, 353] on button "Continue" at bounding box center [994, 348] width 84 height 26
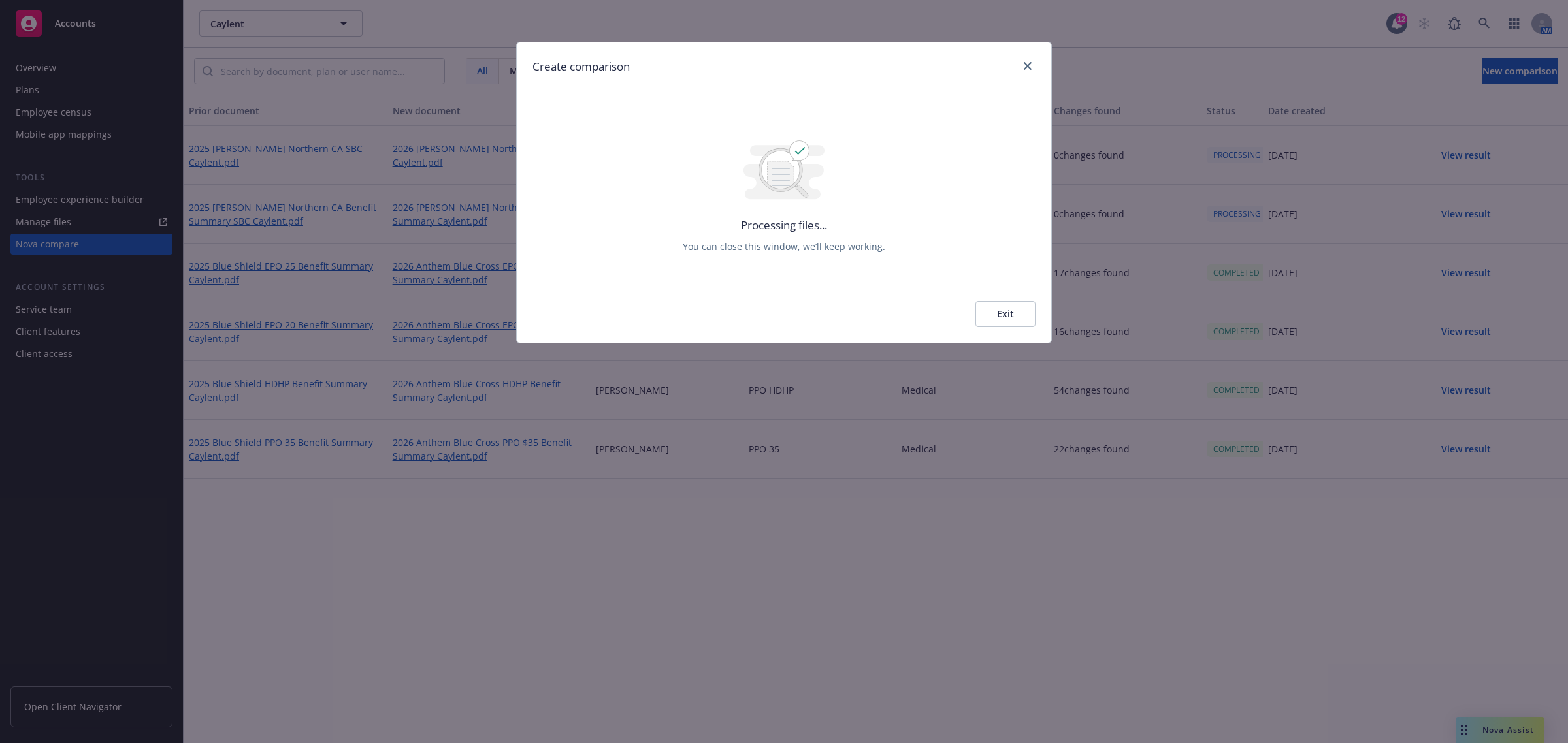
click at [1490, 67] on div "Create comparison Processing files... You can close this window, we’ll keep wor…" at bounding box center [784, 372] width 1568 height 743
drag, startPoint x: 987, startPoint y: 316, endPoint x: 1102, endPoint y: 248, distance: 133.6
click at [988, 315] on button "Exit" at bounding box center [1005, 314] width 60 height 26
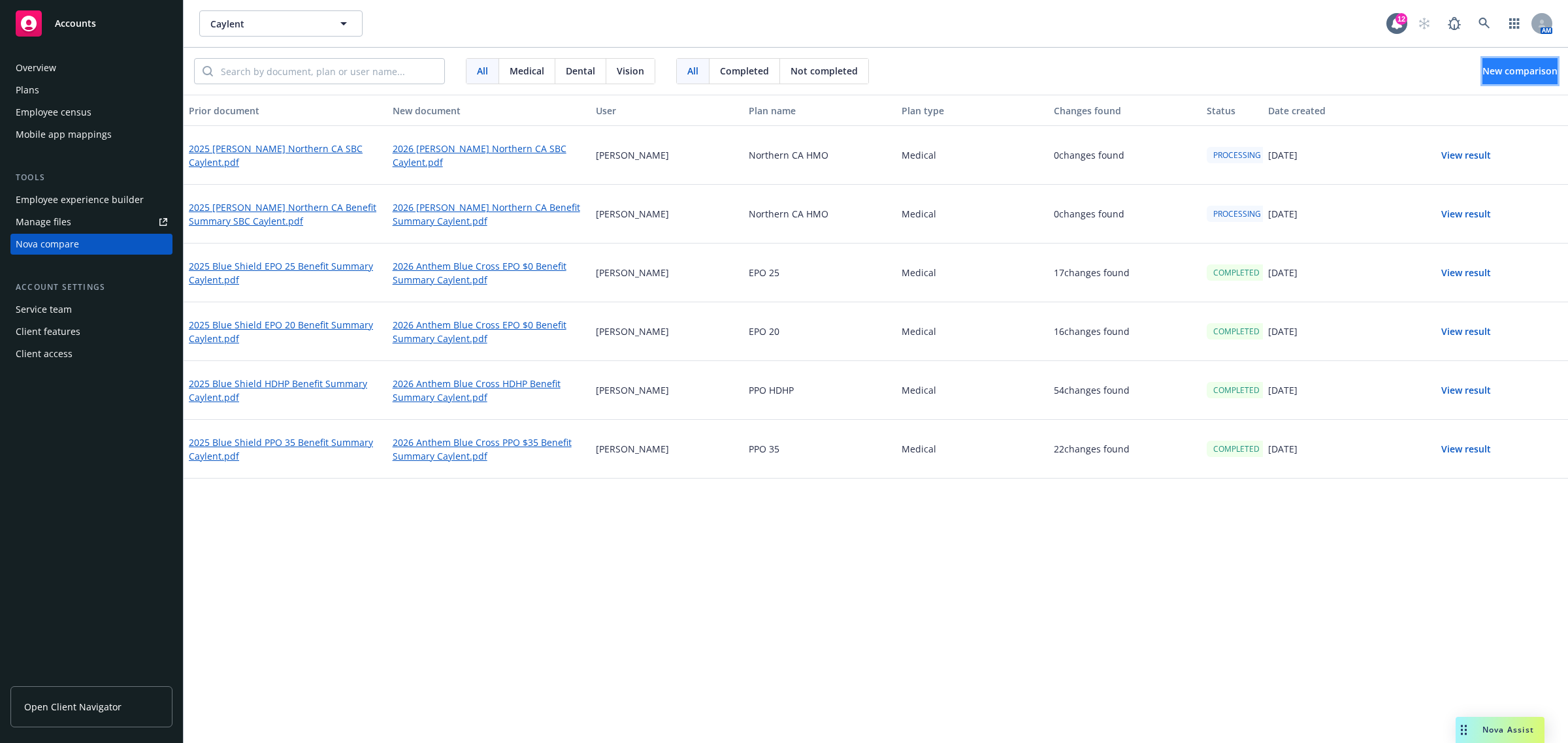
click at [1482, 77] on button "New comparison" at bounding box center [1520, 71] width 75 height 26
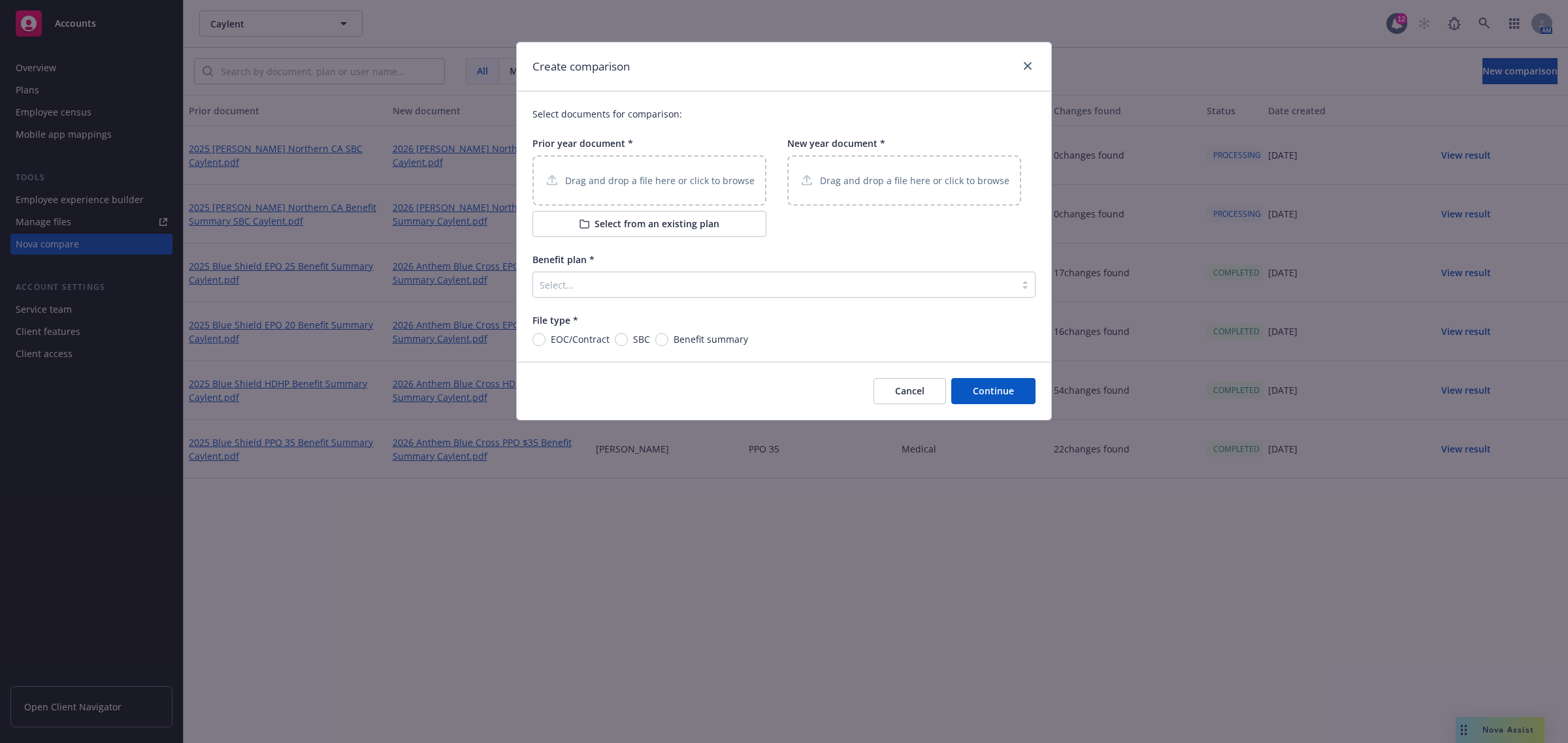
click at [585, 230] on button "Select from an existing plan" at bounding box center [649, 224] width 234 height 26
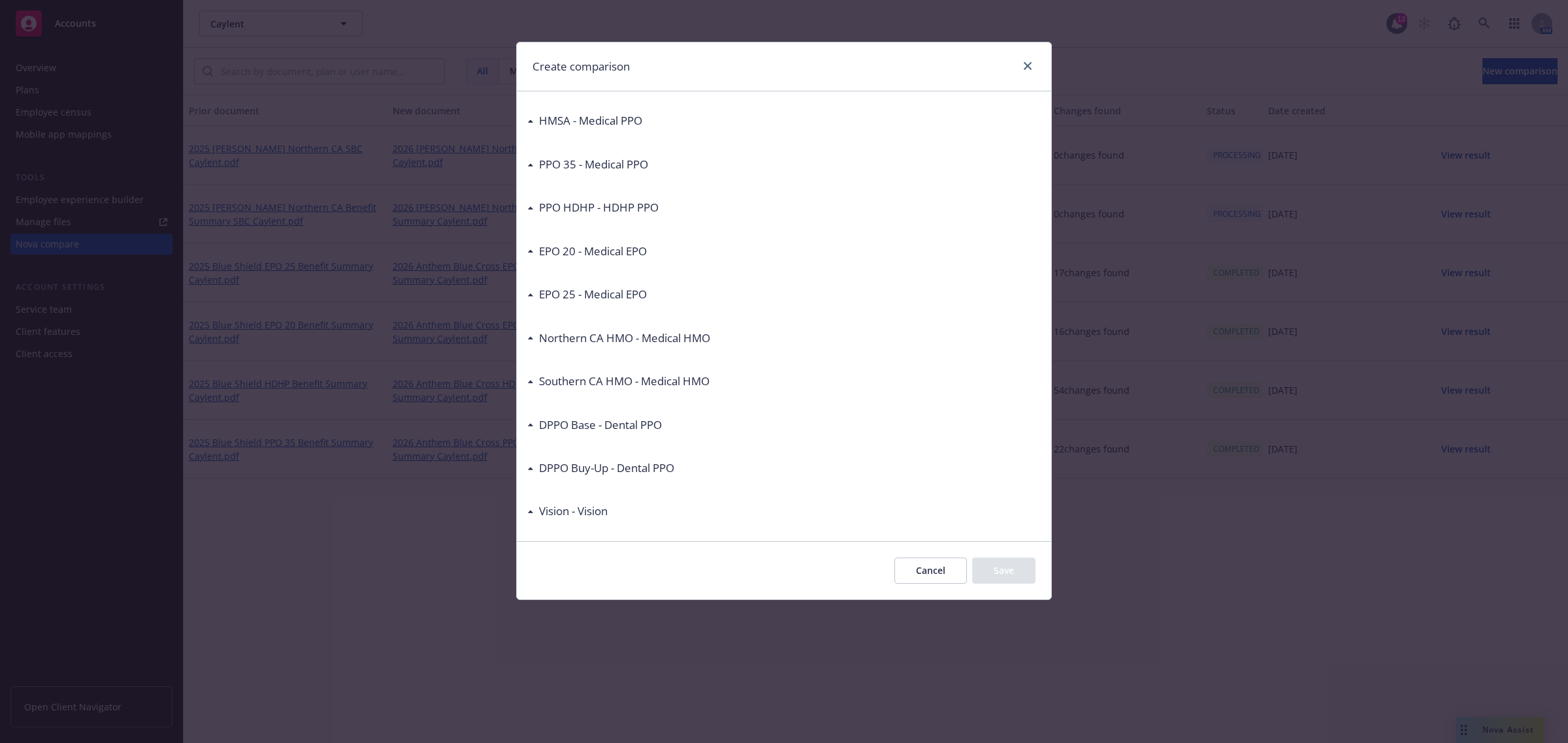
click at [529, 385] on div "Southern CA HMO - Medical HMO" at bounding box center [619, 381] width 182 height 17
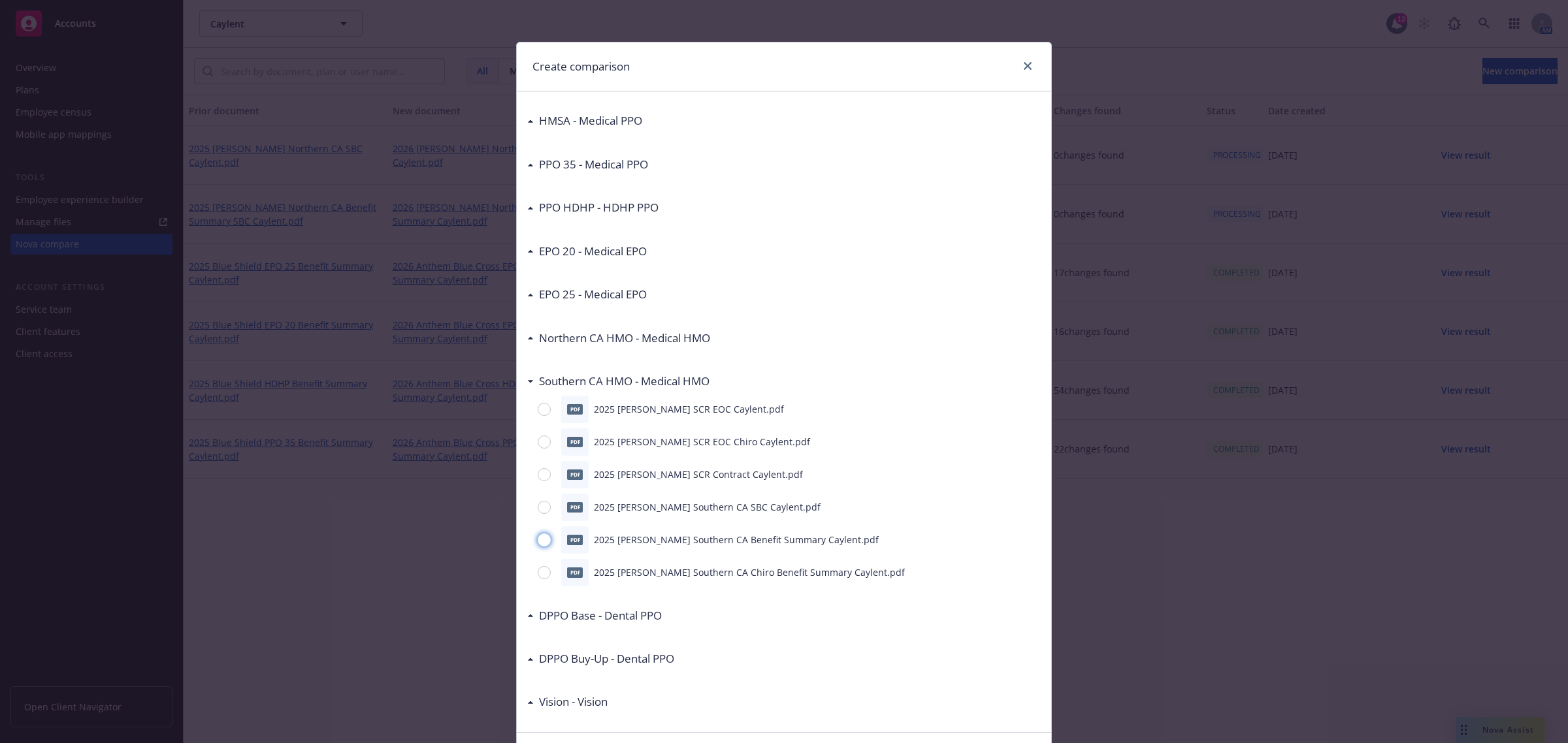
click at [538, 540] on input "radio" at bounding box center [544, 540] width 13 height 13
radio input "true"
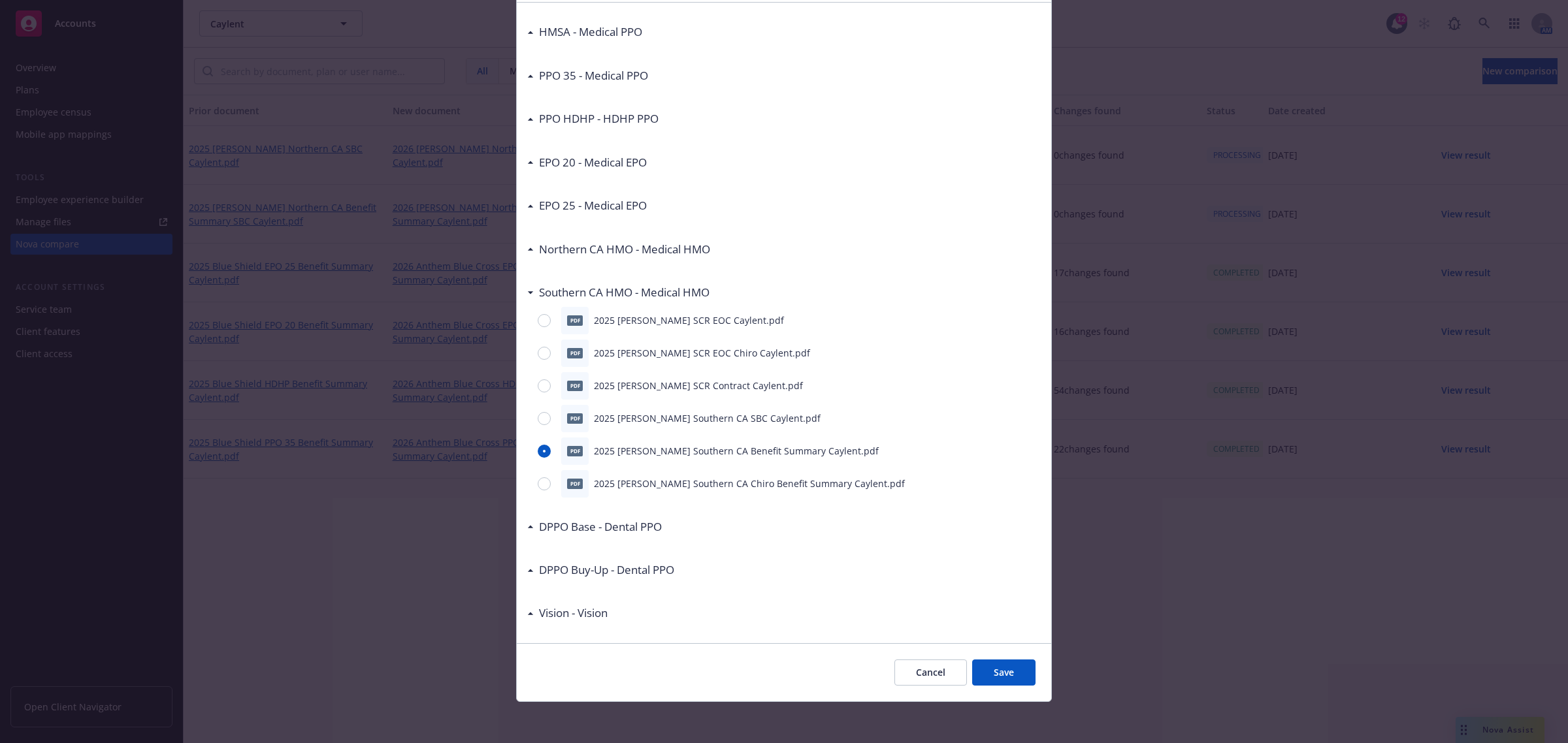
click at [985, 672] on button "Save" at bounding box center [1003, 672] width 63 height 26
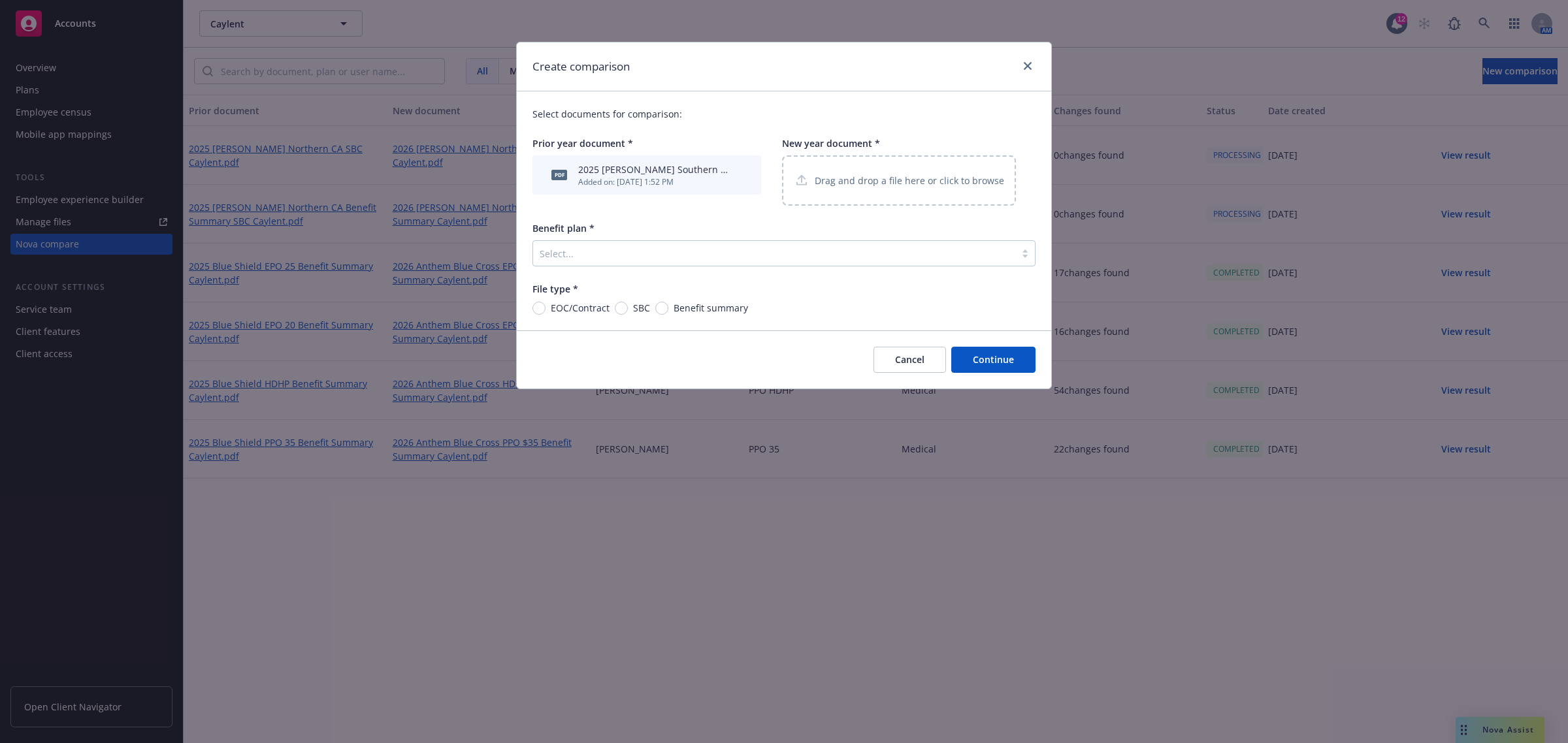
click at [860, 175] on p "Drag and drop a file here or click to browse" at bounding box center [909, 180] width 189 height 14
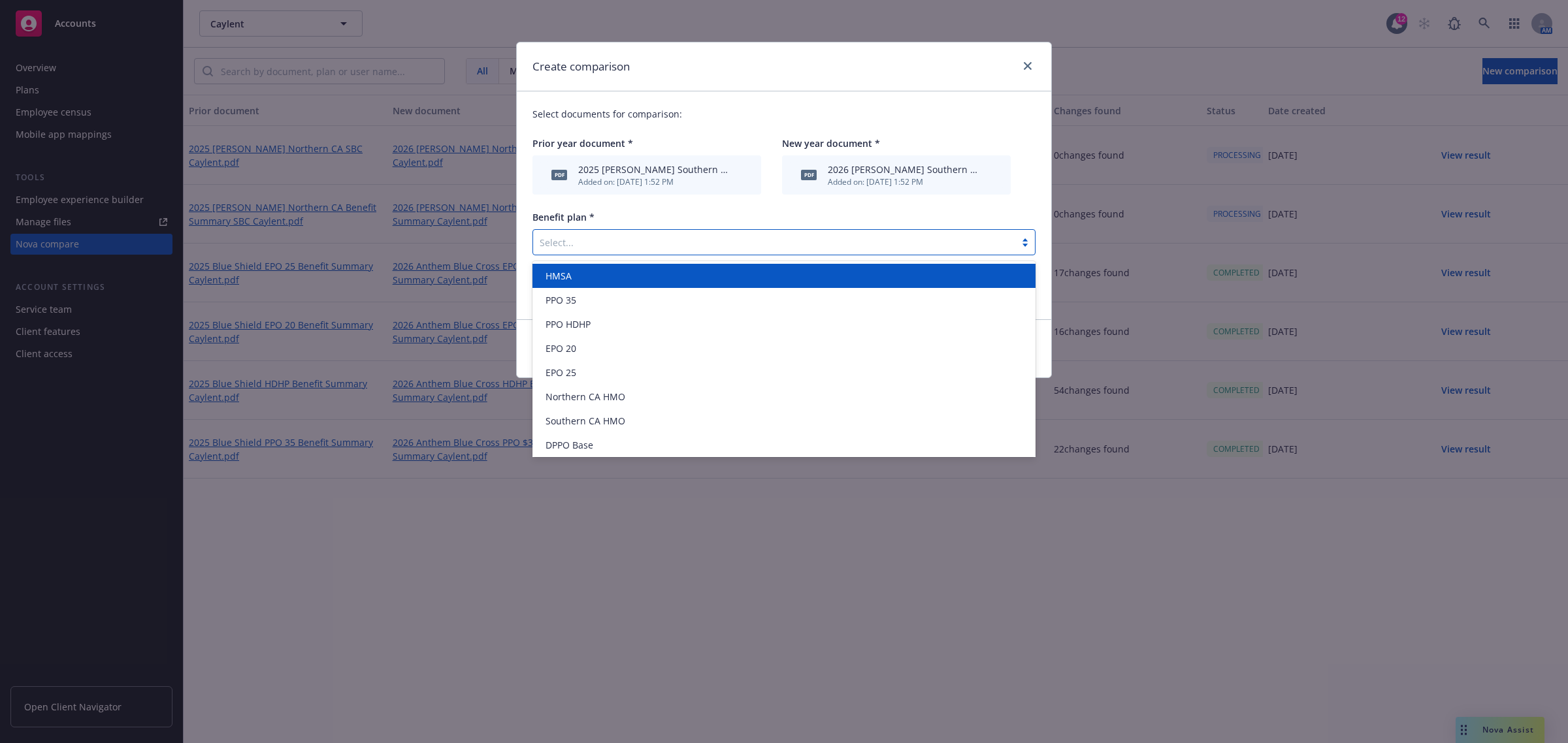
click at [618, 246] on div at bounding box center [774, 242] width 469 height 16
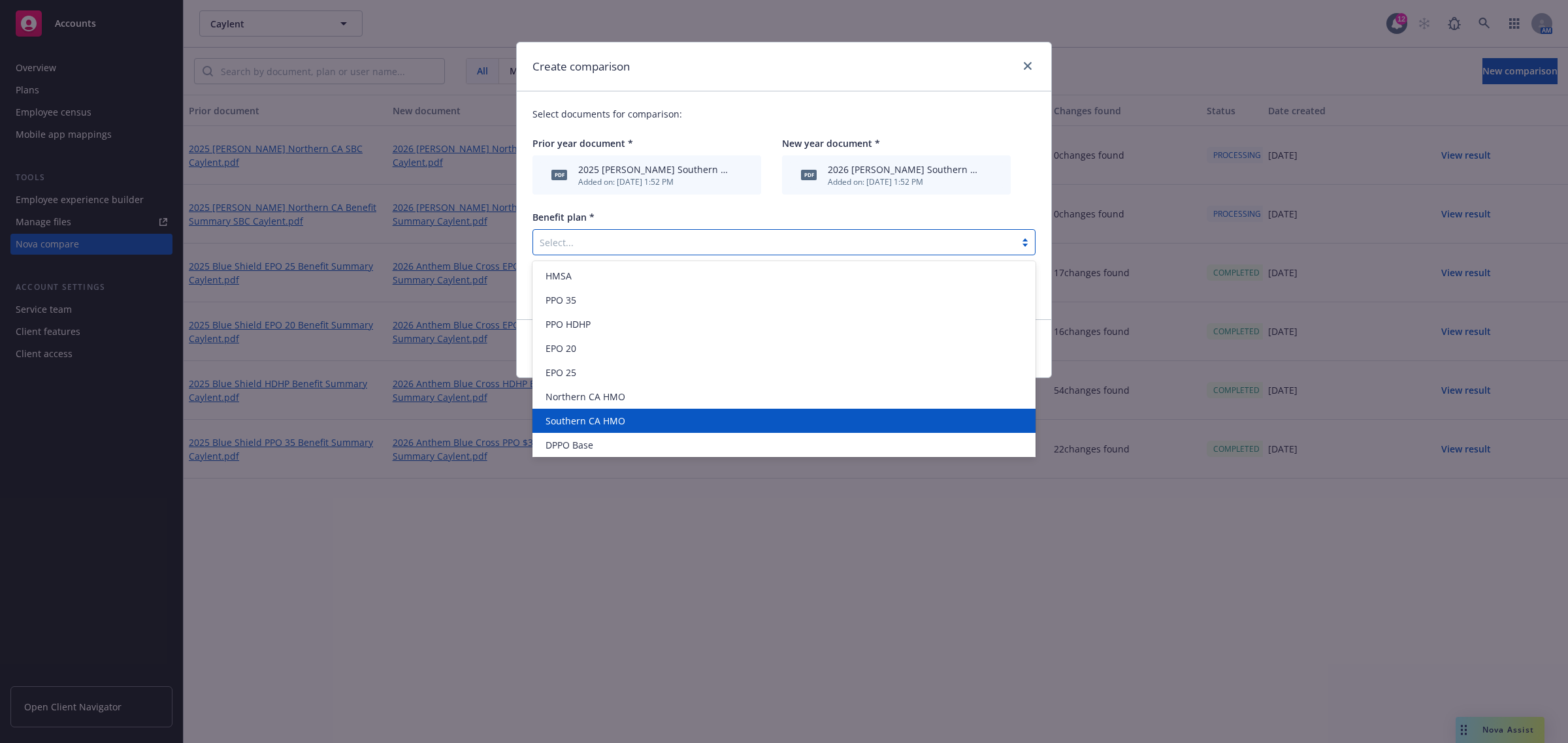
click at [602, 416] on span "Southern CA HMO" at bounding box center [585, 421] width 80 height 14
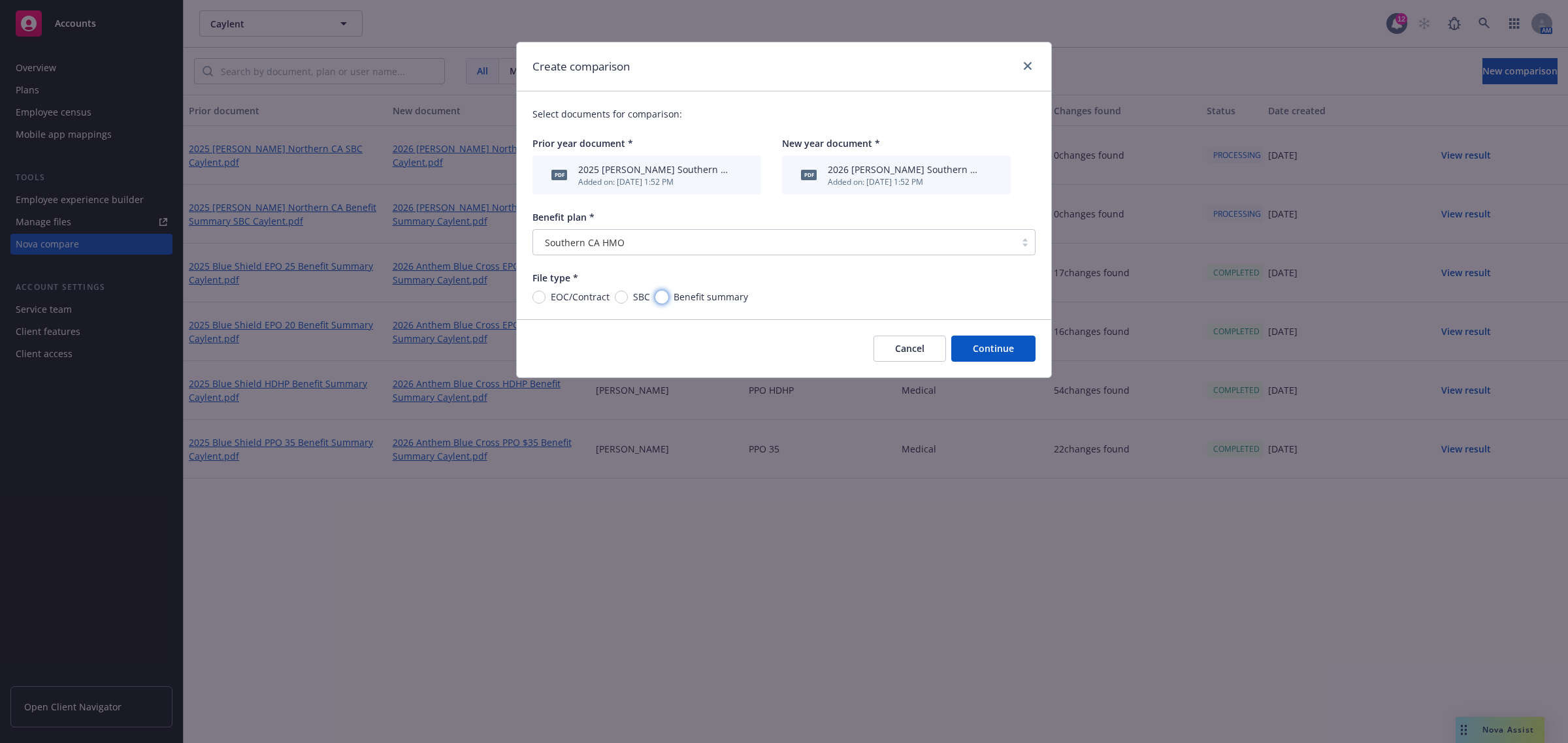
click at [657, 297] on input "Benefit summary" at bounding box center [662, 297] width 13 height 13
radio input "true"
click at [984, 346] on button "Continue" at bounding box center [994, 348] width 84 height 26
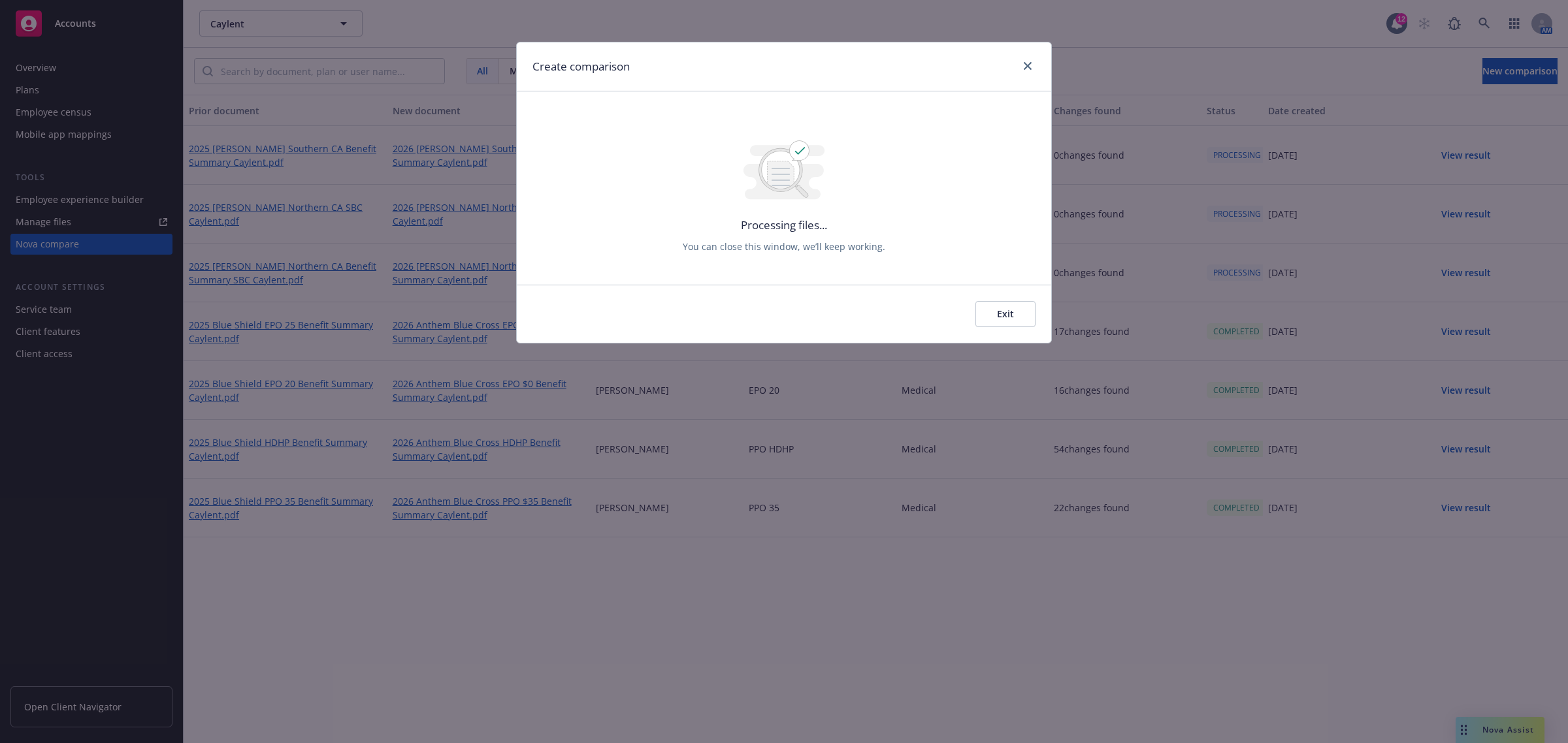
click at [1001, 312] on button "Exit" at bounding box center [1005, 314] width 60 height 26
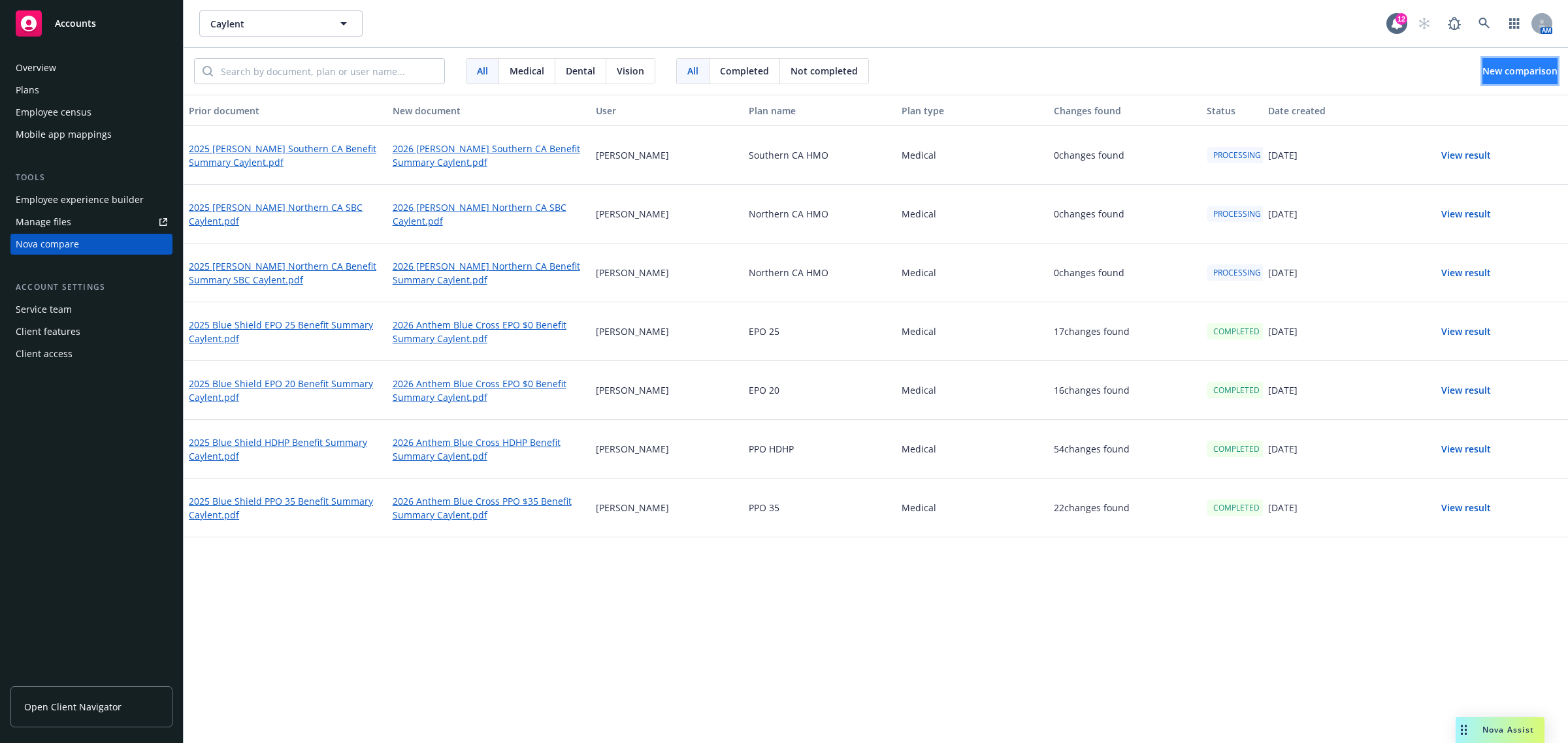
click at [1488, 70] on span "New comparison" at bounding box center [1520, 71] width 75 height 12
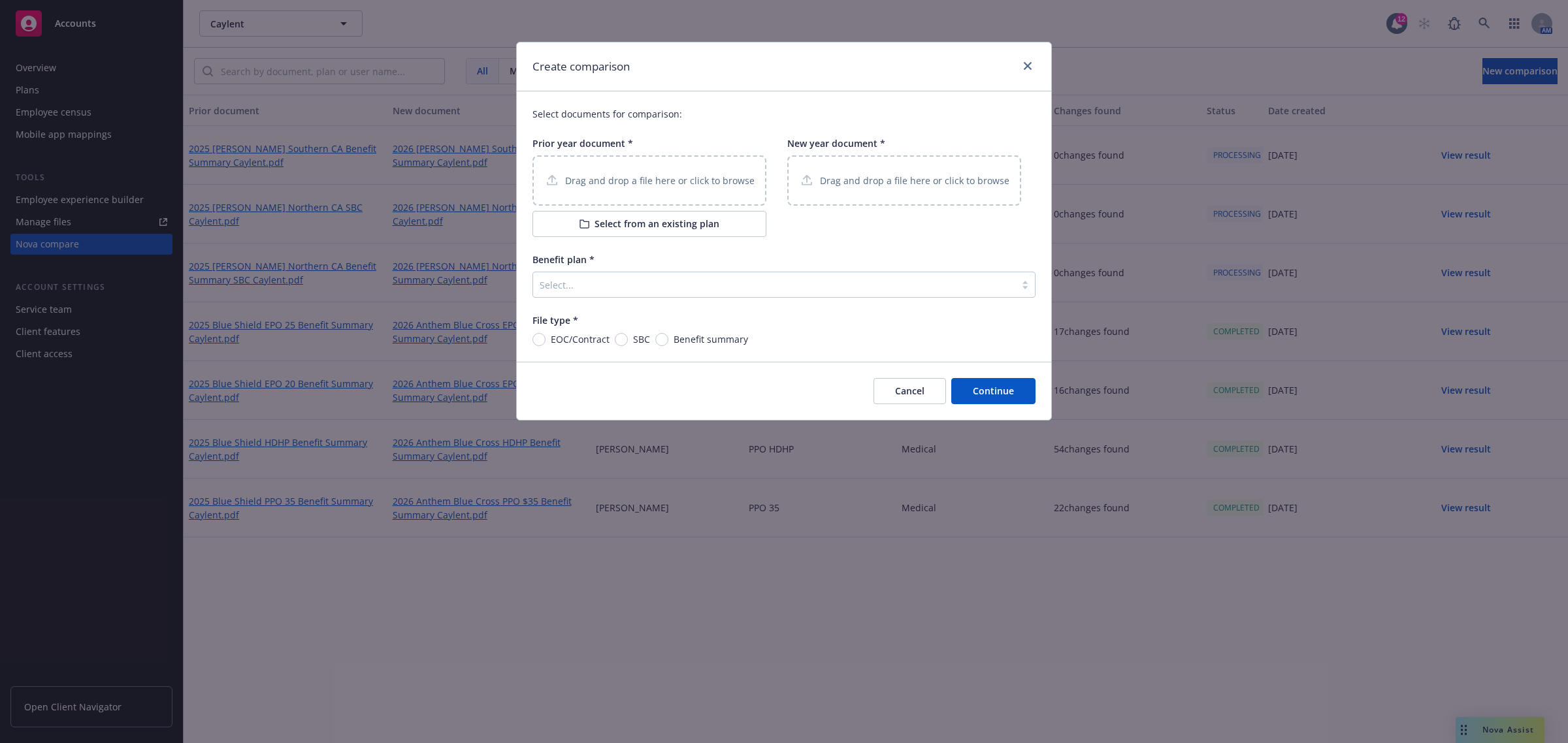
click at [647, 235] on button "Select from an existing plan" at bounding box center [649, 224] width 234 height 26
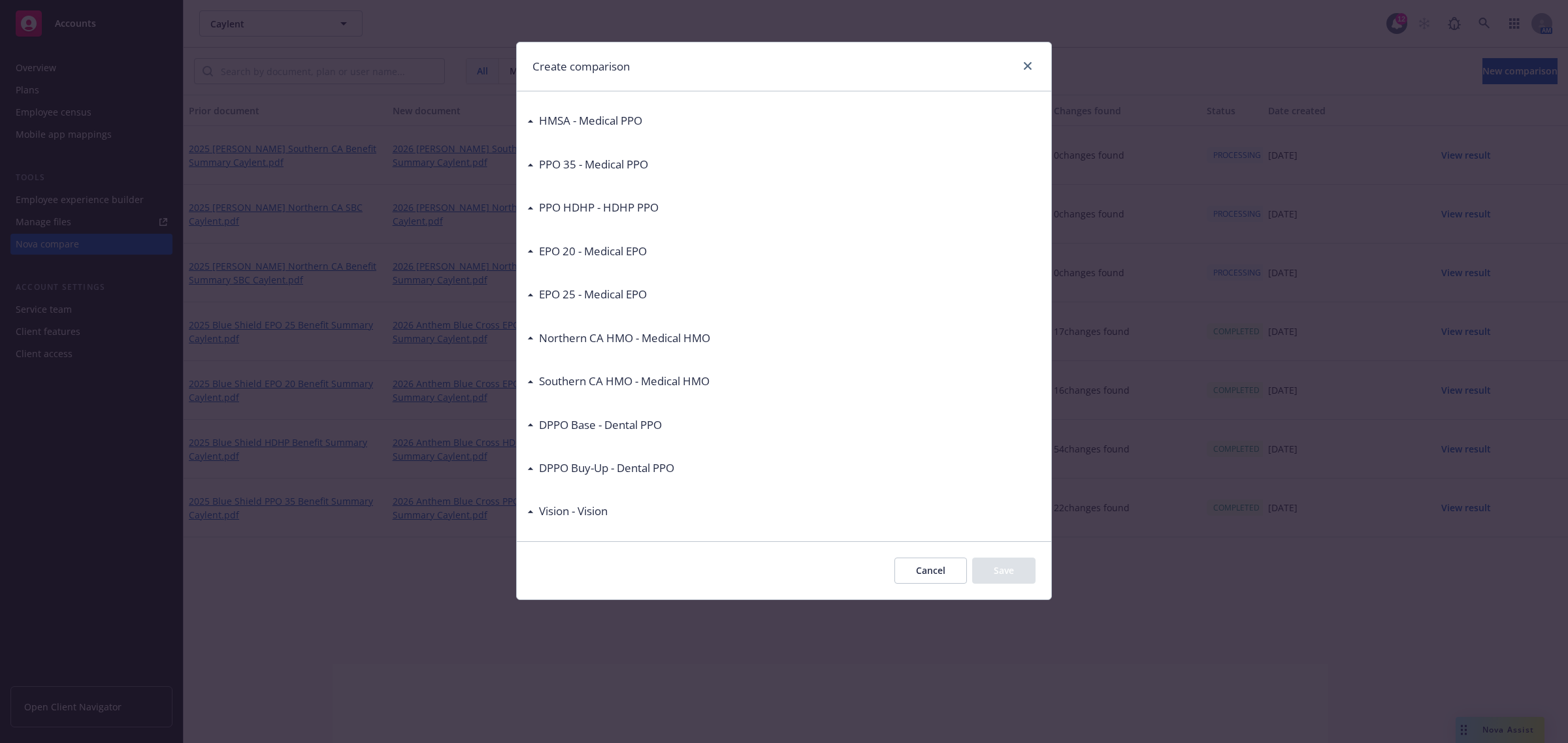
click at [529, 385] on div "Southern CA HMO - Medical HMO" at bounding box center [619, 381] width 182 height 17
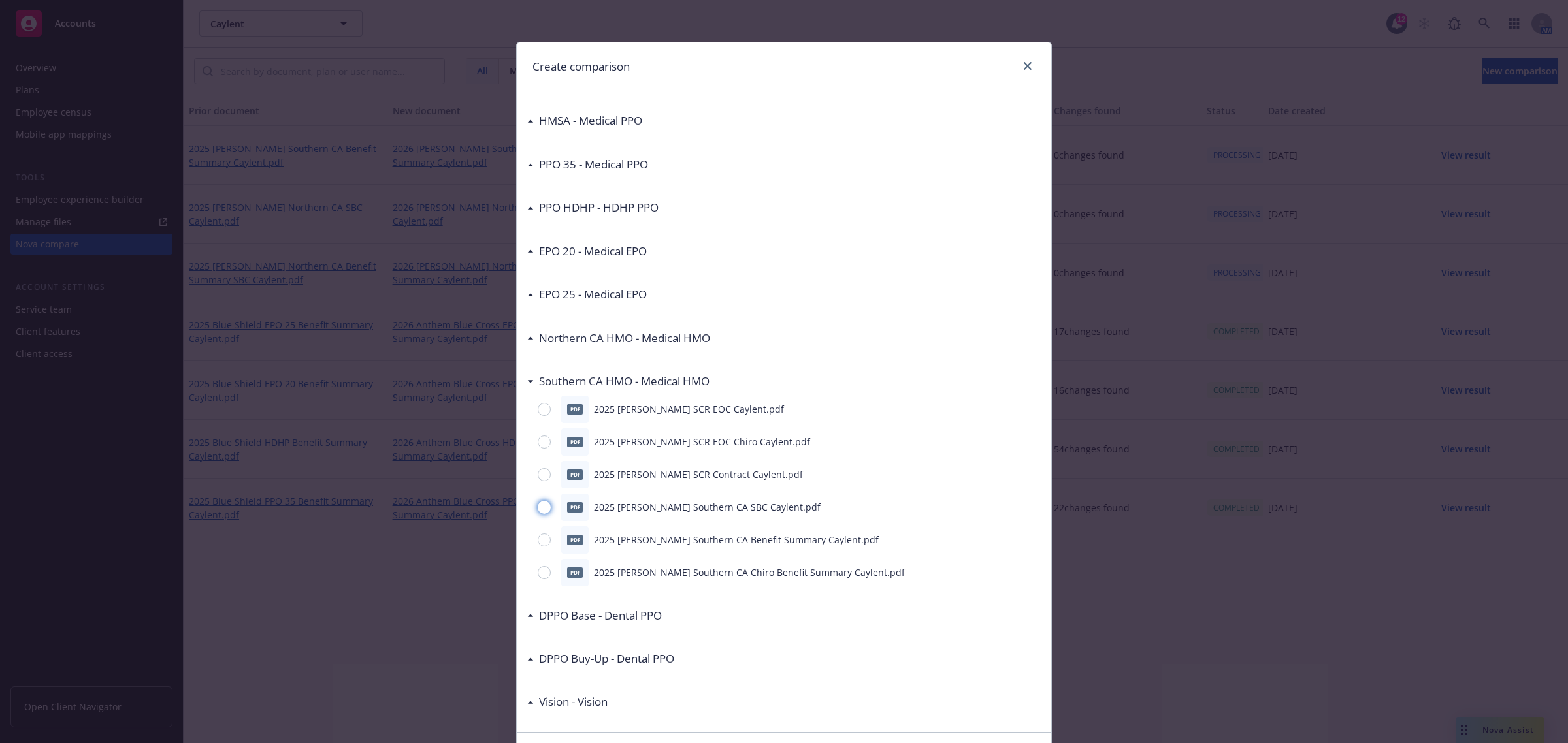
click at [538, 501] on input "radio" at bounding box center [544, 507] width 13 height 13
radio input "true"
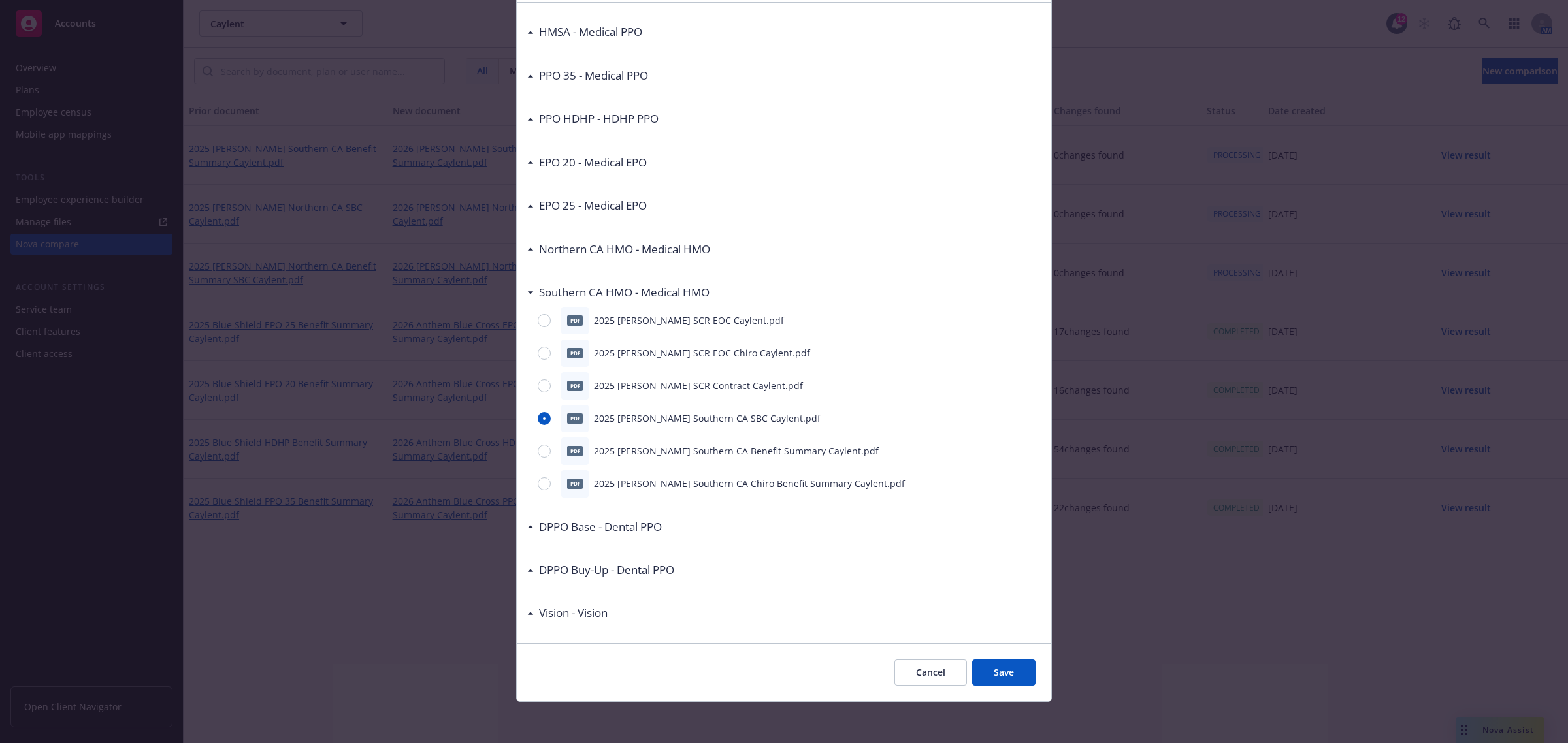
click at [978, 677] on button "Save" at bounding box center [1003, 672] width 63 height 26
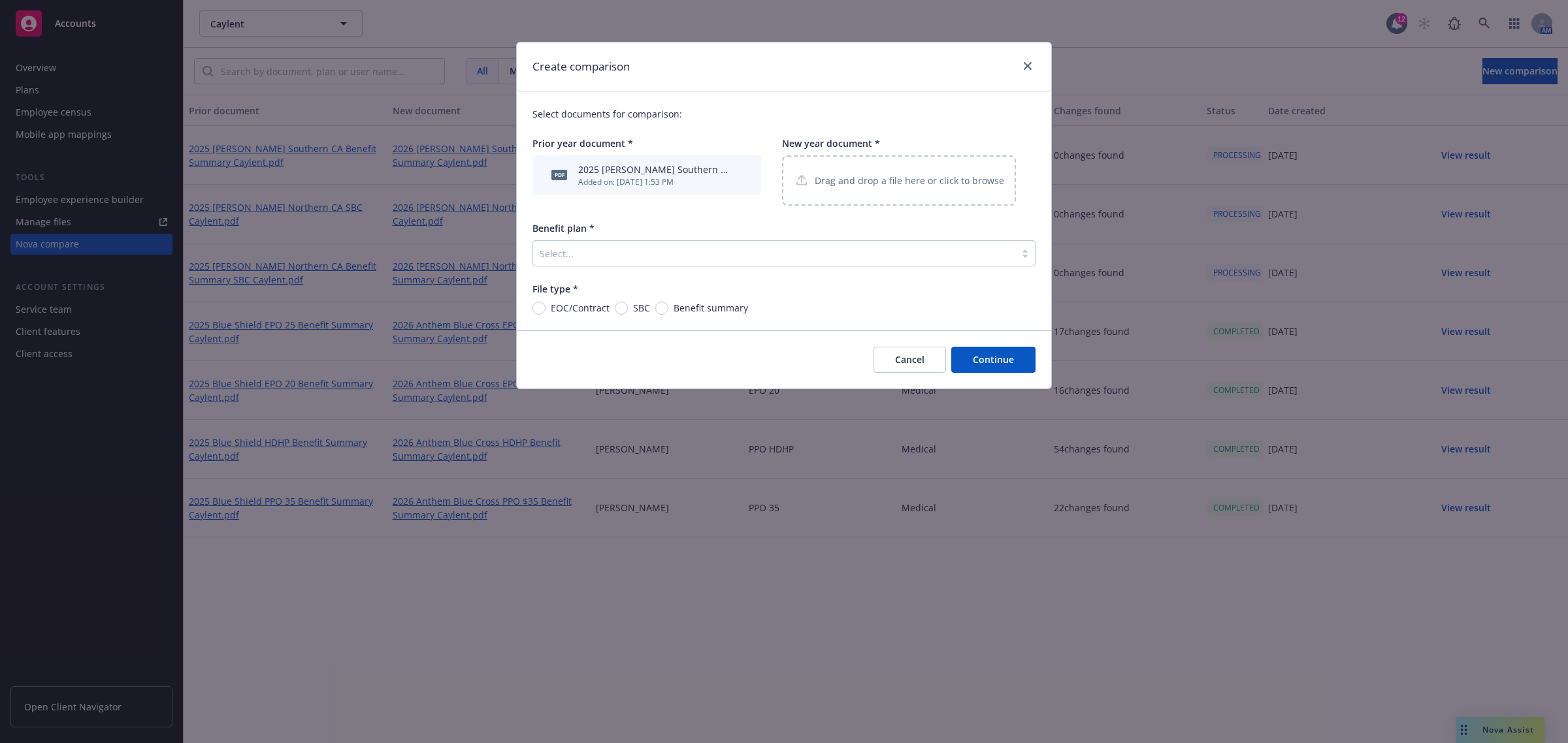
click at [850, 170] on div "Drag and drop a file here or click to browse" at bounding box center [899, 180] width 234 height 50
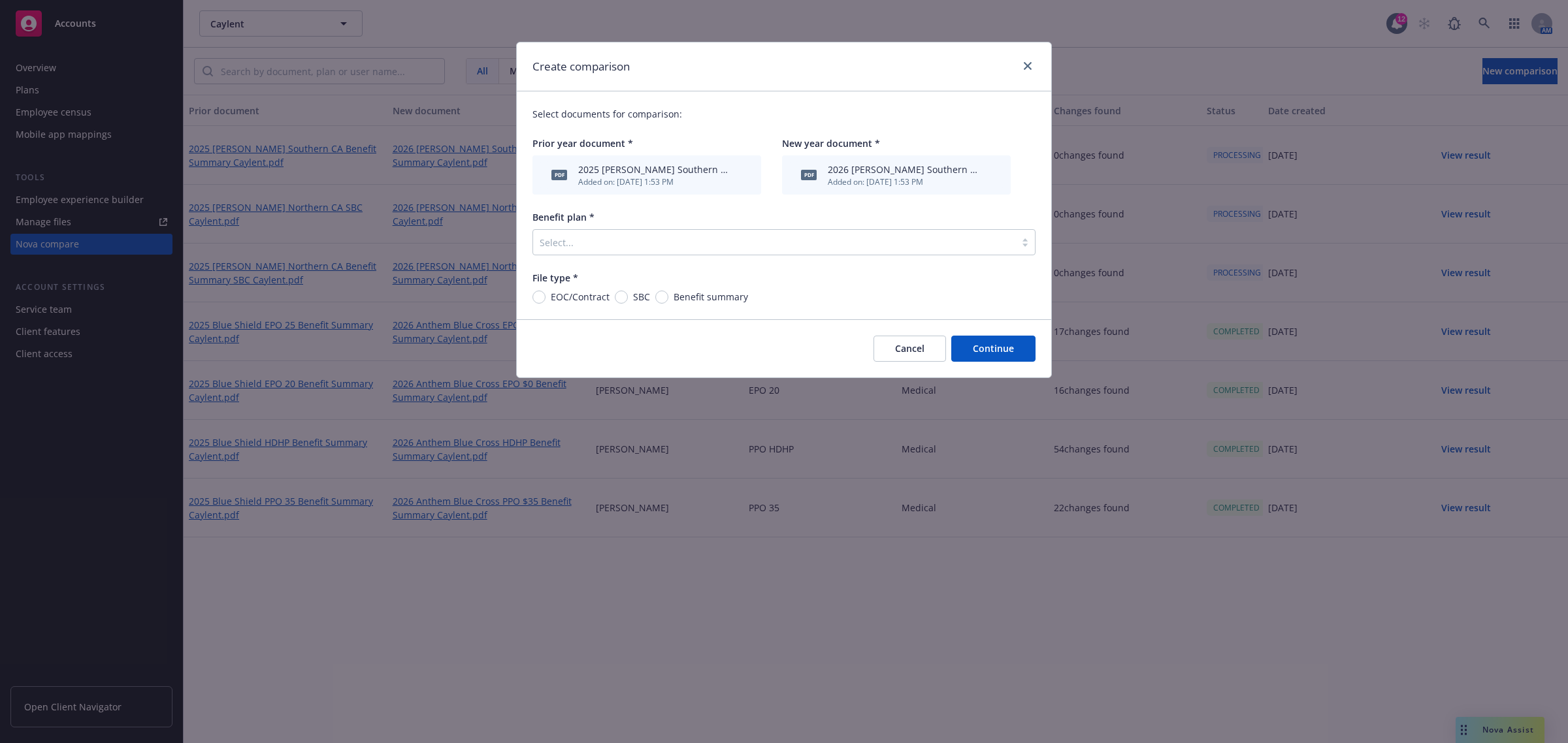
click at [627, 301] on span "SBC" at bounding box center [638, 297] width 22 height 14
click at [627, 301] on input "SBC" at bounding box center [621, 297] width 13 height 13
radio input "true"
click at [786, 242] on div at bounding box center [774, 242] width 469 height 16
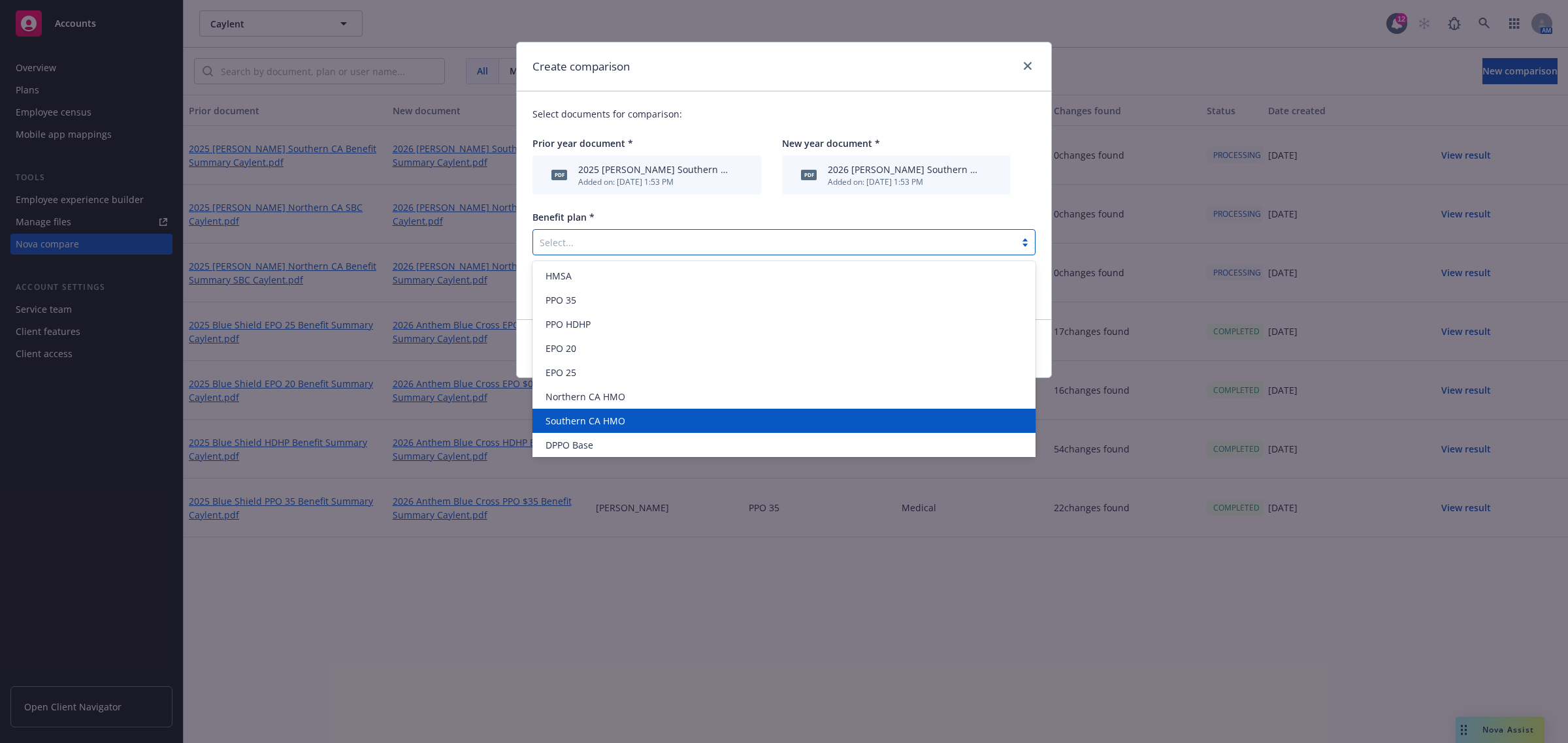
click at [687, 414] on div "Southern CA HMO" at bounding box center [784, 421] width 487 height 14
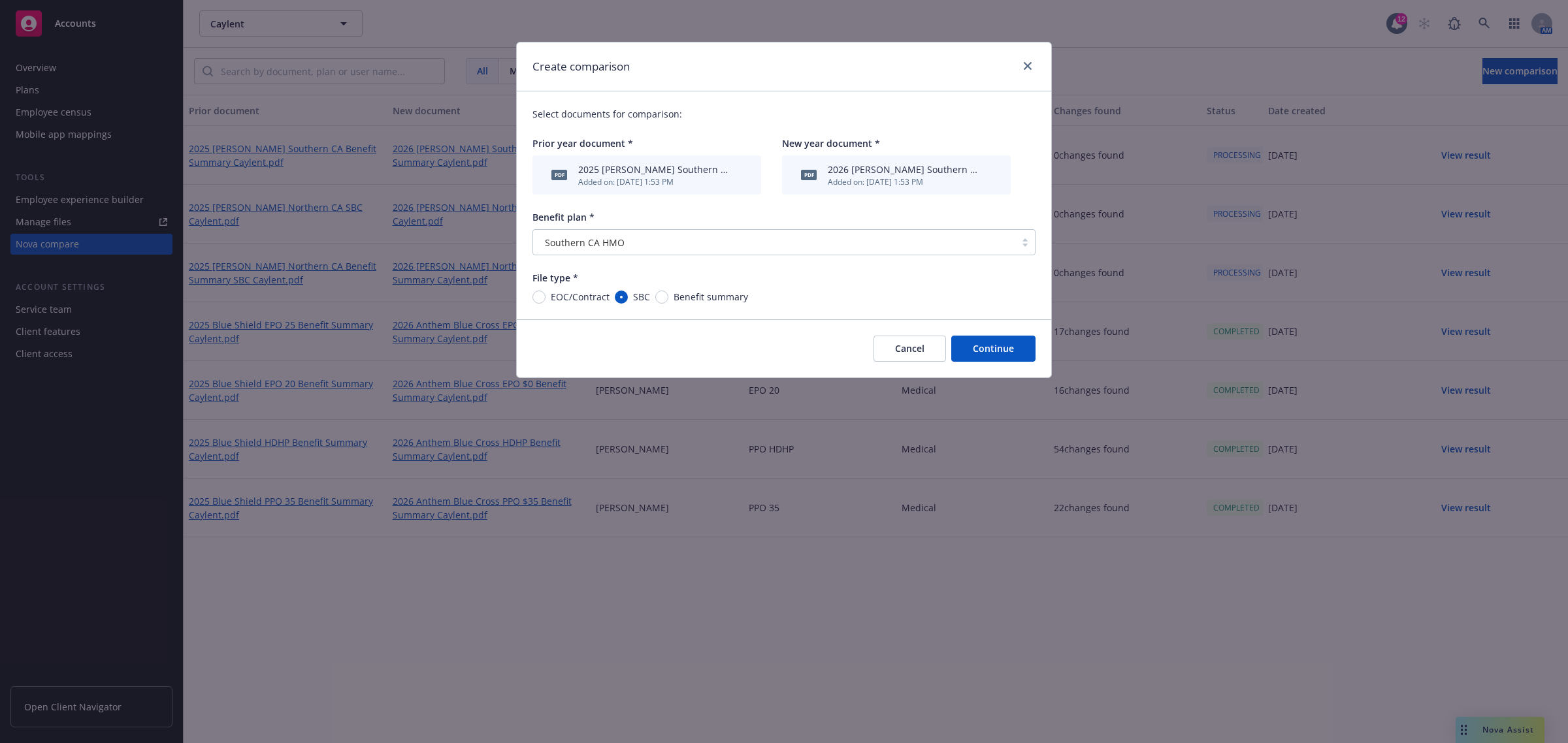
click at [1010, 346] on button "Continue" at bounding box center [994, 348] width 84 height 26
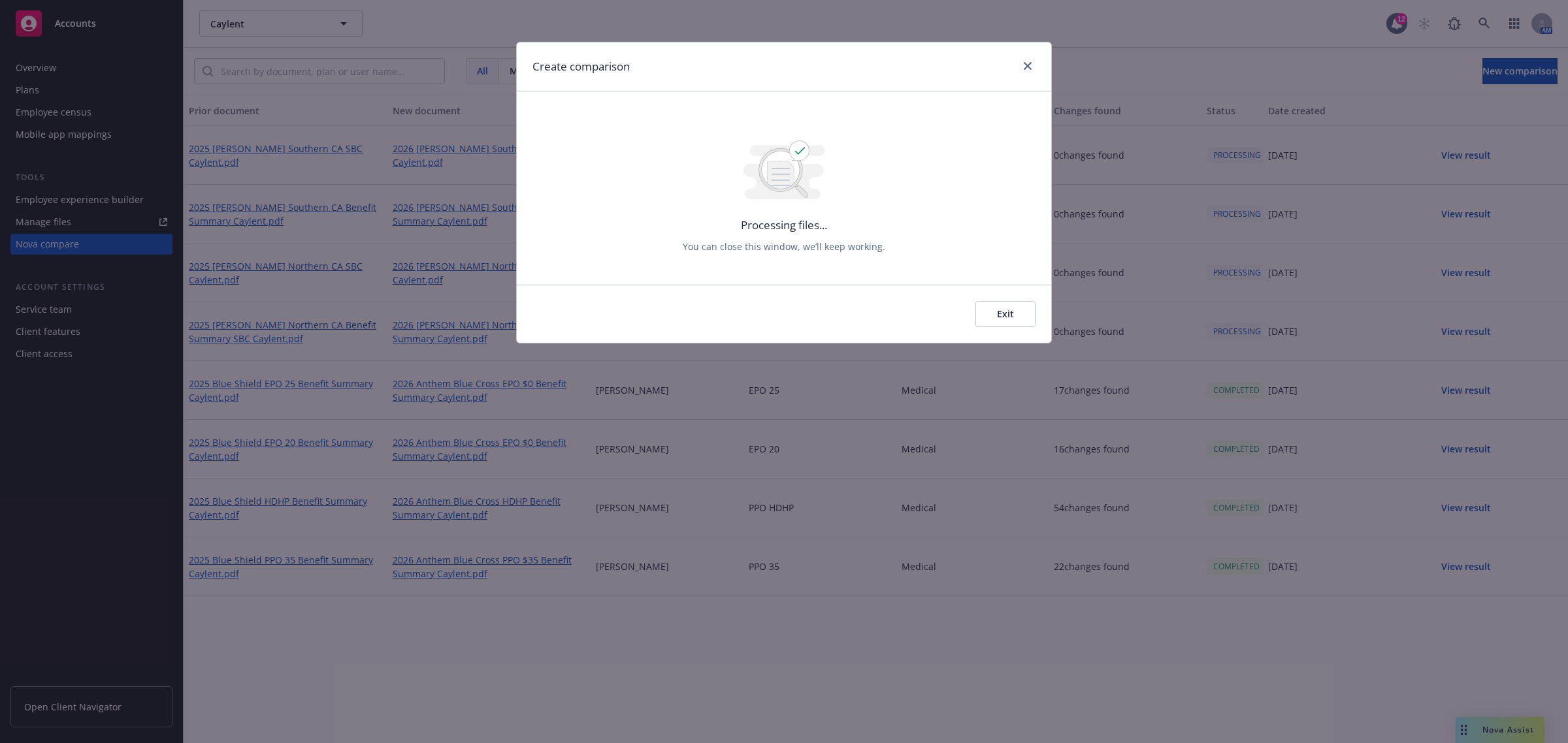
click at [1004, 318] on button "Exit" at bounding box center [1005, 314] width 60 height 26
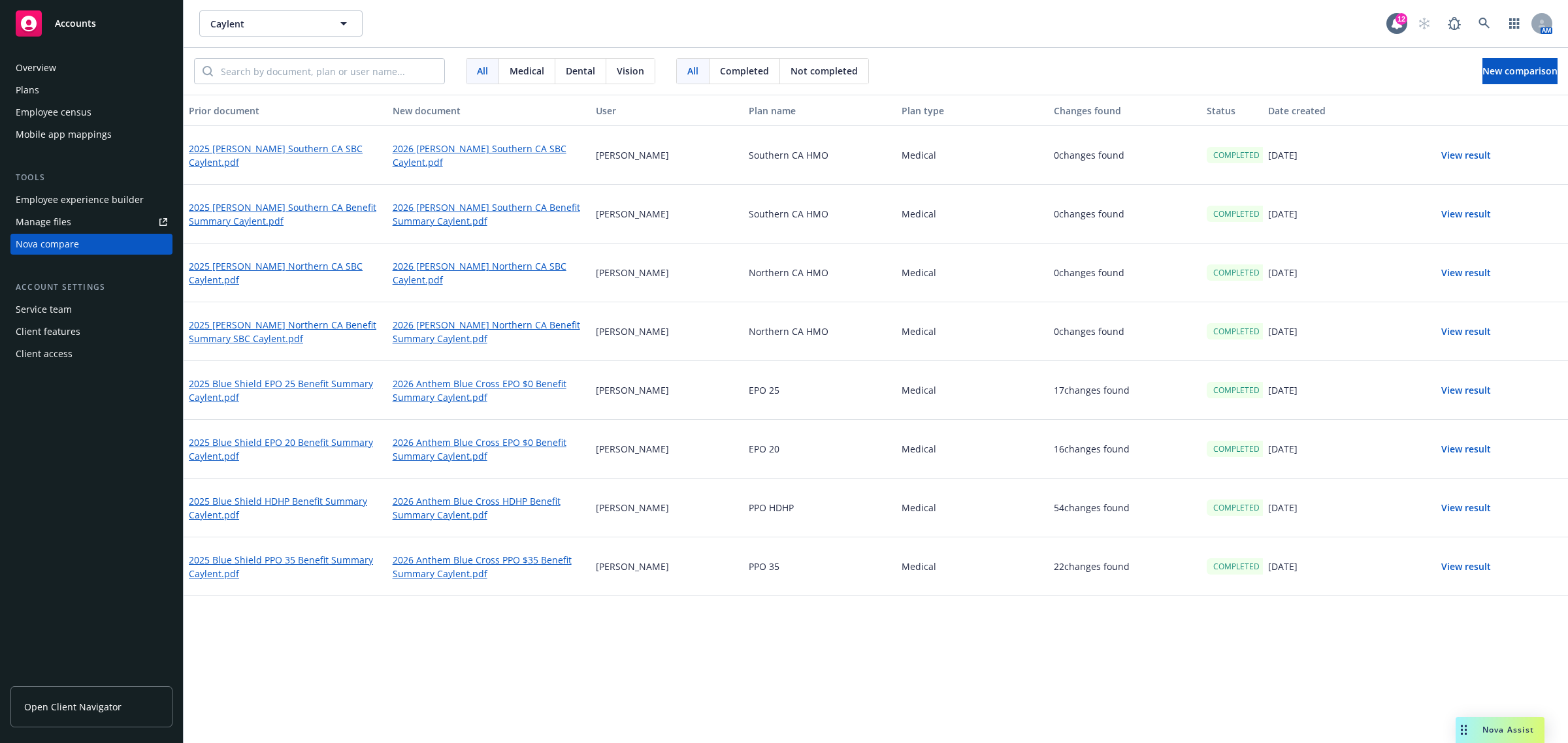
click at [1489, 720] on div "Nova Assist" at bounding box center [1500, 730] width 89 height 26
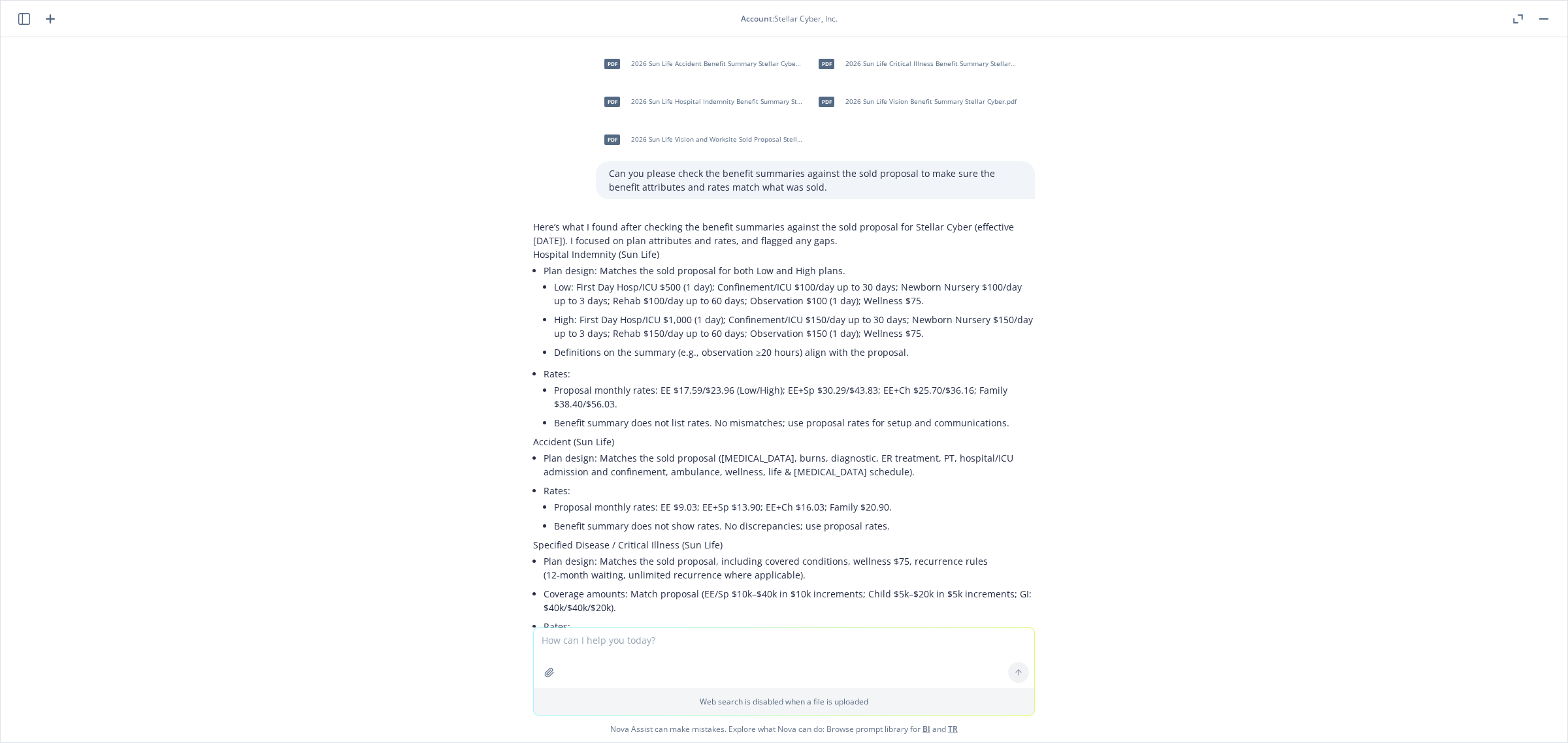
click at [549, 677] on button "button" at bounding box center [549, 672] width 21 height 21
click at [573, 641] on div at bounding box center [564, 657] width 44 height 44
click at [576, 638] on div at bounding box center [564, 657] width 44 height 44
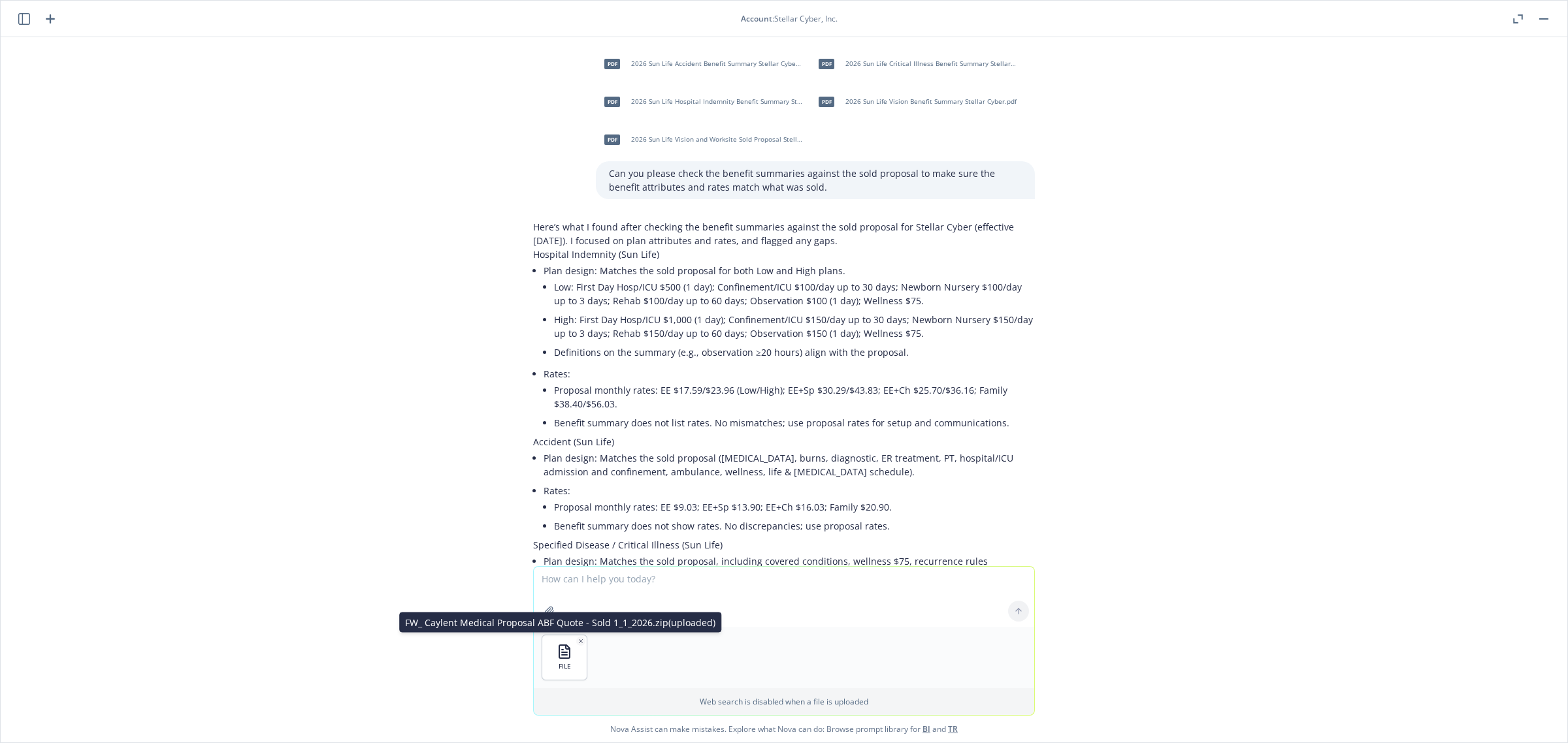
click at [578, 640] on icon "button" at bounding box center [581, 642] width 7 height 7
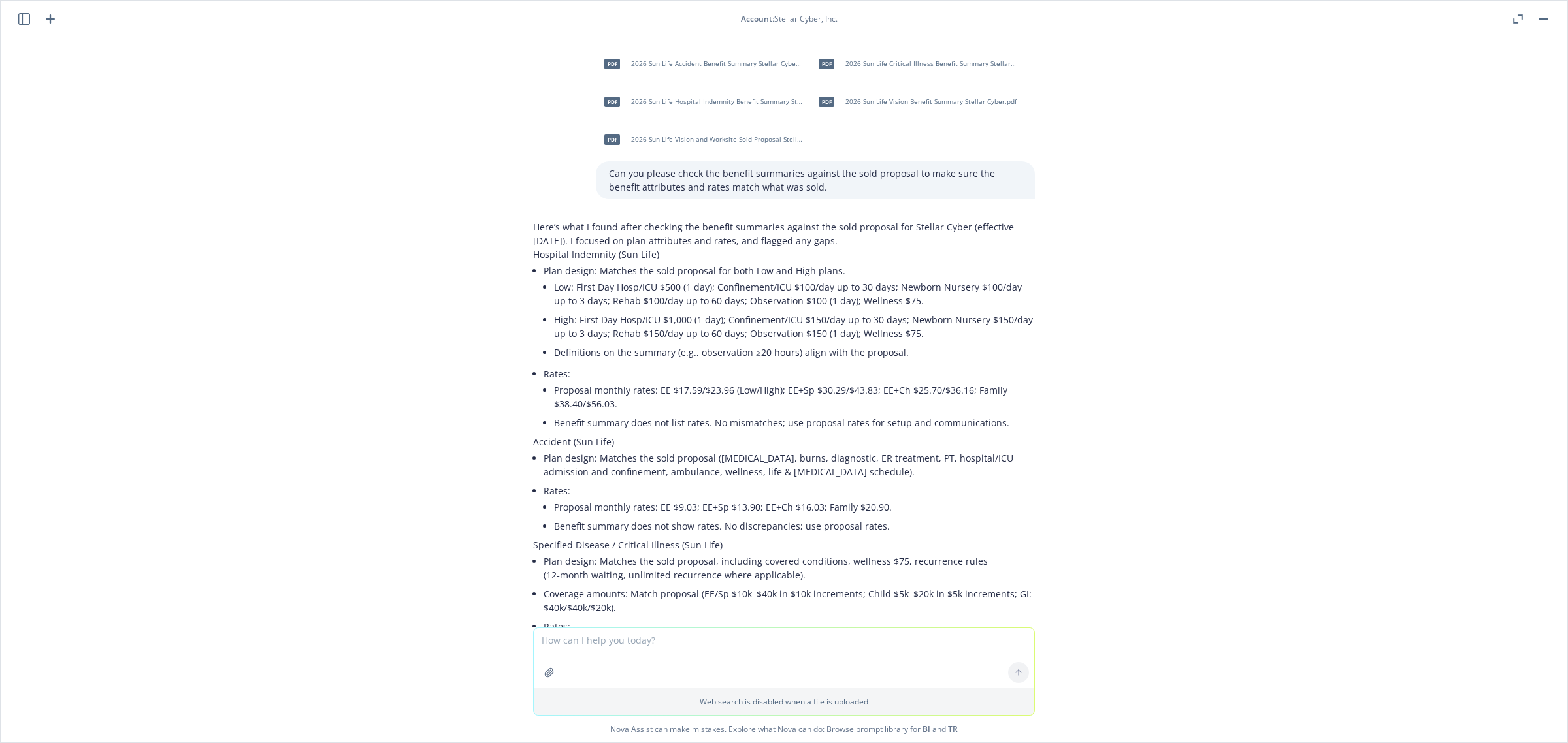
click at [546, 672] on icon "button" at bounding box center [549, 672] width 10 height 10
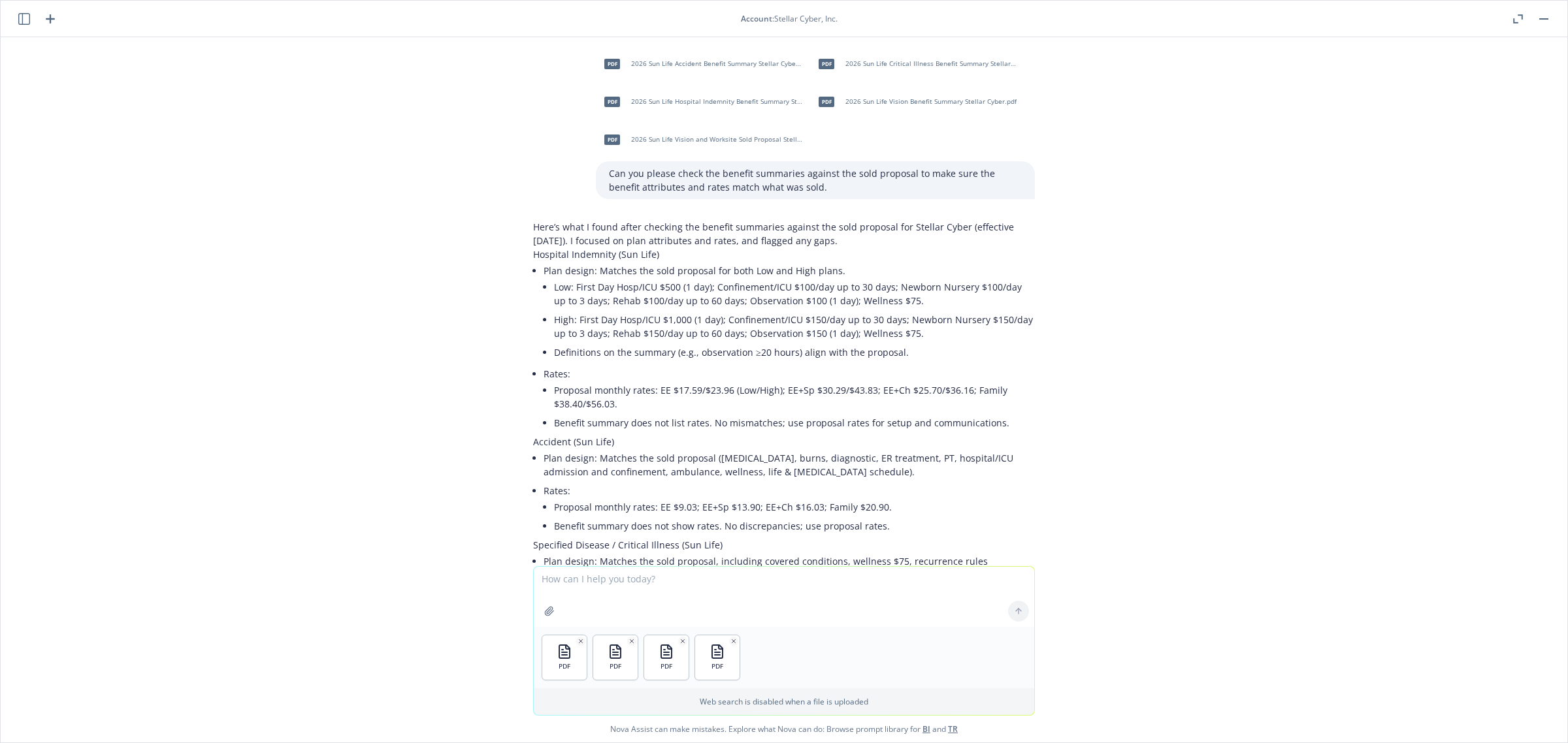
click at [539, 614] on button "button" at bounding box center [549, 611] width 21 height 21
click at [590, 590] on textarea at bounding box center [783, 597] width 500 height 60
type textarea "Can you review the benefit summaries against the proposals to make sure the ben…"
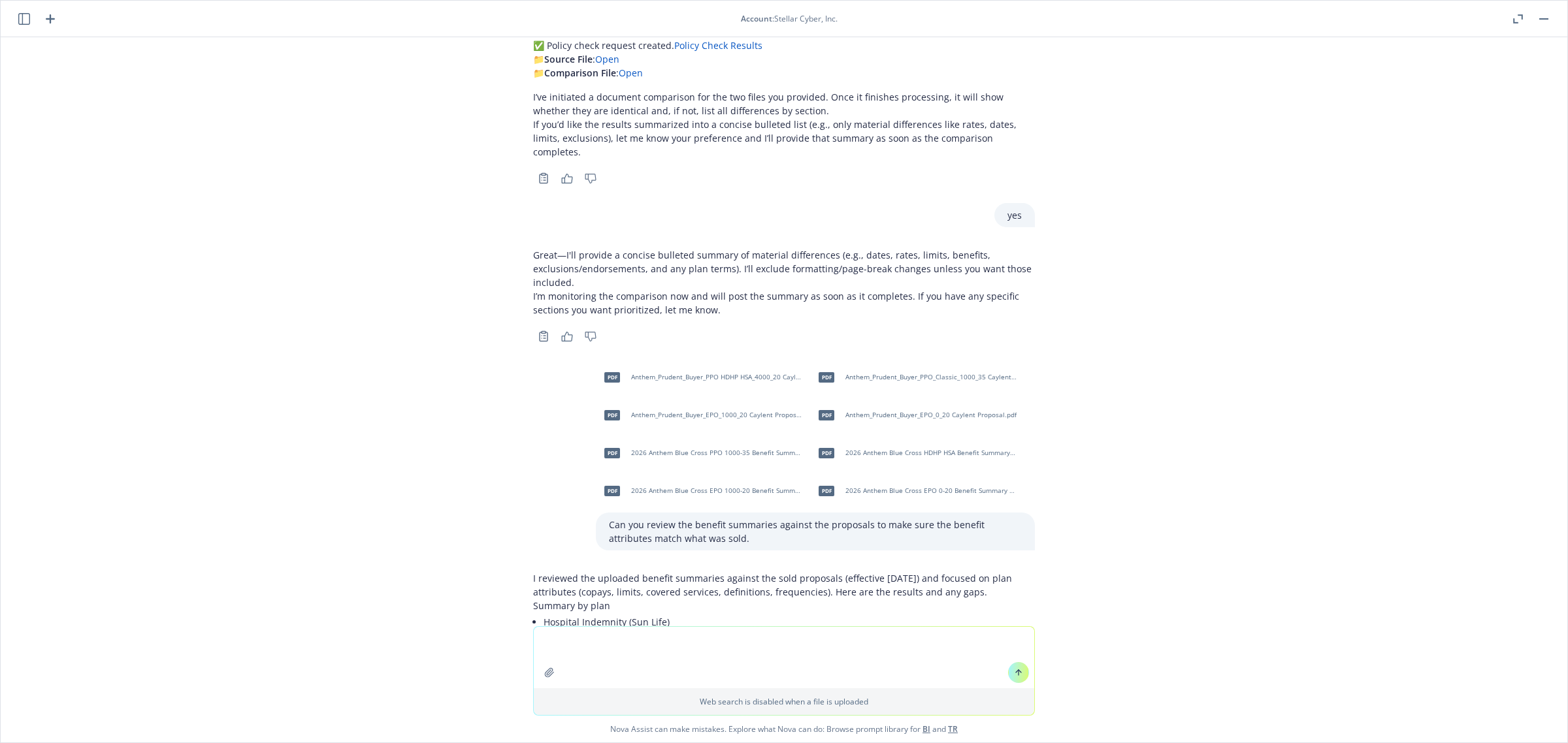
scroll to position [1650, 0]
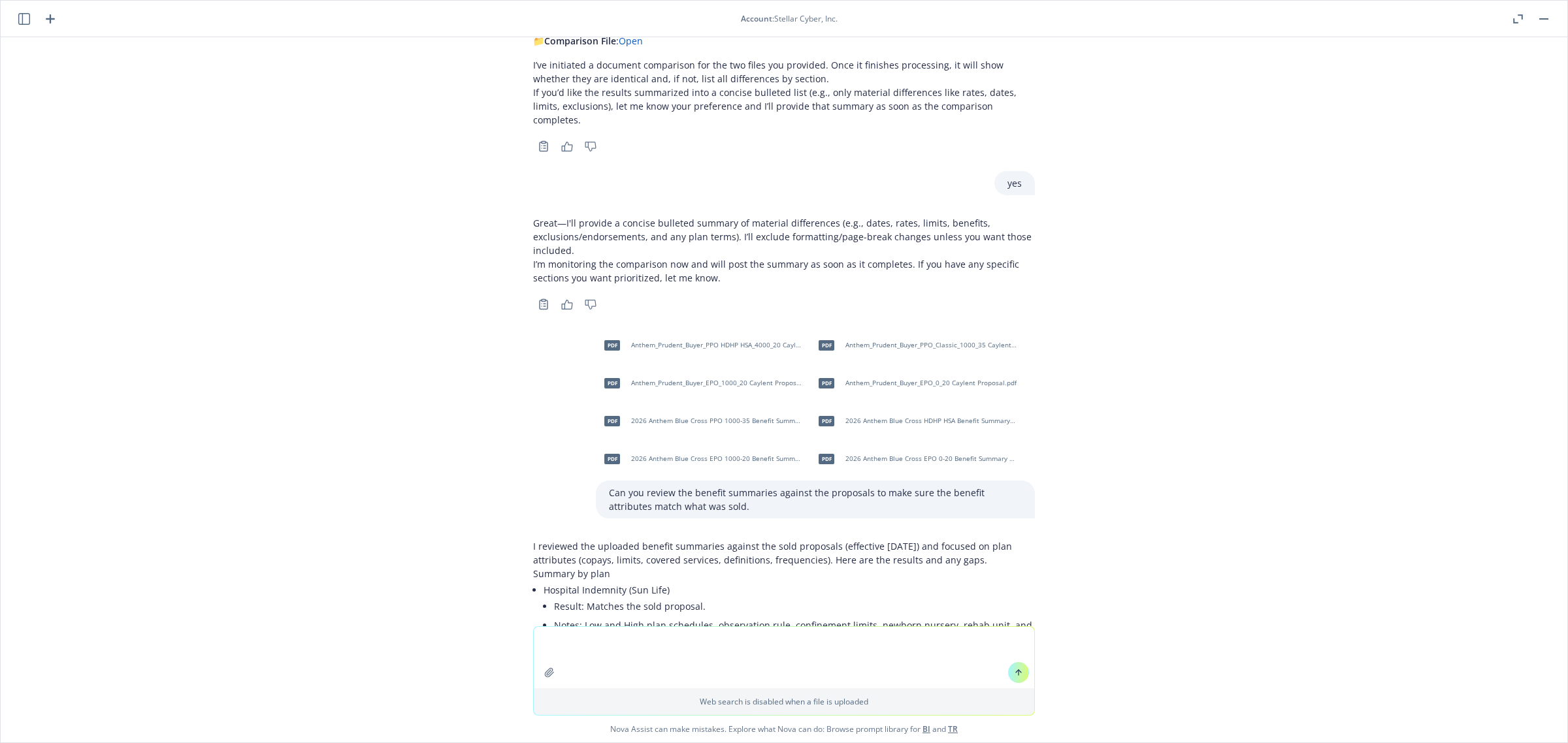
click at [861, 416] on span "2026 Anthem Blue Cross HDHP HSA Benefit Summary Caylent.pdf" at bounding box center [930, 420] width 171 height 8
click at [760, 341] on span "Anthem_Prudent_Buyer_PPO HDHP HSA_4000_20 Caylent Proposal.pdf" at bounding box center [716, 345] width 171 height 8
click at [570, 635] on textarea at bounding box center [783, 657] width 500 height 61
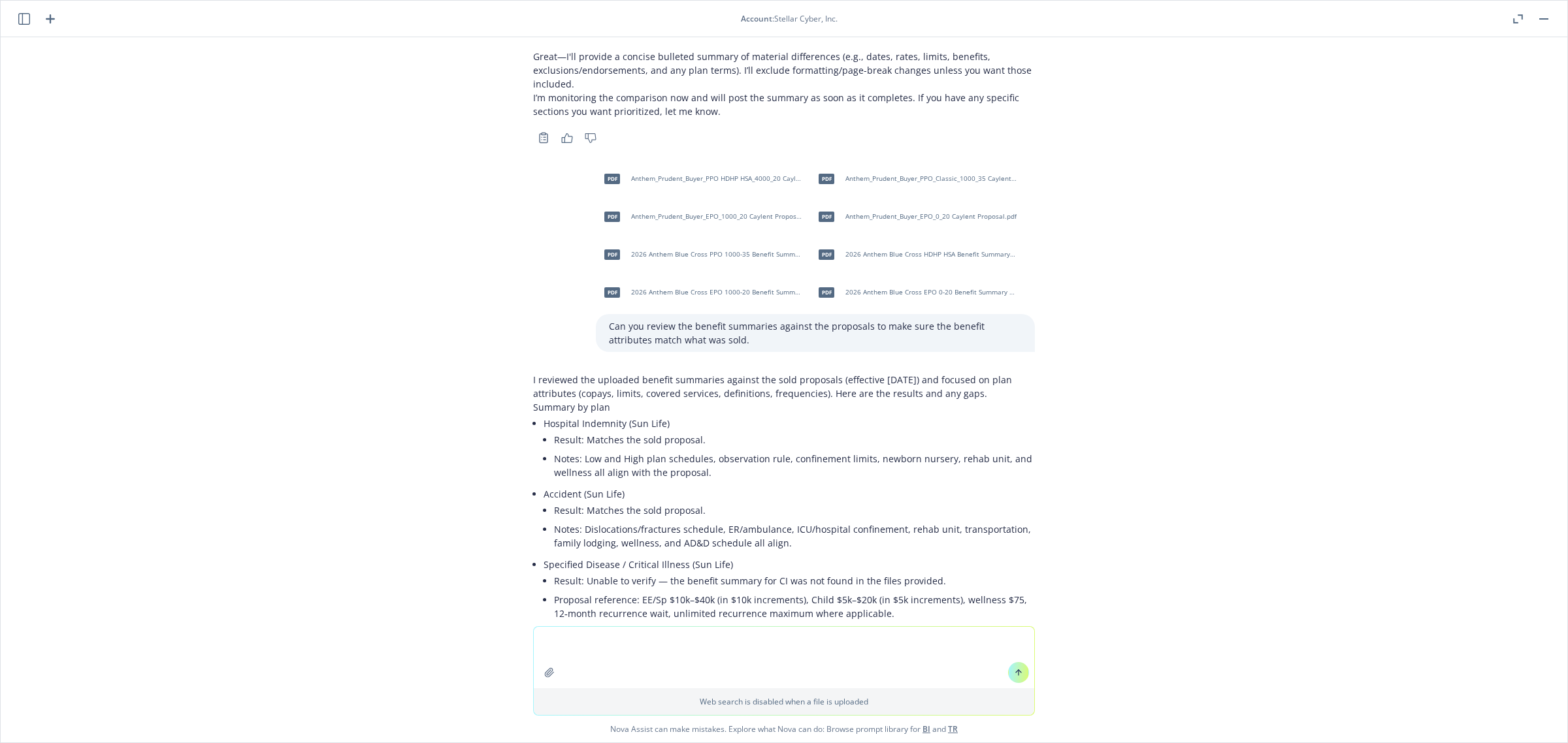
scroll to position [2085, 0]
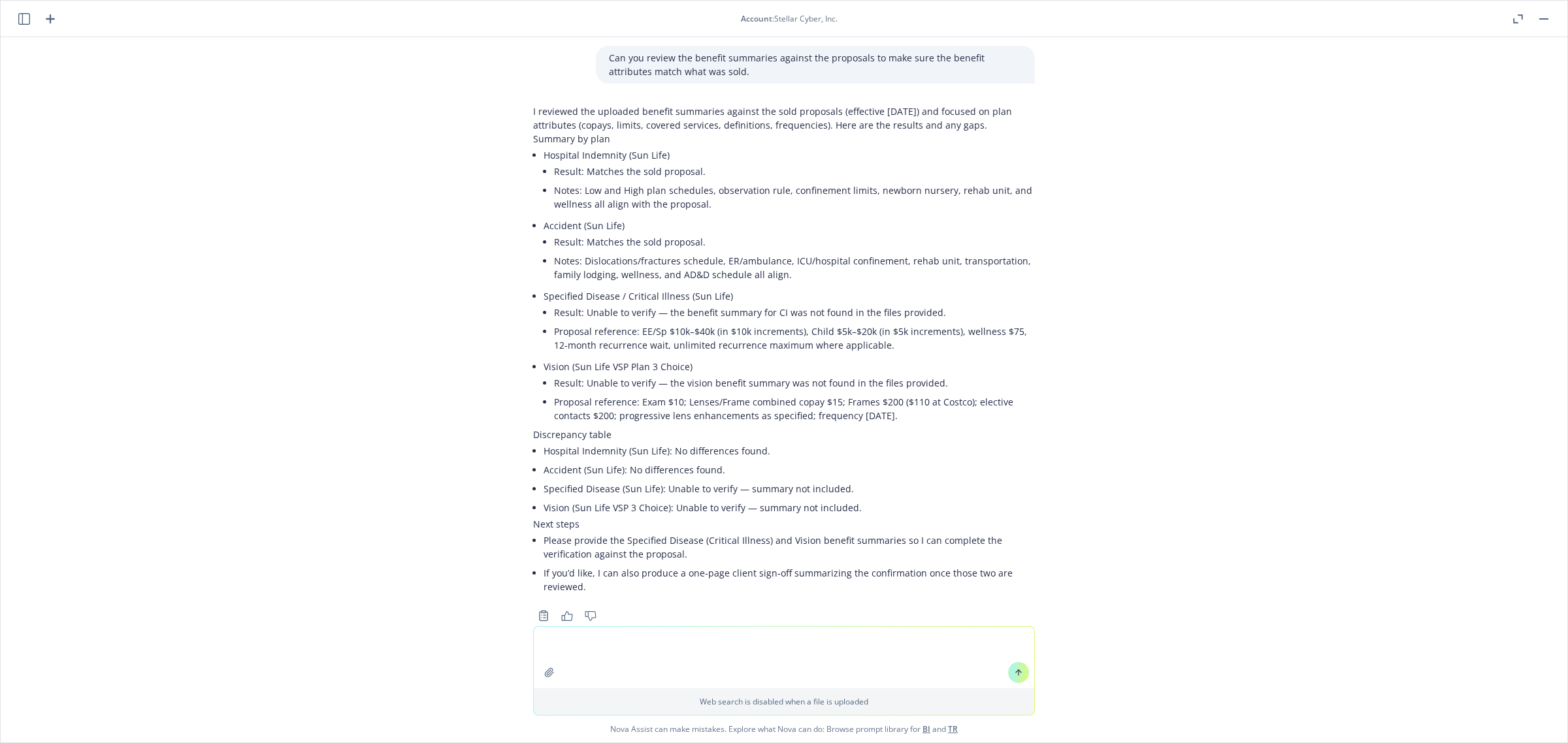
drag, startPoint x: 599, startPoint y: 635, endPoint x: 572, endPoint y: 641, distance: 27.7
click at [572, 641] on textarea at bounding box center [783, 657] width 500 height 61
click at [578, 642] on icon "button" at bounding box center [581, 642] width 7 height 7
click at [632, 643] on textarea "please proof email" at bounding box center [783, 657] width 500 height 61
paste textarea "Hi [PERSON_NAME], It seems that the wrong Benefit Summary and SBC was sent for …"
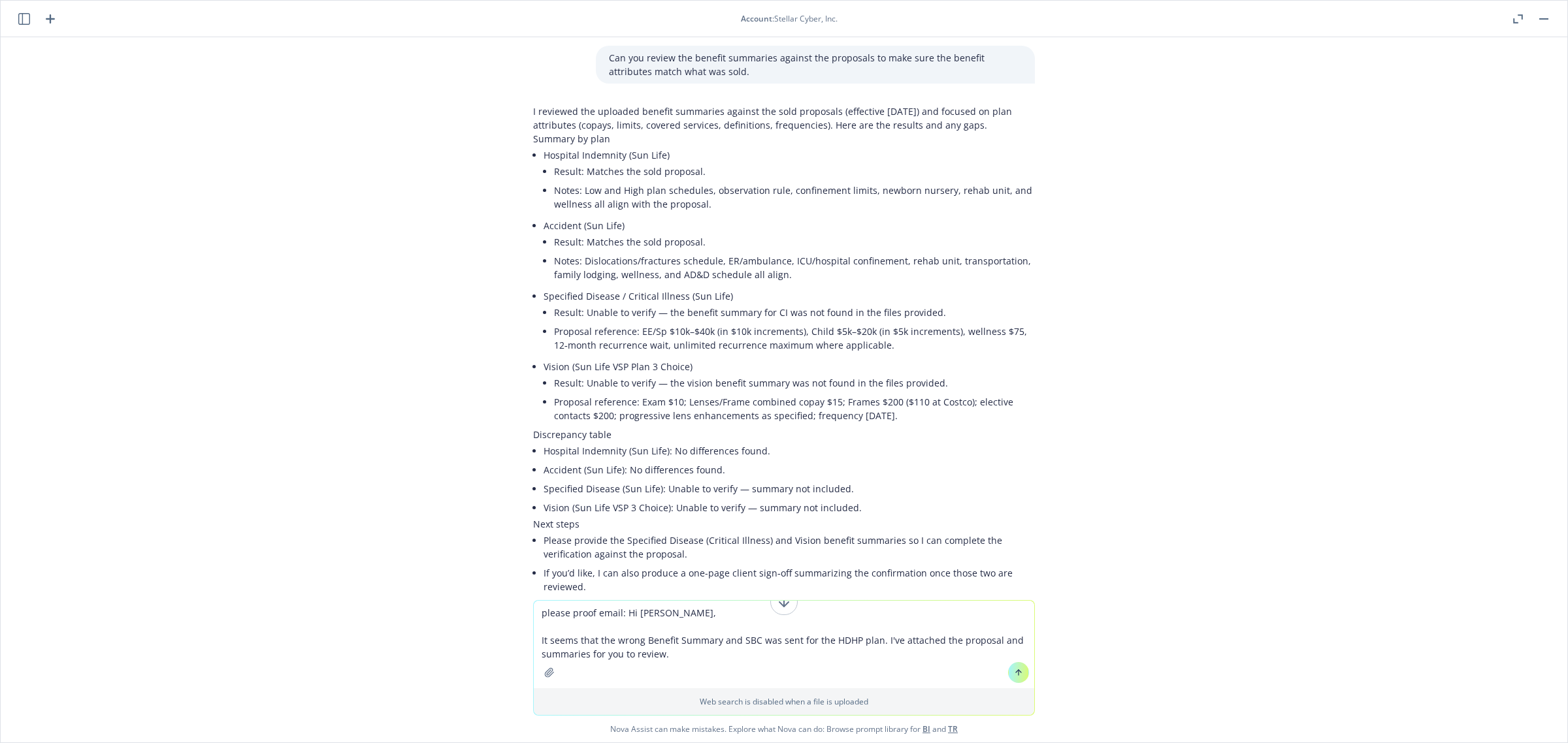
type textarea "please proof email: Hi [PERSON_NAME], It seems that the wrong Benefit Summary a…"
click at [1014, 674] on icon at bounding box center [1018, 672] width 9 height 9
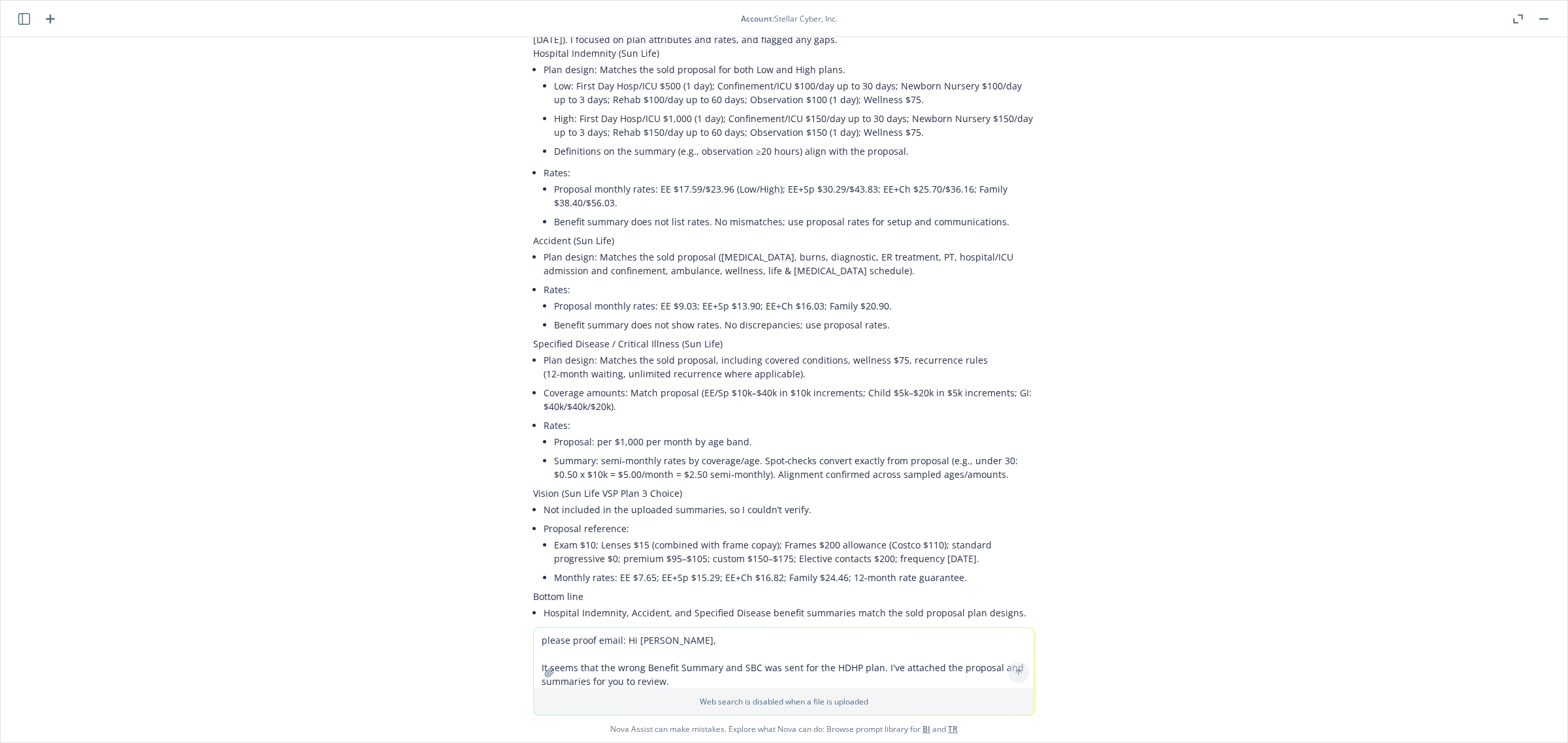
scroll to position [0, 0]
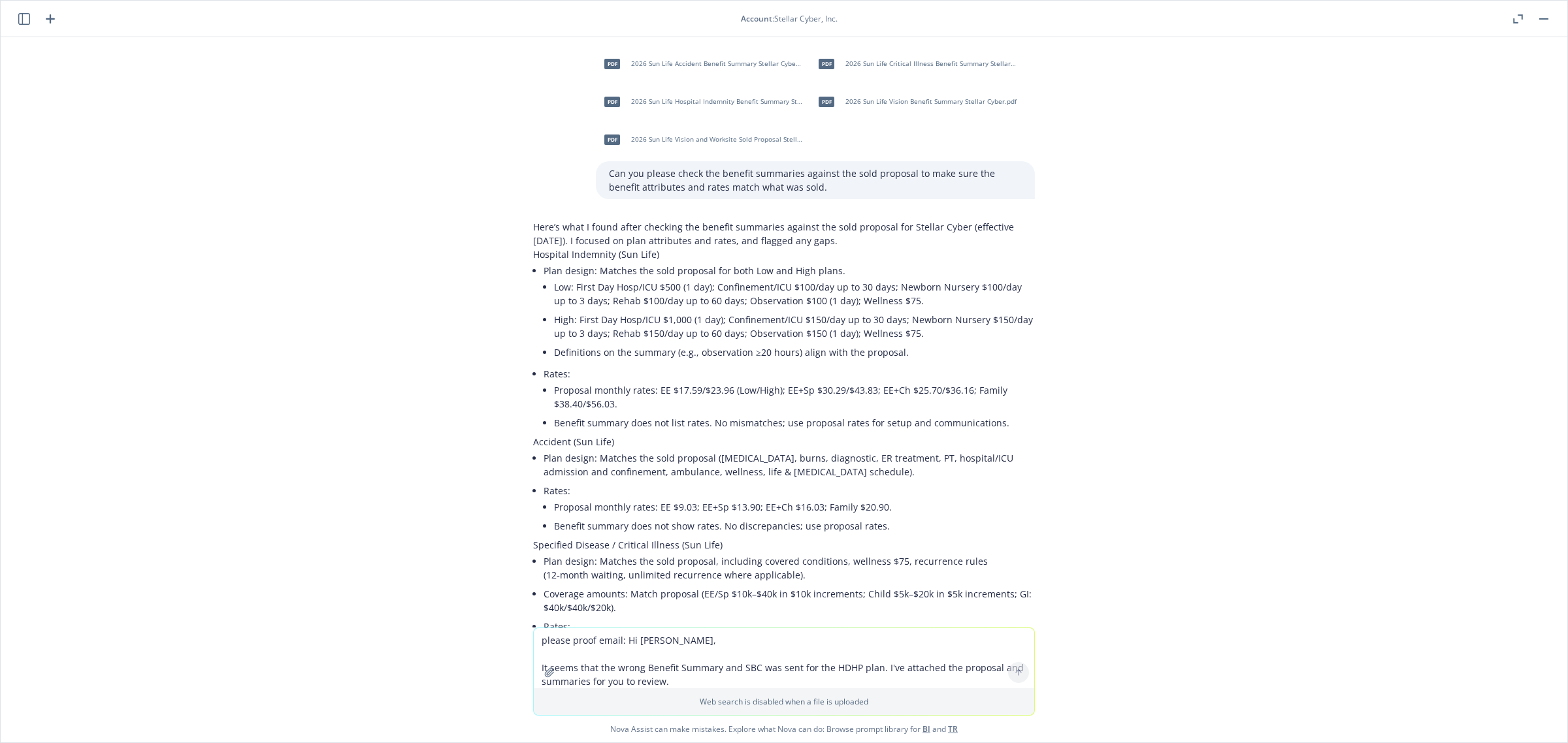
click at [1546, 16] on button "button" at bounding box center [1544, 18] width 16 height 16
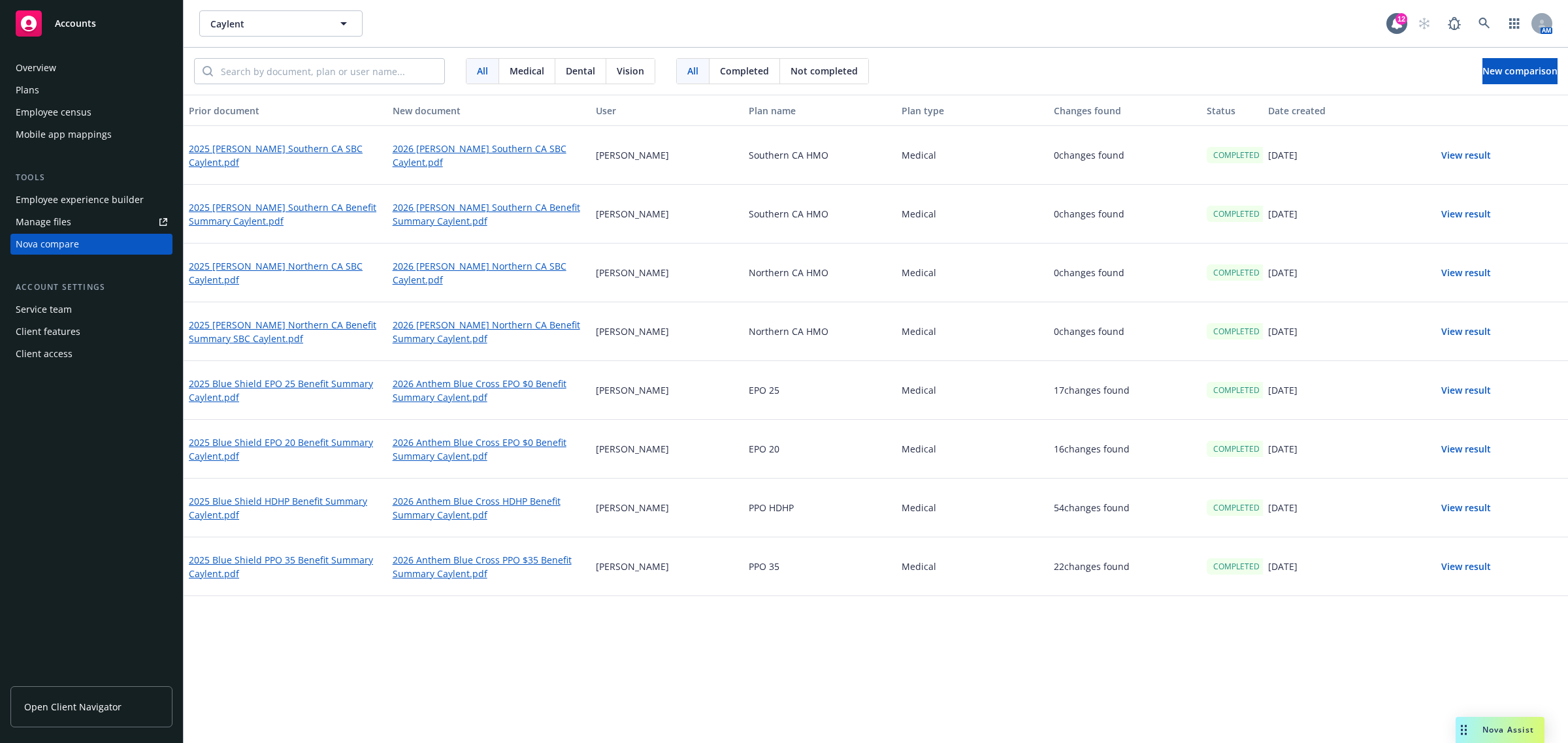
click at [89, 98] on div "Plans" at bounding box center [91, 90] width 152 height 21
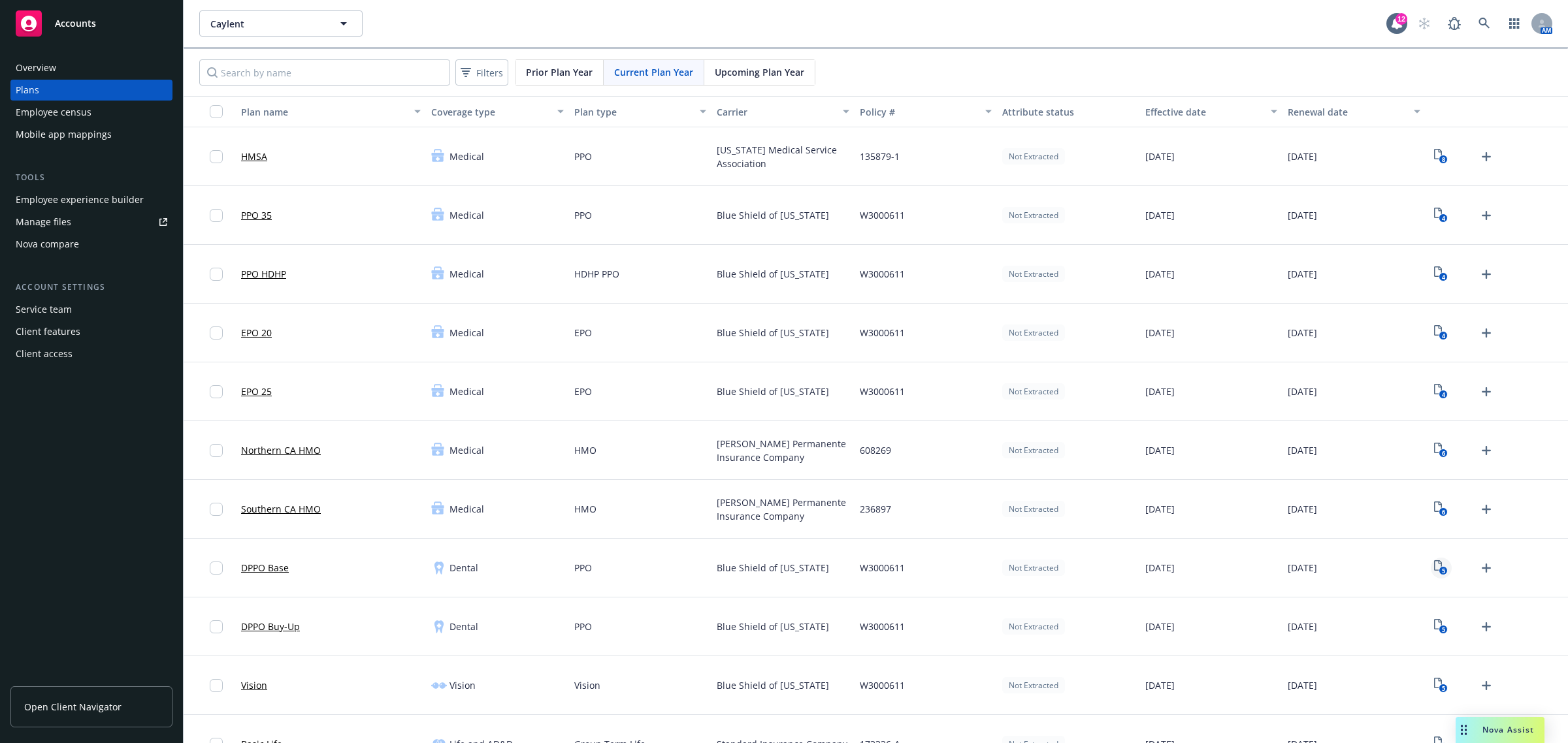
click at [1434, 567] on icon "5" at bounding box center [1441, 568] width 14 height 15
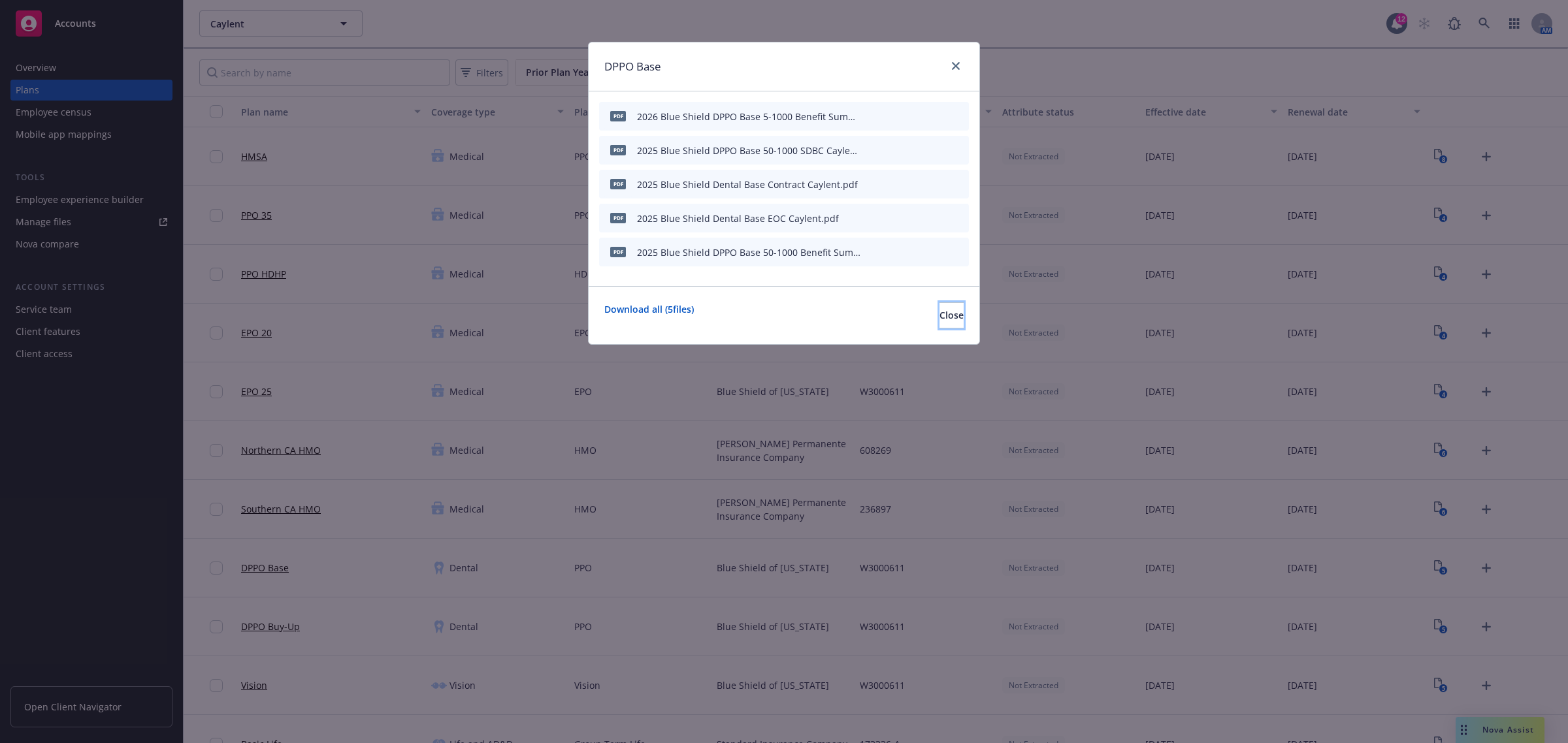
drag, startPoint x: 919, startPoint y: 320, endPoint x: 802, endPoint y: 261, distance: 131.0
click at [939, 320] on span "Close" at bounding box center [951, 315] width 24 height 12
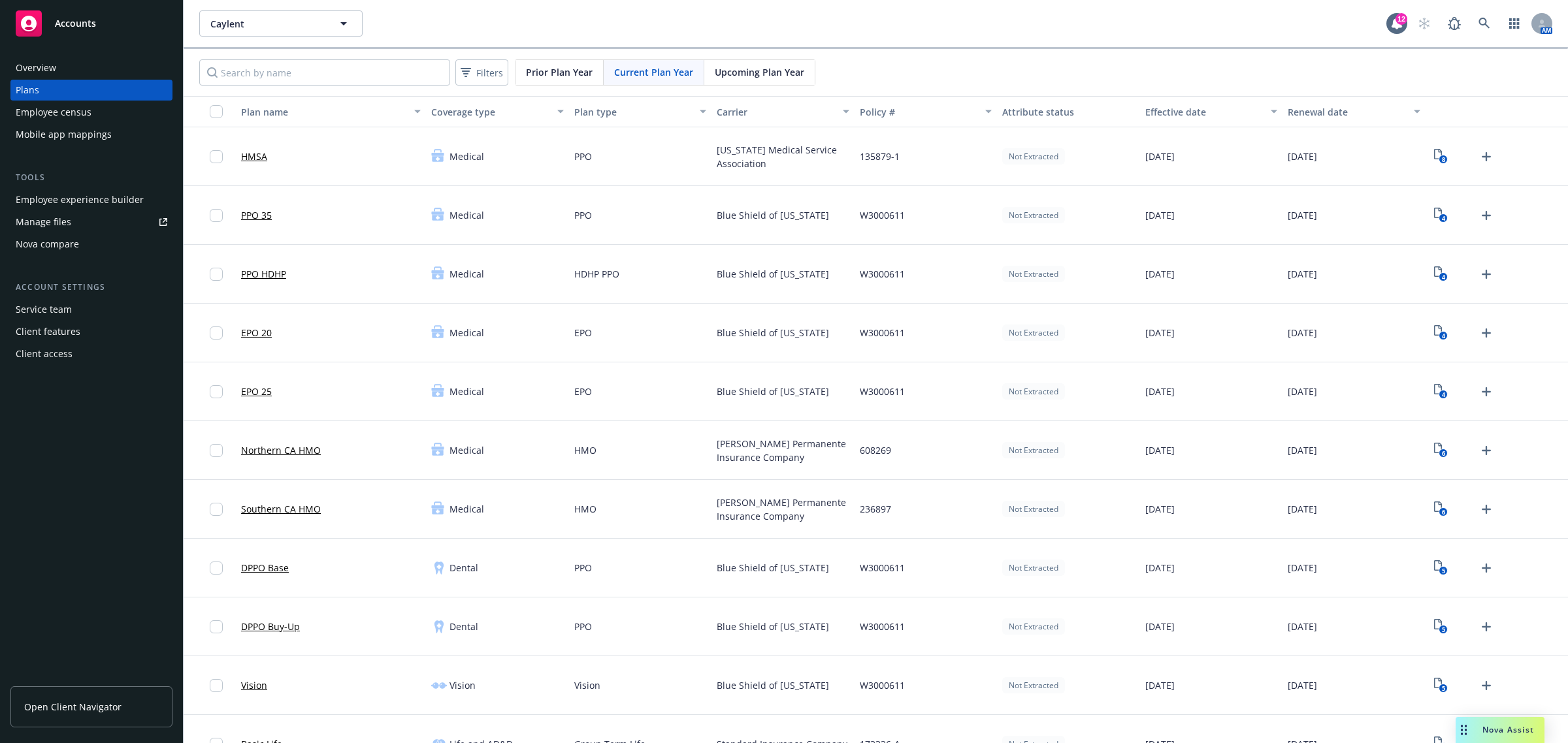
click at [736, 75] on span "Upcoming Plan Year" at bounding box center [759, 72] width 89 height 14
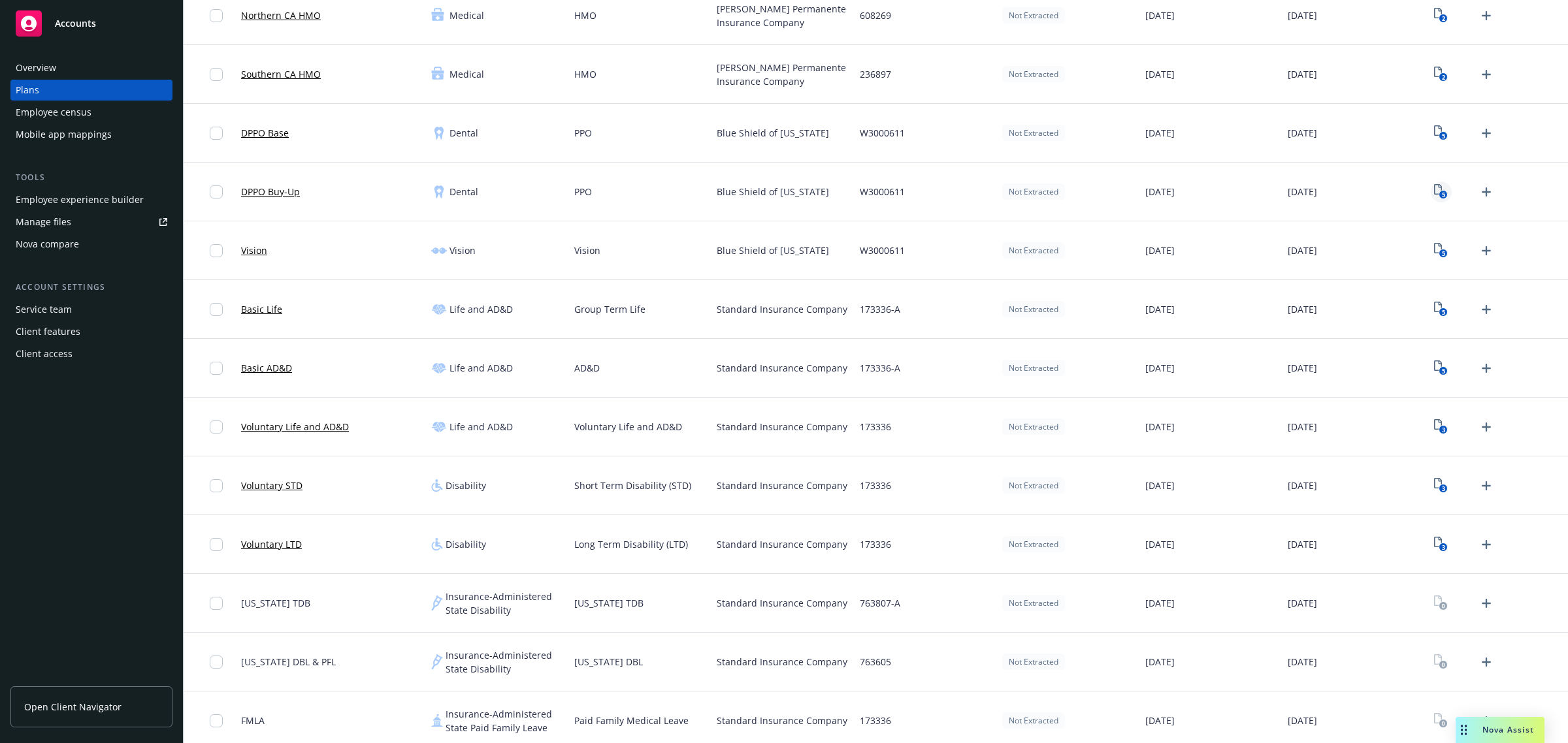
click at [1441, 193] on text "5" at bounding box center [1443, 195] width 3 height 8
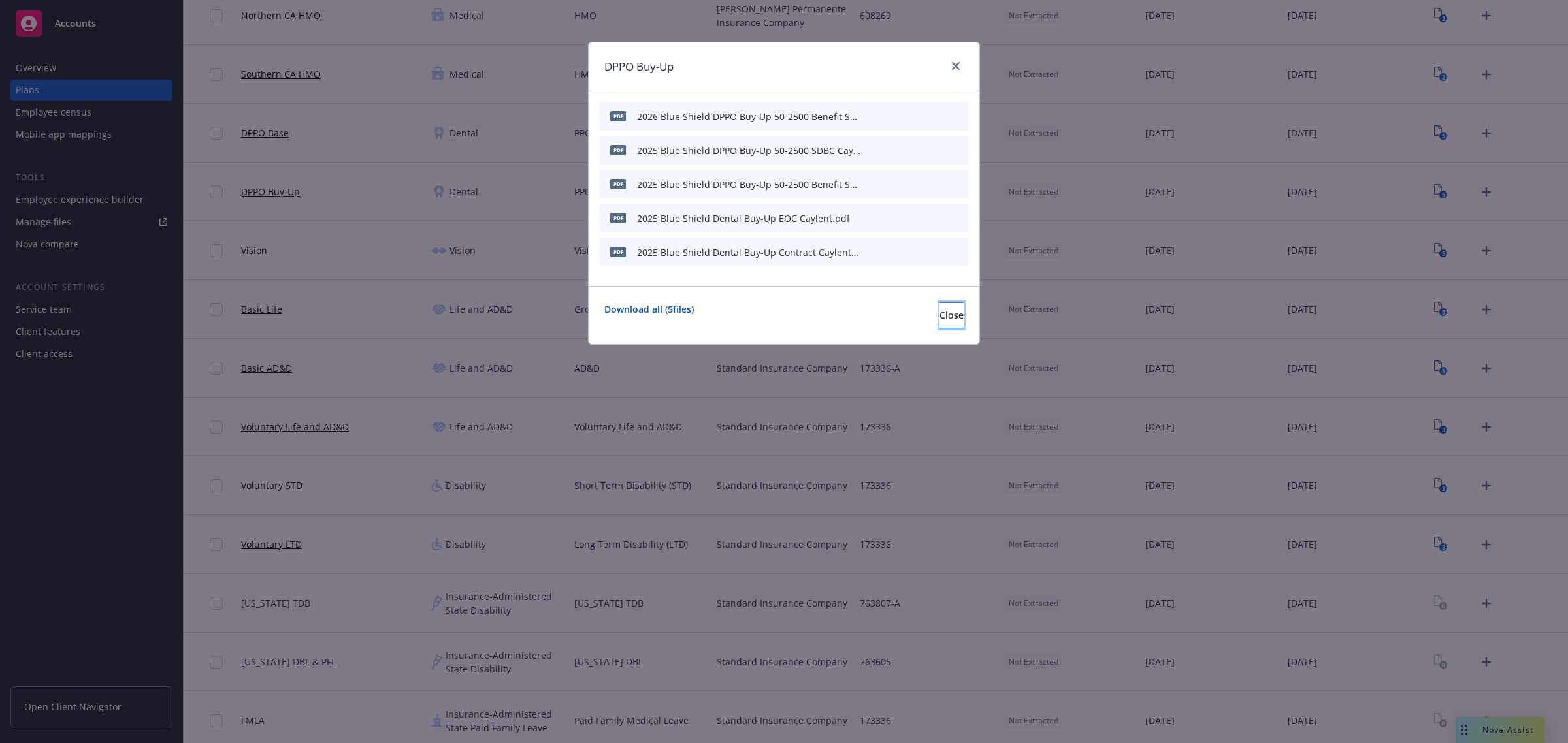
click at [954, 321] on button "Close" at bounding box center [951, 315] width 24 height 26
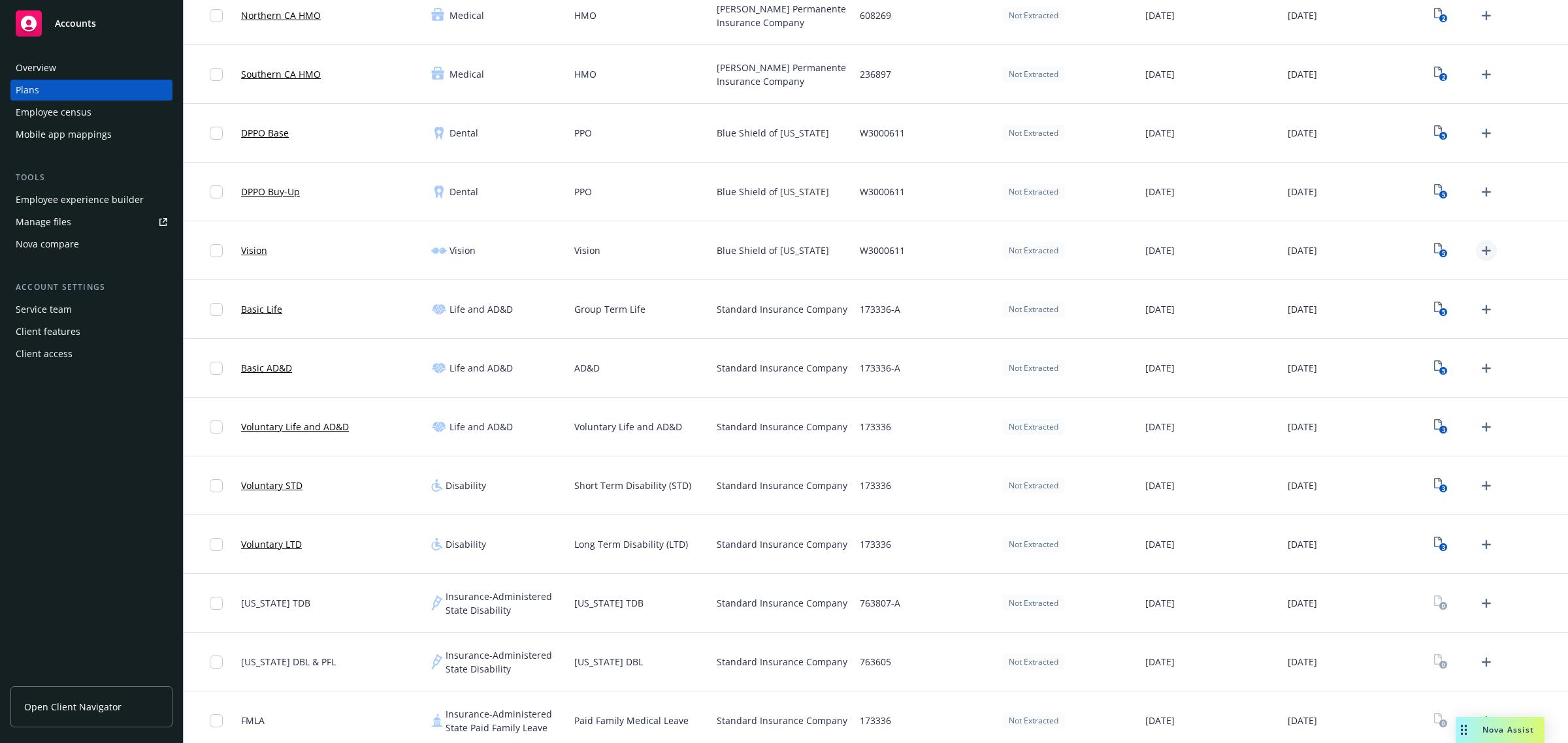
click at [1478, 252] on icon "Upload Plan Documents" at bounding box center [1486, 250] width 16 height 16
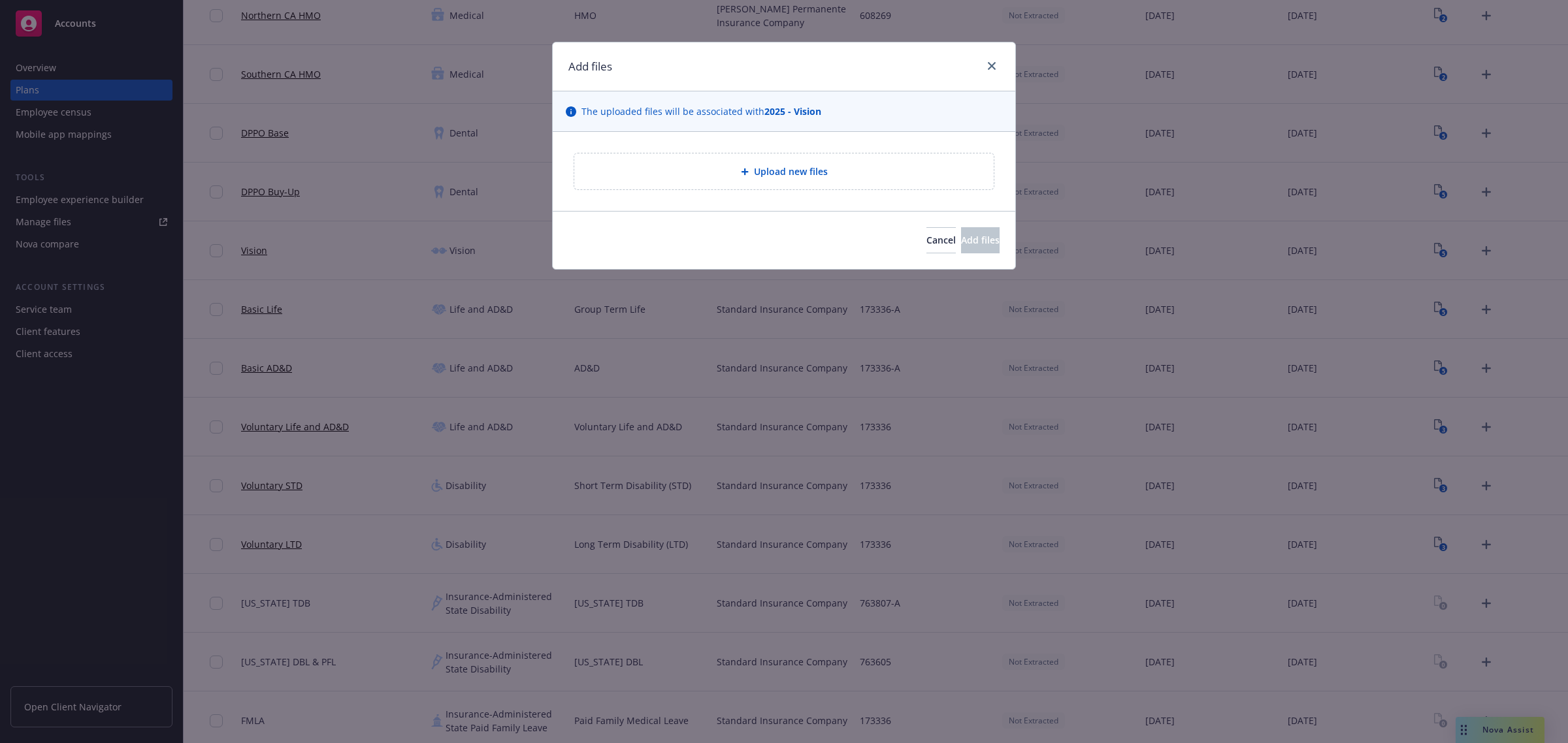
click at [755, 171] on span "Upload new files" at bounding box center [791, 171] width 74 height 14
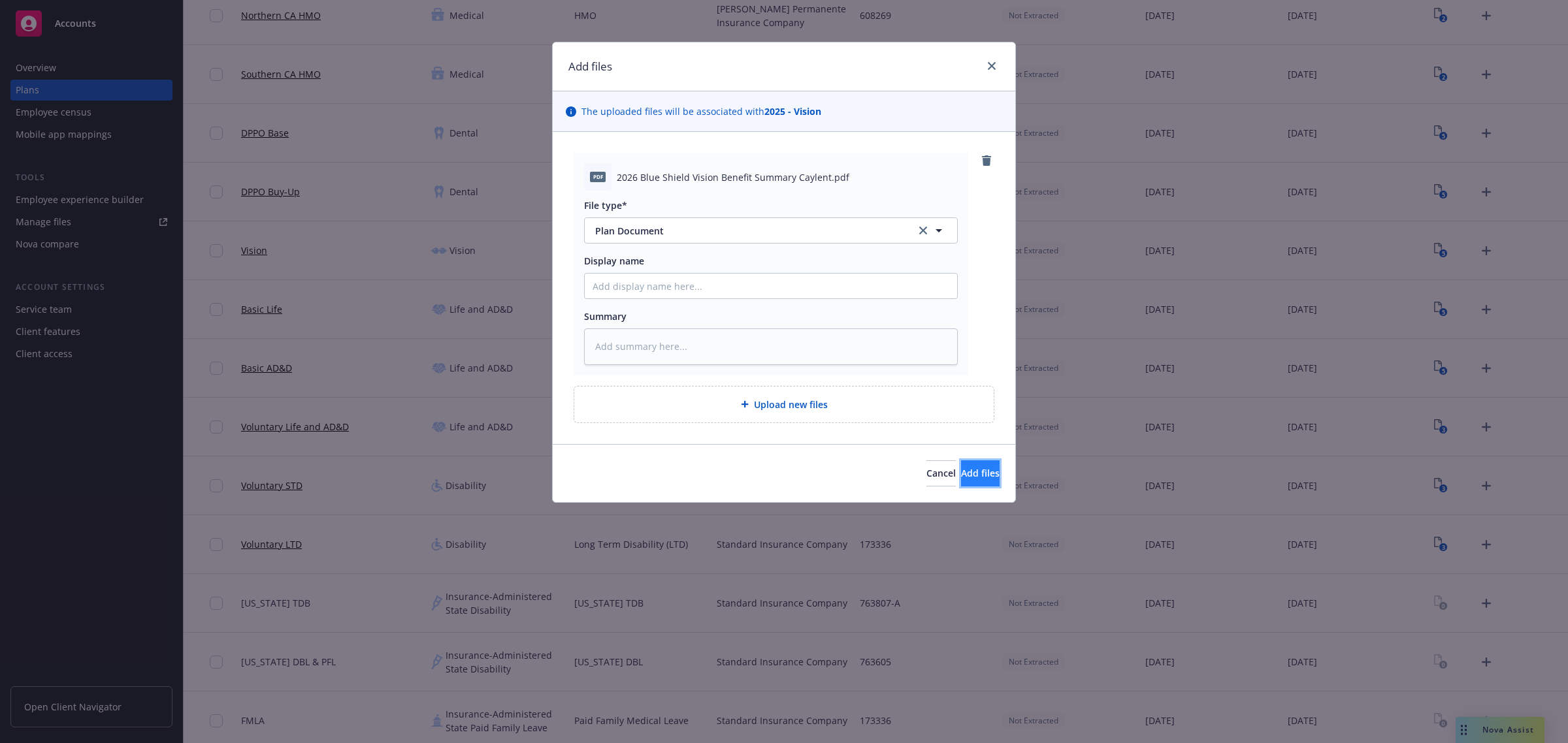
click at [961, 481] on button "Add files" at bounding box center [980, 474] width 39 height 26
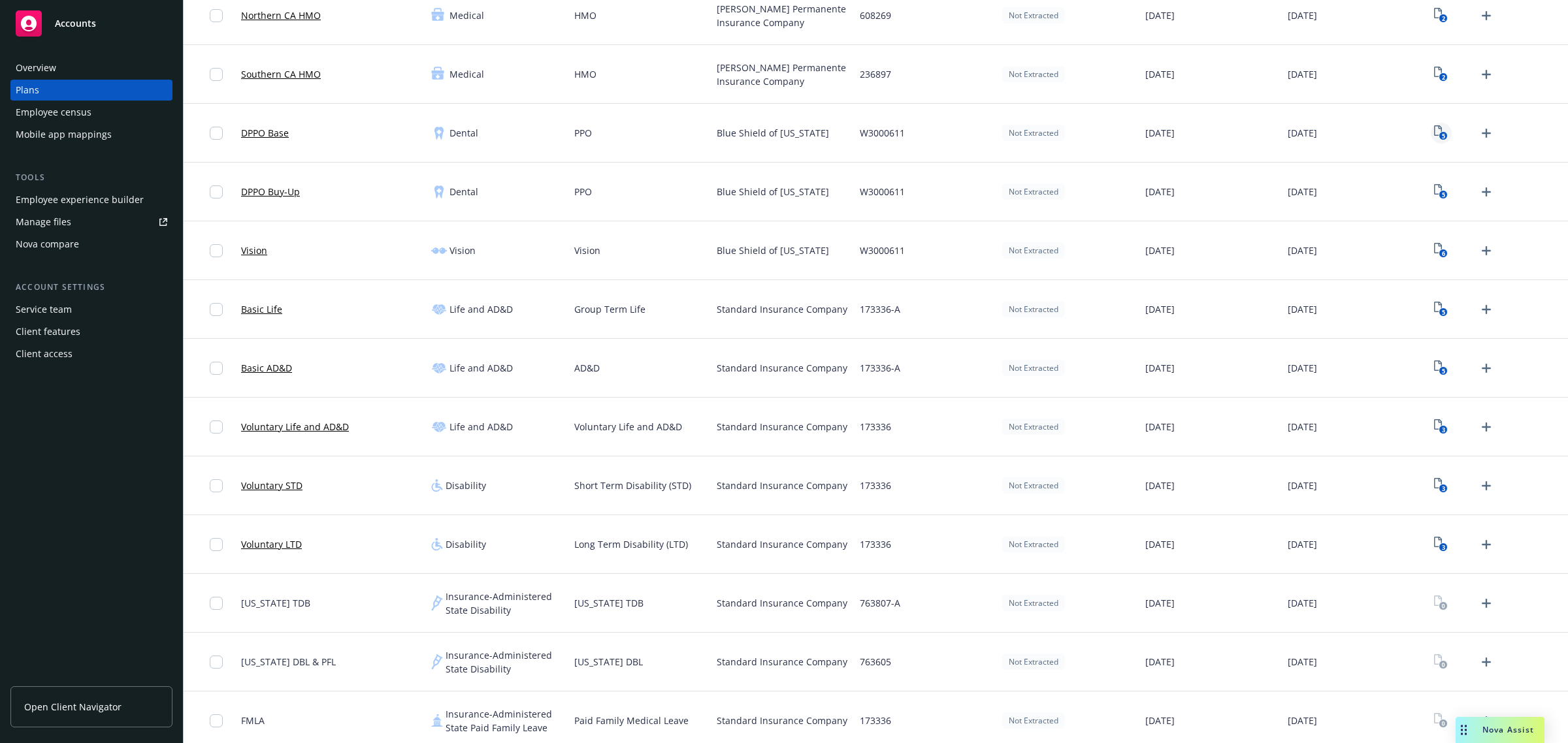
click at [1441, 135] on text "5" at bounding box center [1443, 136] width 3 height 8
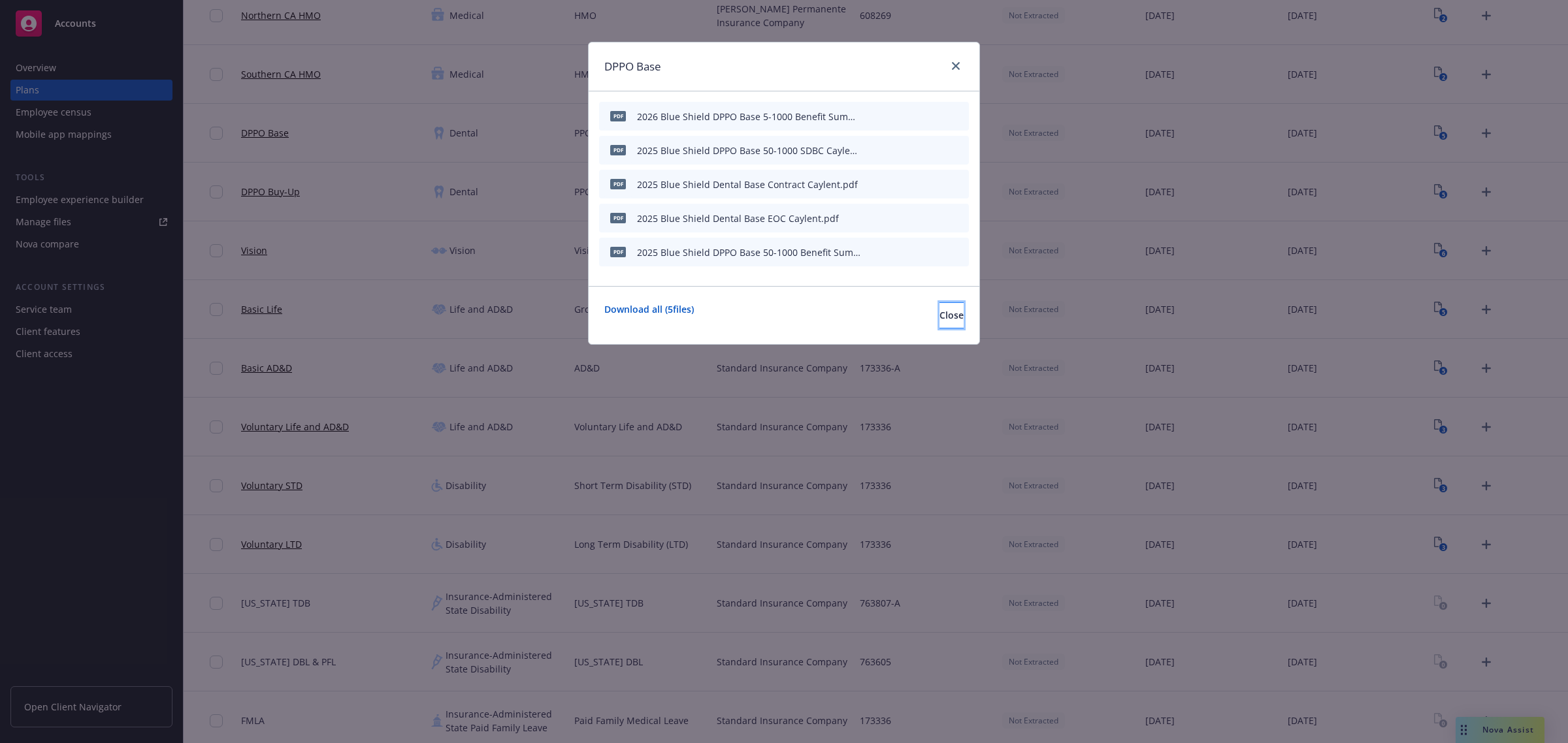
click at [939, 325] on button "Close" at bounding box center [951, 315] width 24 height 26
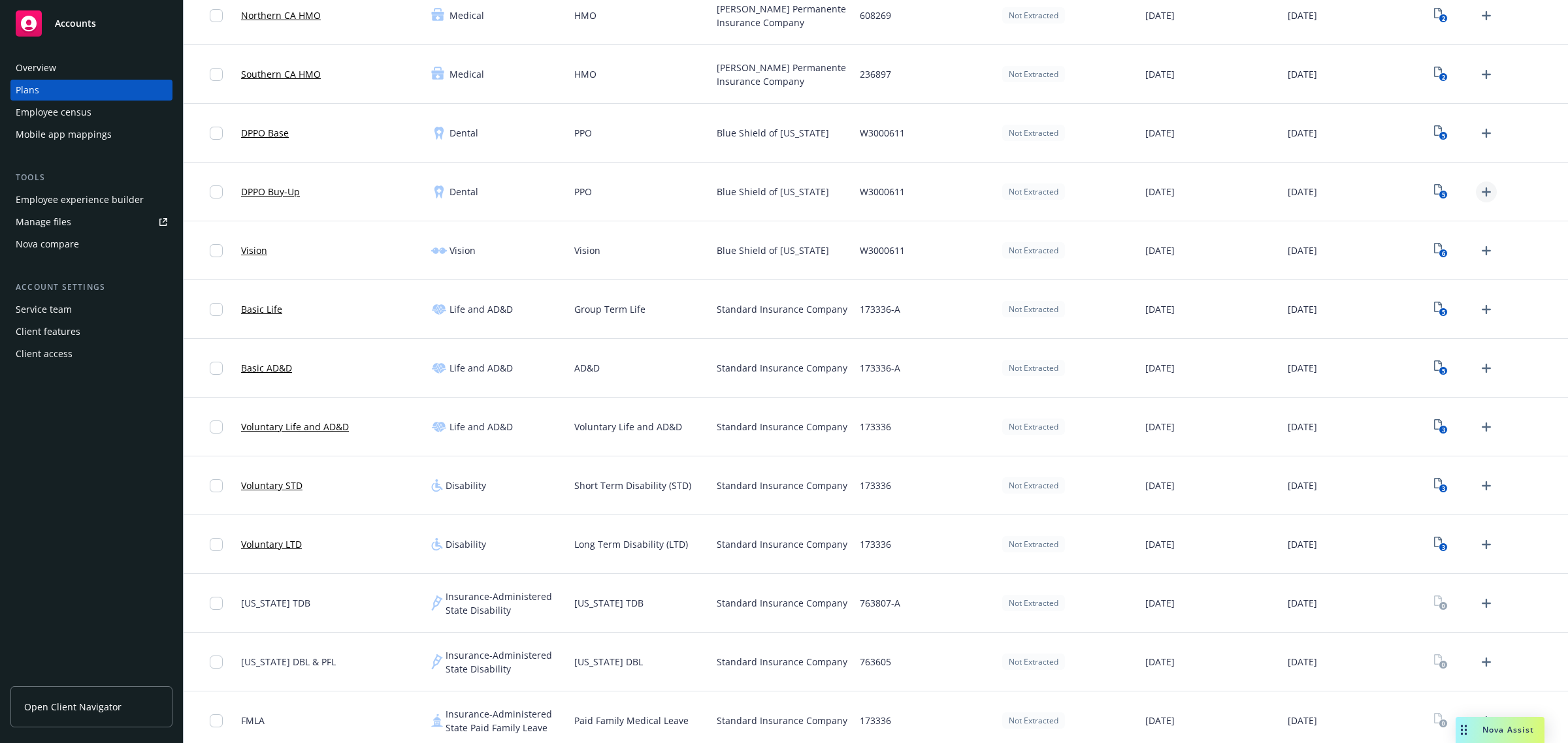
click at [1482, 194] on icon "Upload Plan Documents" at bounding box center [1486, 191] width 9 height 9
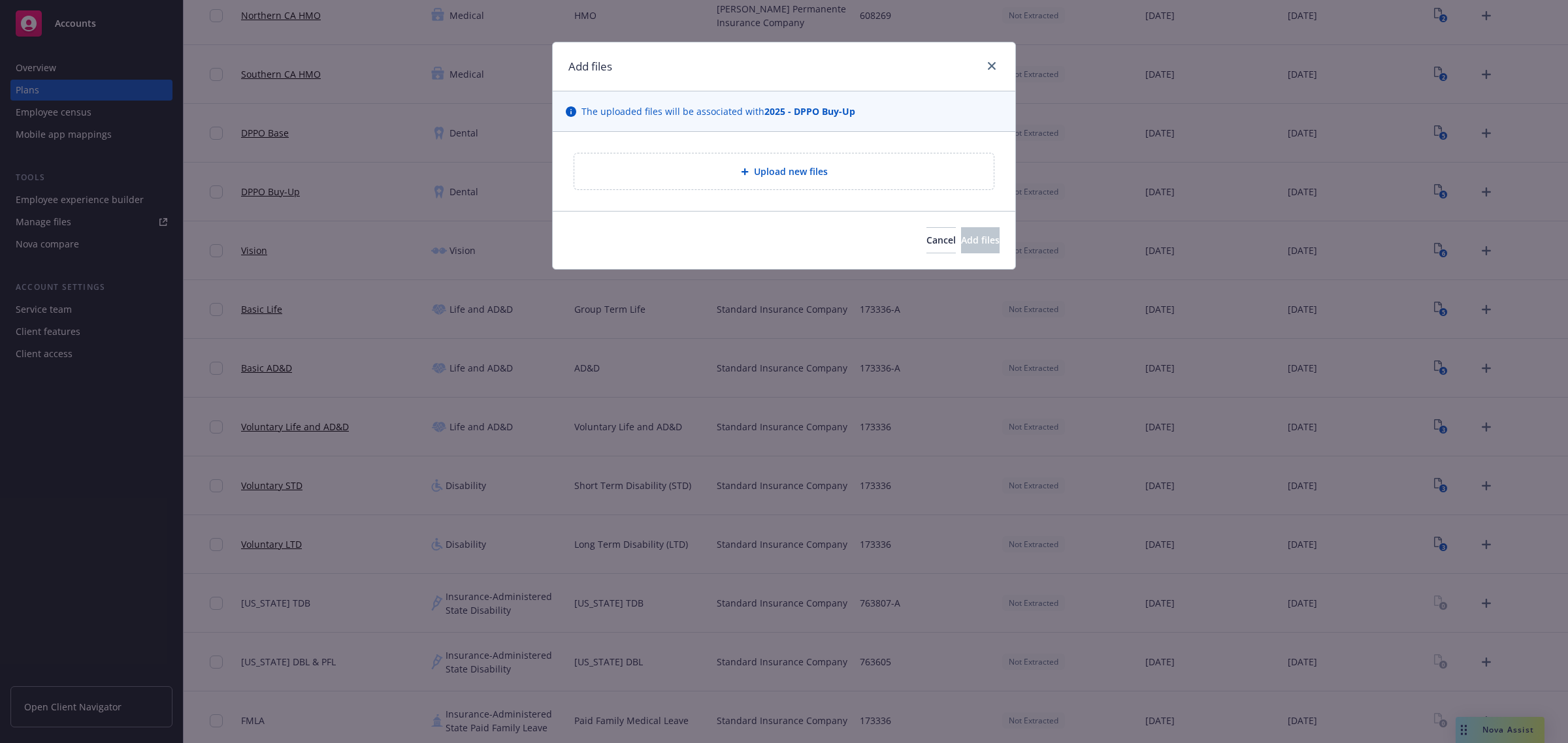
click at [860, 173] on div "Upload new files" at bounding box center [784, 171] width 399 height 15
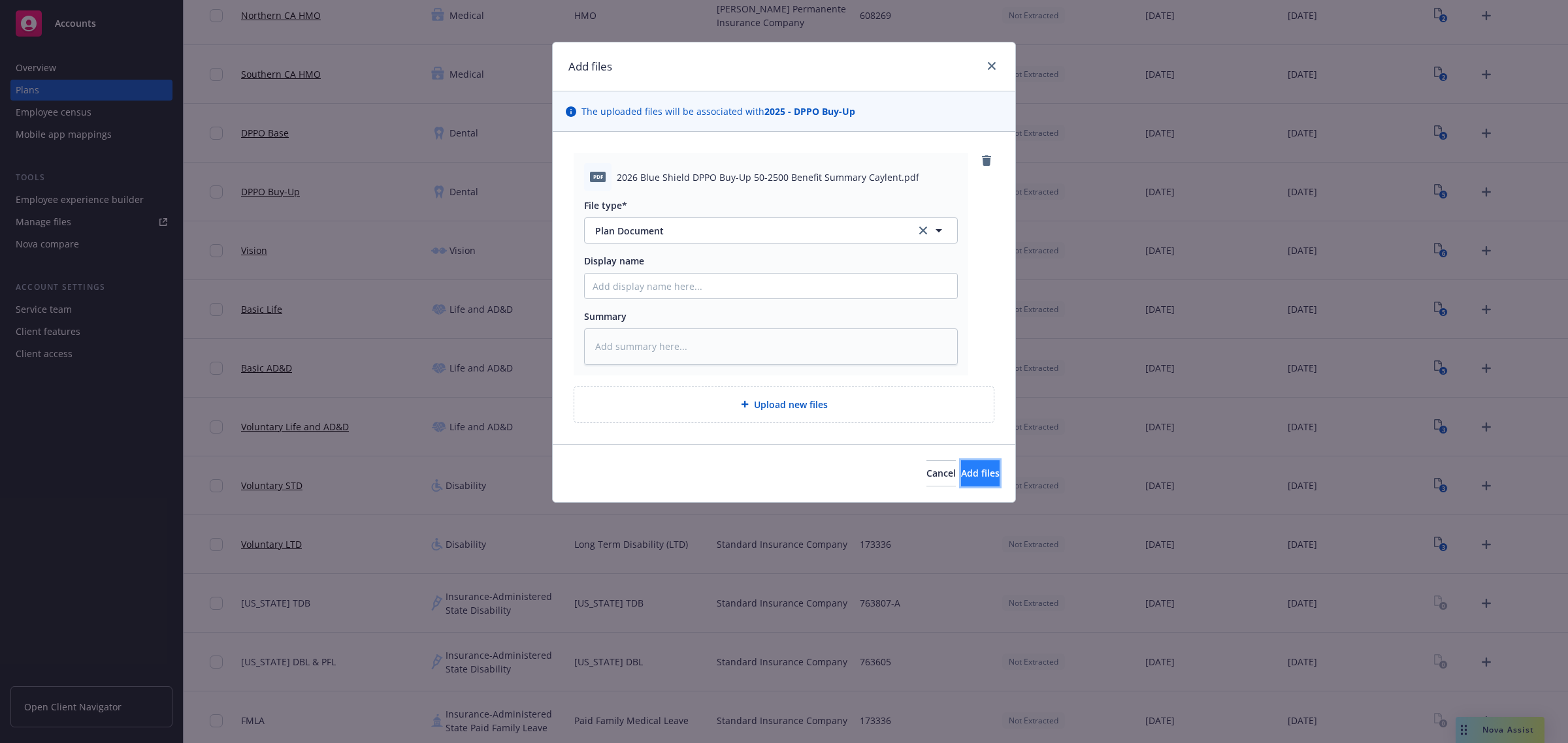
click at [973, 472] on span "Add files" at bounding box center [980, 473] width 39 height 12
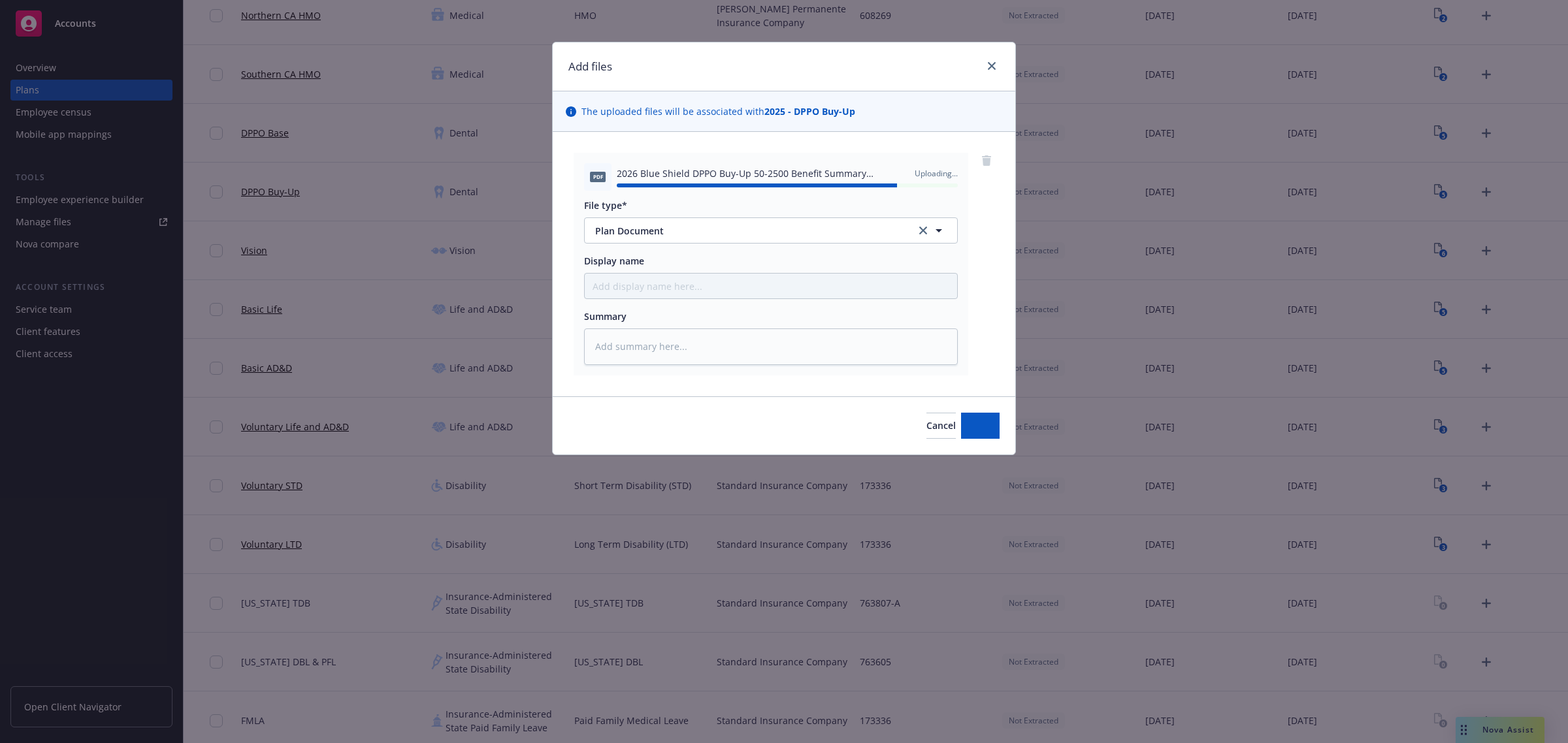
type textarea "x"
